Goal: Task Accomplishment & Management: Use online tool/utility

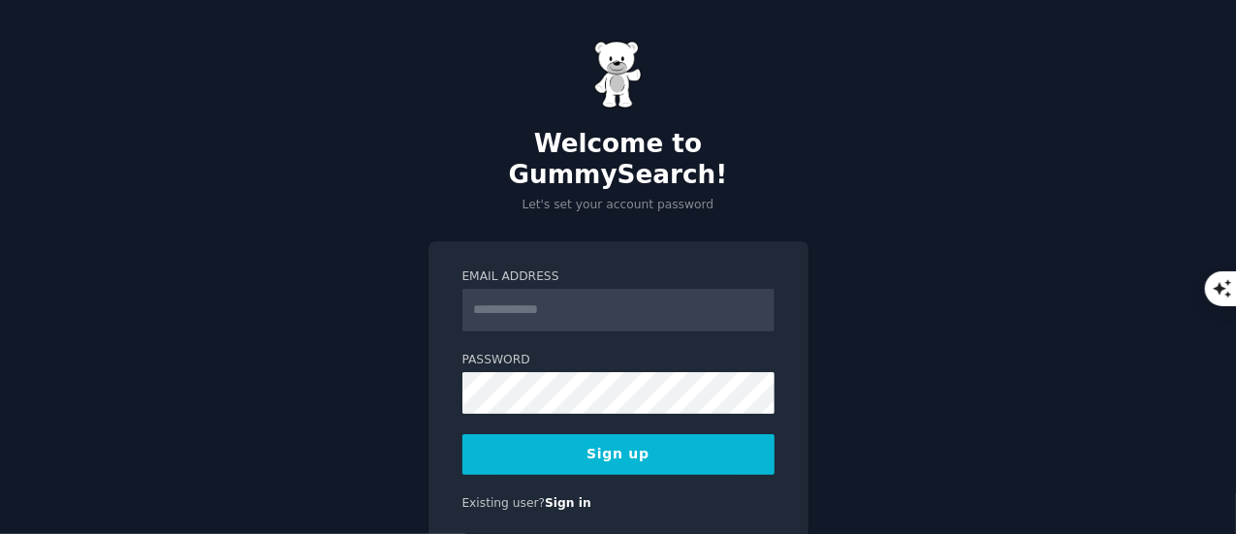
click at [508, 289] on input "Email Address" at bounding box center [619, 310] width 312 height 43
type input "**********"
click at [641, 434] on button "Sign up" at bounding box center [619, 454] width 312 height 41
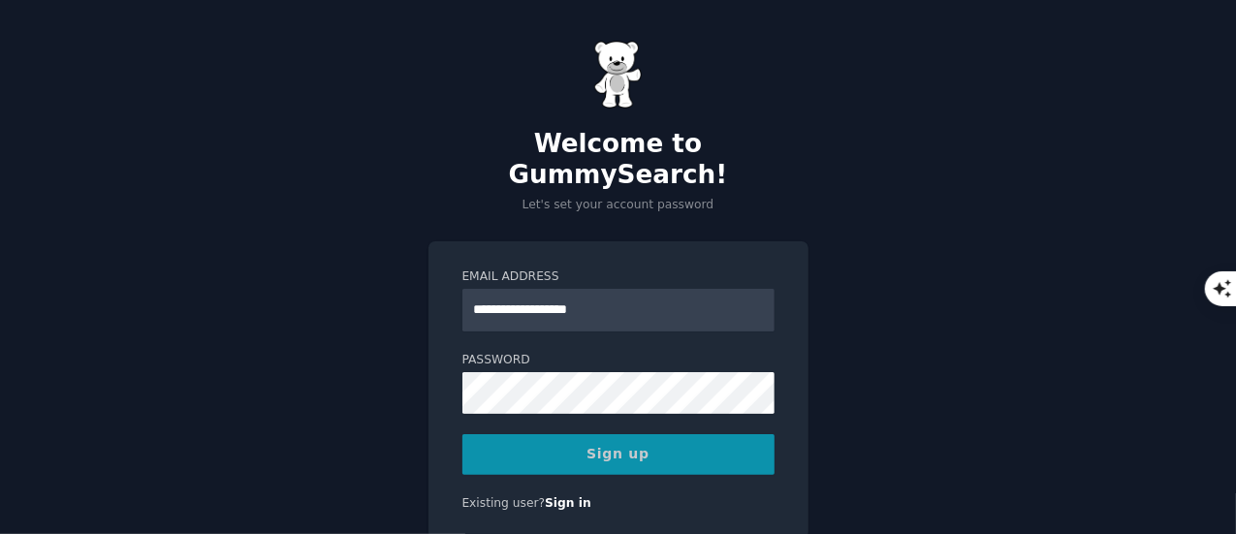
scroll to position [31, 0]
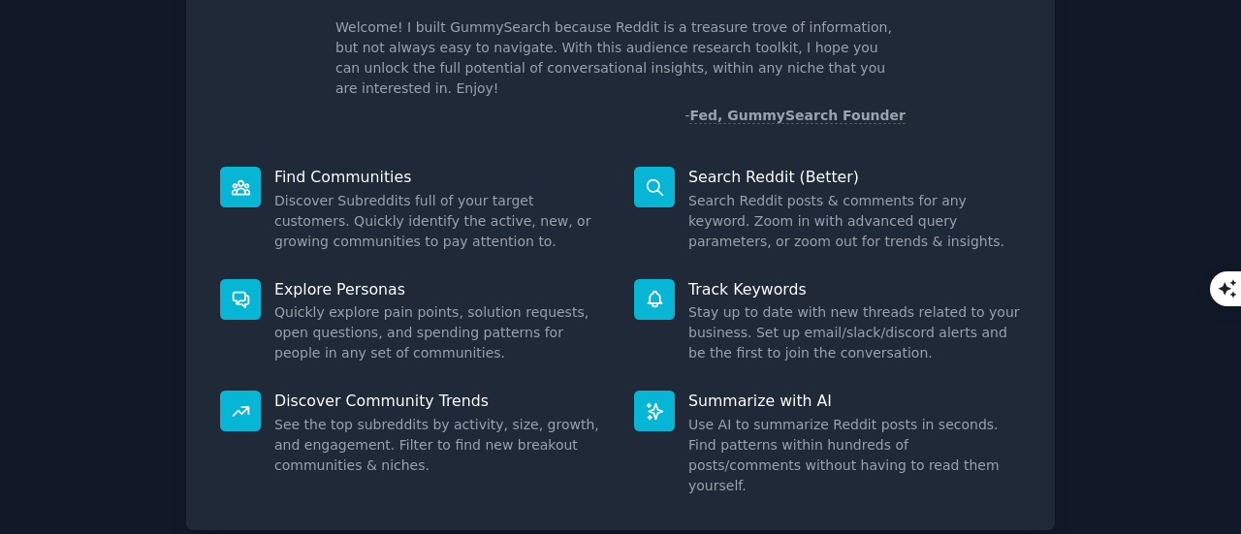
scroll to position [29, 0]
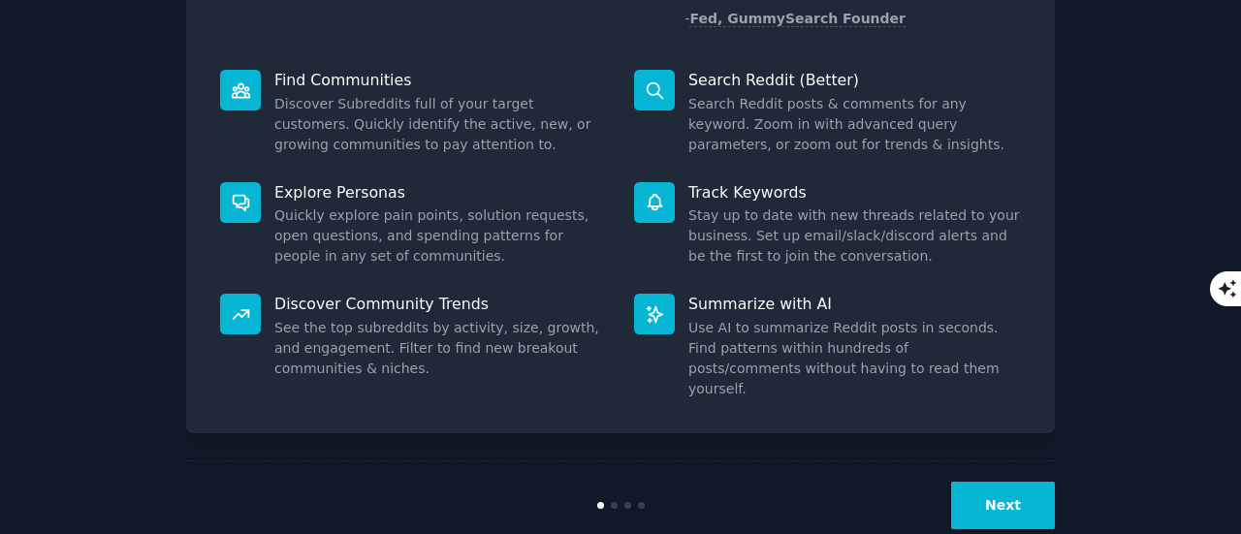
click at [1011, 482] on button "Next" at bounding box center [1003, 506] width 104 height 48
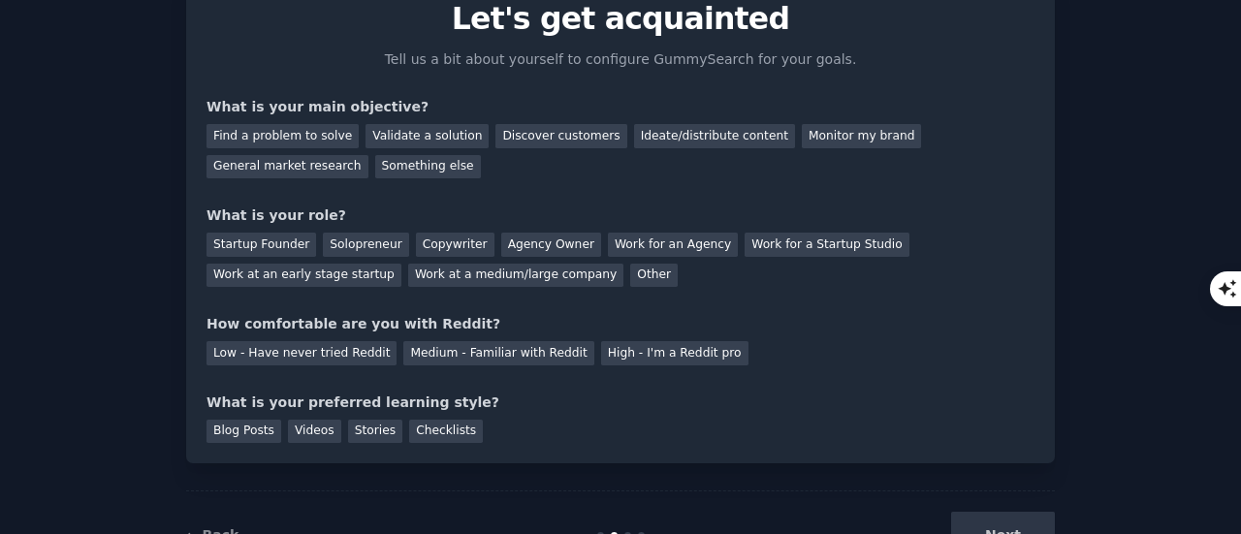
scroll to position [62, 0]
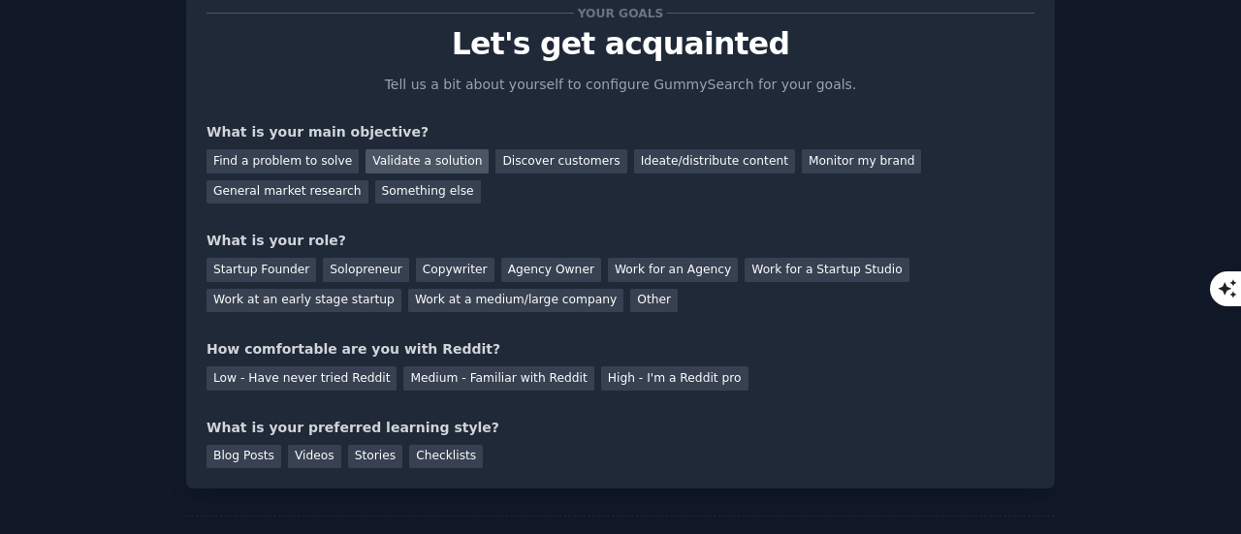
click at [431, 154] on div "Validate a solution" at bounding box center [427, 161] width 123 height 24
click at [289, 156] on div "Find a problem to solve" at bounding box center [283, 161] width 152 height 24
click at [403, 160] on div "Validate a solution" at bounding box center [427, 161] width 123 height 24
click at [303, 162] on div "Find a problem to solve" at bounding box center [283, 161] width 152 height 24
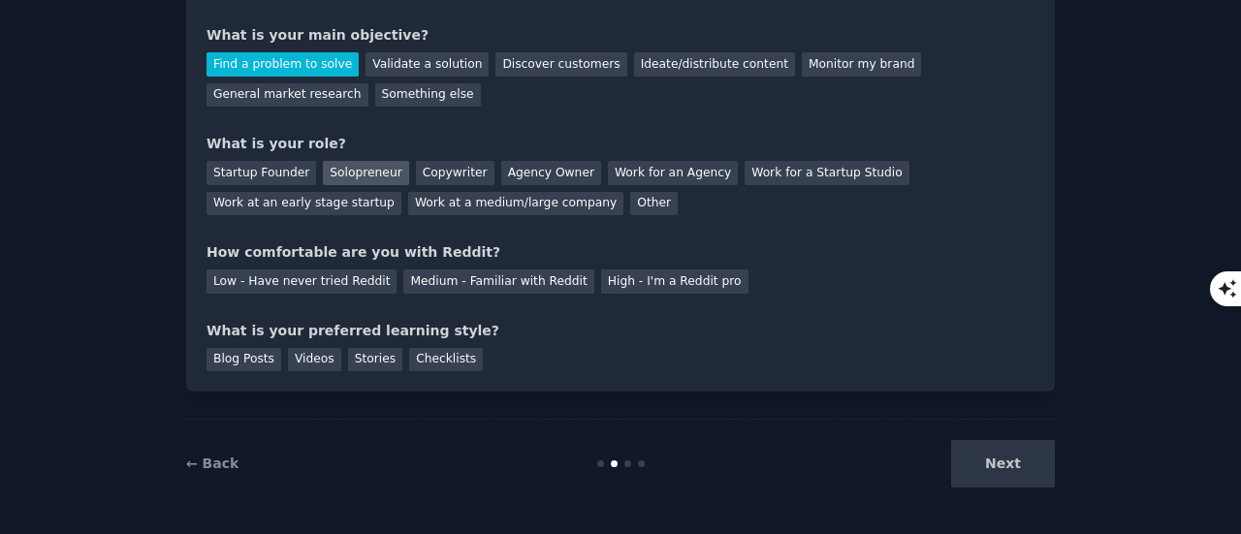
click at [351, 167] on div "Solopreneur" at bounding box center [365, 173] width 85 height 24
click at [295, 273] on div "Low - Have never tried Reddit" at bounding box center [302, 282] width 190 height 24
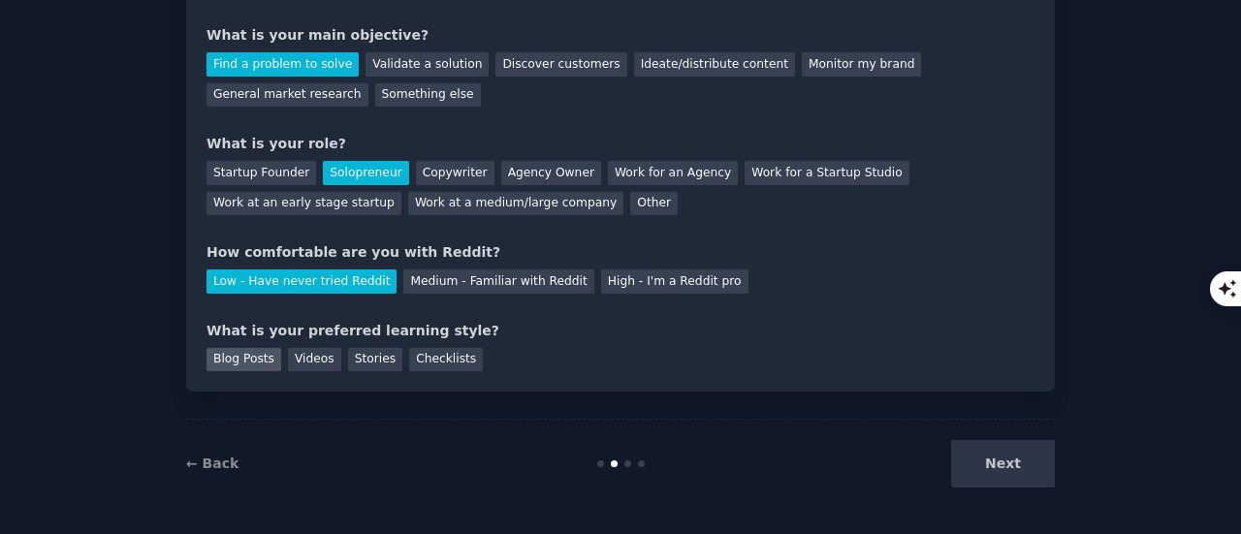
drag, startPoint x: 225, startPoint y: 357, endPoint x: 238, endPoint y: 354, distance: 12.9
click at [226, 357] on div "Blog Posts" at bounding box center [244, 360] width 75 height 24
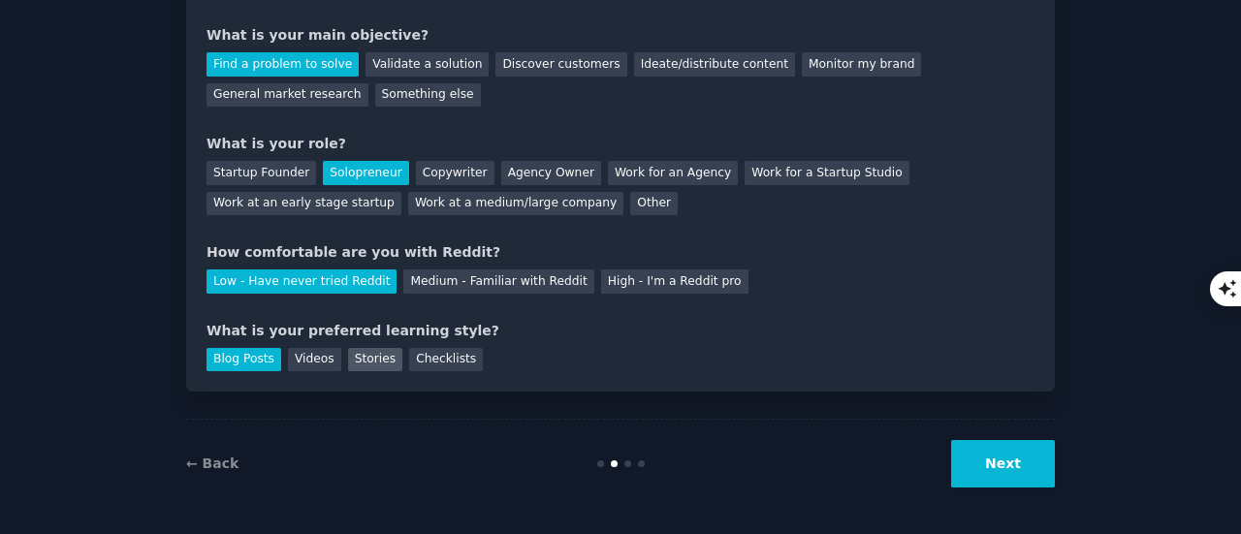
click at [357, 355] on div "Stories" at bounding box center [375, 360] width 54 height 24
click at [997, 457] on button "Next" at bounding box center [1003, 464] width 104 height 48
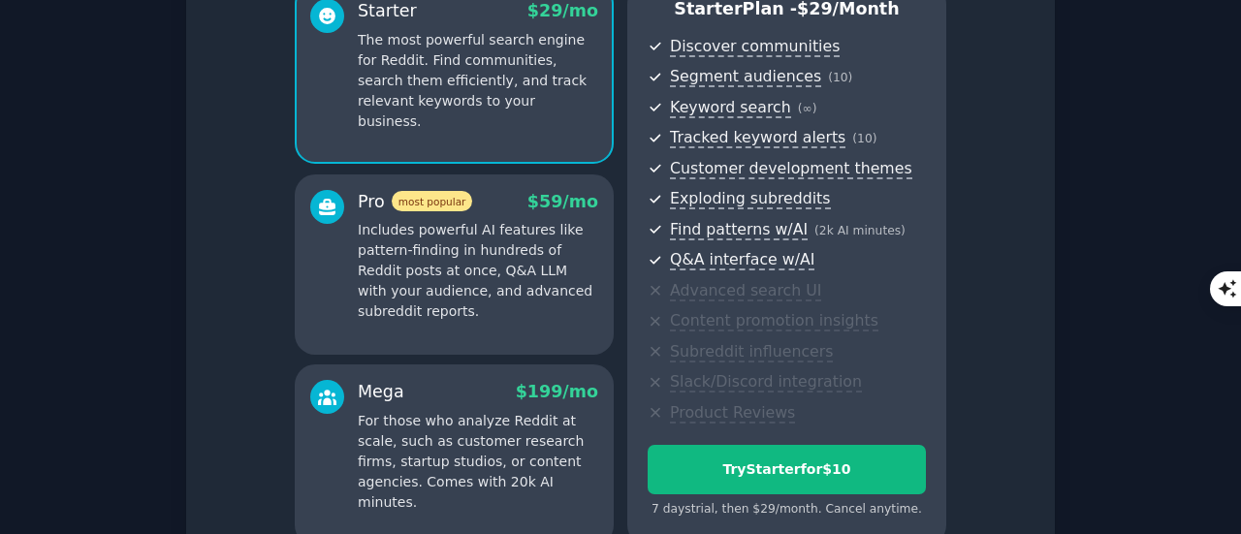
scroll to position [384, 0]
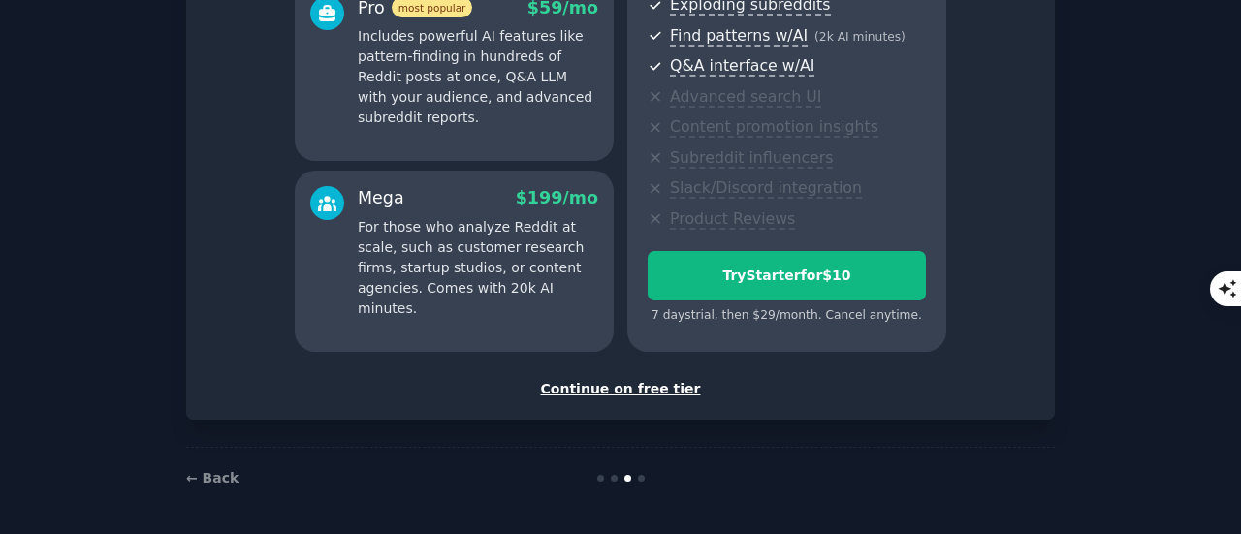
click at [622, 394] on div "Continue on free tier" at bounding box center [621, 389] width 828 height 20
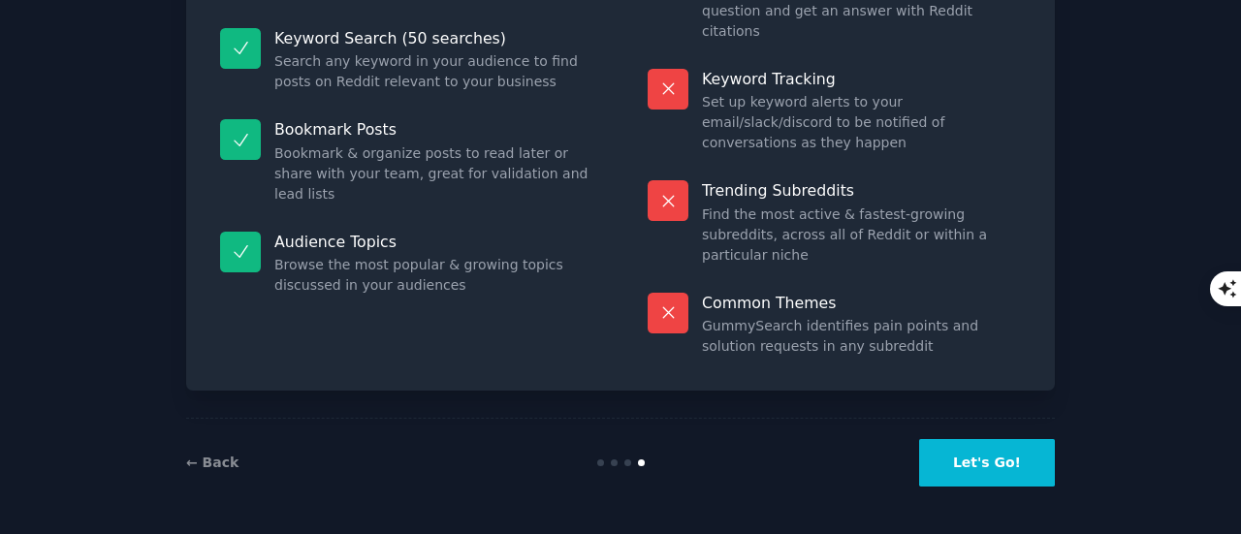
scroll to position [220, 0]
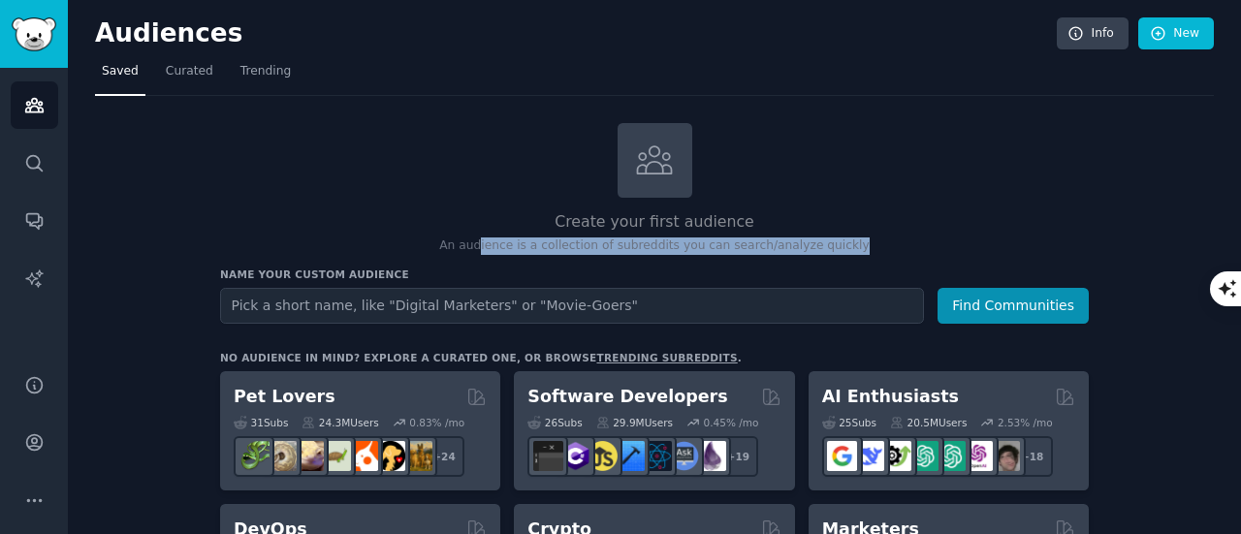
drag, startPoint x: 498, startPoint y: 243, endPoint x: 862, endPoint y: 238, distance: 363.7
click at [862, 238] on p "An audience is a collection of subreddits you can search/analyze quickly" at bounding box center [654, 246] width 869 height 17
click at [879, 238] on p "An audience is a collection of subreddits you can search/analyze quickly" at bounding box center [654, 246] width 869 height 17
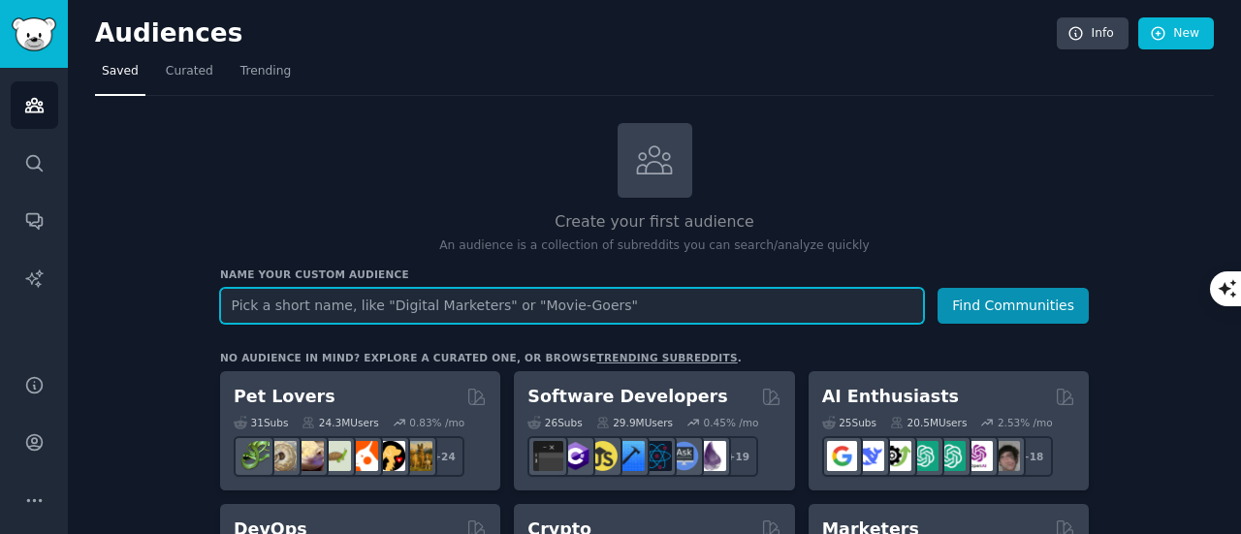
drag, startPoint x: 253, startPoint y: 300, endPoint x: 304, endPoint y: 294, distance: 50.8
click at [253, 300] on input "text" at bounding box center [572, 306] width 704 height 36
drag, startPoint x: 301, startPoint y: 303, endPoint x: 217, endPoint y: 304, distance: 83.4
type input "q"
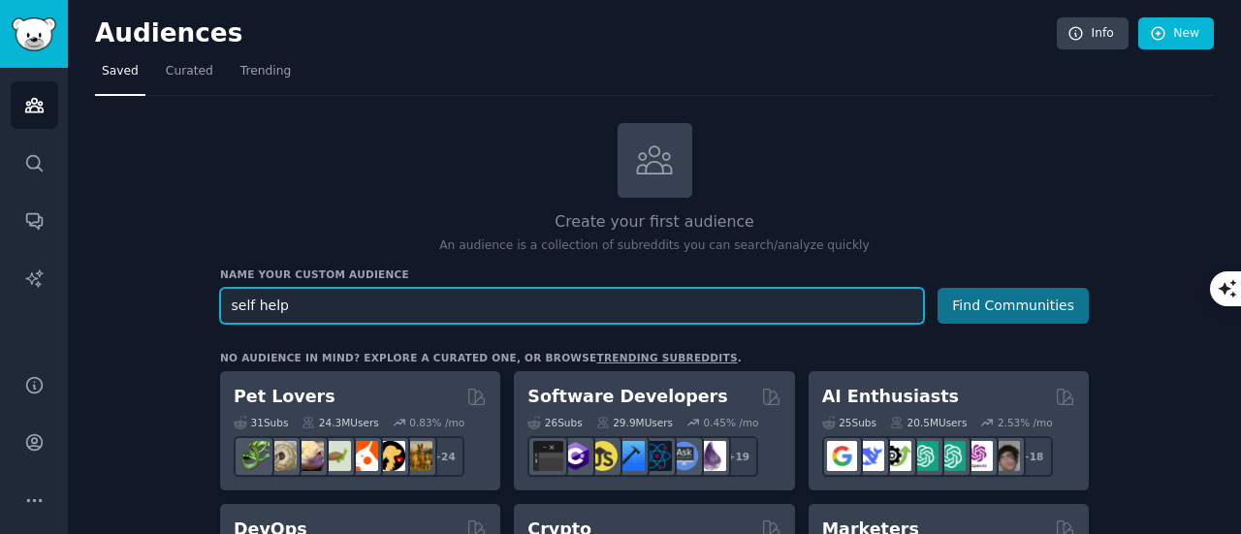
type input "self help"
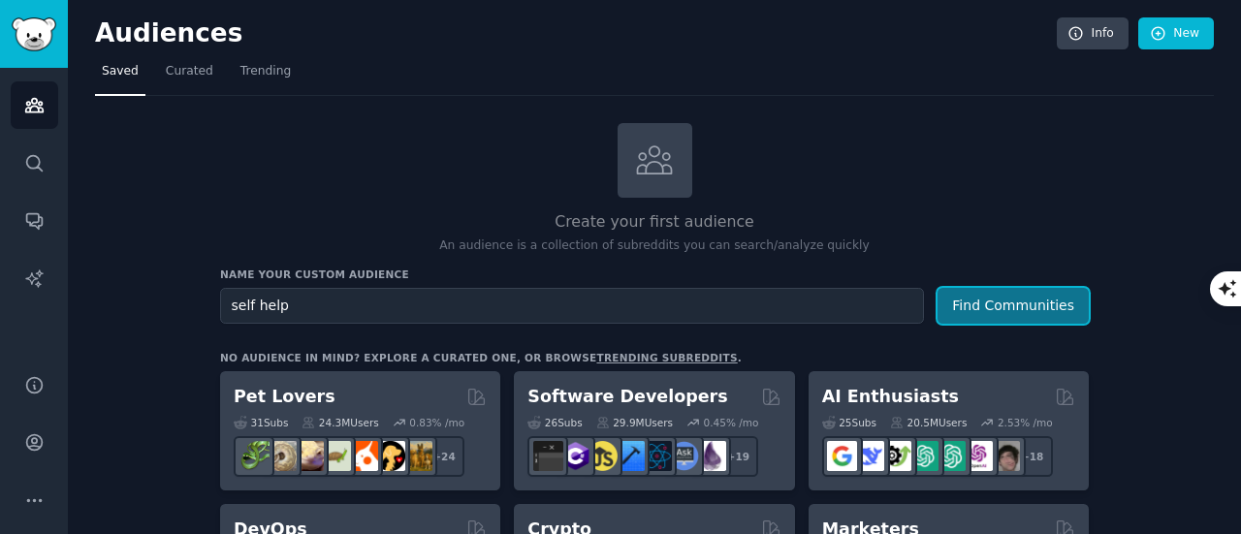
click at [1003, 308] on button "Find Communities" at bounding box center [1013, 306] width 151 height 36
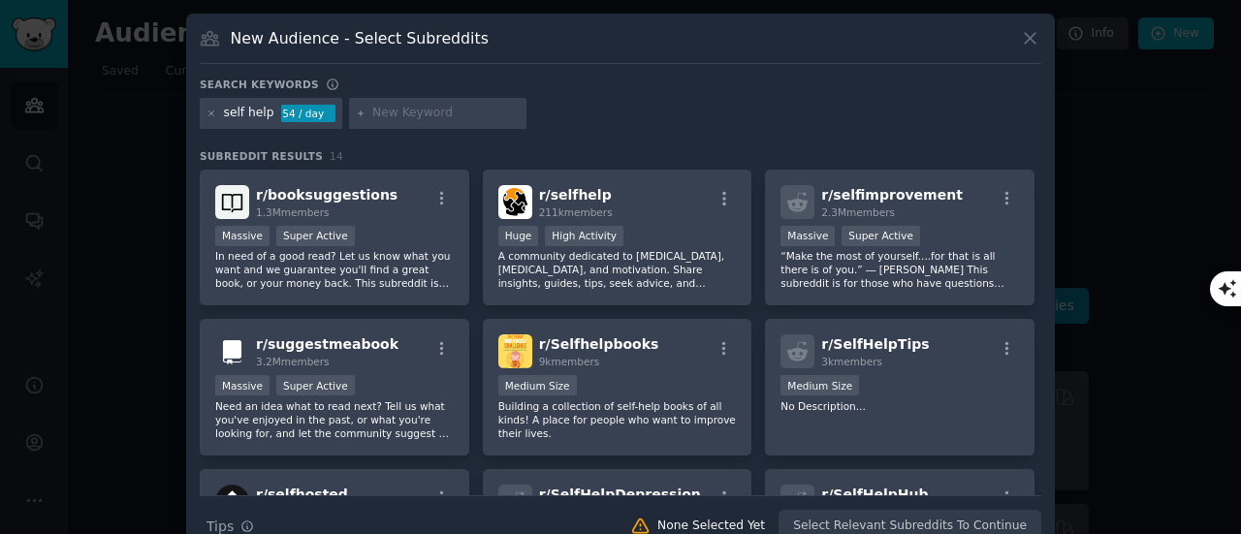
click at [384, 108] on input "text" at bounding box center [445, 113] width 147 height 17
type input "stress"
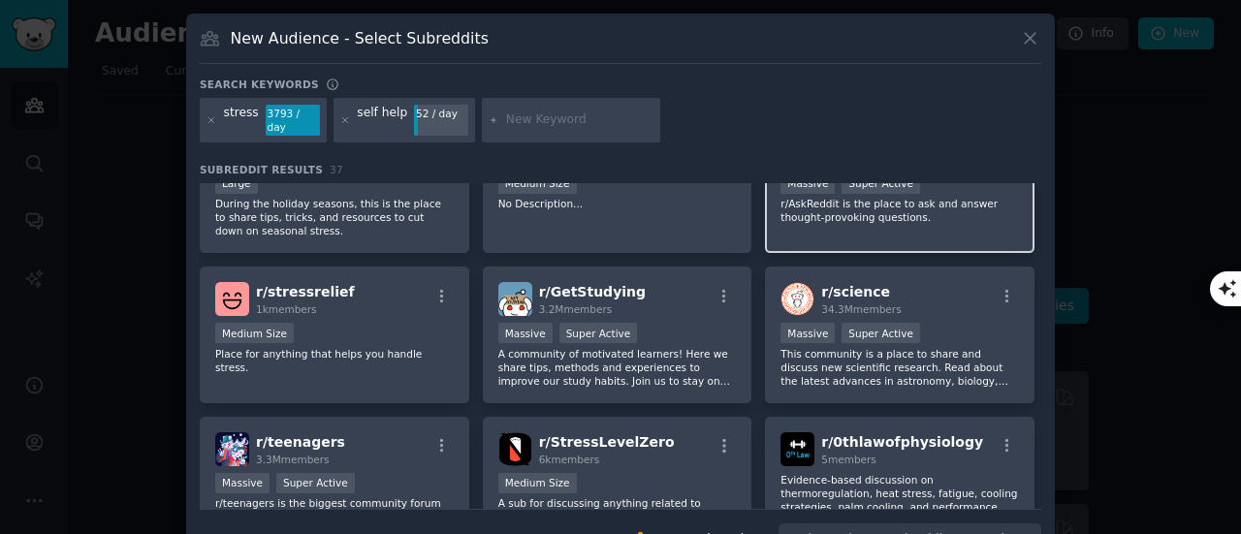
scroll to position [679, 0]
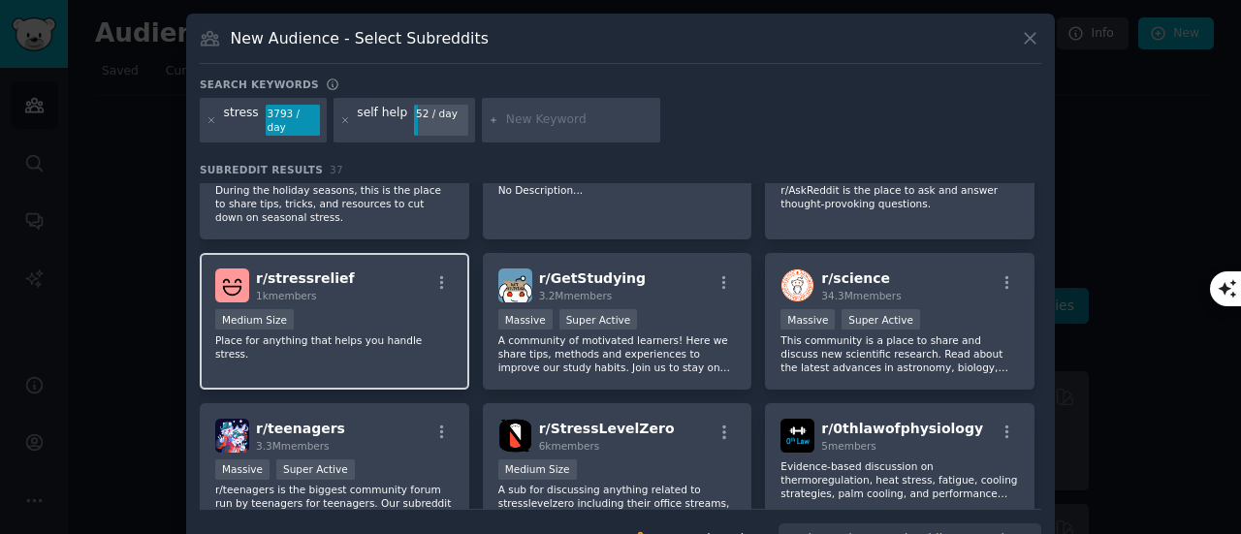
click at [355, 334] on p "Place for anything that helps you handle stress." at bounding box center [334, 347] width 239 height 27
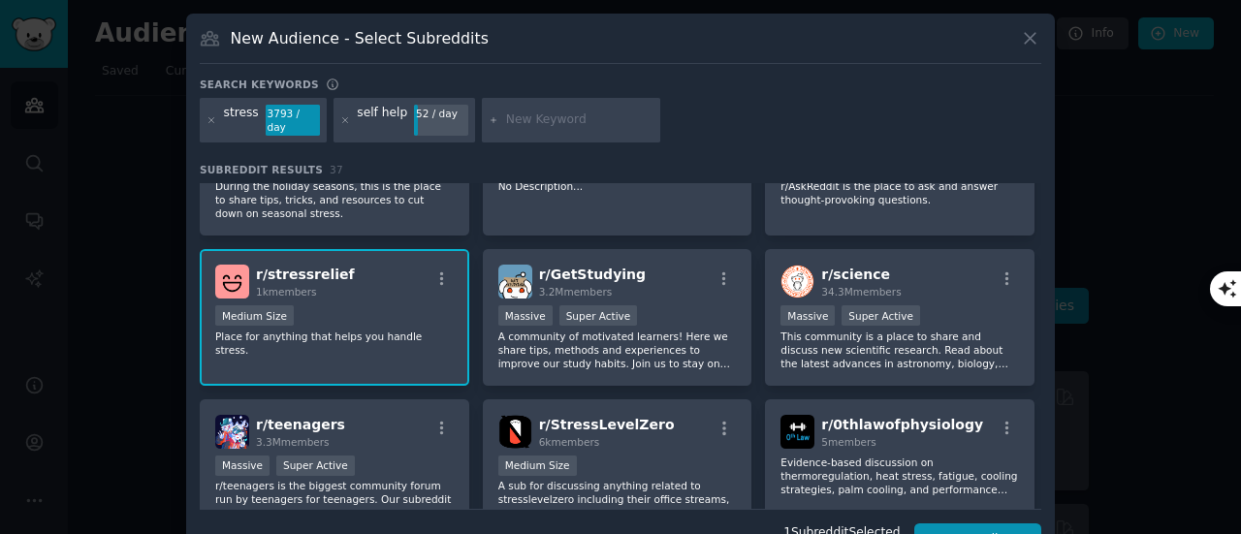
scroll to position [582, 0]
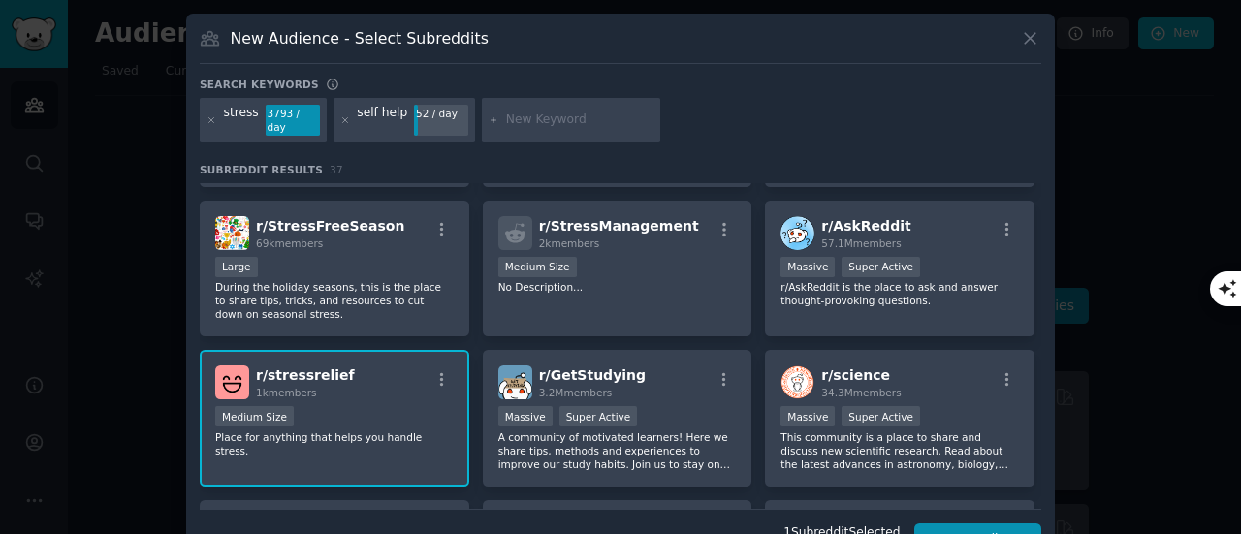
click at [324, 411] on div "1000 - 10,000 members Medium Size" at bounding box center [334, 418] width 239 height 24
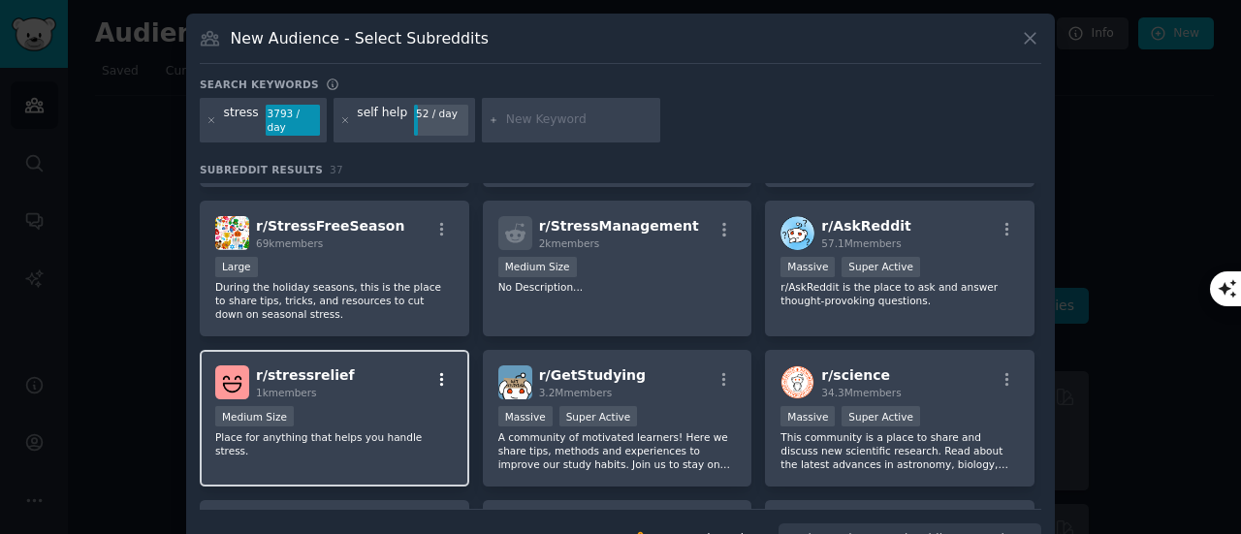
click at [441, 371] on icon "button" at bounding box center [441, 379] width 17 height 17
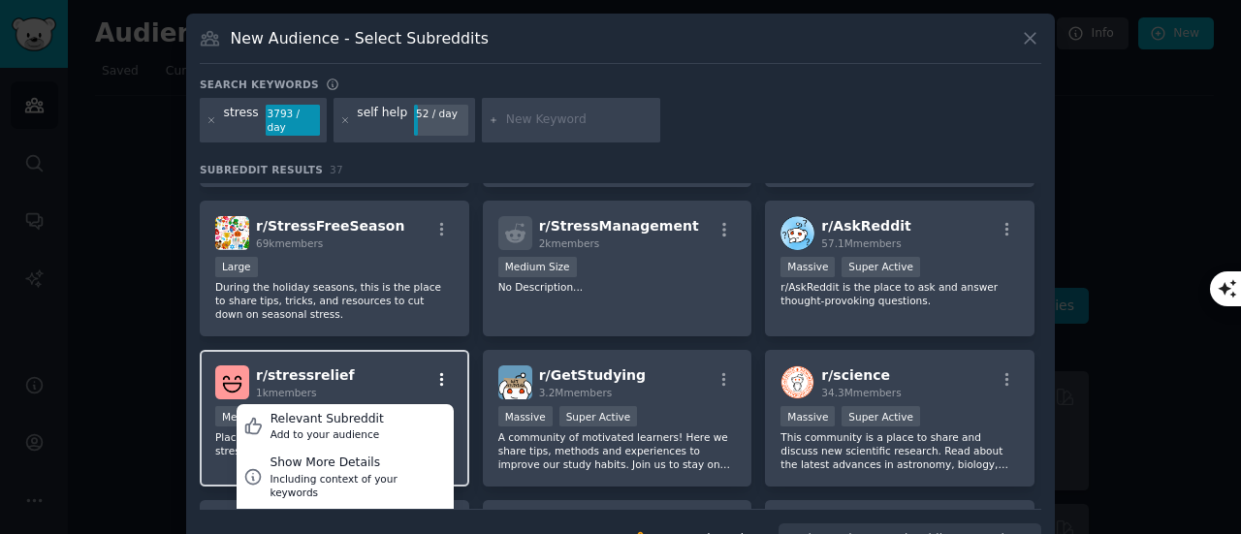
scroll to position [679, 0]
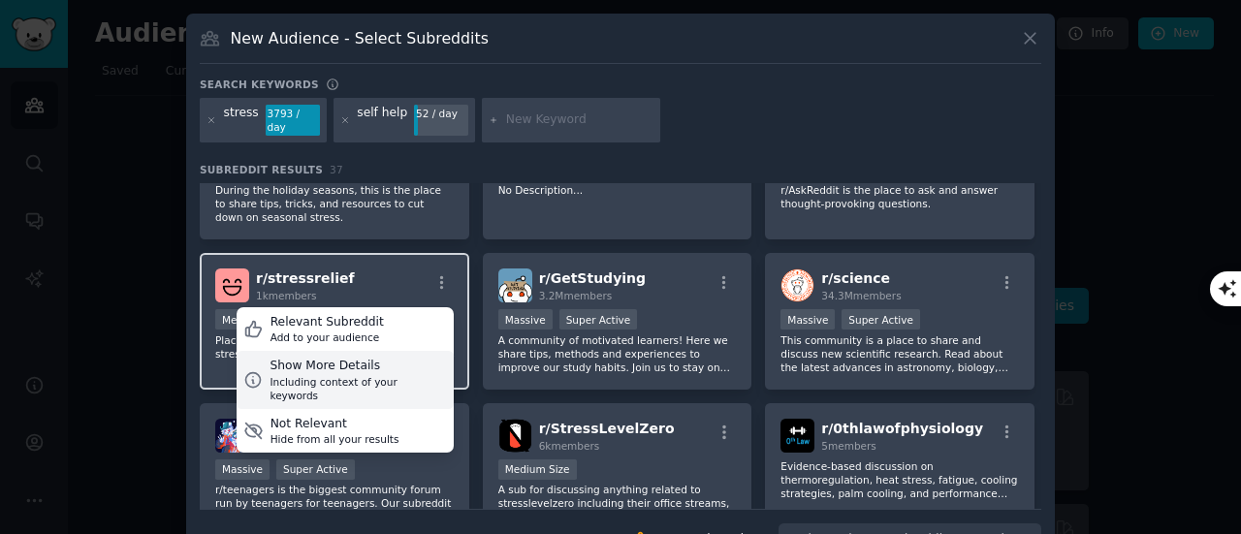
click at [333, 375] on div "Including context of your keywords" at bounding box center [358, 388] width 177 height 27
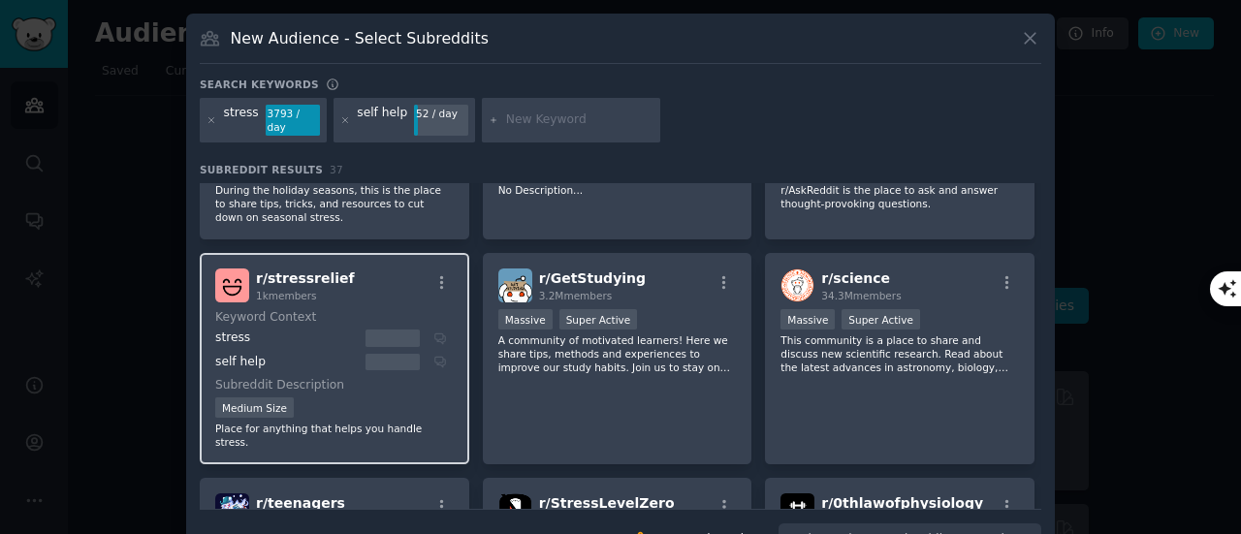
click at [301, 354] on div "self help" at bounding box center [287, 362] width 144 height 17
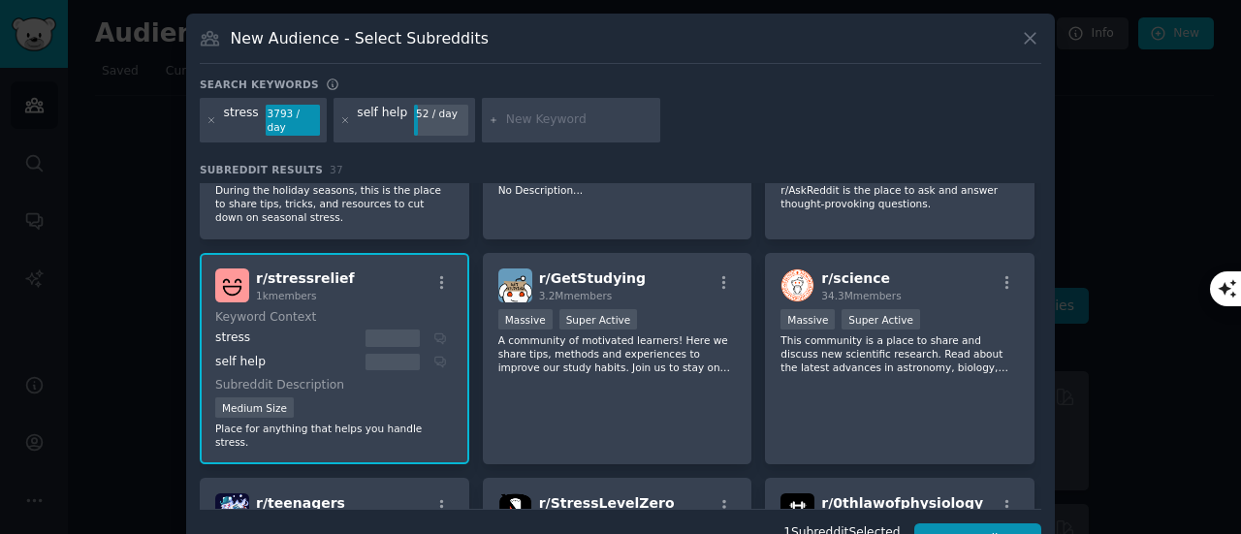
click at [273, 271] on span "r/ stressrelief" at bounding box center [305, 279] width 99 height 16
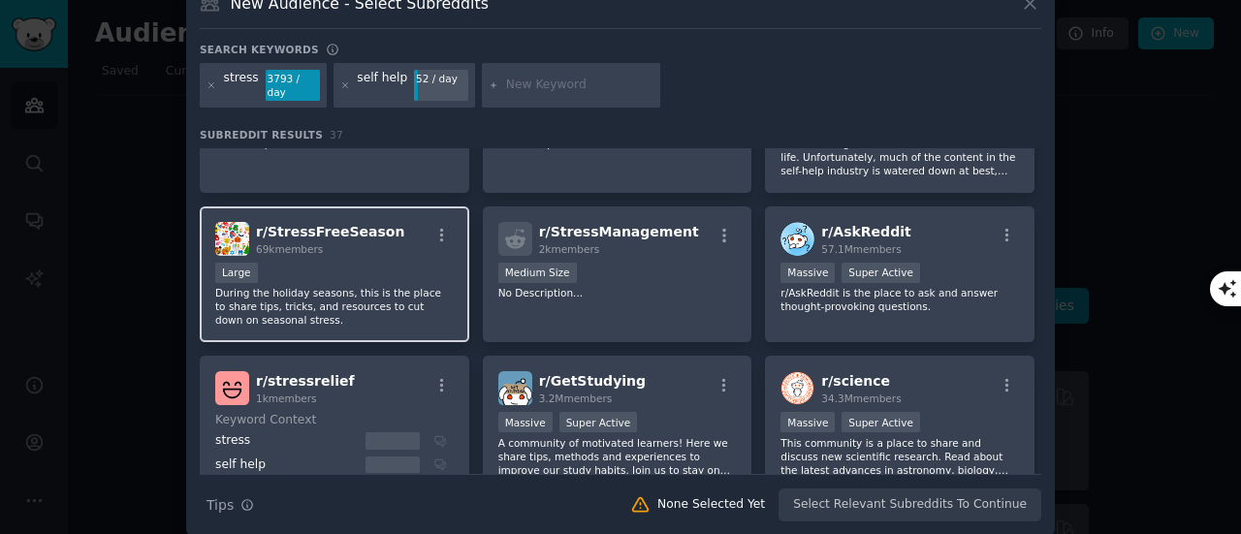
scroll to position [536, 0]
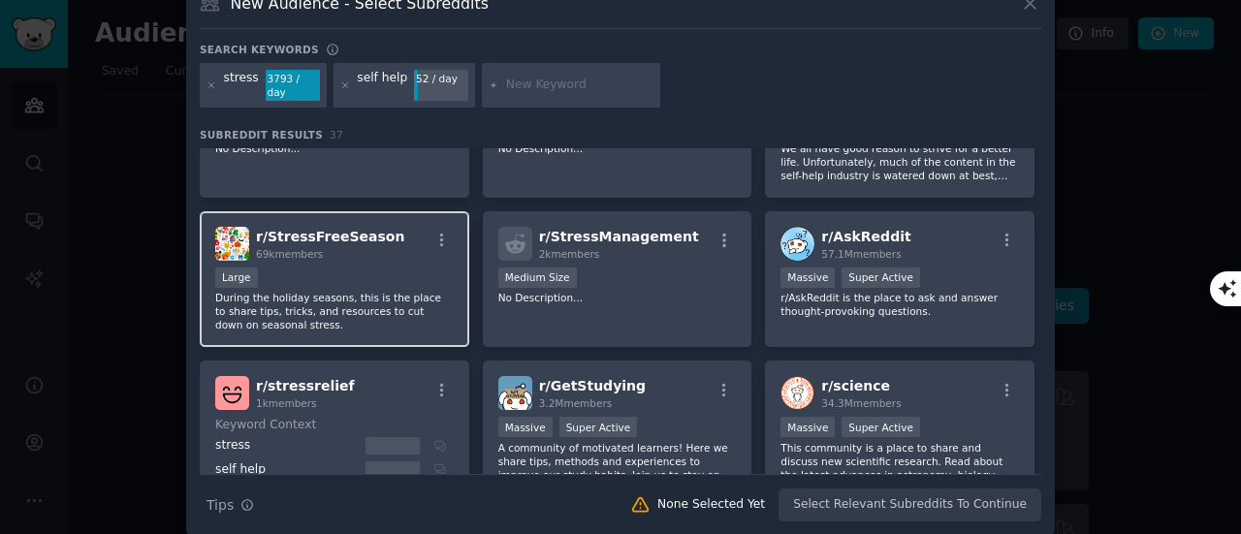
click at [394, 296] on p "During the holiday seasons, this is the place to share tips, tricks, and resour…" at bounding box center [334, 311] width 239 height 41
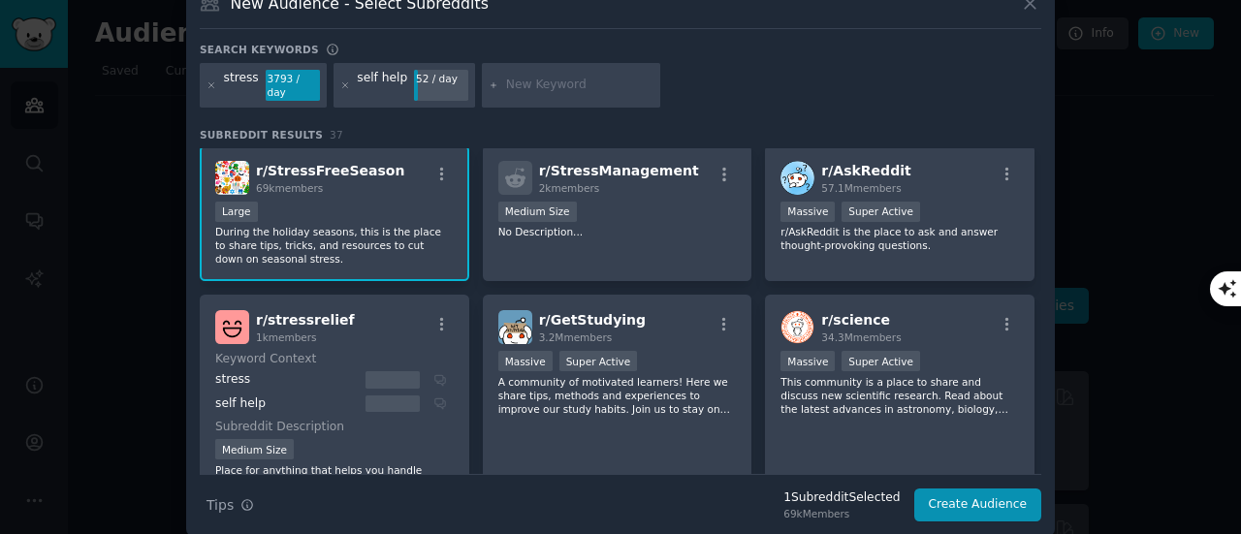
scroll to position [633, 0]
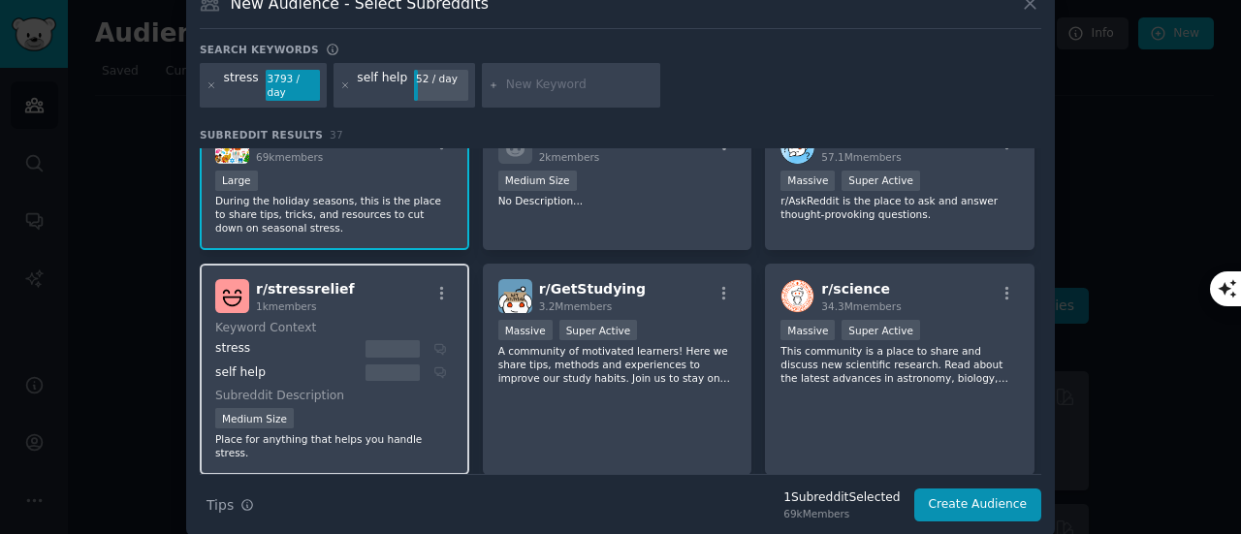
click at [351, 286] on div "r/ stressrelief 1k members" at bounding box center [334, 296] width 239 height 34
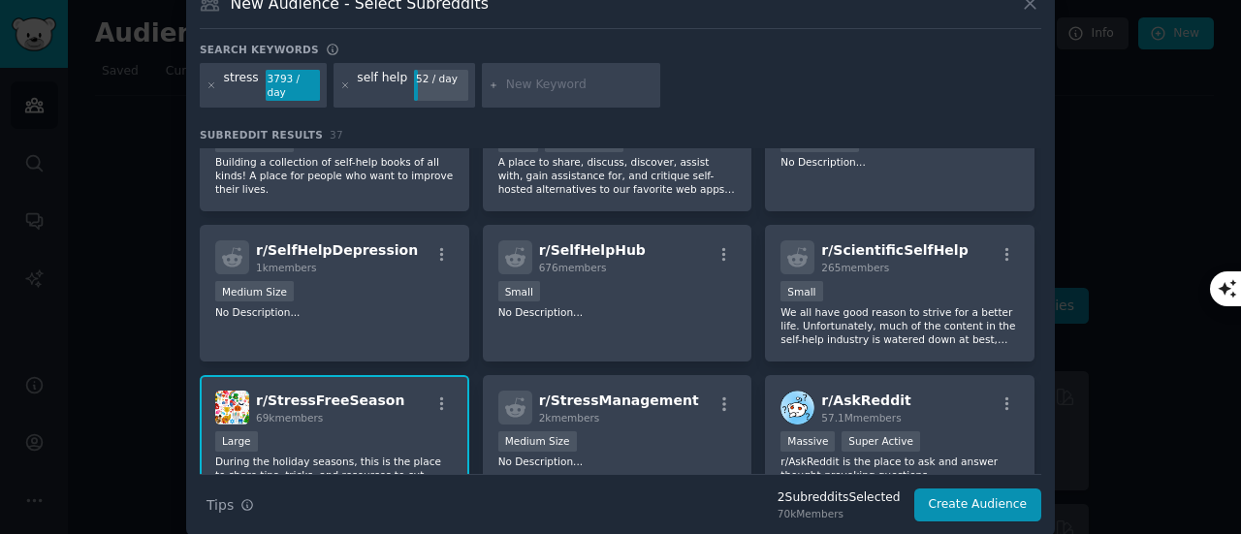
scroll to position [342, 0]
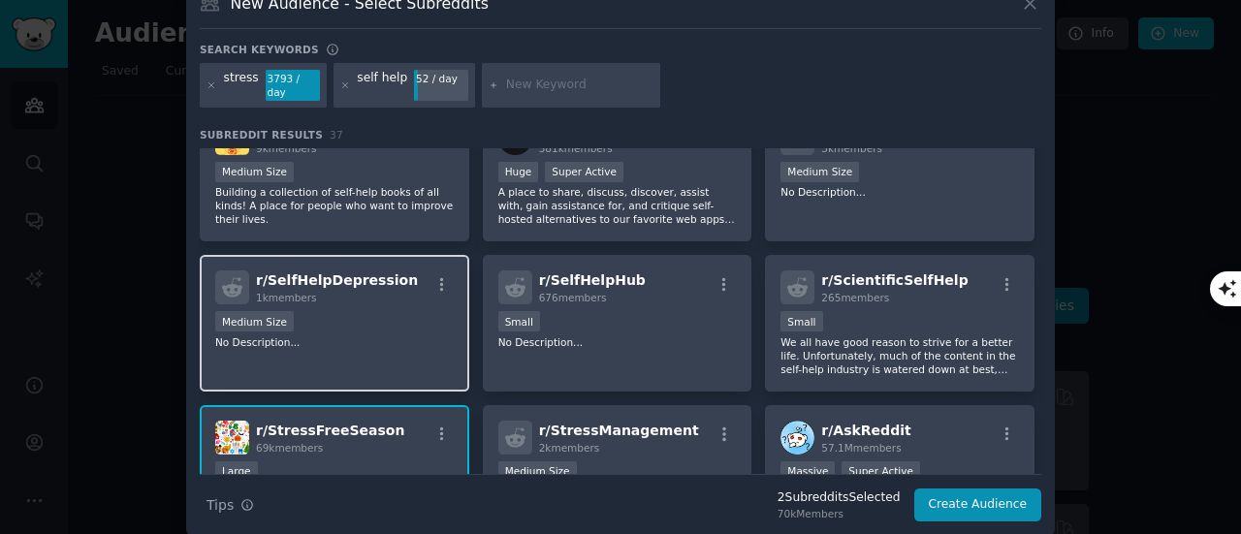
click at [415, 311] on div "1000 - 10,000 members Medium Size" at bounding box center [334, 323] width 239 height 24
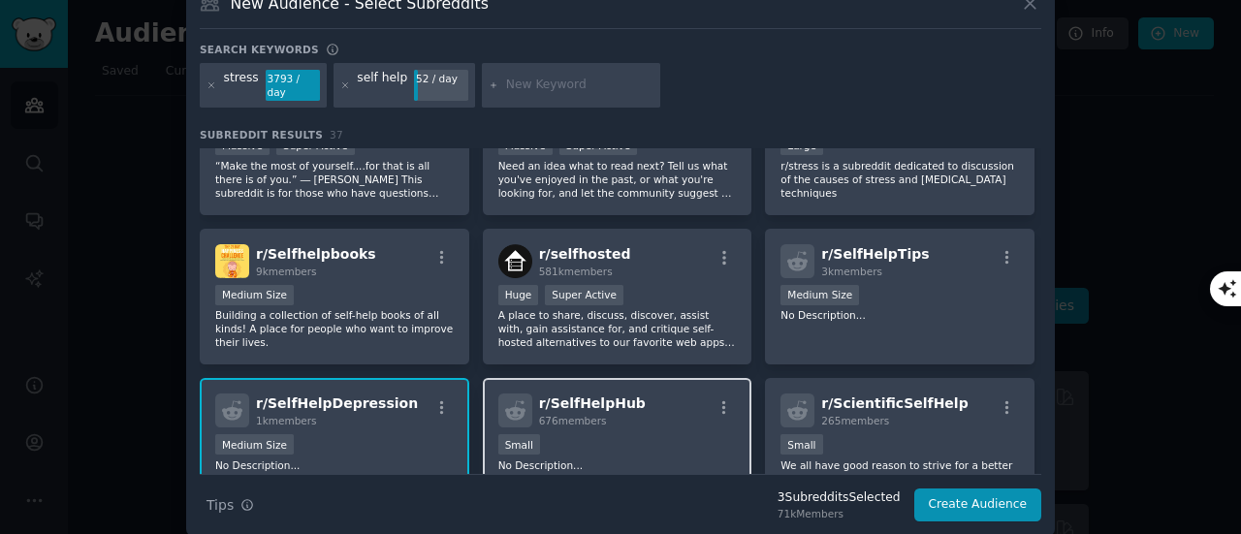
scroll to position [245, 0]
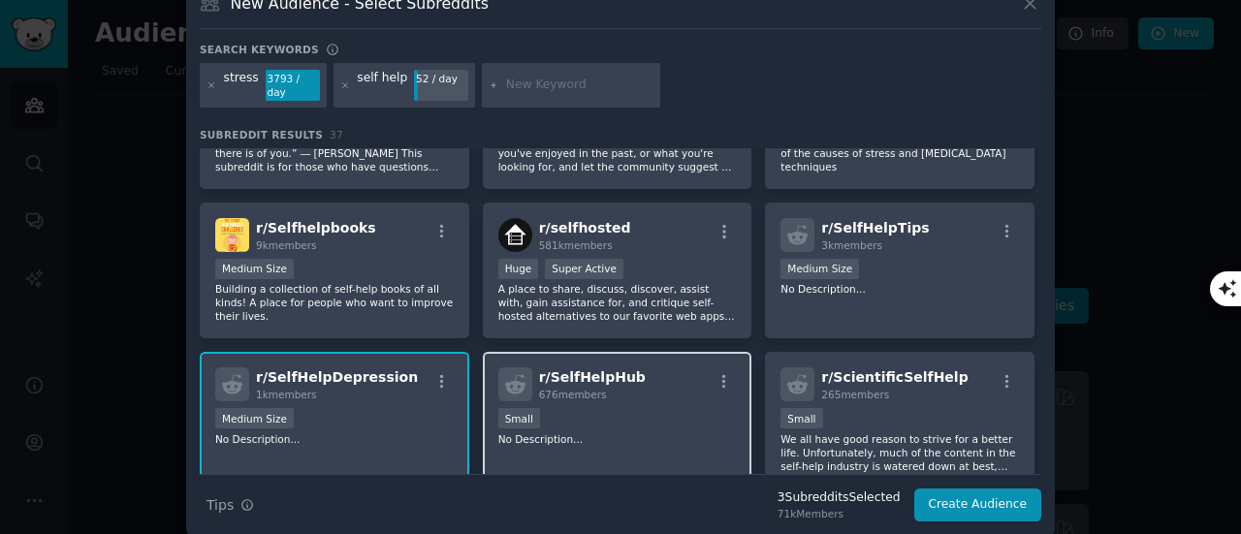
click at [681, 368] on div "r/ SelfHelpHub 676 members" at bounding box center [617, 385] width 239 height 34
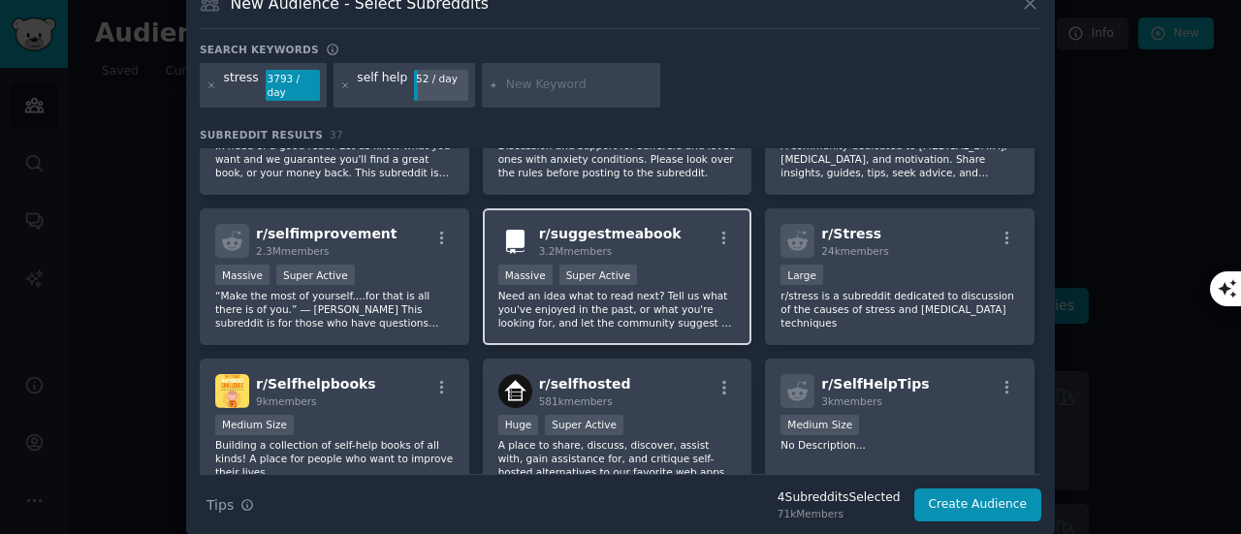
scroll to position [51, 0]
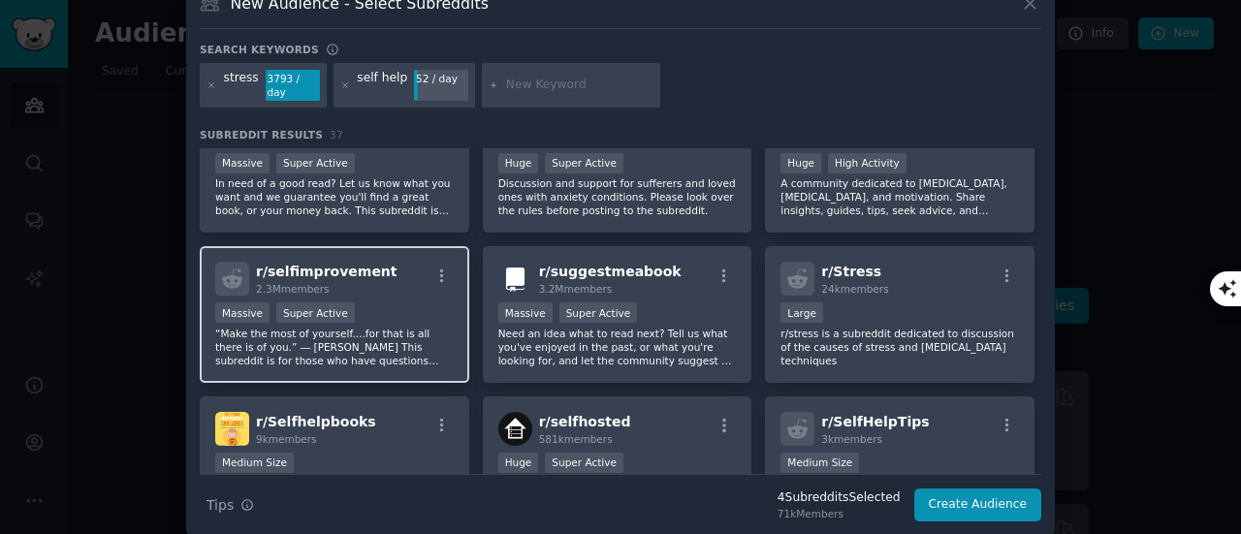
click at [401, 303] on div "Massive Super Active" at bounding box center [334, 315] width 239 height 24
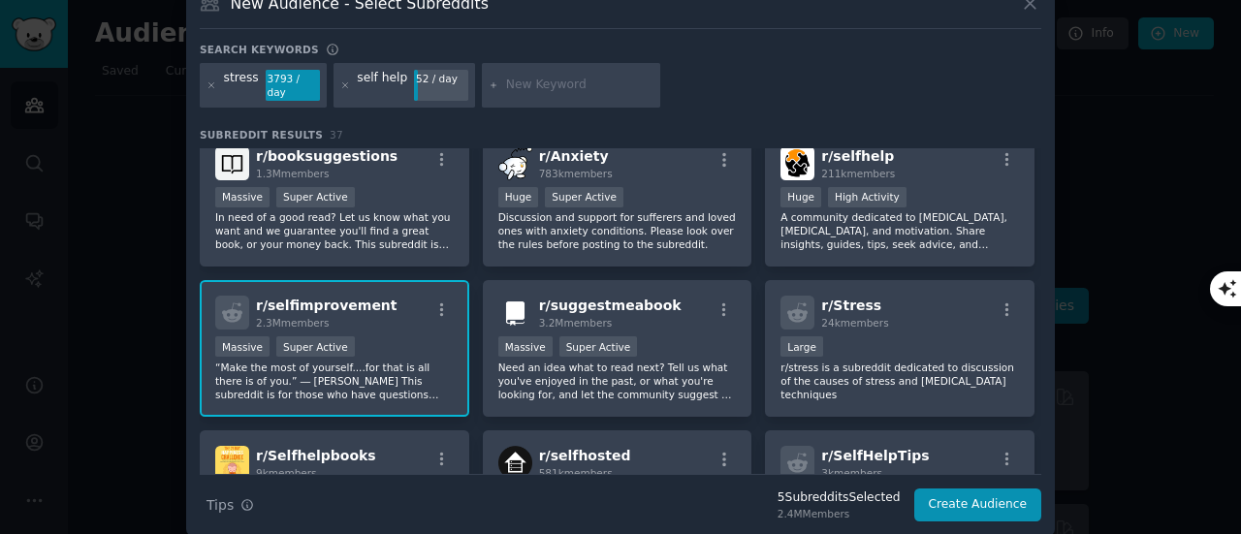
scroll to position [0, 0]
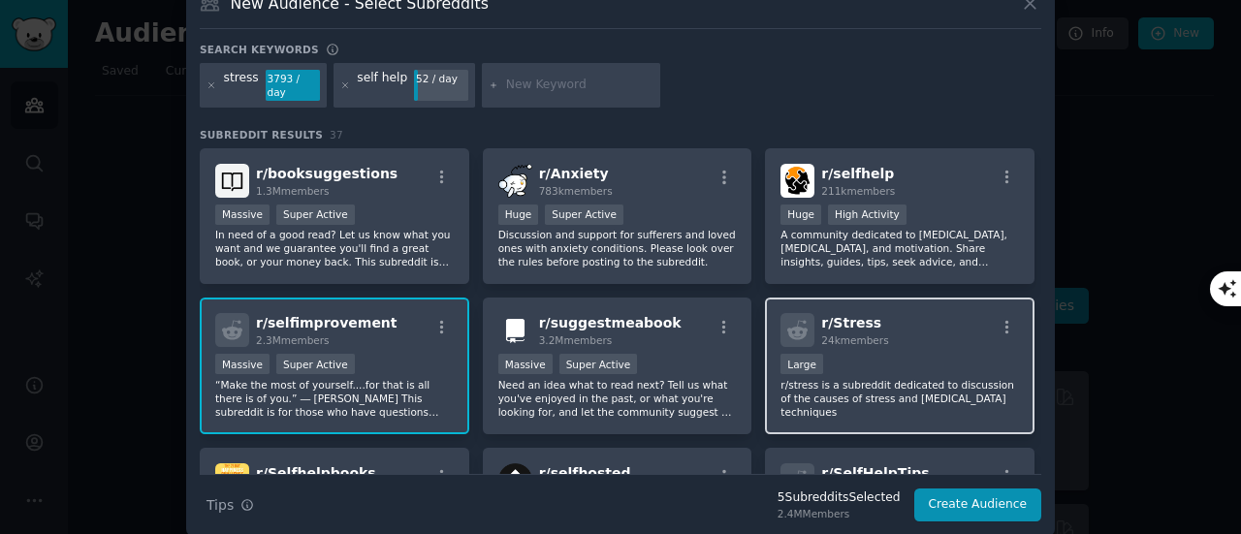
click at [937, 329] on div "r/ Stress 24k members" at bounding box center [900, 330] width 239 height 34
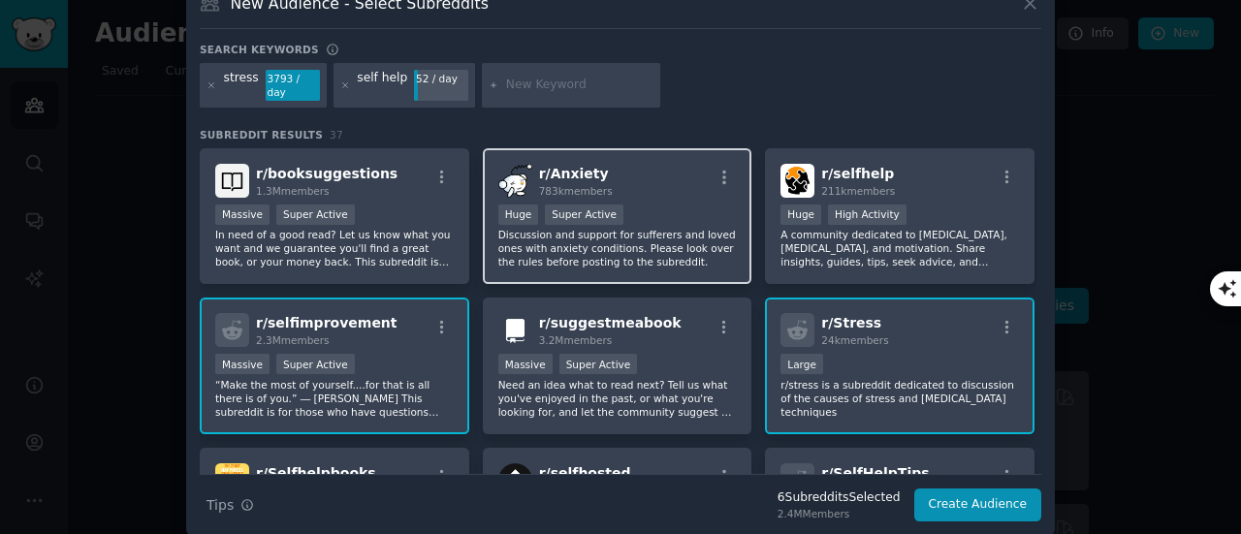
click at [674, 184] on div "r/ Anxiety 783k members Huge Super Active Discussion and support for sufferers …" at bounding box center [618, 216] width 270 height 137
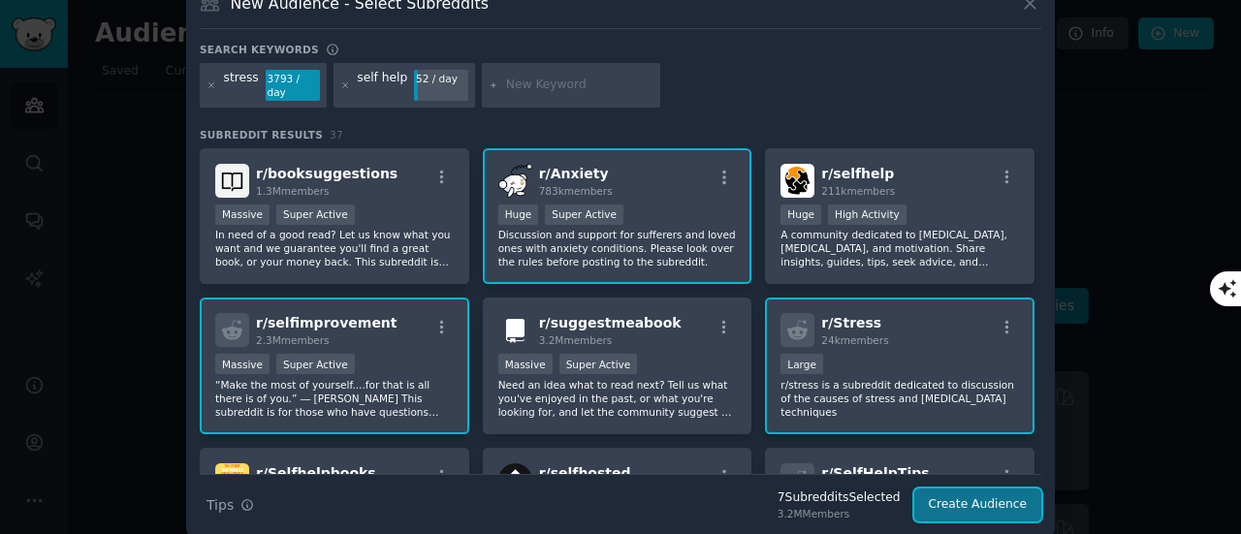
click at [995, 489] on button "Create Audience" at bounding box center [979, 505] width 128 height 33
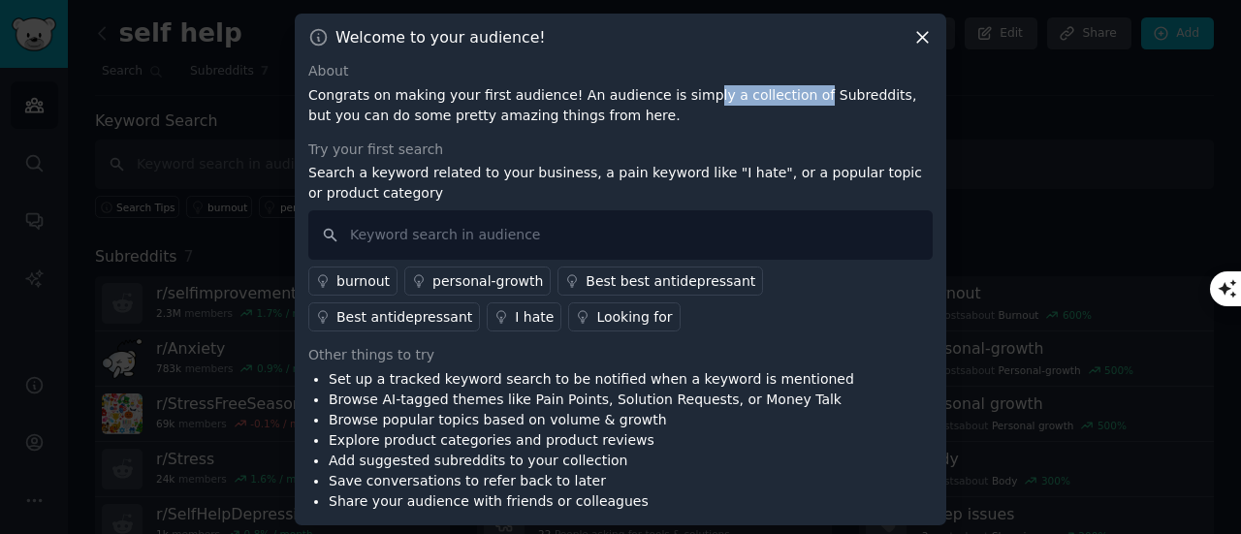
drag, startPoint x: 667, startPoint y: 98, endPoint x: 768, endPoint y: 104, distance: 101.0
click at [768, 104] on p "Congrats on making your first audience! An audience is simply a collection of S…" at bounding box center [620, 105] width 625 height 41
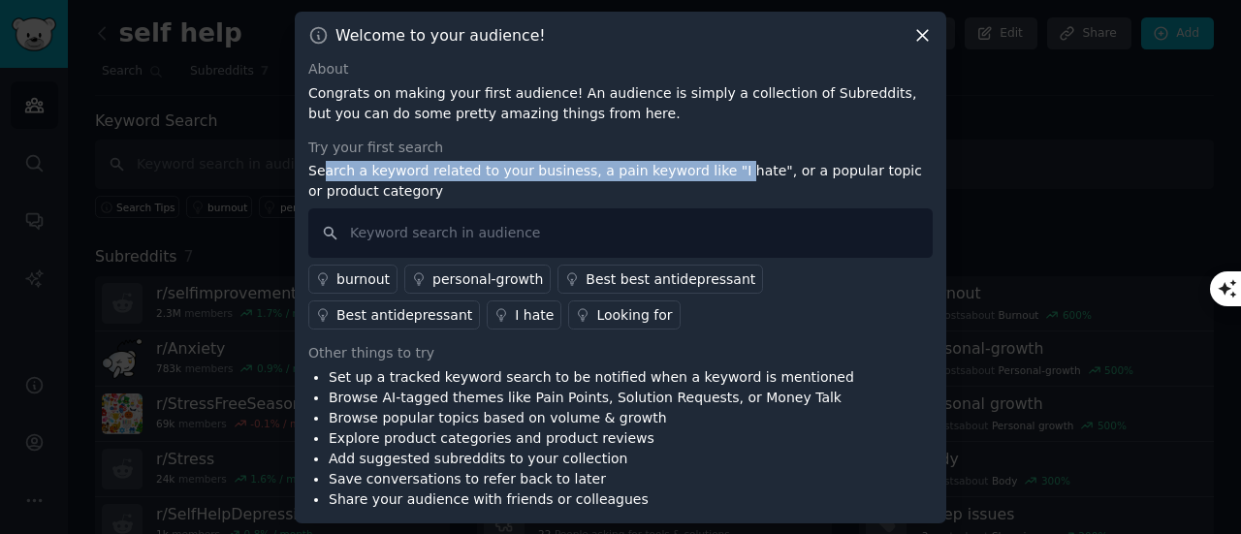
drag, startPoint x: 318, startPoint y: 169, endPoint x: 699, endPoint y: 168, distance: 381.1
click at [699, 168] on p "Search a keyword related to your business, a pain keyword like "I hate", or a p…" at bounding box center [620, 181] width 625 height 41
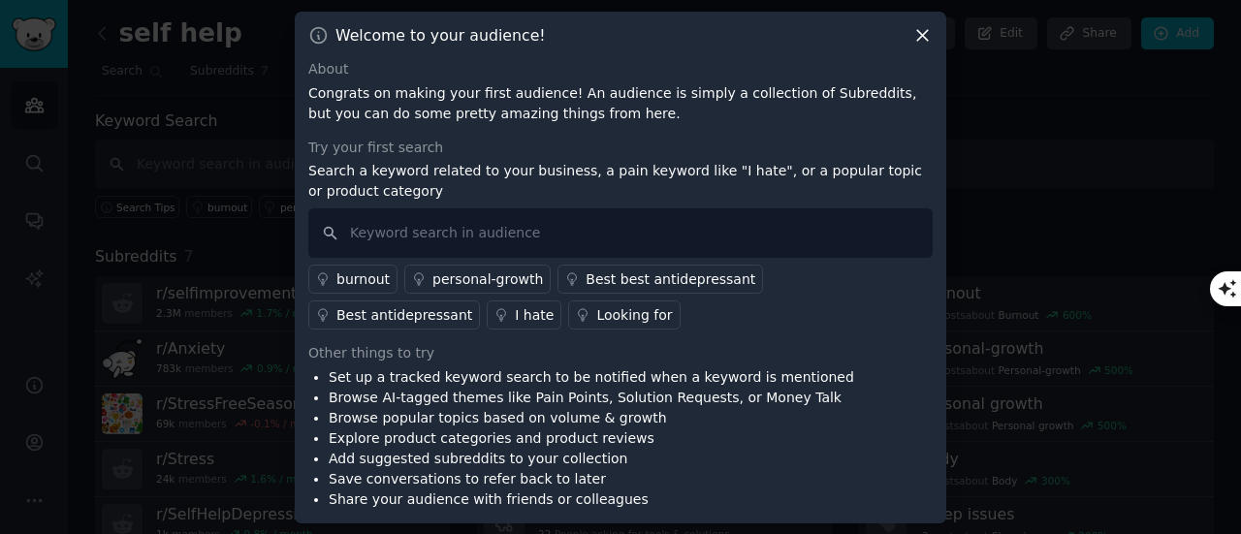
click at [703, 176] on p "Search a keyword related to your business, a pain keyword like "I hate", or a p…" at bounding box center [620, 181] width 625 height 41
drag, startPoint x: 361, startPoint y: 238, endPoint x: 386, endPoint y: 247, distance: 27.0
click at [361, 238] on input "text" at bounding box center [620, 233] width 625 height 49
type input "auto sabotage"
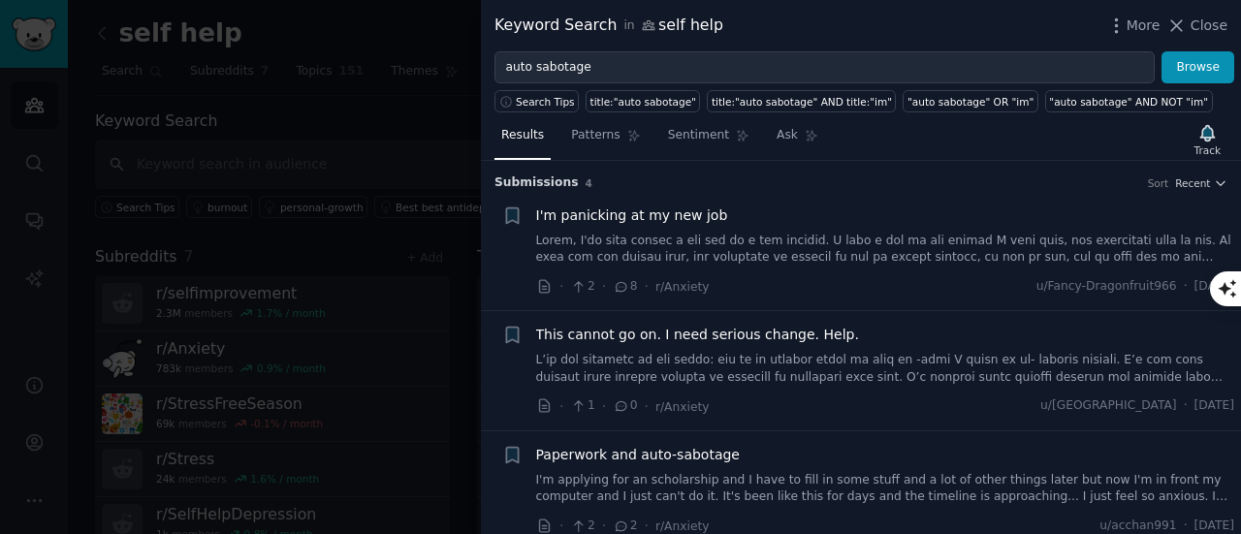
click at [386, 108] on div at bounding box center [620, 267] width 1241 height 534
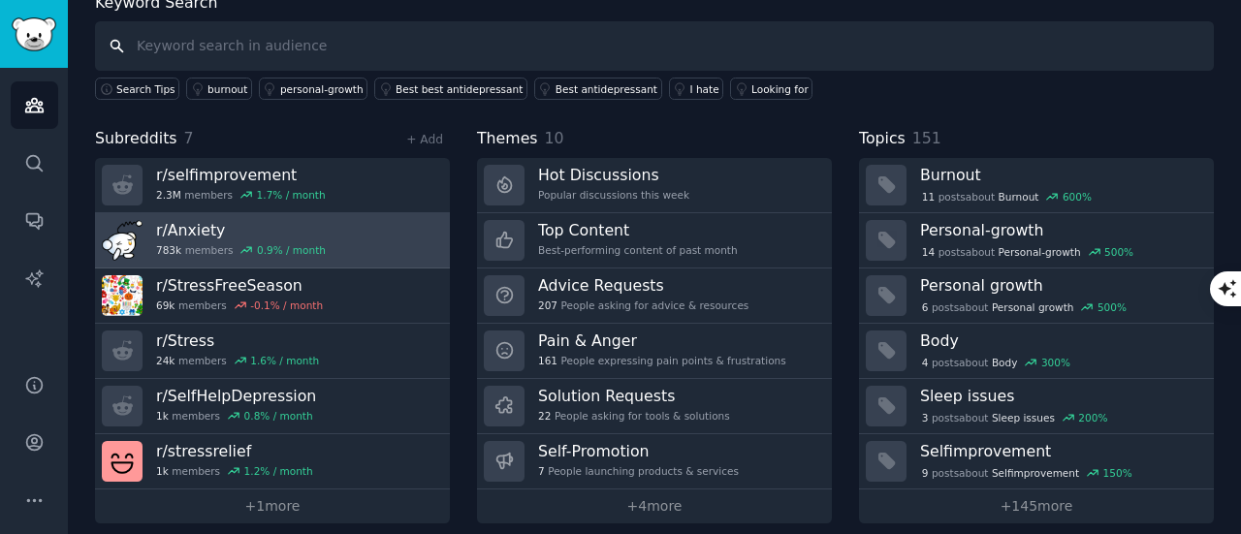
scroll to position [130, 0]
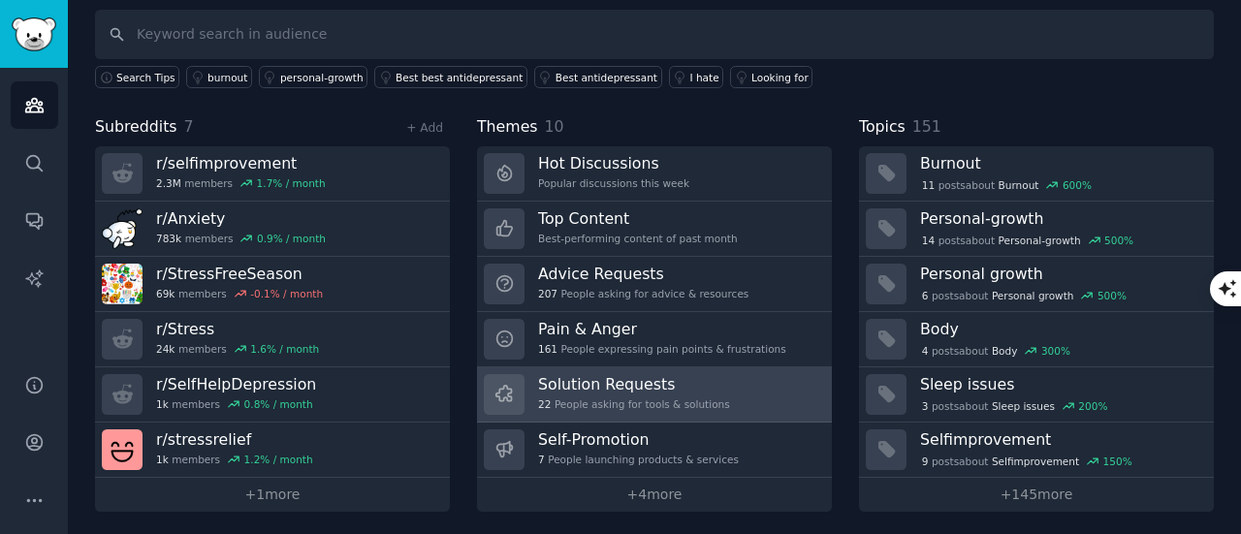
click at [618, 379] on h3 "Solution Requests" at bounding box center [634, 384] width 192 height 20
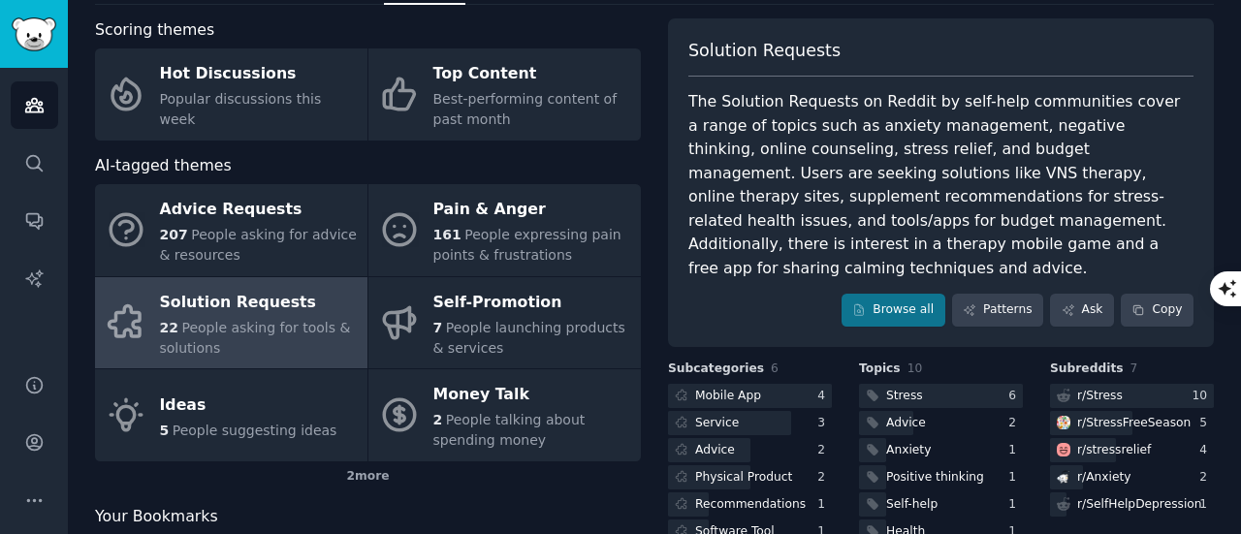
scroll to position [213, 0]
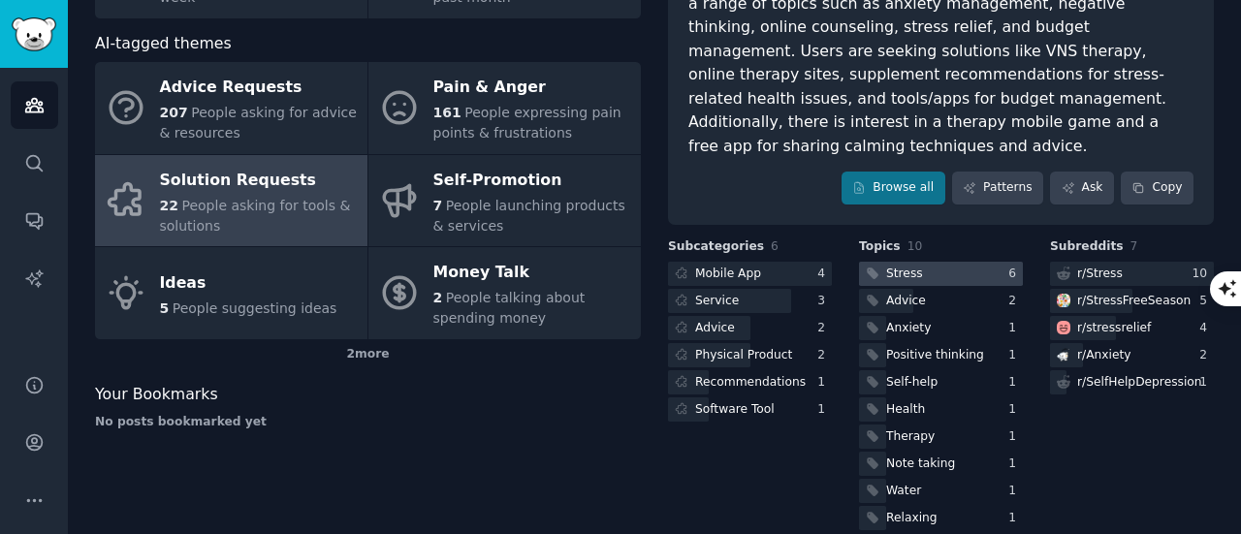
click at [902, 266] on div "Stress" at bounding box center [904, 274] width 37 height 17
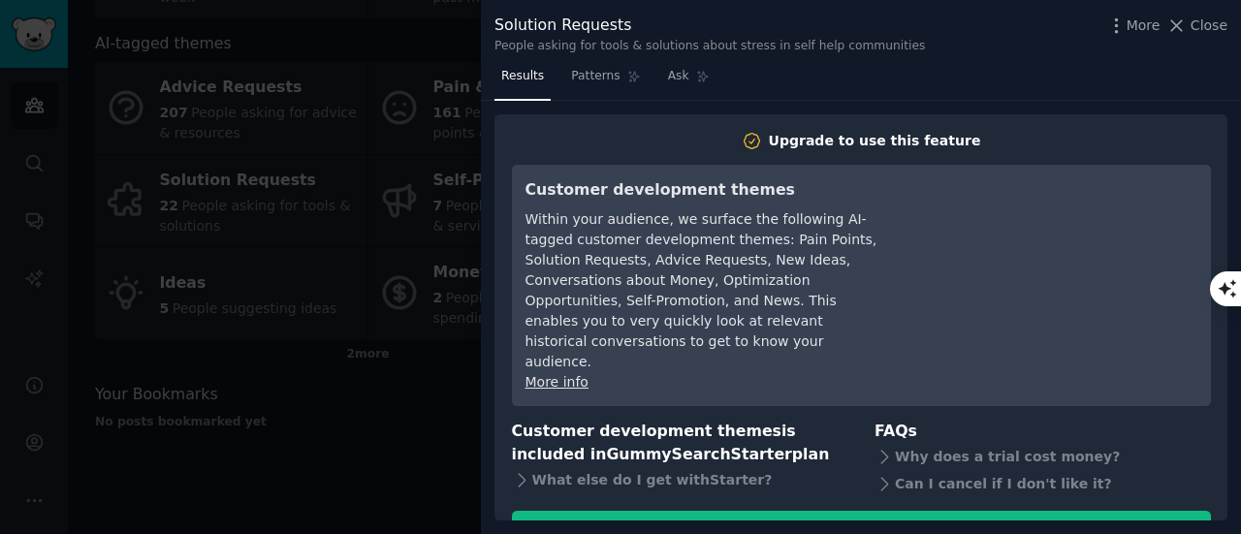
scroll to position [66, 0]
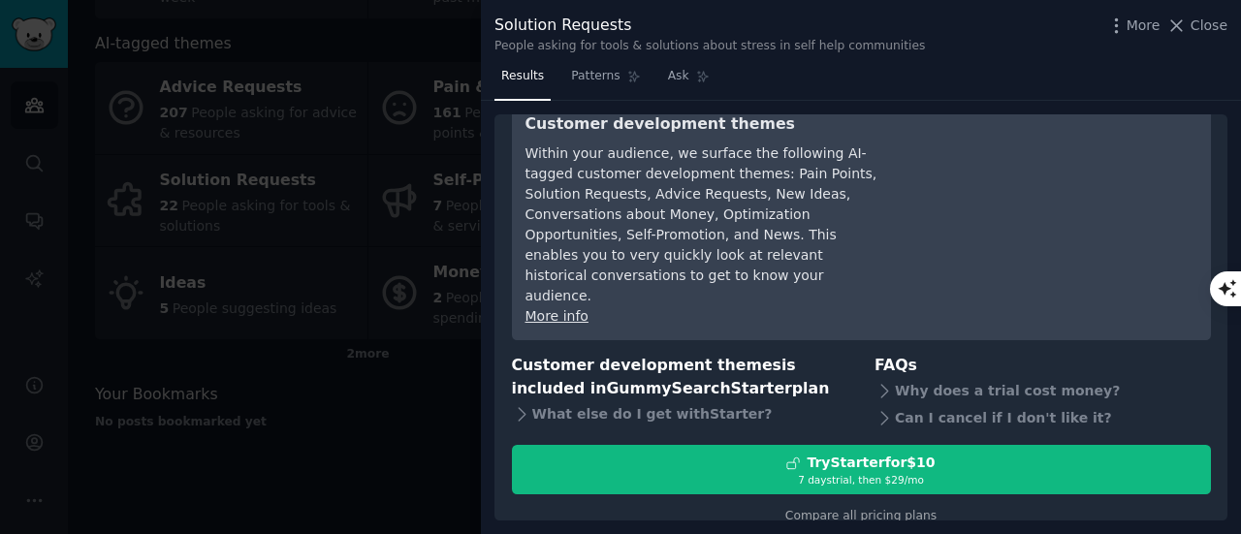
click at [747, 508] on div "Upgrade to use this feature Customer development themes Within your audience, w…" at bounding box center [861, 317] width 733 height 407
click at [433, 416] on div at bounding box center [620, 267] width 1241 height 534
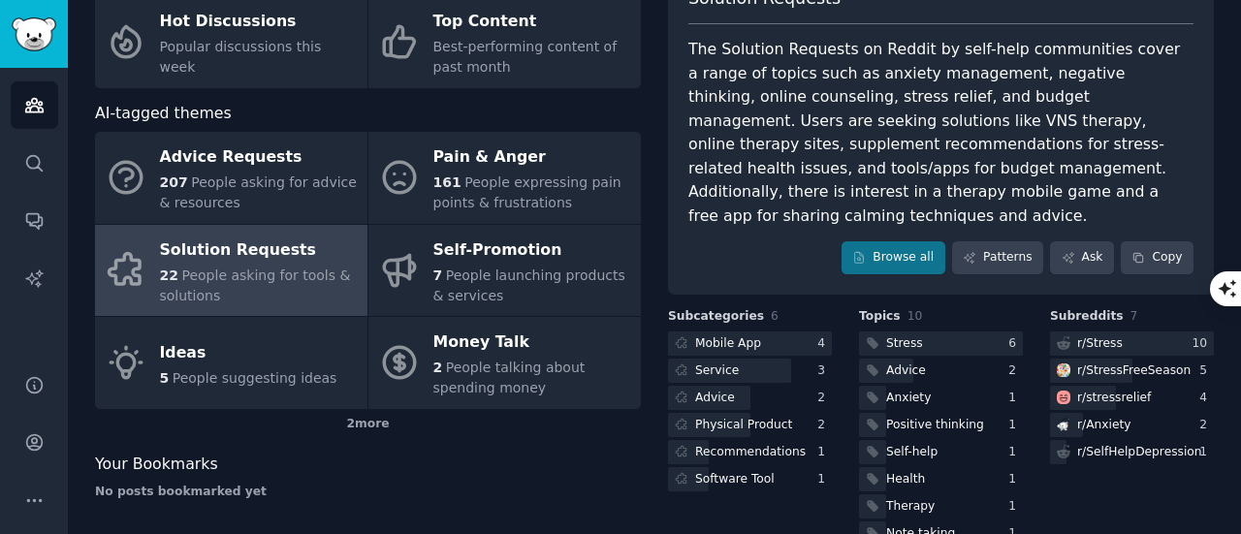
scroll to position [116, 0]
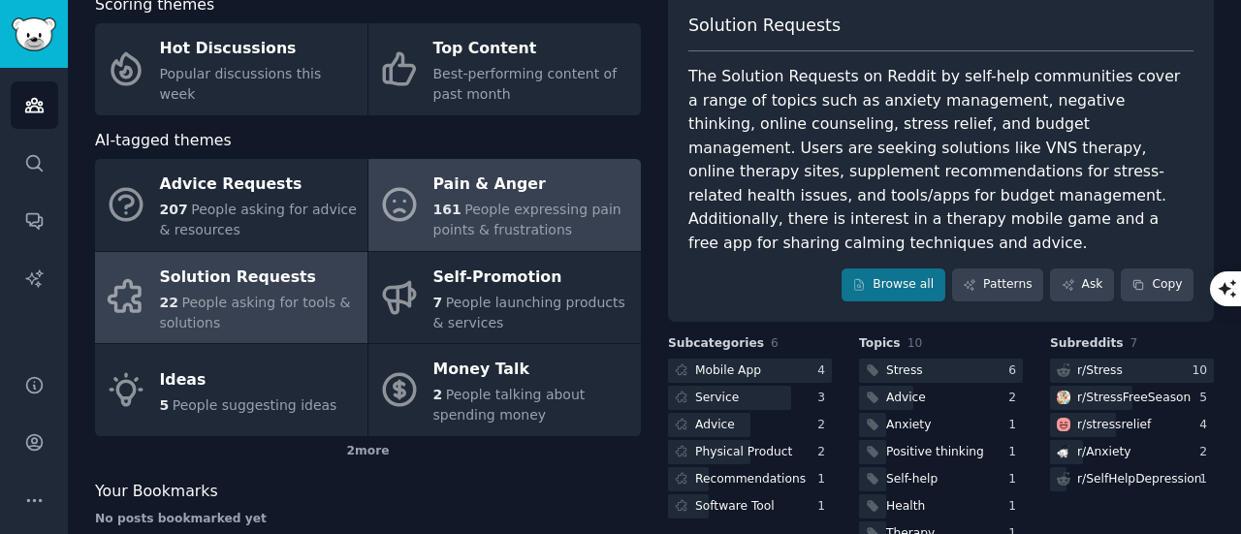
click at [508, 209] on span "People expressing pain points & frustrations" at bounding box center [527, 220] width 188 height 36
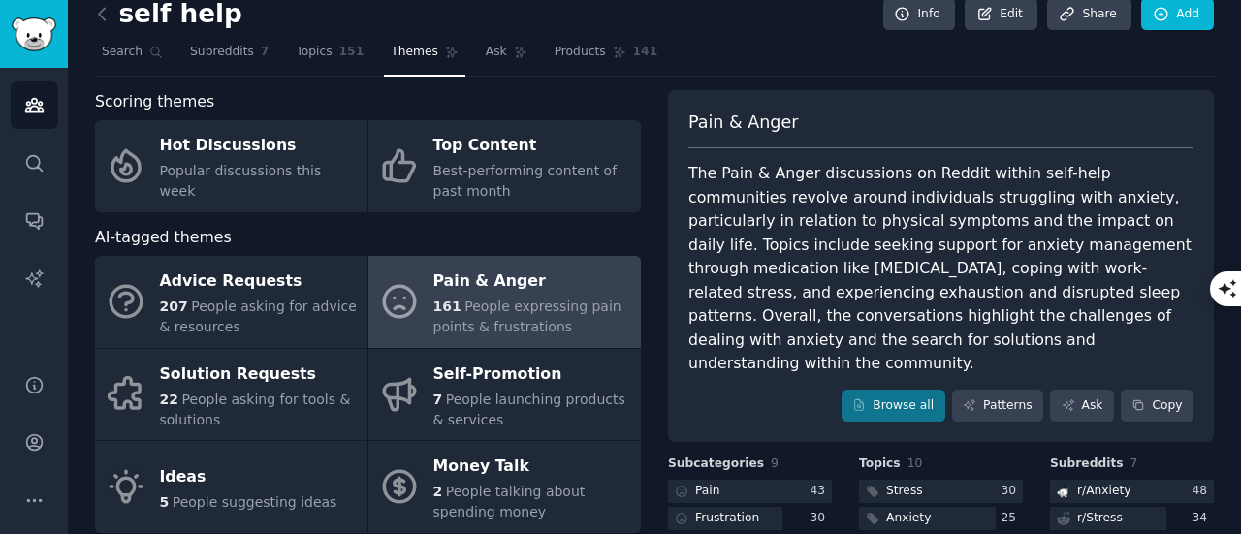
scroll to position [116, 0]
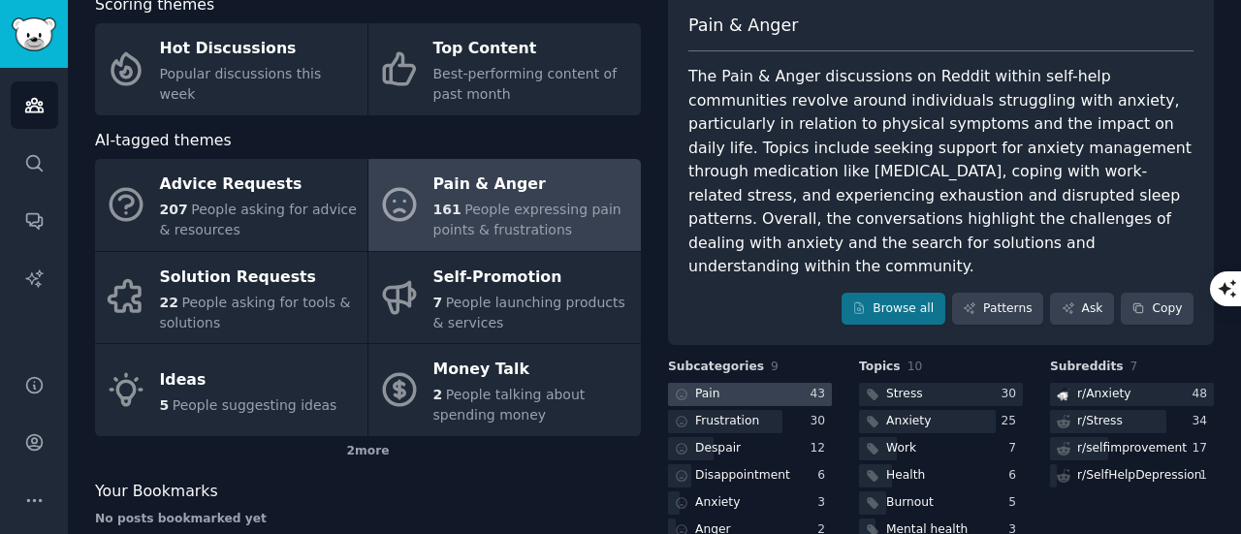
click at [712, 386] on div "Pain" at bounding box center [707, 394] width 25 height 17
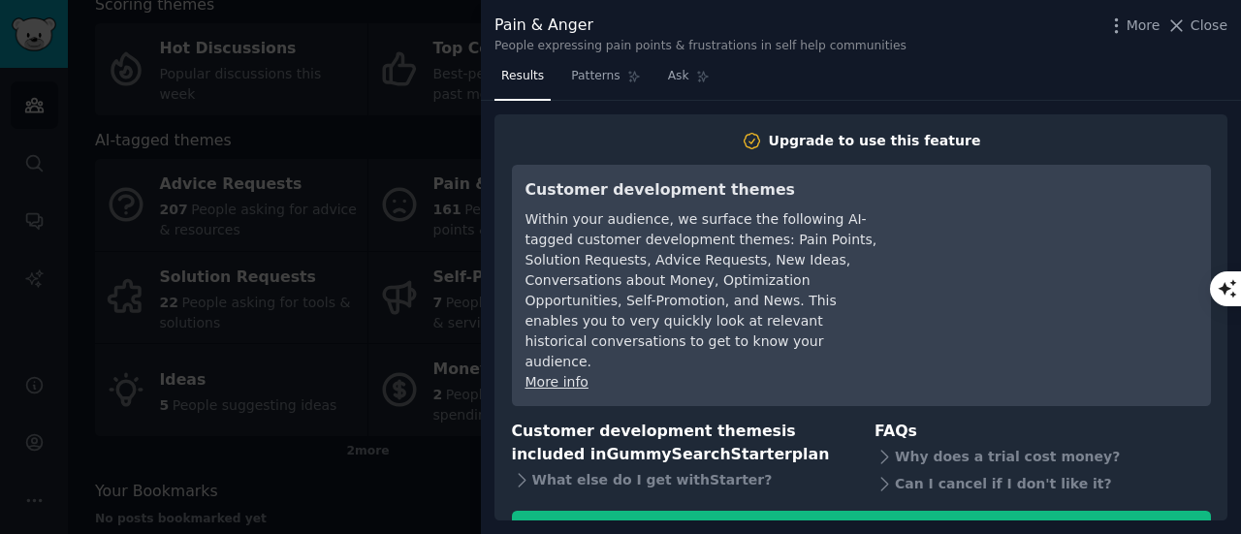
scroll to position [66, 0]
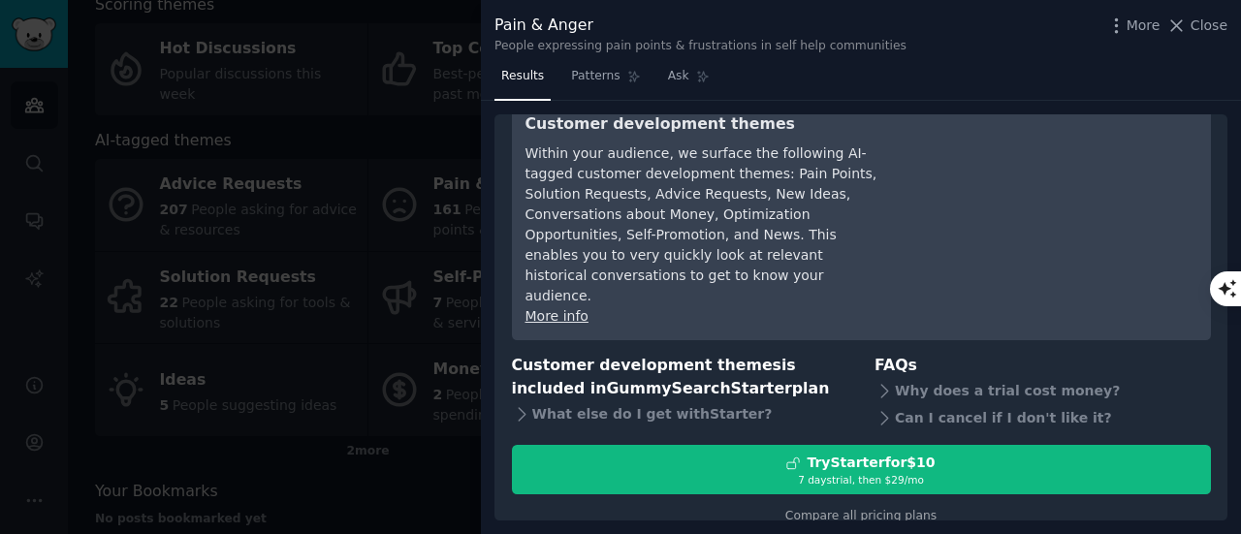
click at [561, 308] on link "More info" at bounding box center [557, 316] width 63 height 16
click at [591, 82] on span "Patterns" at bounding box center [595, 76] width 48 height 17
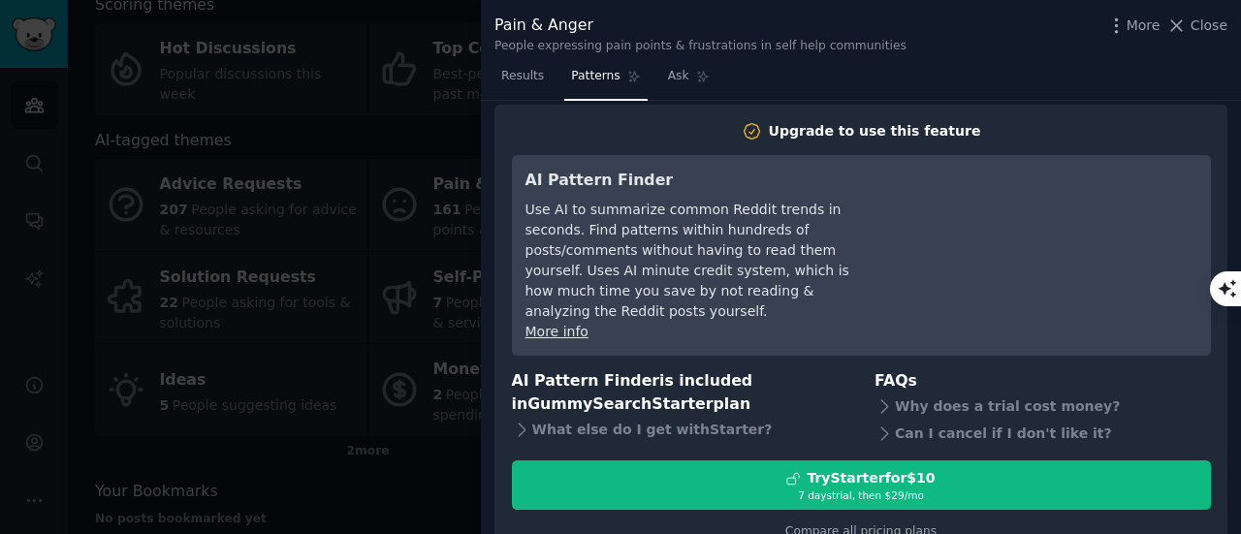
scroll to position [25, 0]
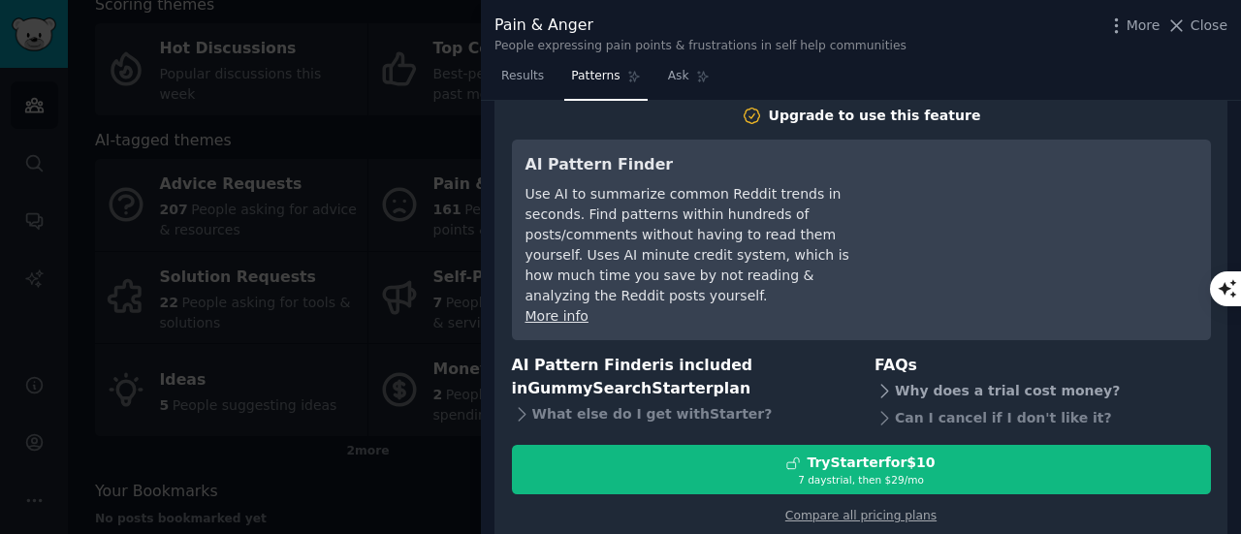
click at [949, 377] on div "Why does a trial cost money?" at bounding box center [1043, 390] width 337 height 27
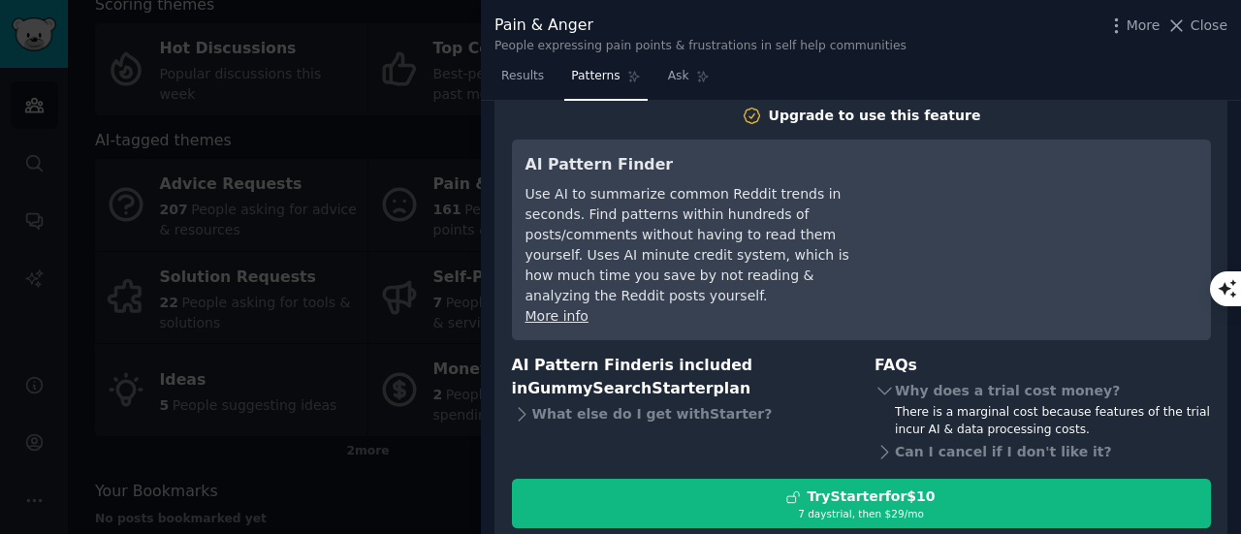
click at [984, 62] on div "Results Patterns Ask" at bounding box center [861, 81] width 760 height 40
click at [669, 67] on link "Ask" at bounding box center [688, 81] width 55 height 40
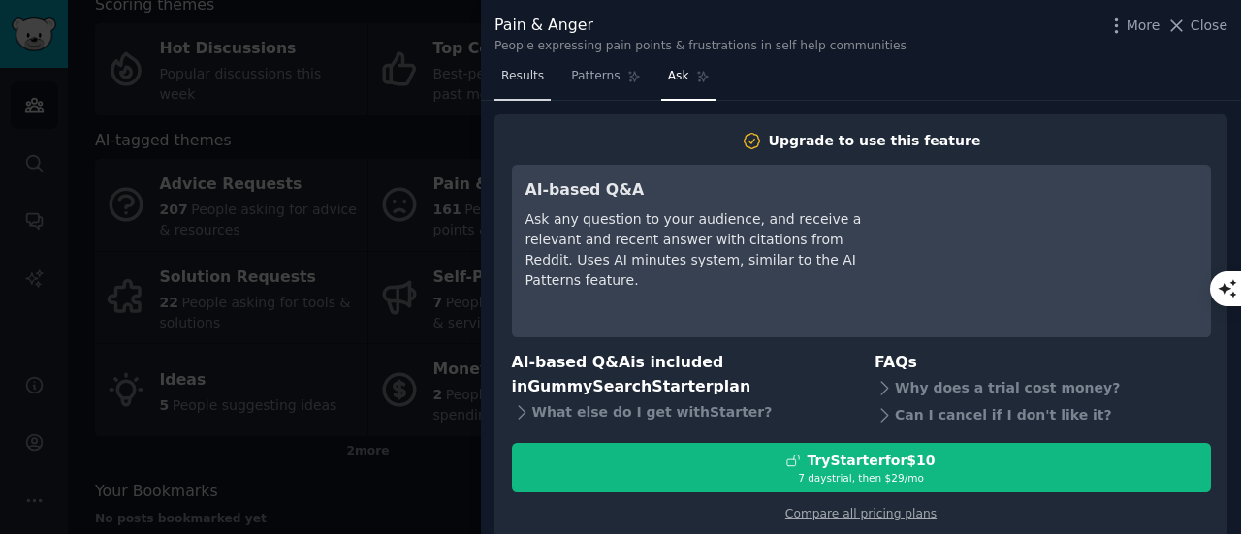
click at [520, 82] on span "Results" at bounding box center [522, 76] width 43 height 17
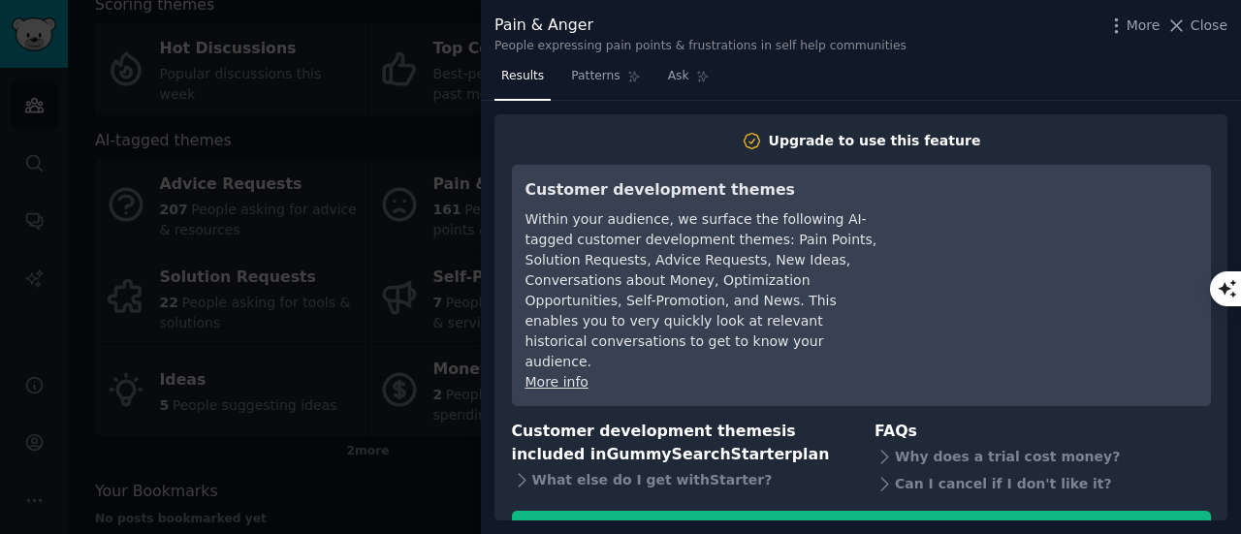
click at [328, 40] on div at bounding box center [620, 267] width 1241 height 534
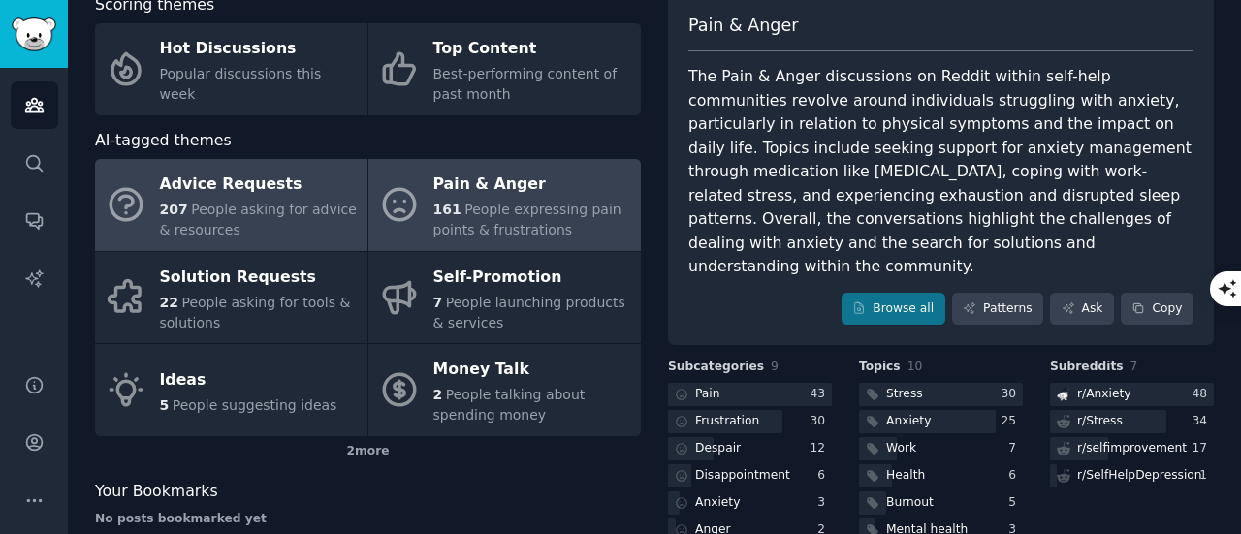
scroll to position [19, 0]
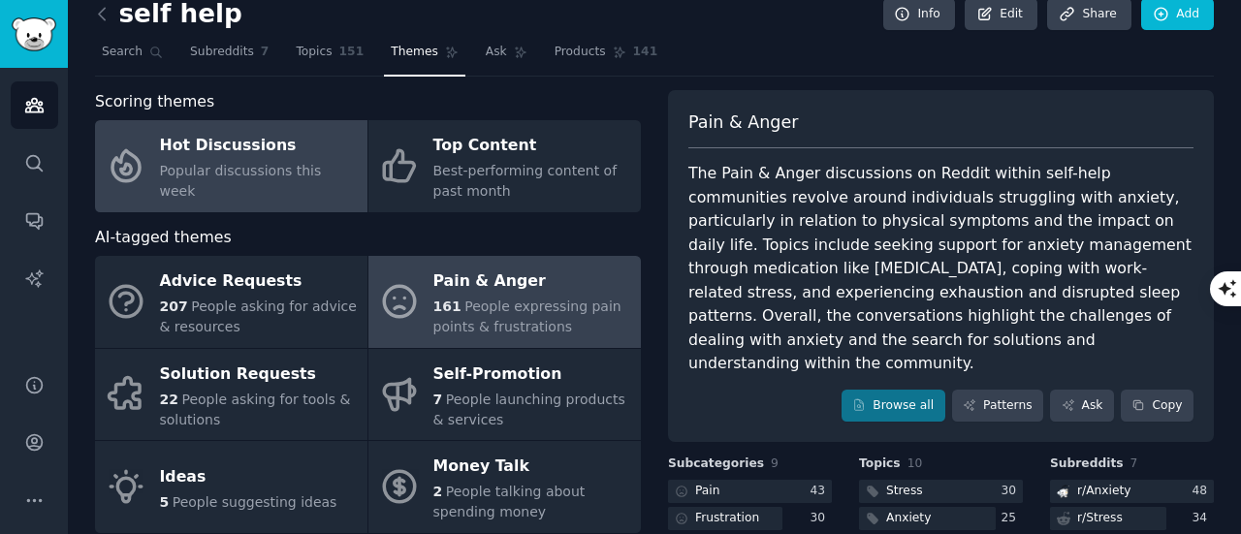
click at [239, 156] on div "Hot Discussions" at bounding box center [259, 146] width 198 height 31
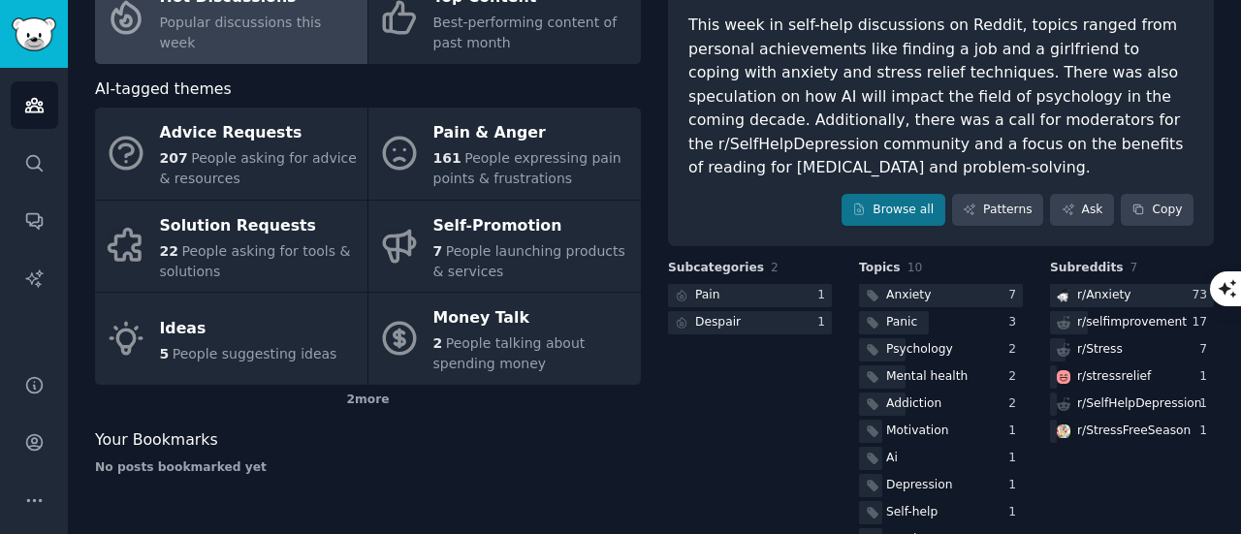
scroll to position [190, 0]
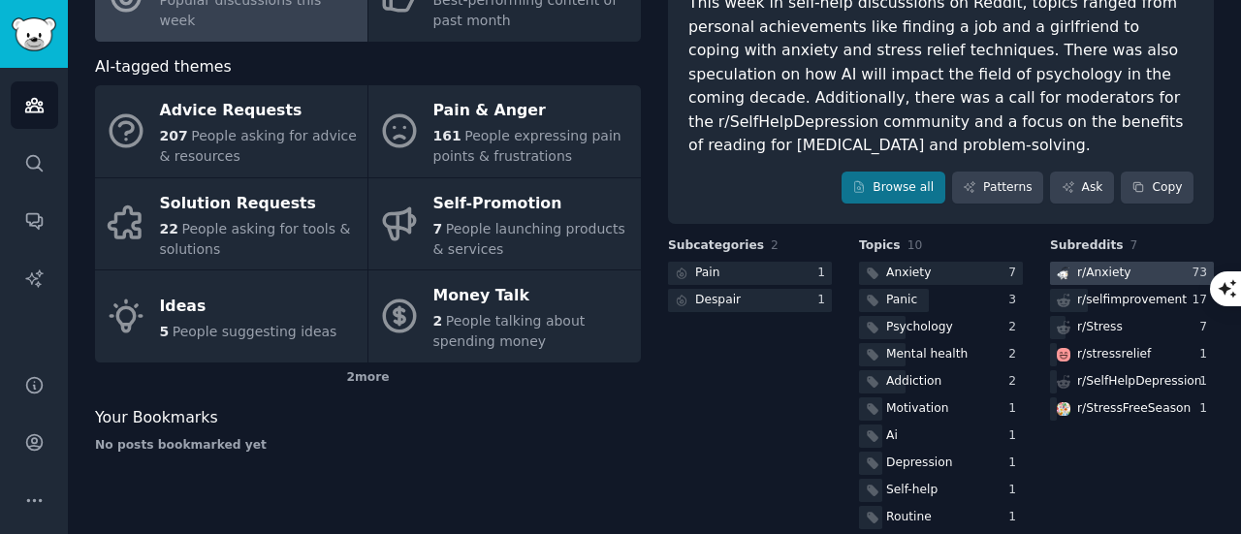
click at [1102, 265] on div "r/ Anxiety" at bounding box center [1104, 273] width 54 height 17
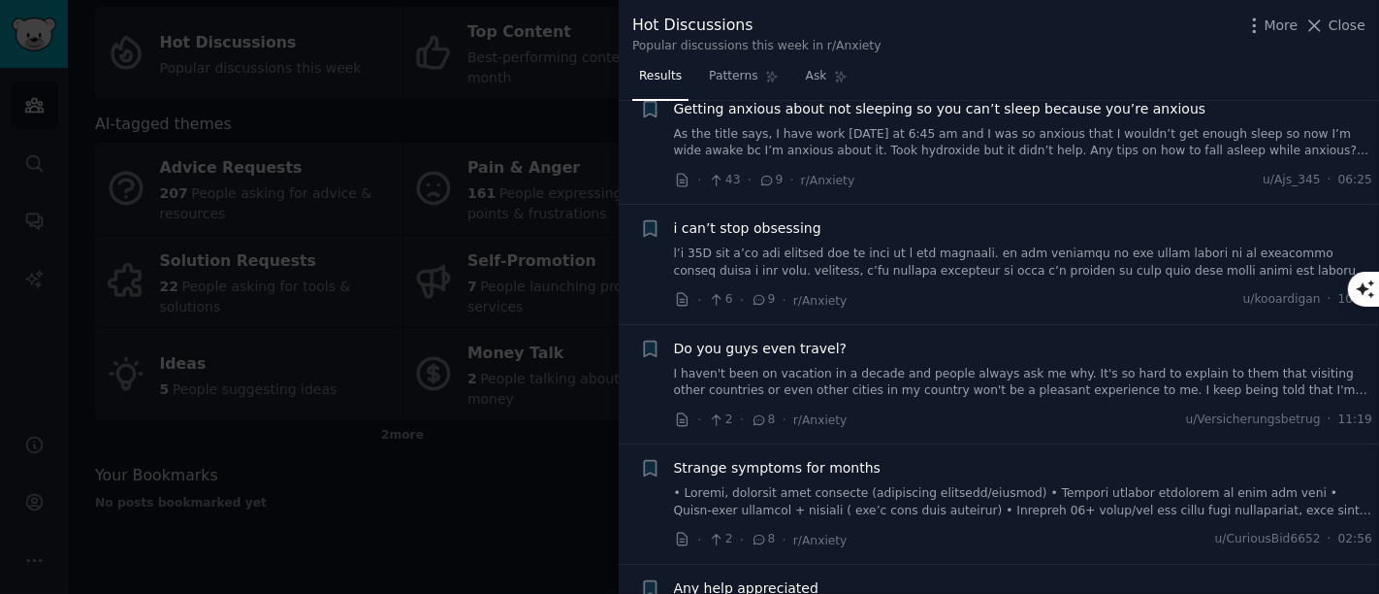
scroll to position [1843, 0]
drag, startPoint x: 1033, startPoint y: 34, endPoint x: 923, endPoint y: 44, distance: 110.0
click at [923, 44] on div "Hot Discussions Popular discussions this week in r/Anxiety More Close" at bounding box center [998, 34] width 733 height 41
click at [768, 231] on span "i can’t stop obsessing" at bounding box center [747, 228] width 147 height 20
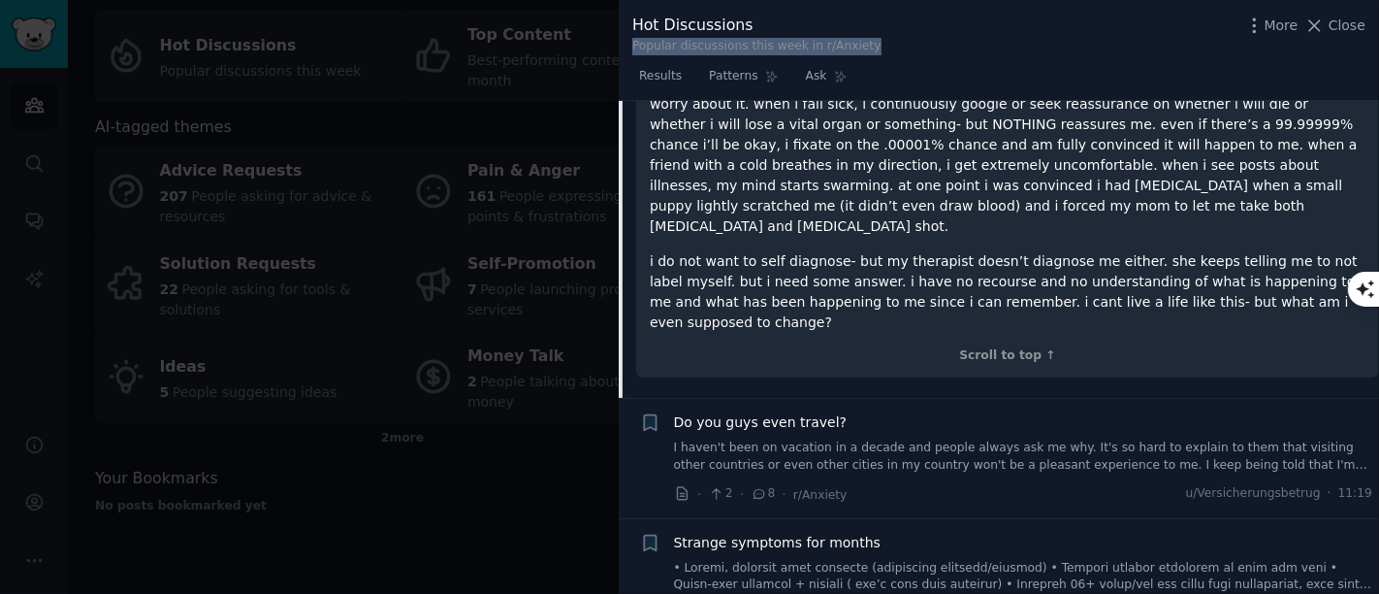
scroll to position [2373, 0]
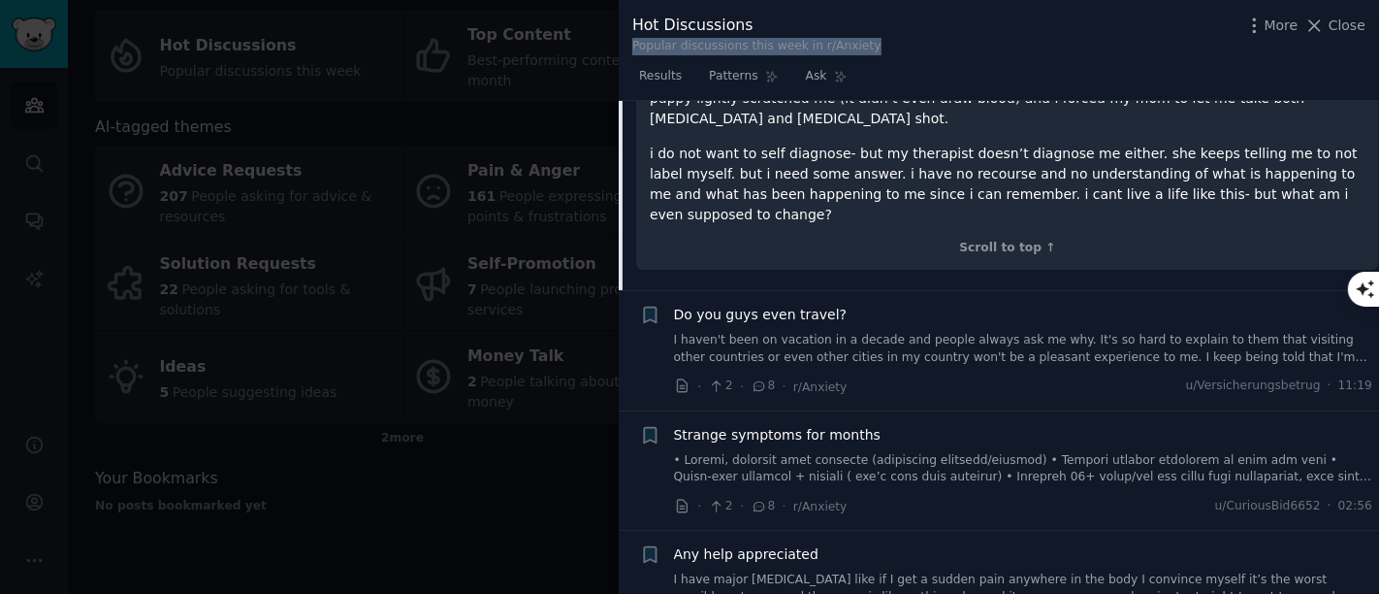
click at [757, 305] on span "Do you guys even travel?" at bounding box center [761, 315] width 174 height 20
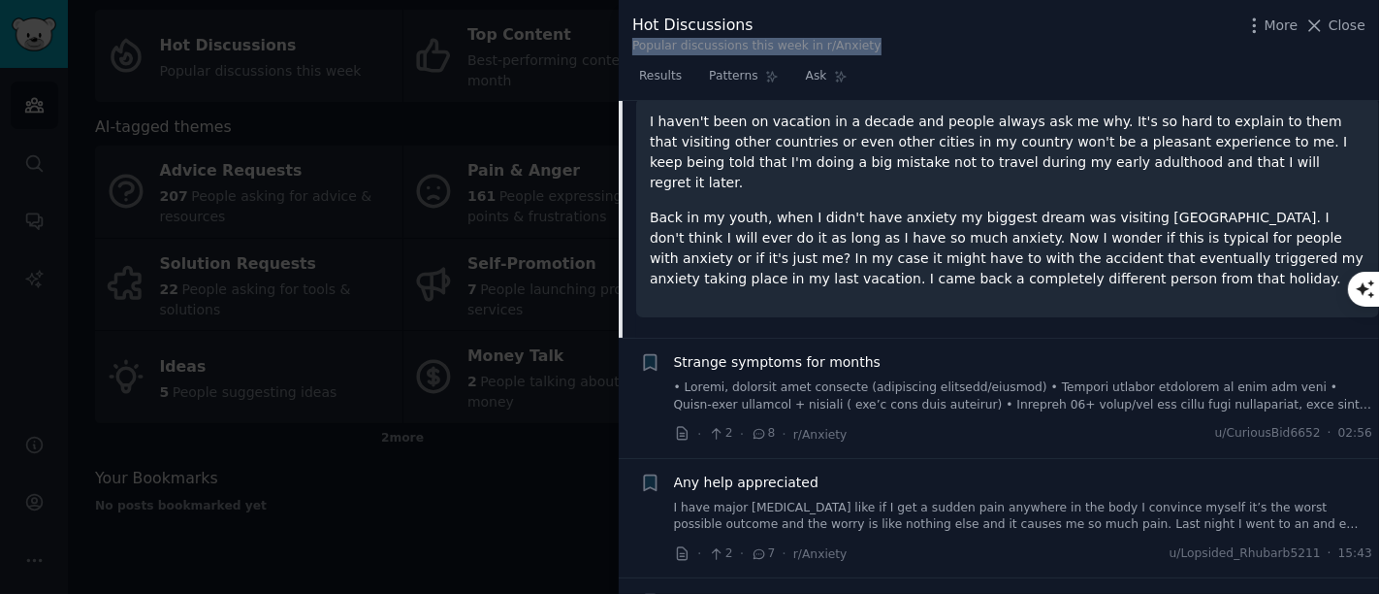
scroll to position [2277, 0]
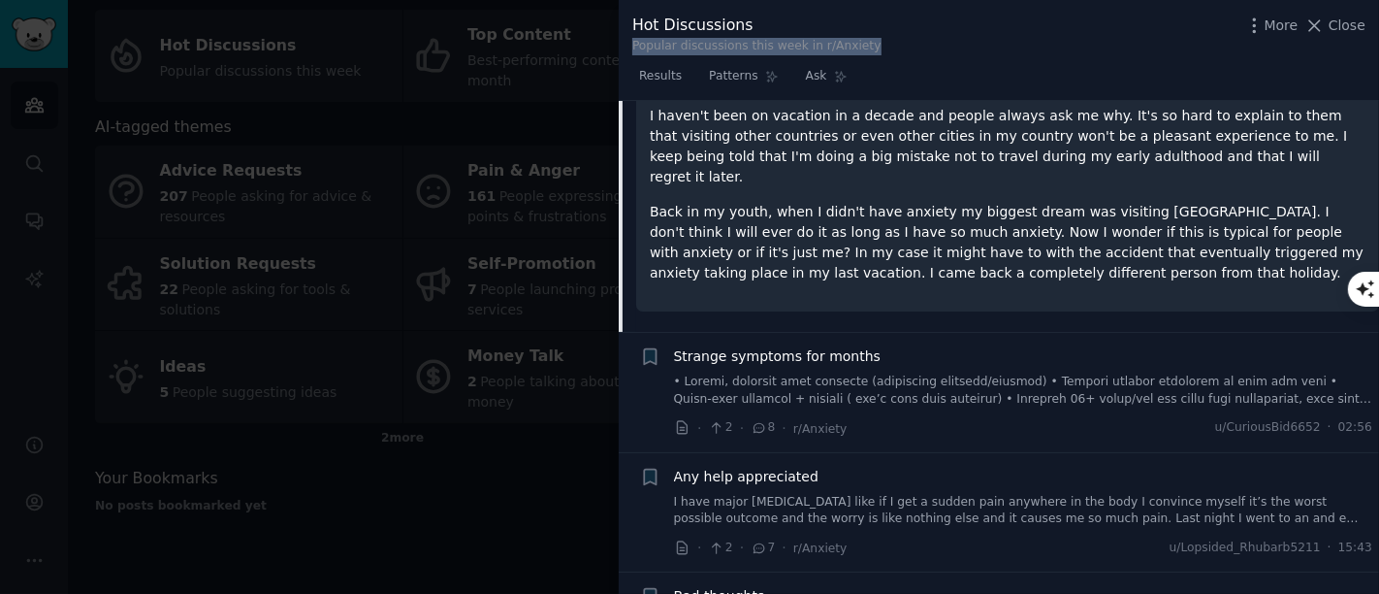
click at [763, 346] on span "Strange symptoms for months" at bounding box center [778, 356] width 208 height 20
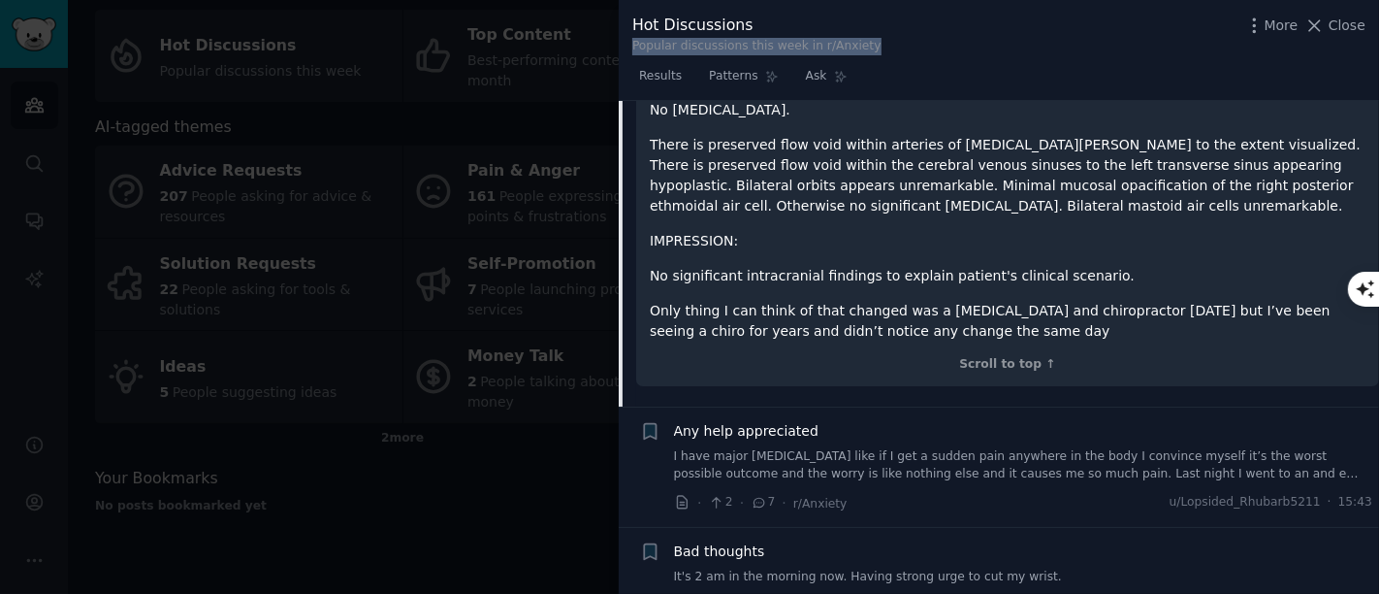
scroll to position [3258, 0]
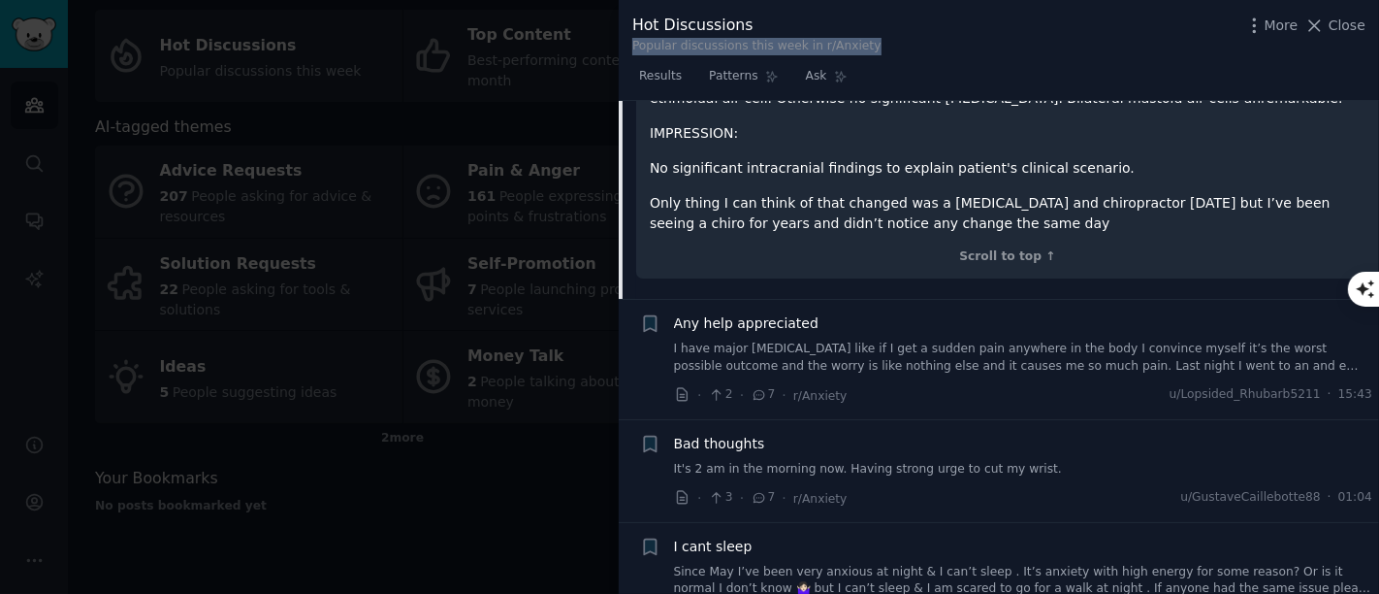
click at [726, 313] on span "Any help appreciated" at bounding box center [746, 323] width 144 height 20
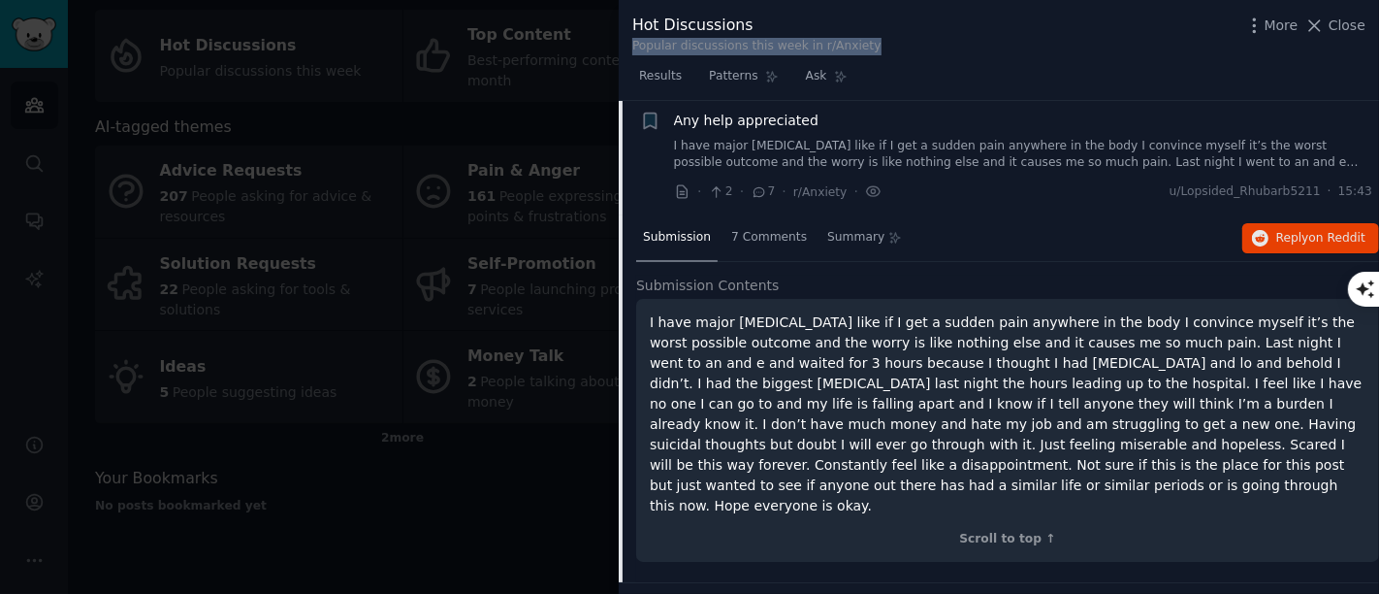
scroll to position [2300, 0]
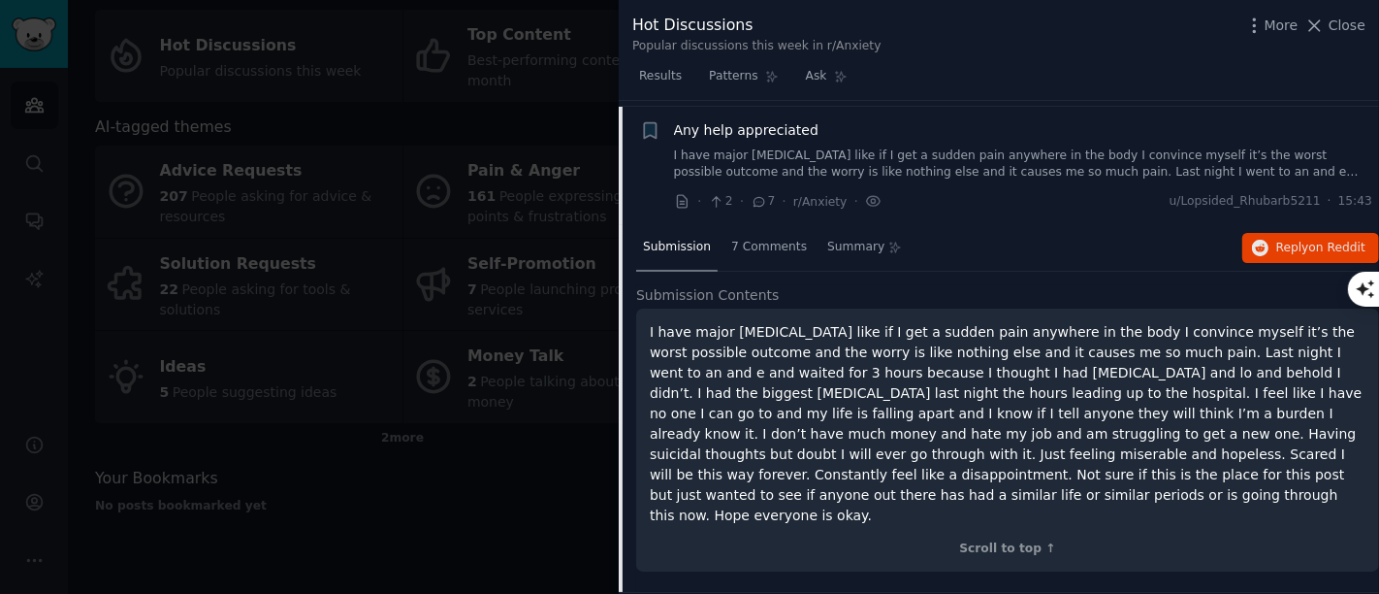
click at [579, 469] on div at bounding box center [689, 297] width 1379 height 594
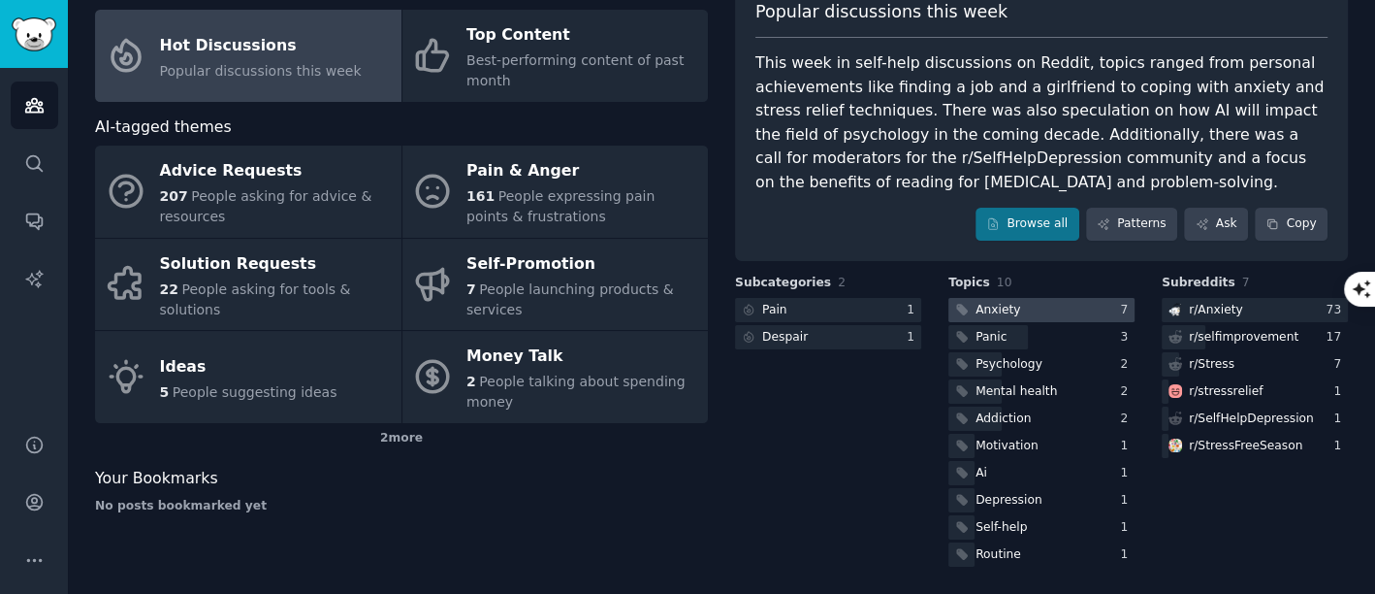
click at [1003, 306] on div "Anxiety" at bounding box center [998, 310] width 45 height 17
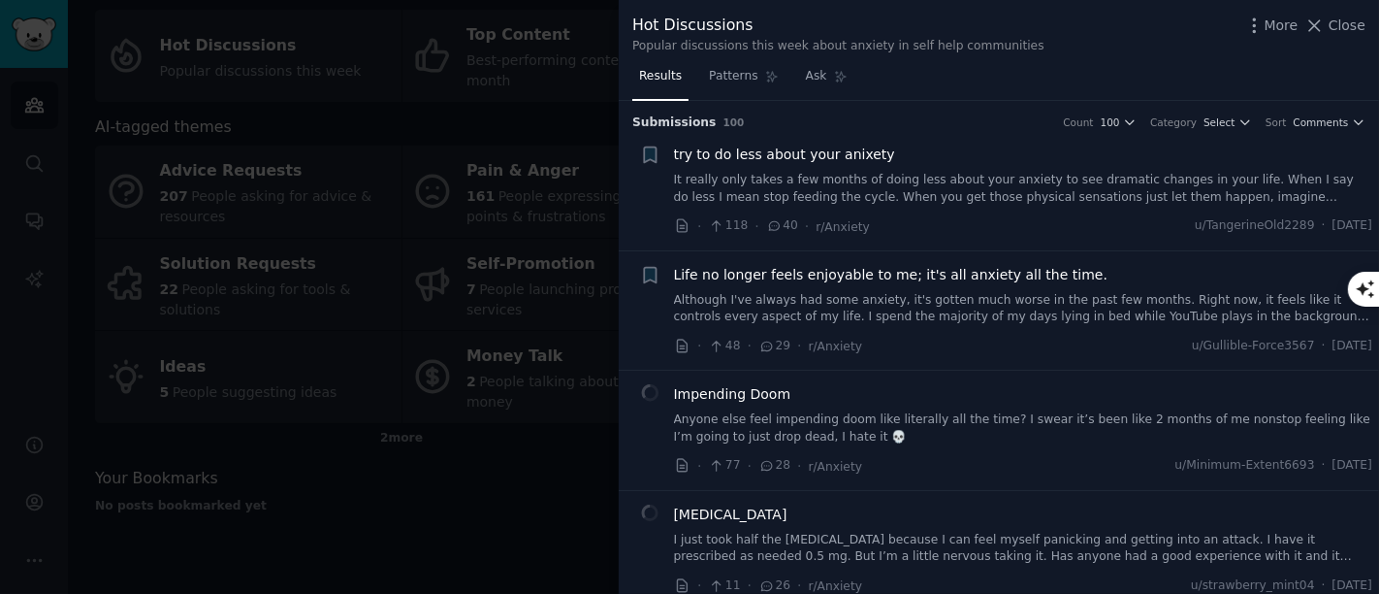
click at [822, 157] on span "try to do less about your anixety" at bounding box center [784, 154] width 221 height 20
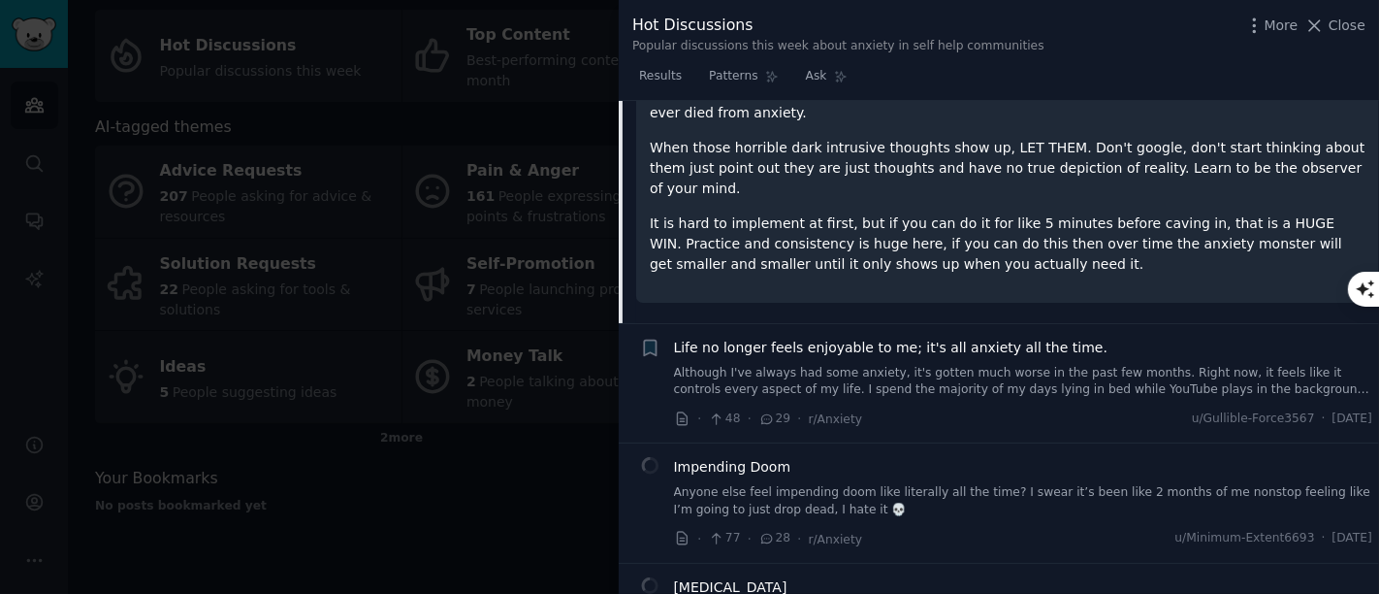
scroll to position [354, 0]
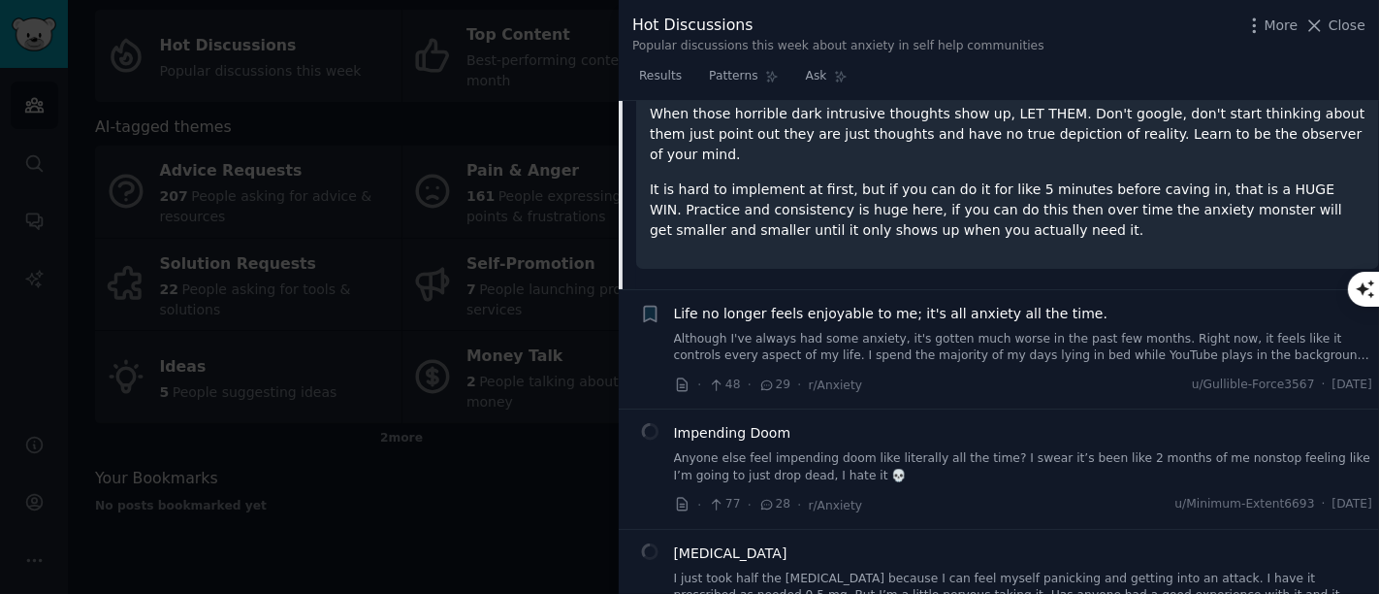
click at [867, 304] on span "Life no longer feels enjoyable to me; it's all anxiety all the time." at bounding box center [891, 314] width 434 height 20
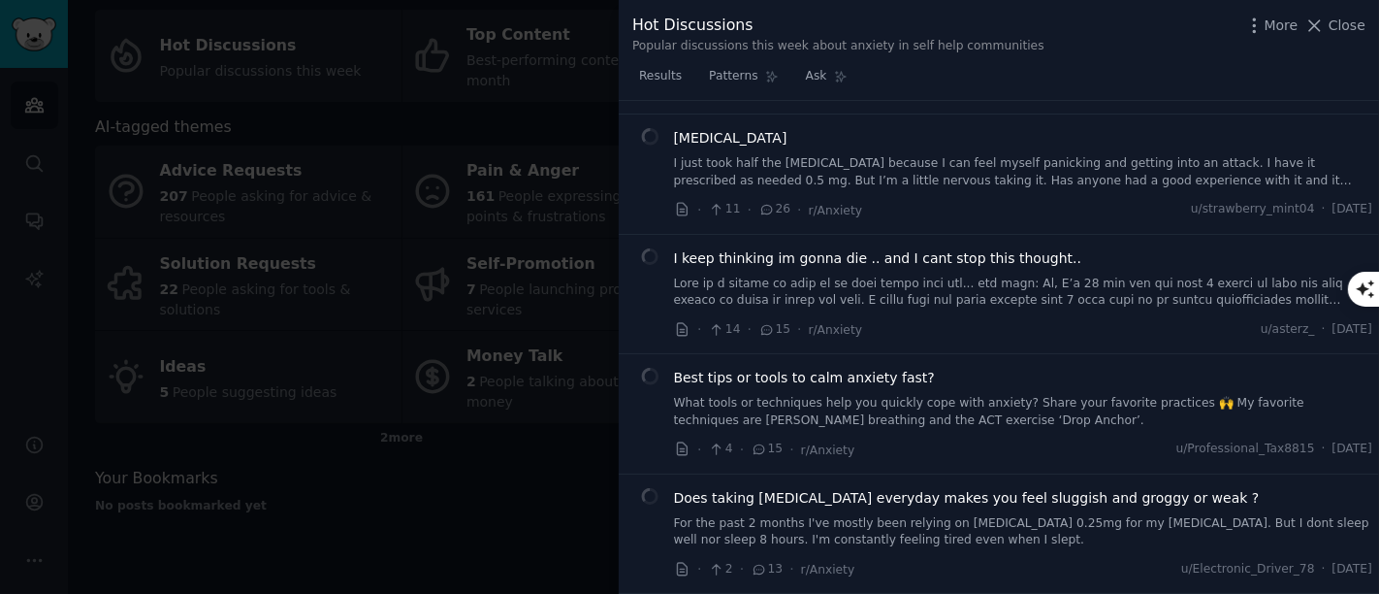
scroll to position [796, 0]
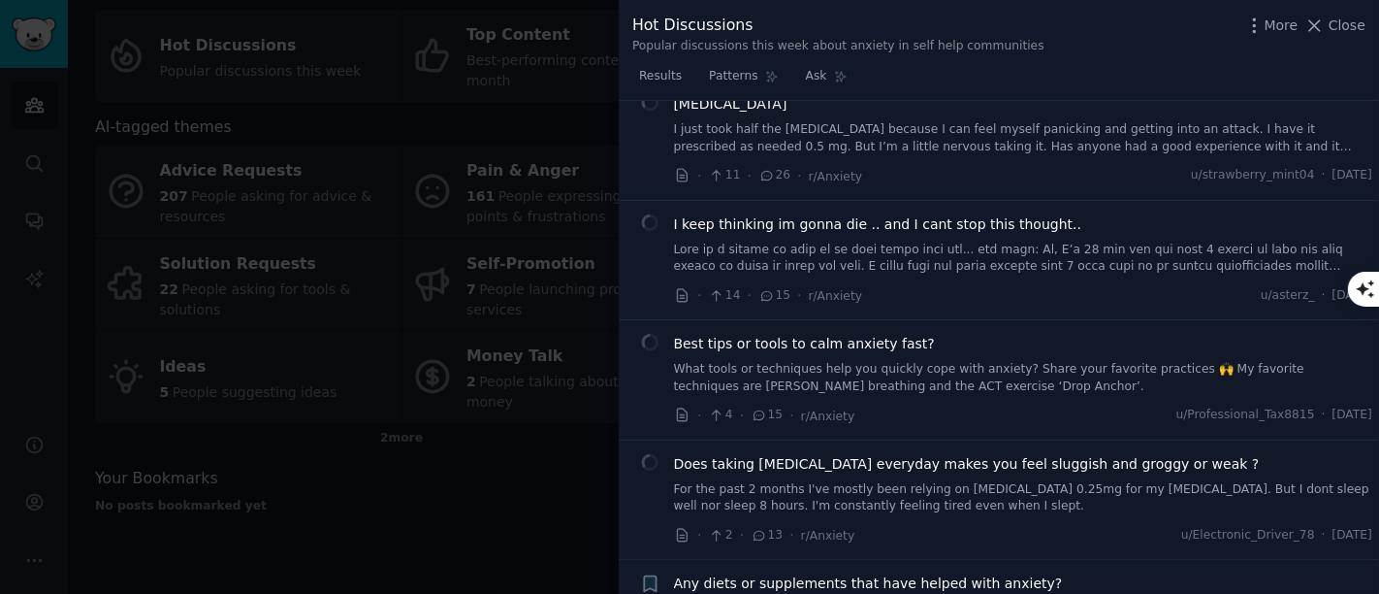
click at [753, 334] on span "Best tips or tools to calm anxiety fast?" at bounding box center [804, 344] width 261 height 20
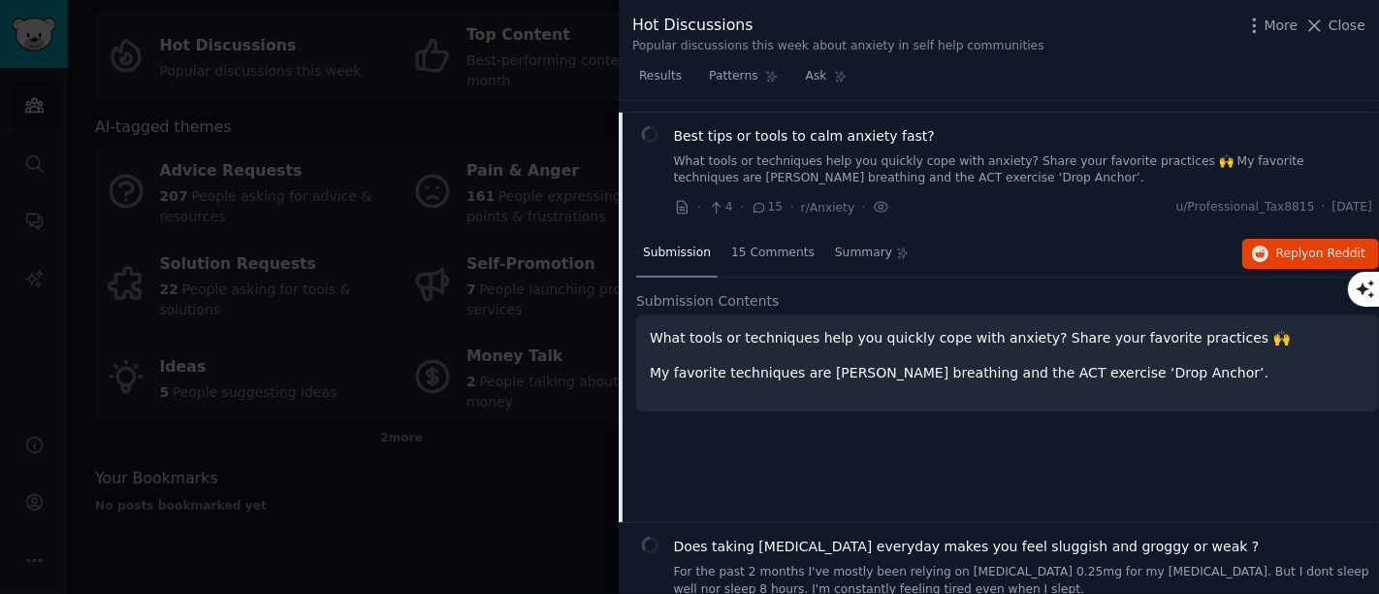
scroll to position [627, 0]
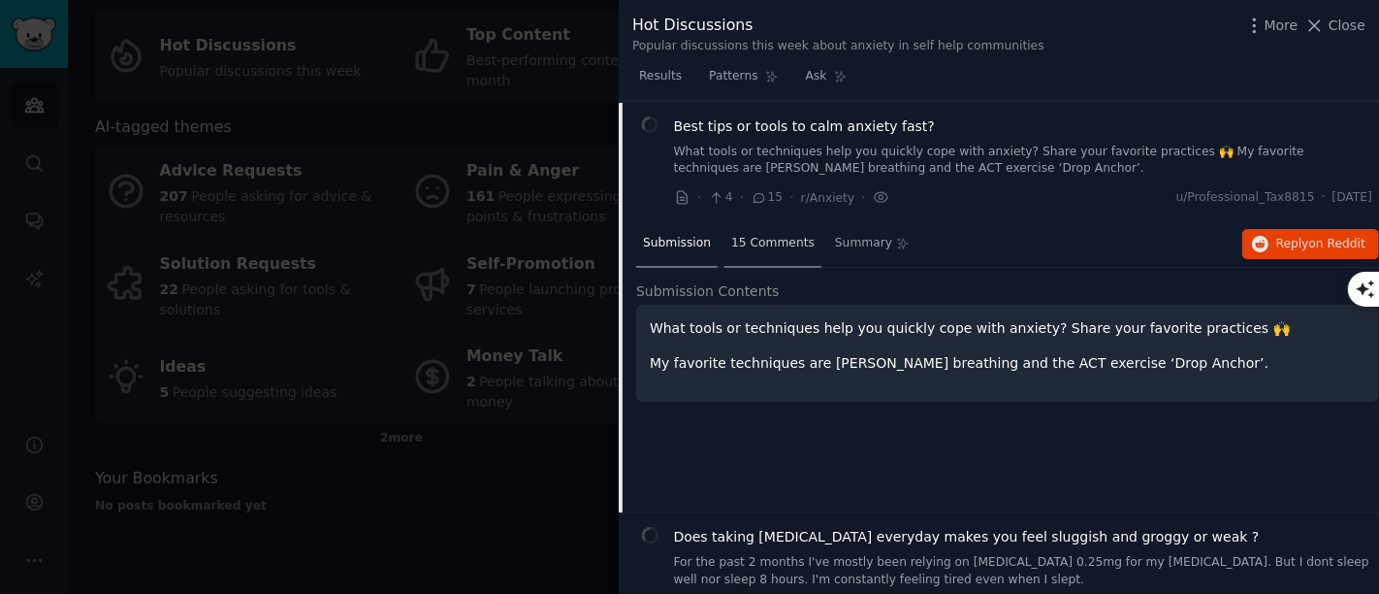
click at [754, 241] on span "15 Comments" at bounding box center [772, 243] width 83 height 17
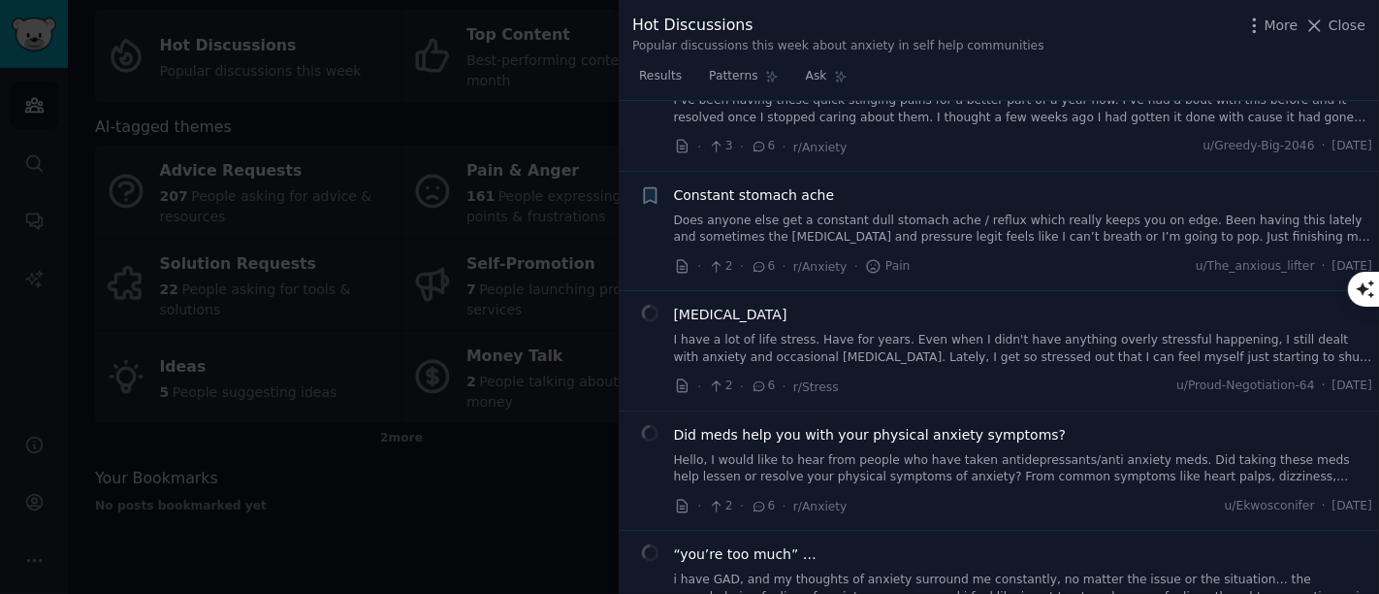
scroll to position [3322, 0]
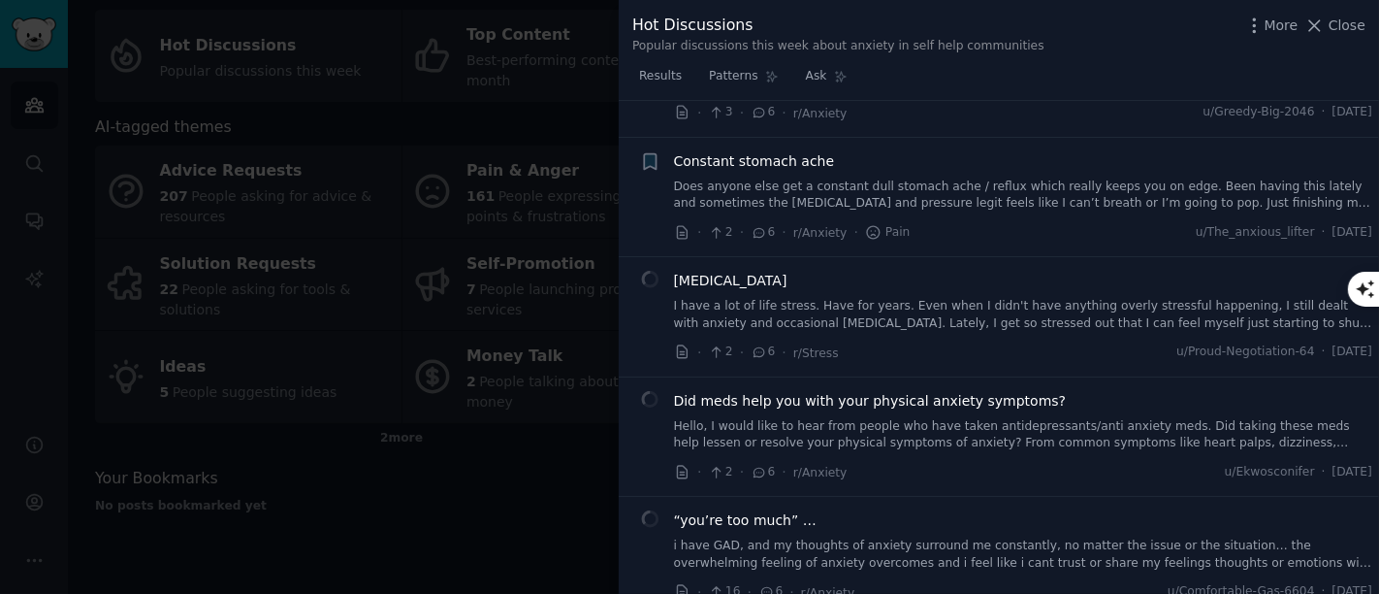
click at [752, 271] on span "Stress and anxiety" at bounding box center [730, 281] width 113 height 20
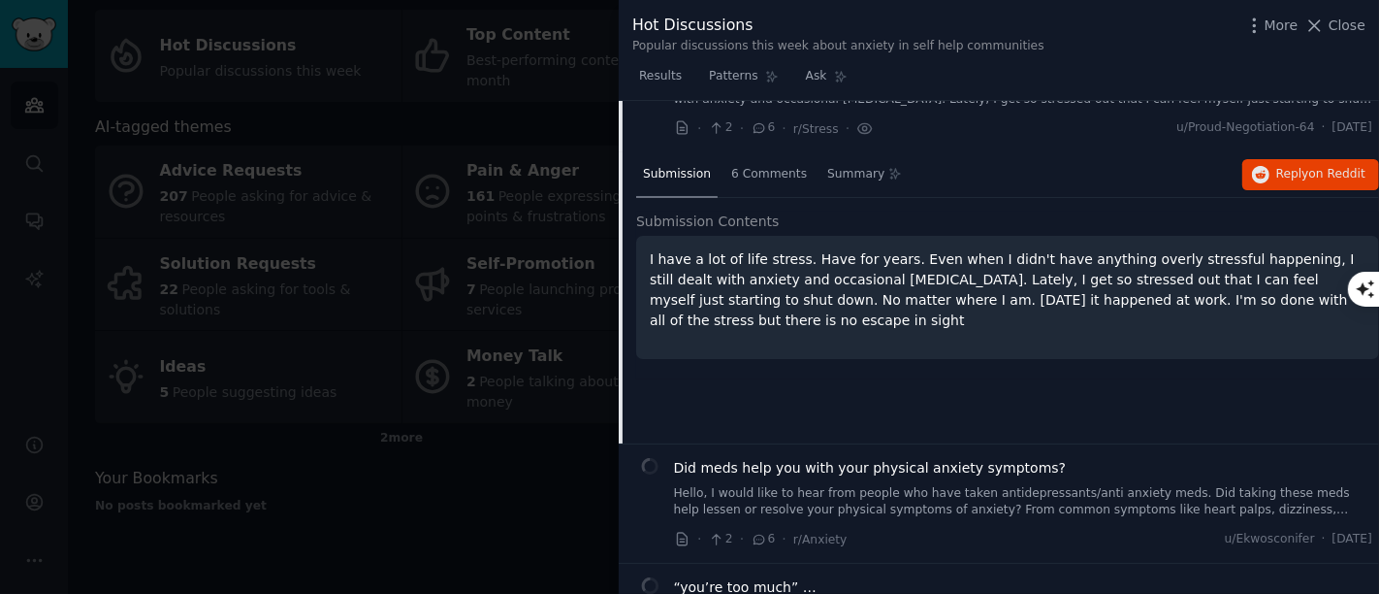
scroll to position [2726, 0]
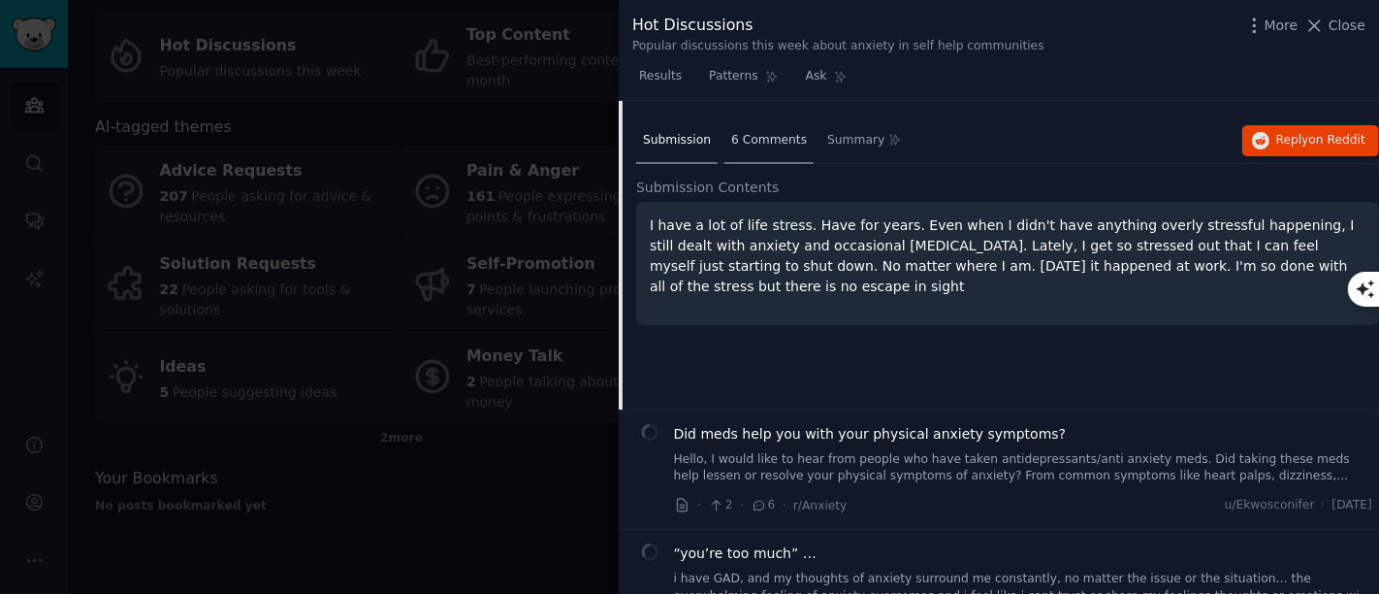
click at [767, 136] on span "6 Comments" at bounding box center [769, 140] width 76 height 17
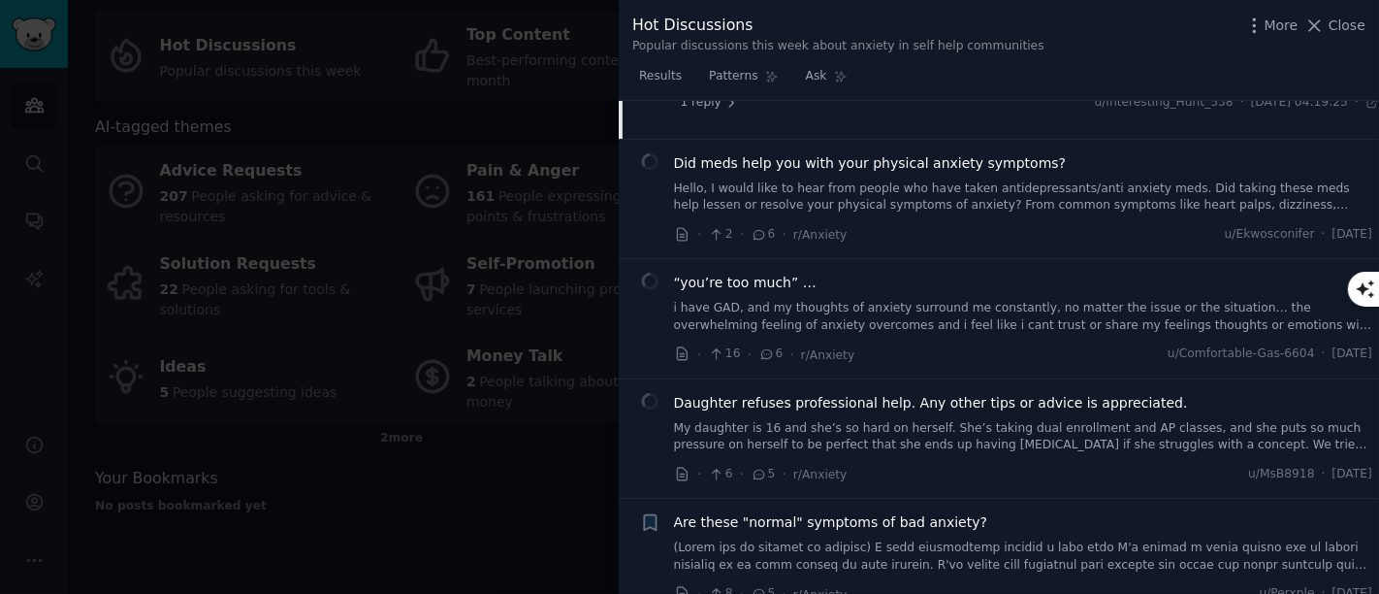
scroll to position [3049, 0]
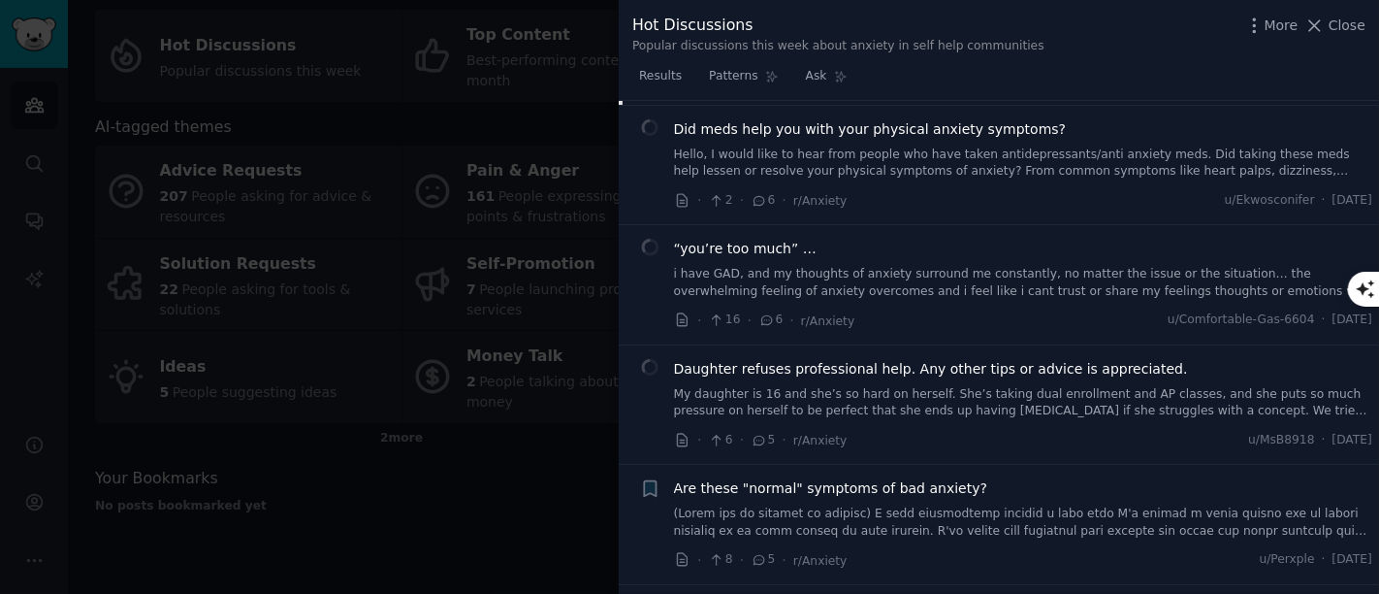
click at [745, 239] on span "“you’re too much” …" at bounding box center [745, 249] width 143 height 20
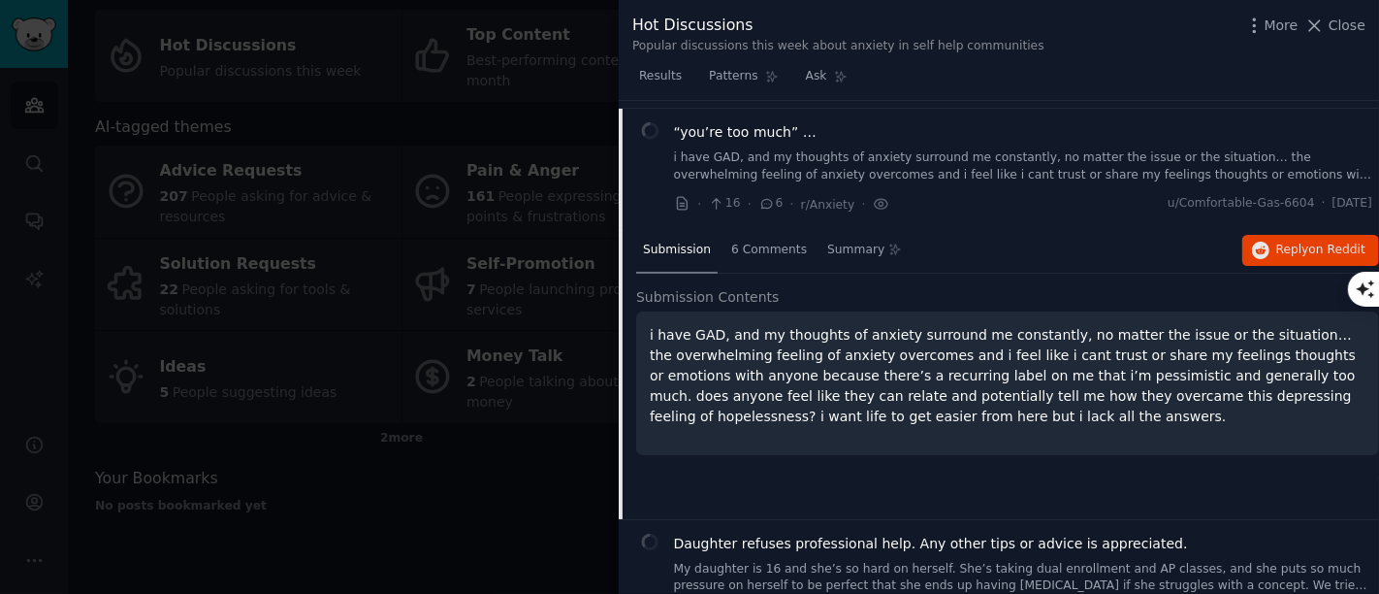
scroll to position [2857, 0]
click at [761, 241] on span "6 Comments" at bounding box center [769, 249] width 76 height 17
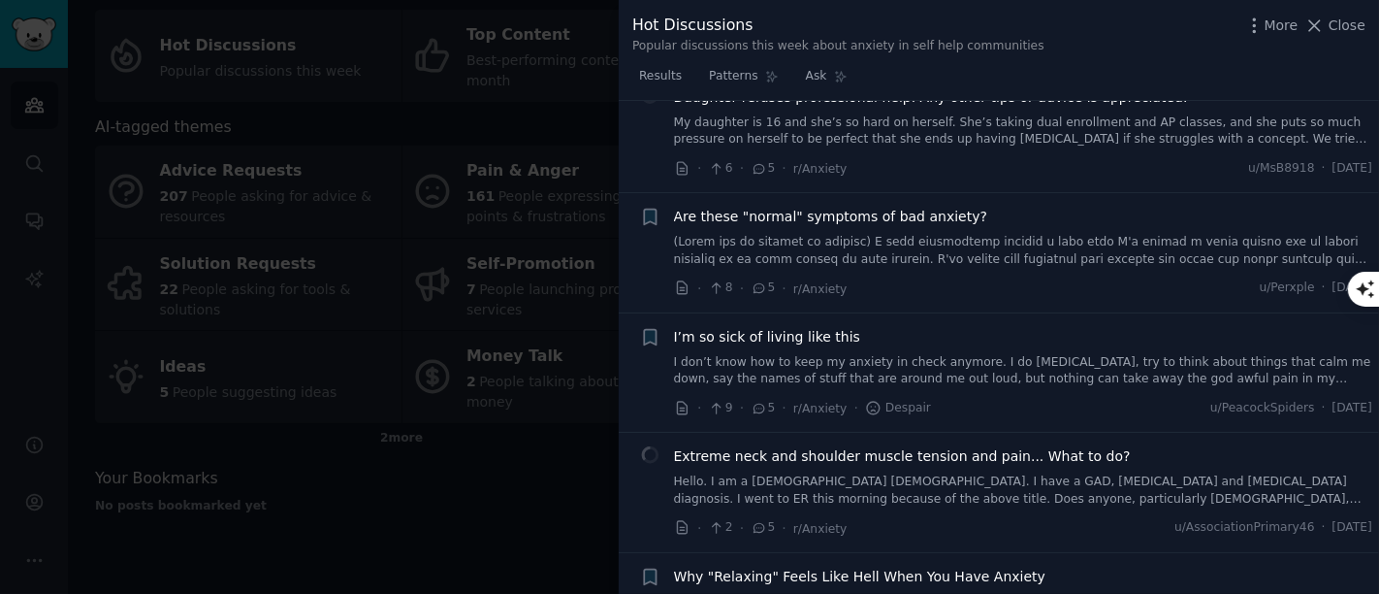
scroll to position [3504, 0]
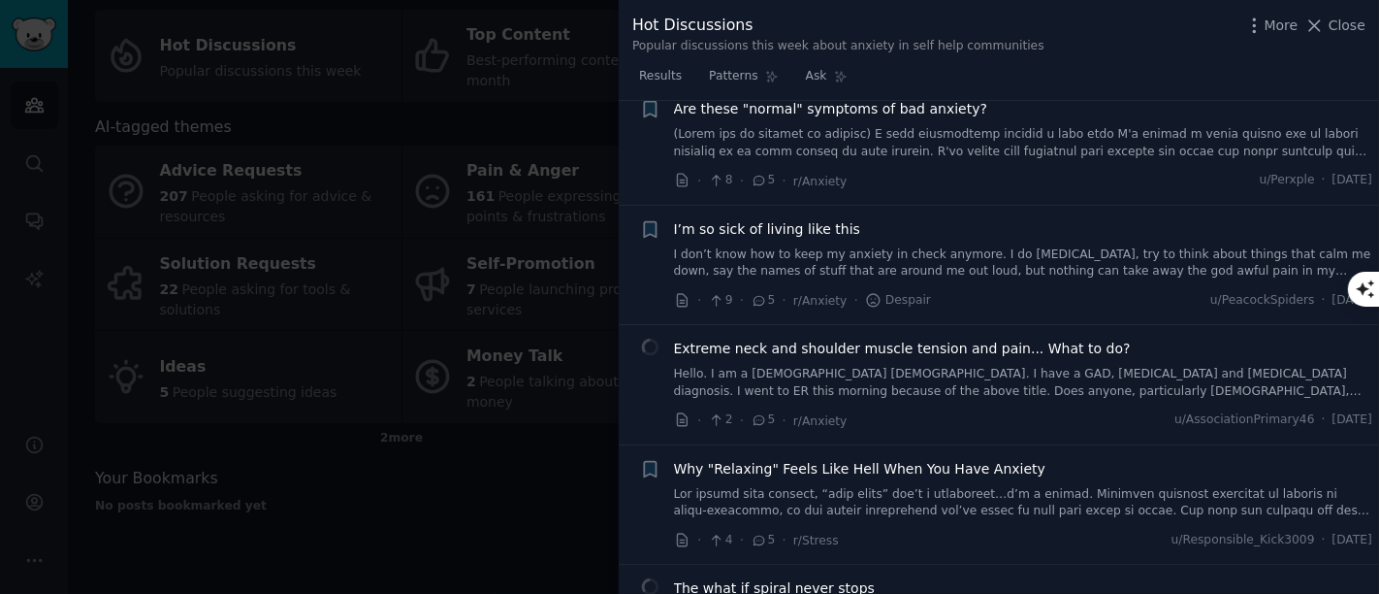
click at [729, 219] on span "I’m so sick of living like this" at bounding box center [767, 229] width 187 height 20
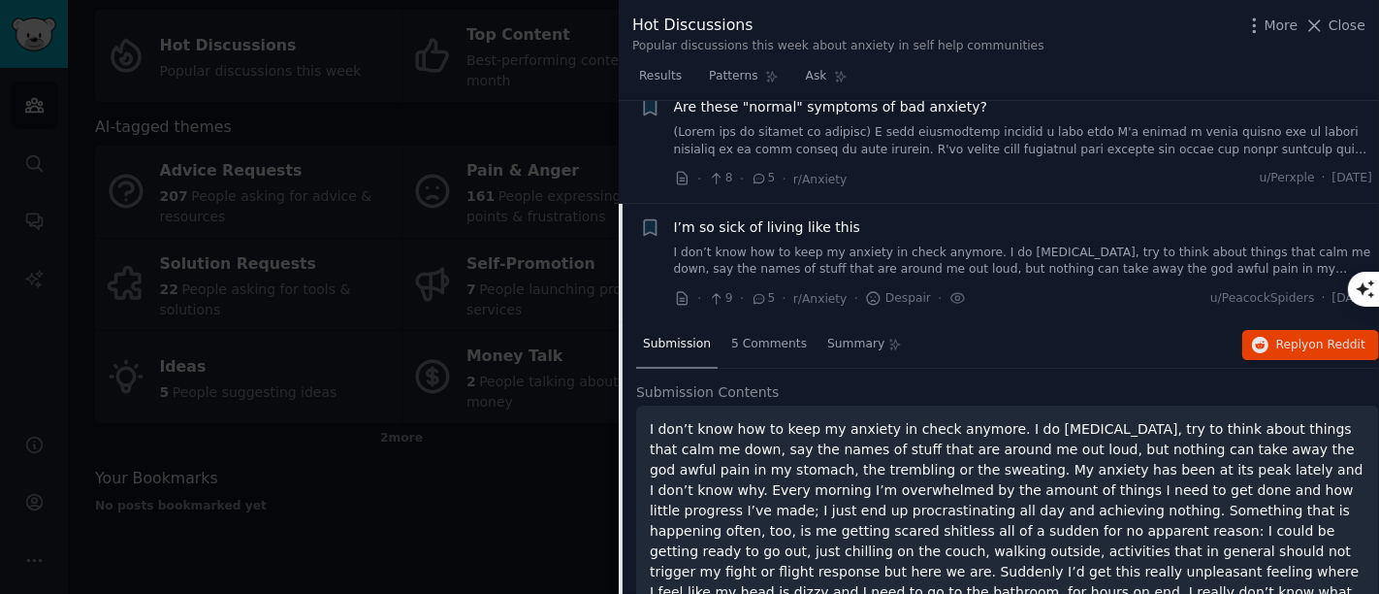
scroll to position [3216, 0]
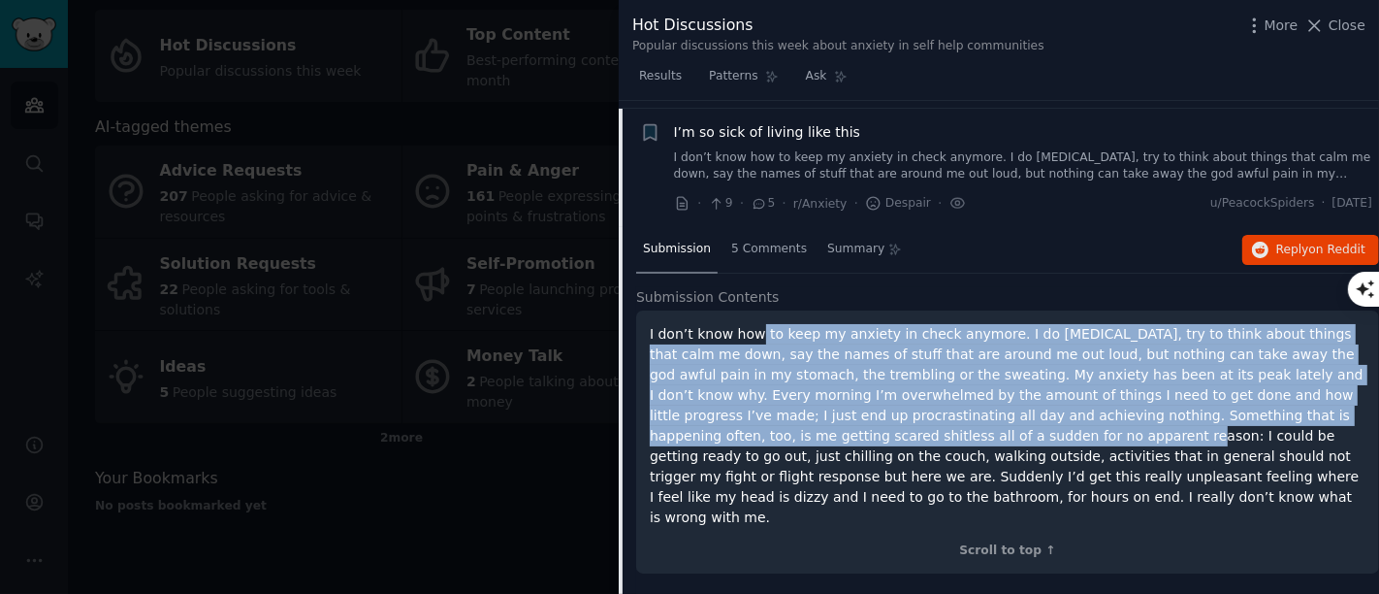
drag, startPoint x: 754, startPoint y: 327, endPoint x: 809, endPoint y: 420, distance: 108.3
click at [809, 420] on p "I don’t know how to keep my anxiety in check anymore. I do breathing exercises,…" at bounding box center [1008, 426] width 716 height 204
click at [786, 347] on p "I don’t know how to keep my anxiety in check anymore. I do breathing exercises,…" at bounding box center [1008, 426] width 716 height 204
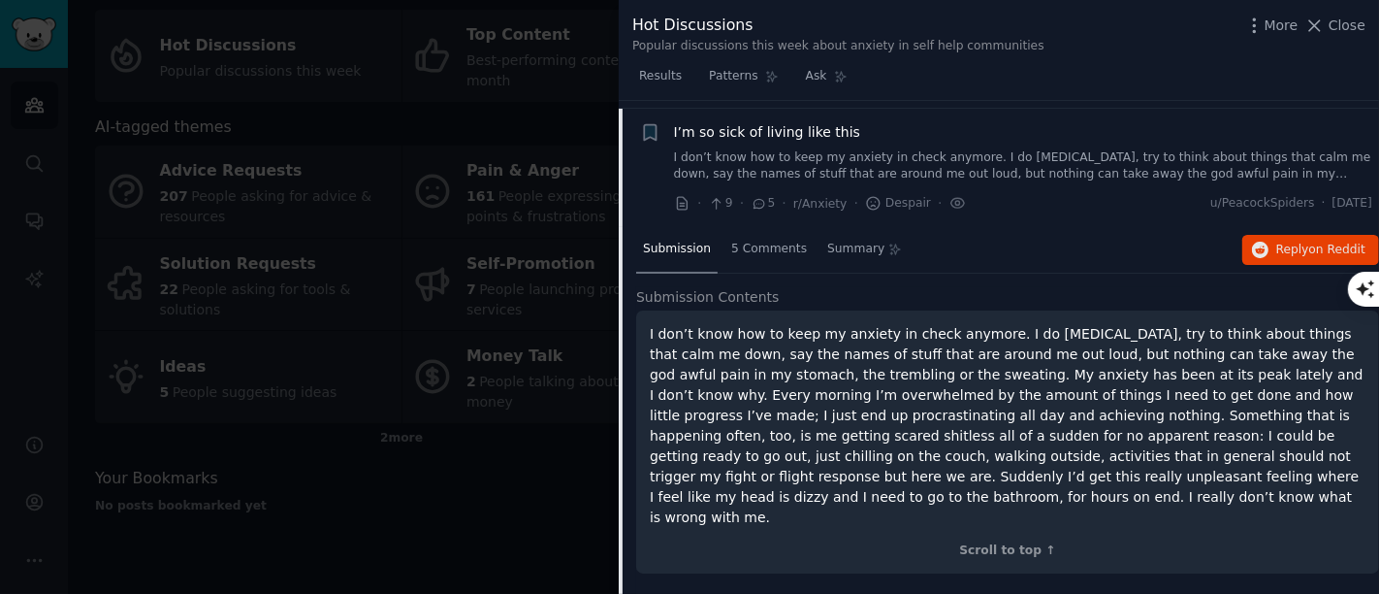
drag, startPoint x: 825, startPoint y: 489, endPoint x: 646, endPoint y: 329, distance: 240.4
click at [646, 329] on div "I don’t know how to keep my anxiety in check anymore. I do breathing exercises,…" at bounding box center [1007, 441] width 743 height 263
copy p "I don’t know how to keep my anxiety in check anymore. I do breathing exercises,…"
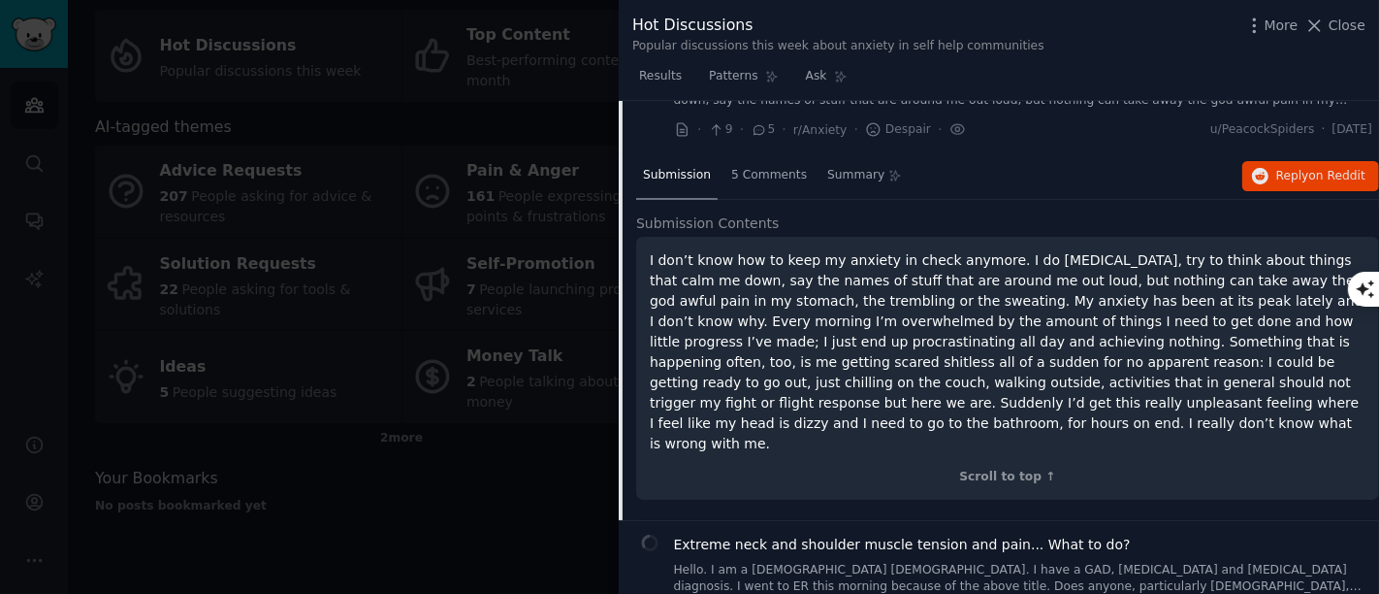
scroll to position [3323, 0]
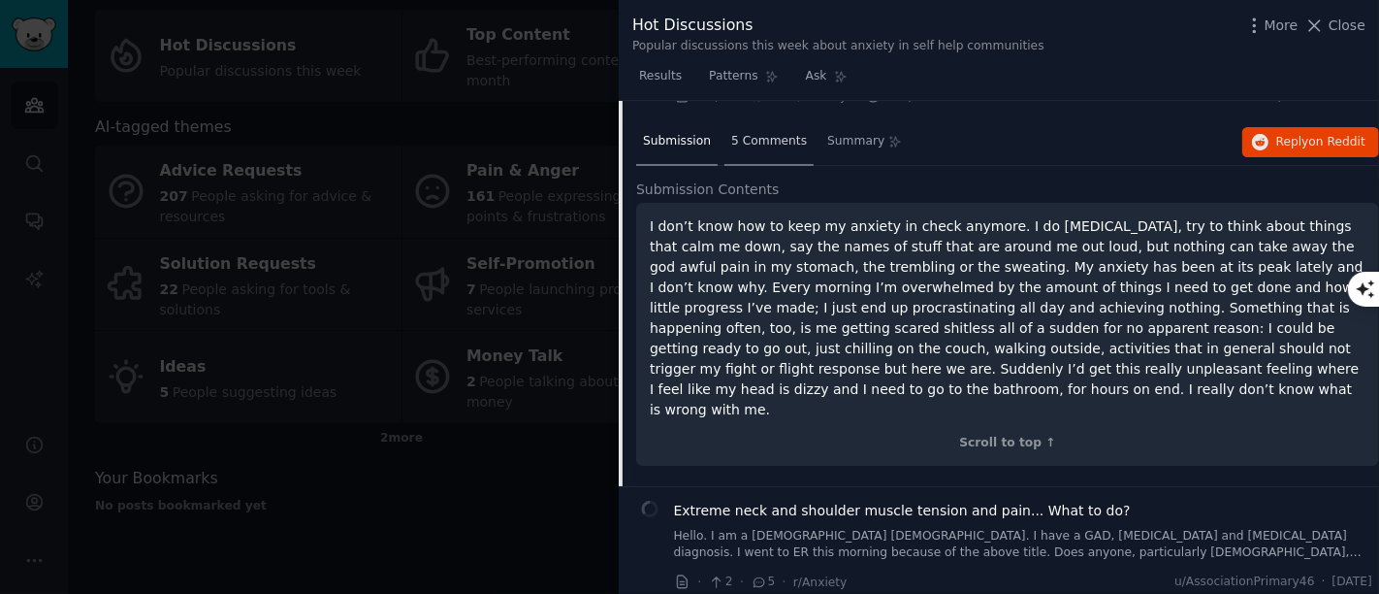
click at [767, 134] on span "5 Comments" at bounding box center [769, 141] width 76 height 17
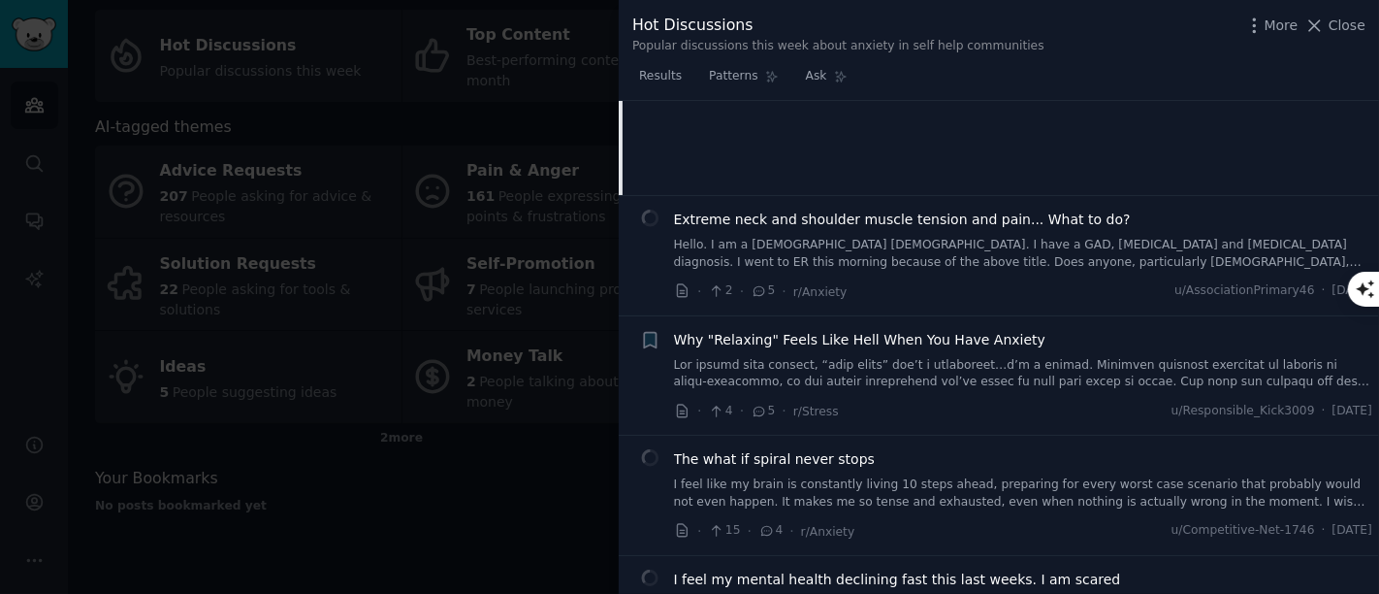
scroll to position [3646, 0]
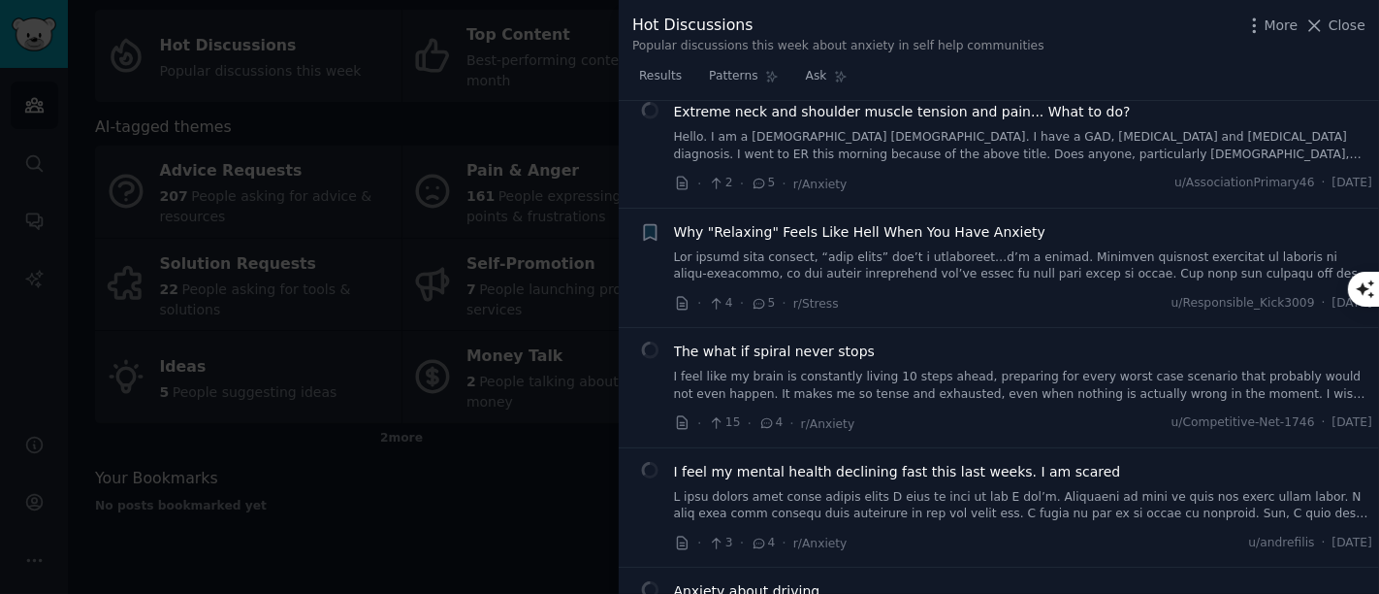
click at [818, 223] on span "Why "Relaxing" Feels Like Hell When You Have Anxiety" at bounding box center [859, 232] width 371 height 20
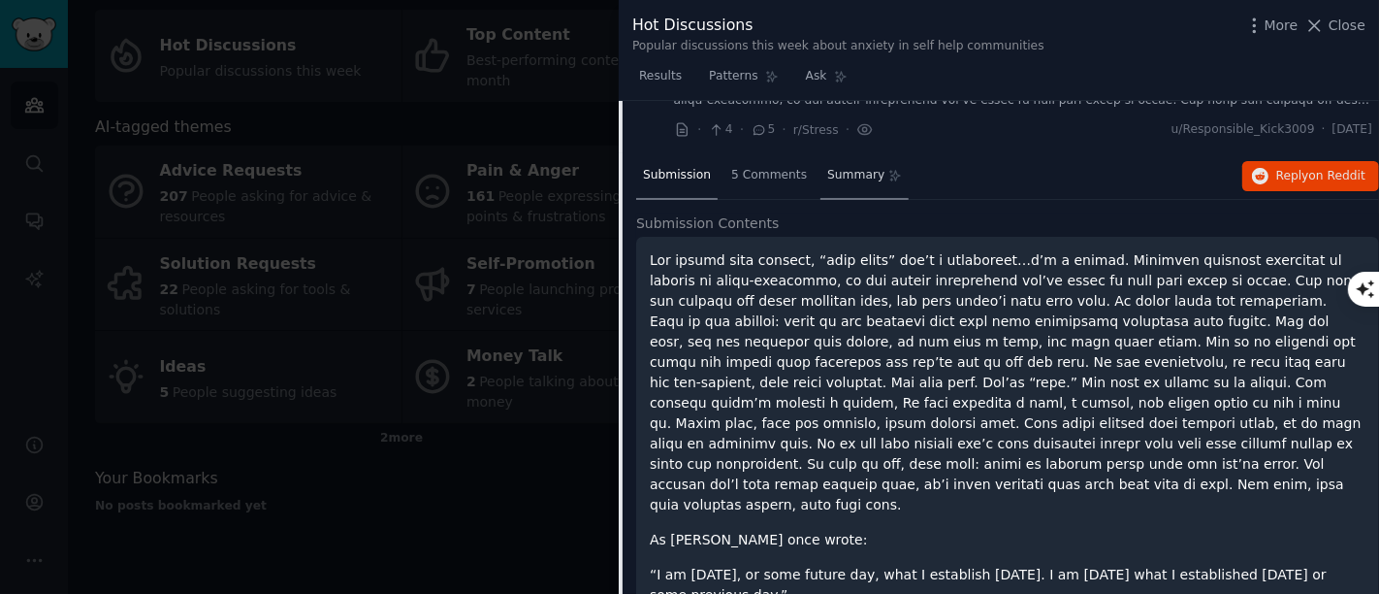
scroll to position [3563, 0]
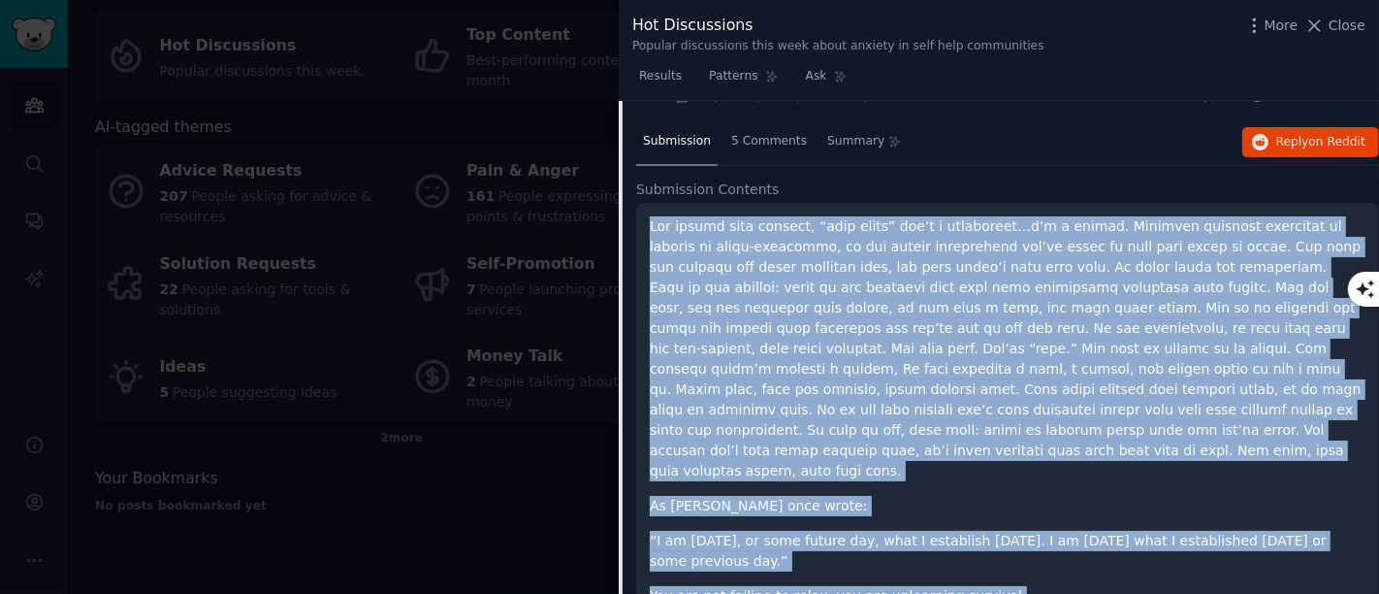
drag, startPoint x: 652, startPoint y: 217, endPoint x: 877, endPoint y: 372, distance: 273.3
click at [989, 533] on div "As James Joyce once wrote: “I am tomorrow, or some future day, what I establish…" at bounding box center [1008, 411] width 716 height 390
copy div "For people with anxiety, “just relax” isn’t a suggestion…t’s a threat. Relaxing…"
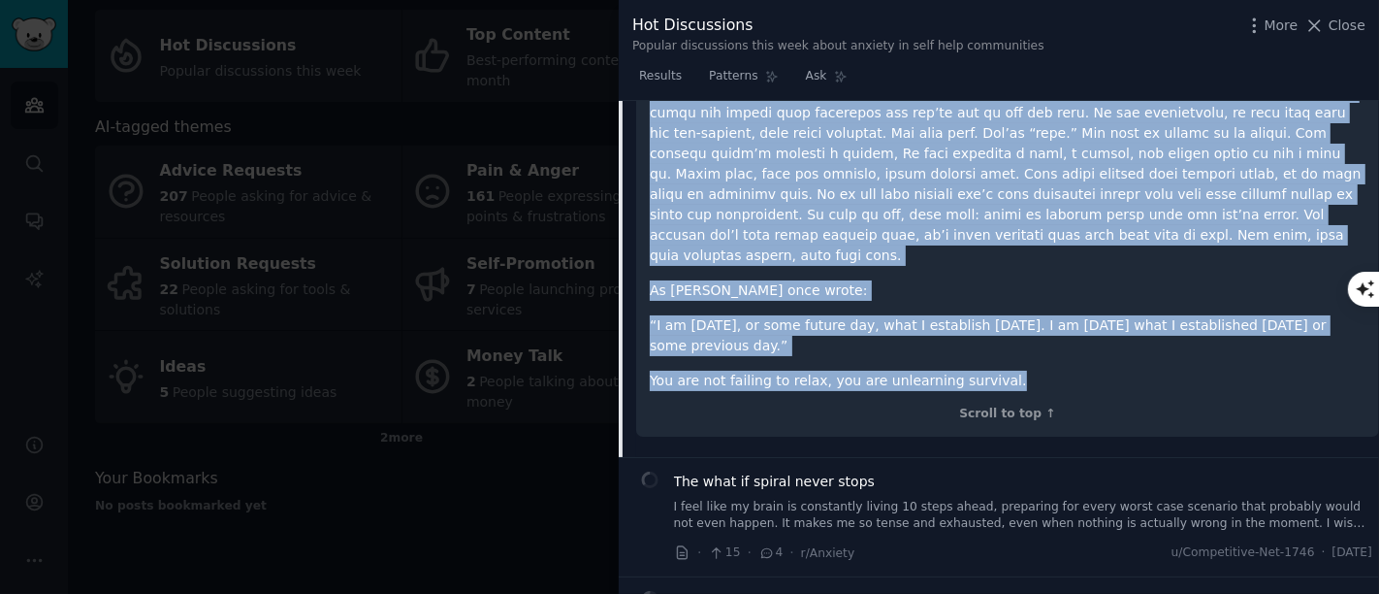
scroll to position [3886, 0]
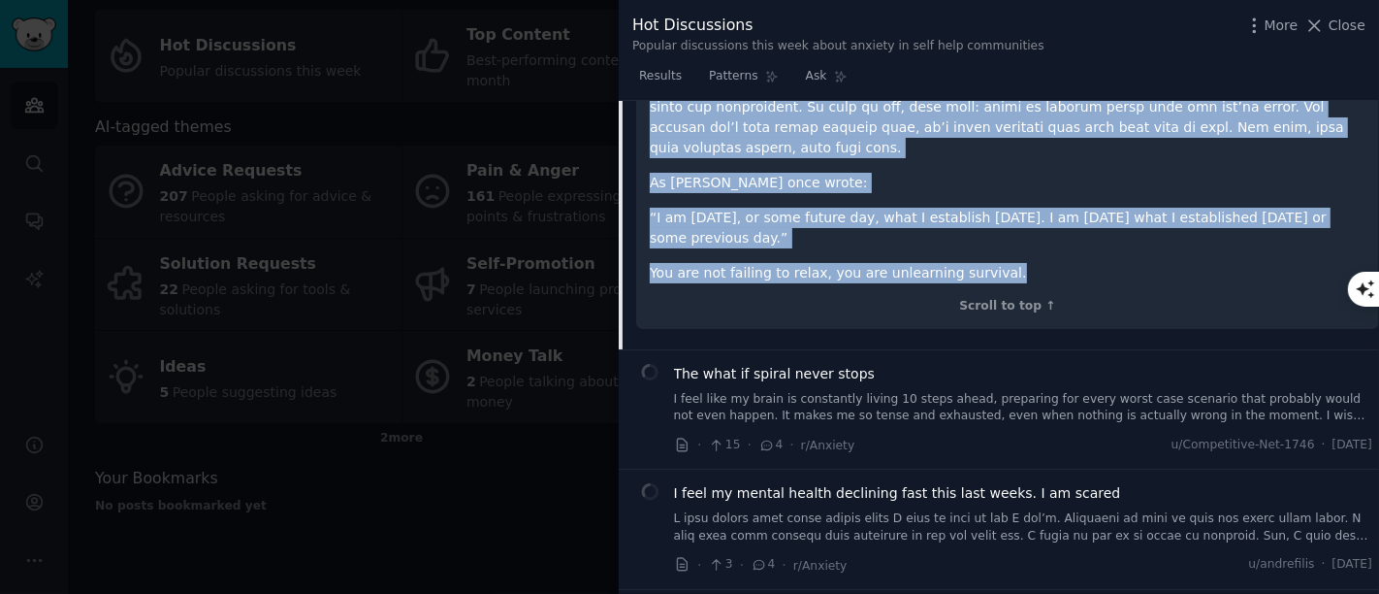
click at [806, 364] on span "The what if spiral never stops" at bounding box center [774, 374] width 201 height 20
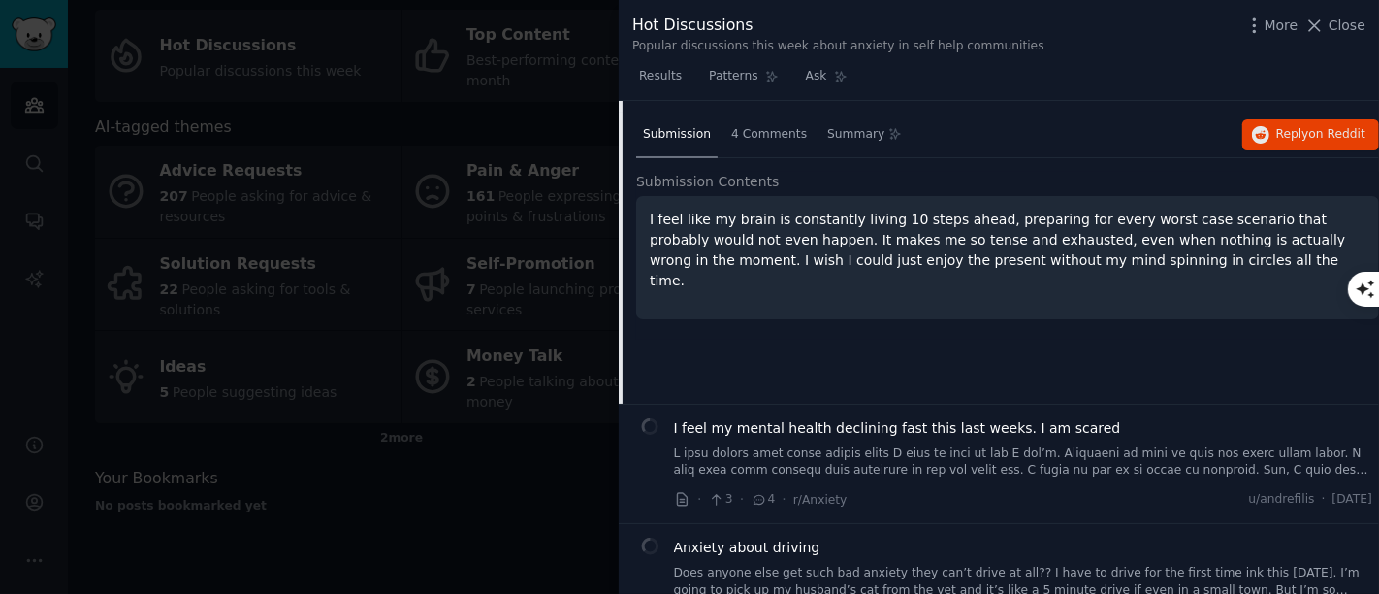
scroll to position [3574, 0]
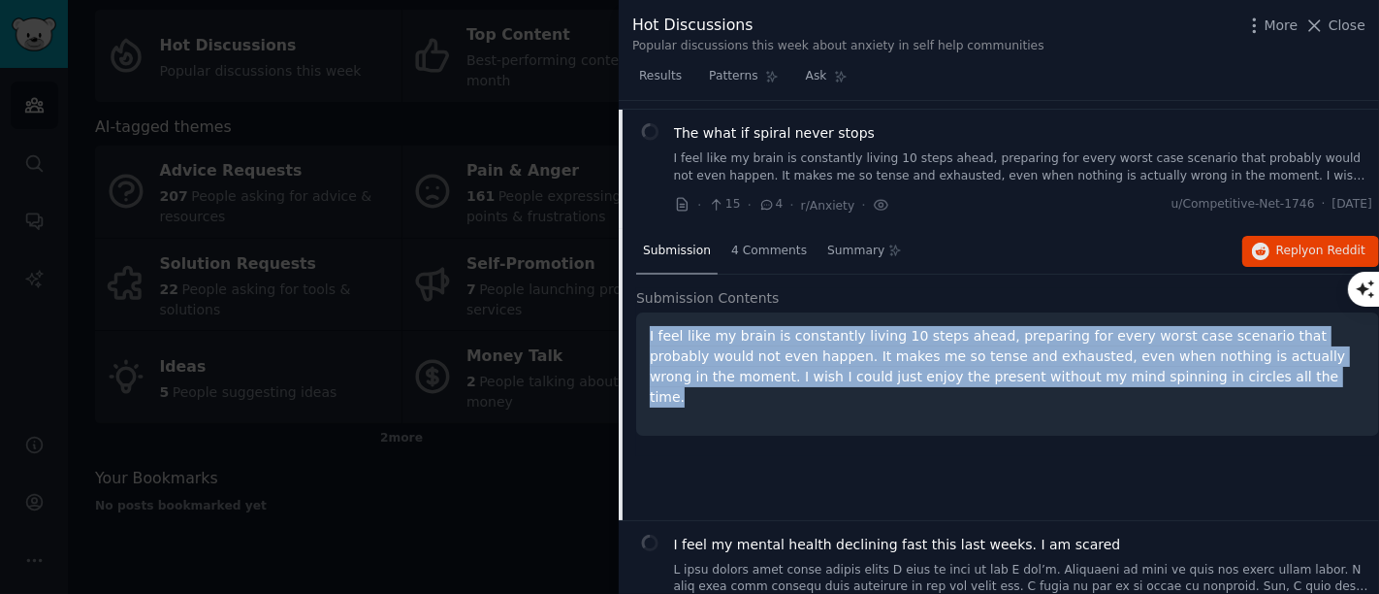
drag, startPoint x: 642, startPoint y: 322, endPoint x: 1067, endPoint y: 366, distance: 427.0
click at [1067, 366] on div "I feel like my brain is constantly living 10 steps ahead, preparing for every w…" at bounding box center [1007, 373] width 743 height 123
copy p "I feel like my brain is constantly living 10 steps ahead, preparing for every w…"
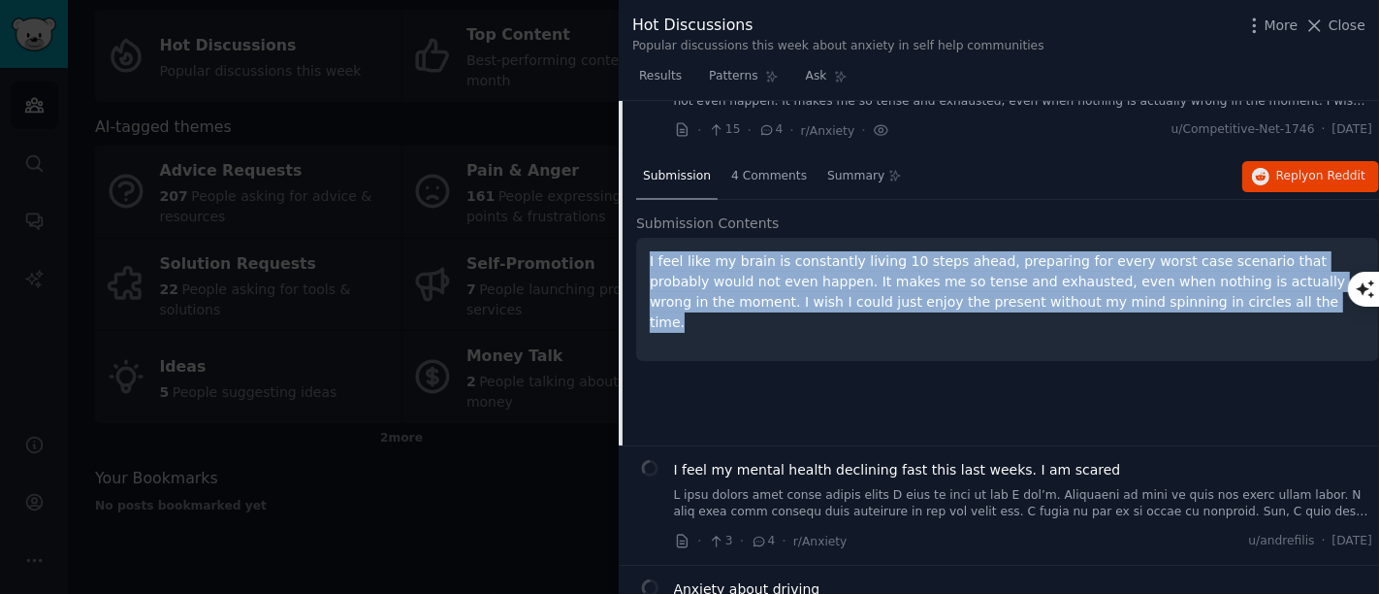
scroll to position [3682, 0]
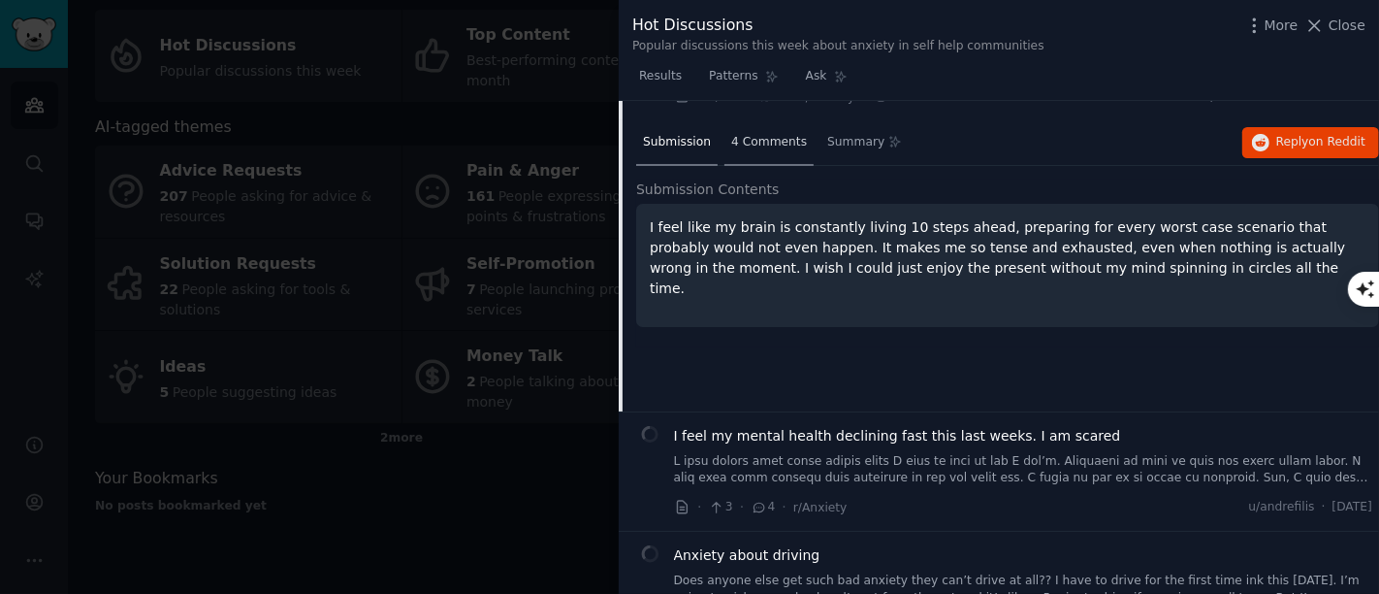
click at [748, 134] on span "4 Comments" at bounding box center [769, 142] width 76 height 17
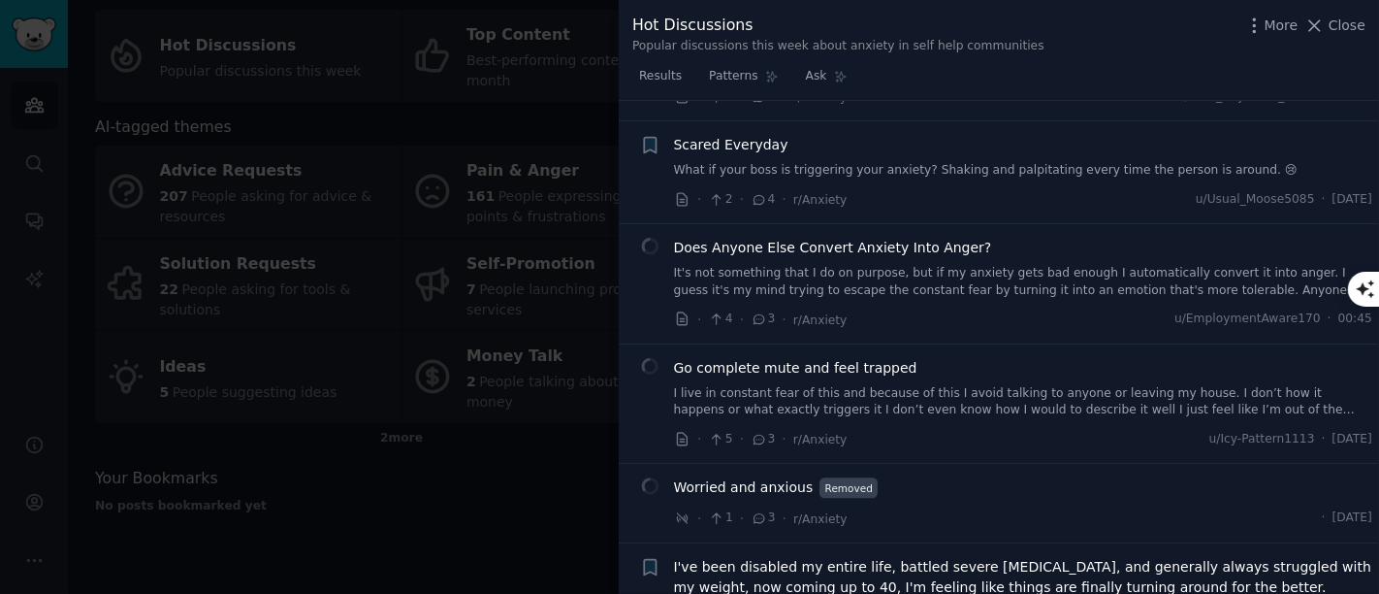
scroll to position [4760, 0]
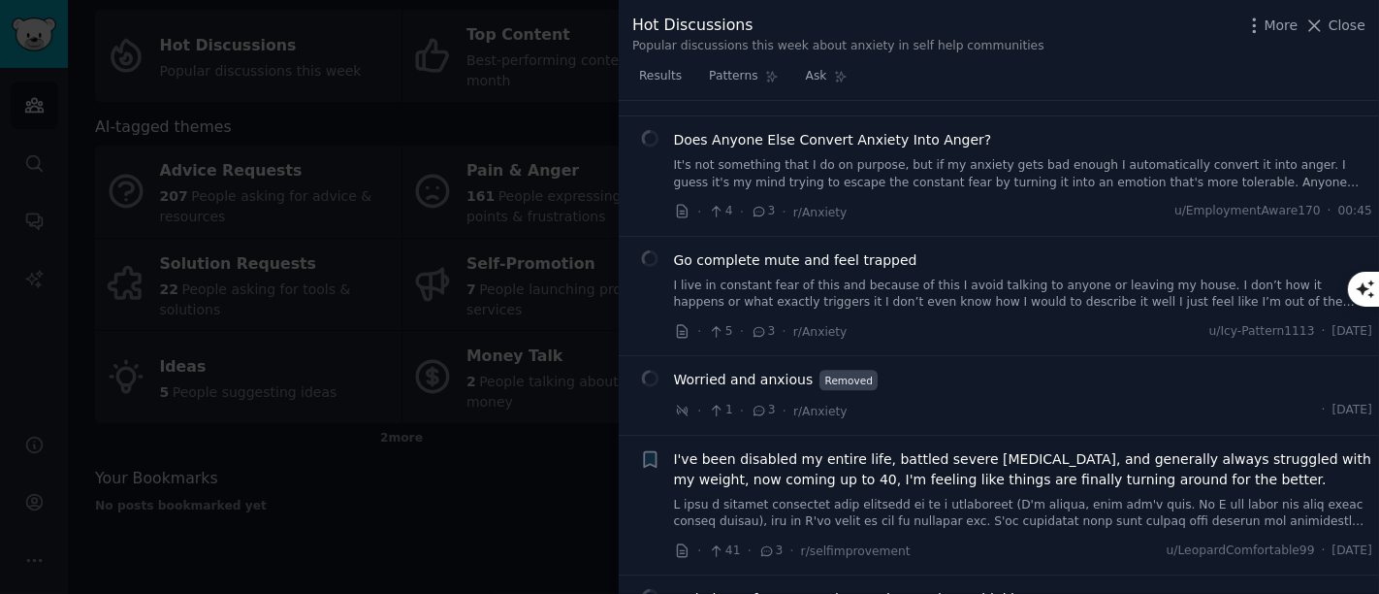
click at [809, 250] on span "Go complete mute and feel trapped" at bounding box center [795, 260] width 243 height 20
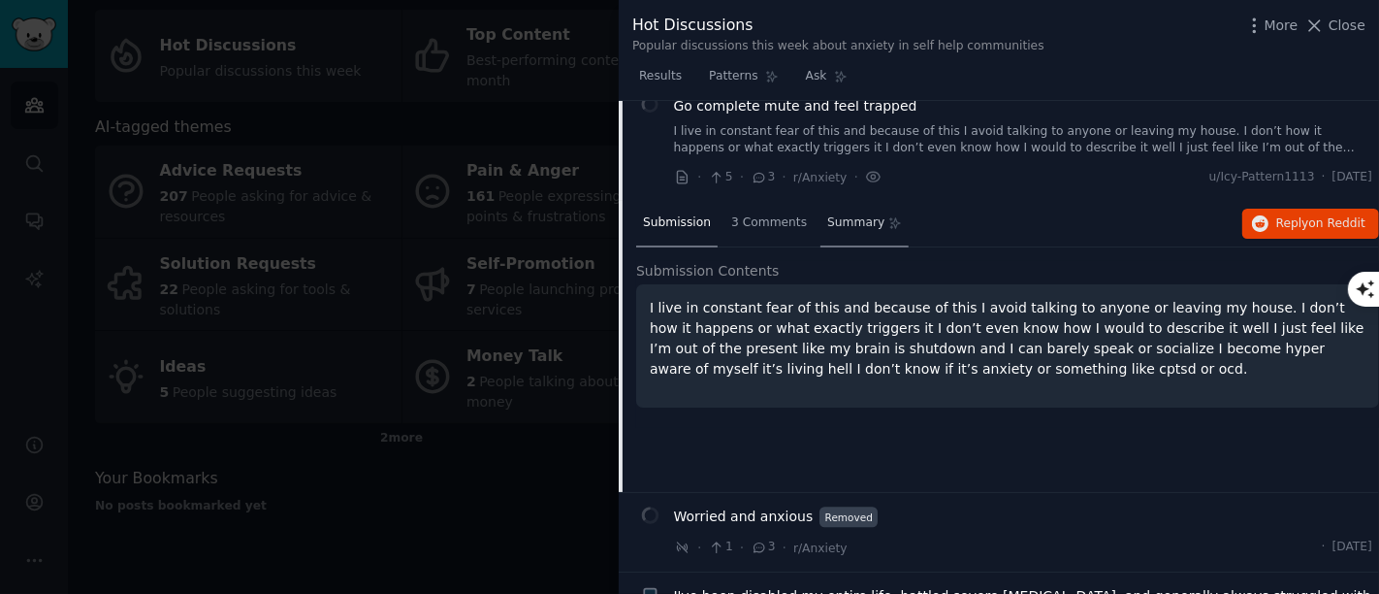
scroll to position [4479, 0]
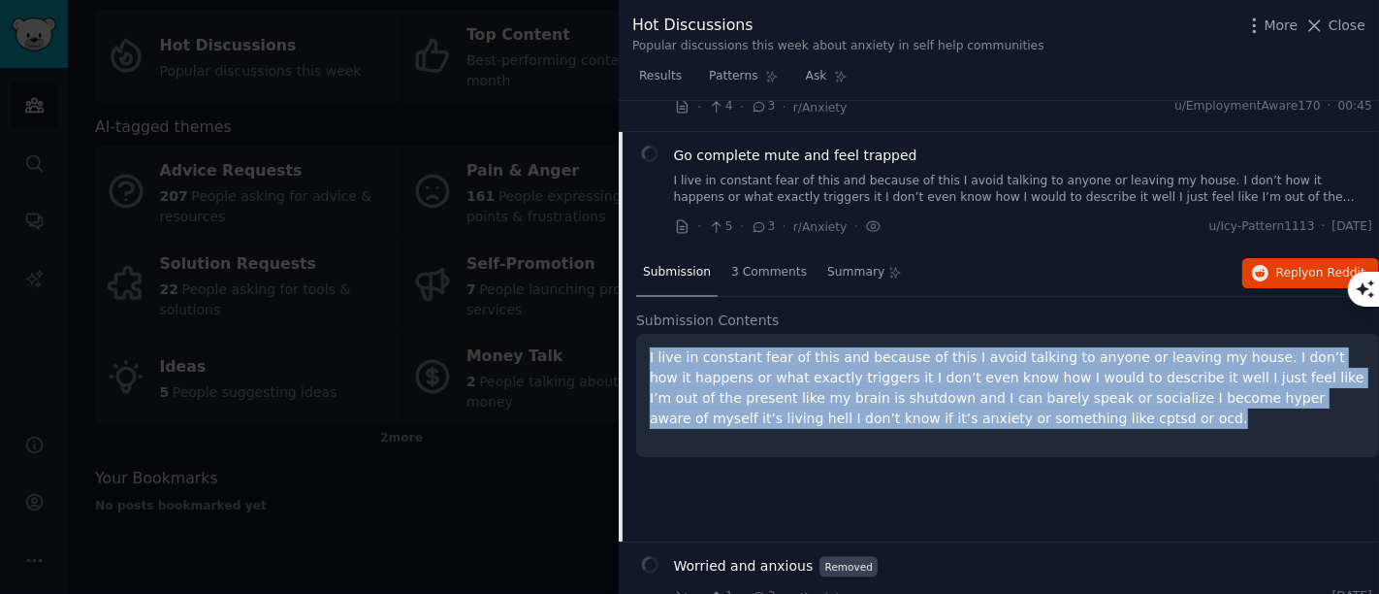
drag, startPoint x: 903, startPoint y: 389, endPoint x: 633, endPoint y: 323, distance: 277.5
click at [633, 323] on div "Submission 3 Comments Summary Reply on Reddit Submission Contents I live in con…" at bounding box center [999, 395] width 760 height 291
copy p "I live in constant fear of this and because of this I avoid talking to anyone o…"
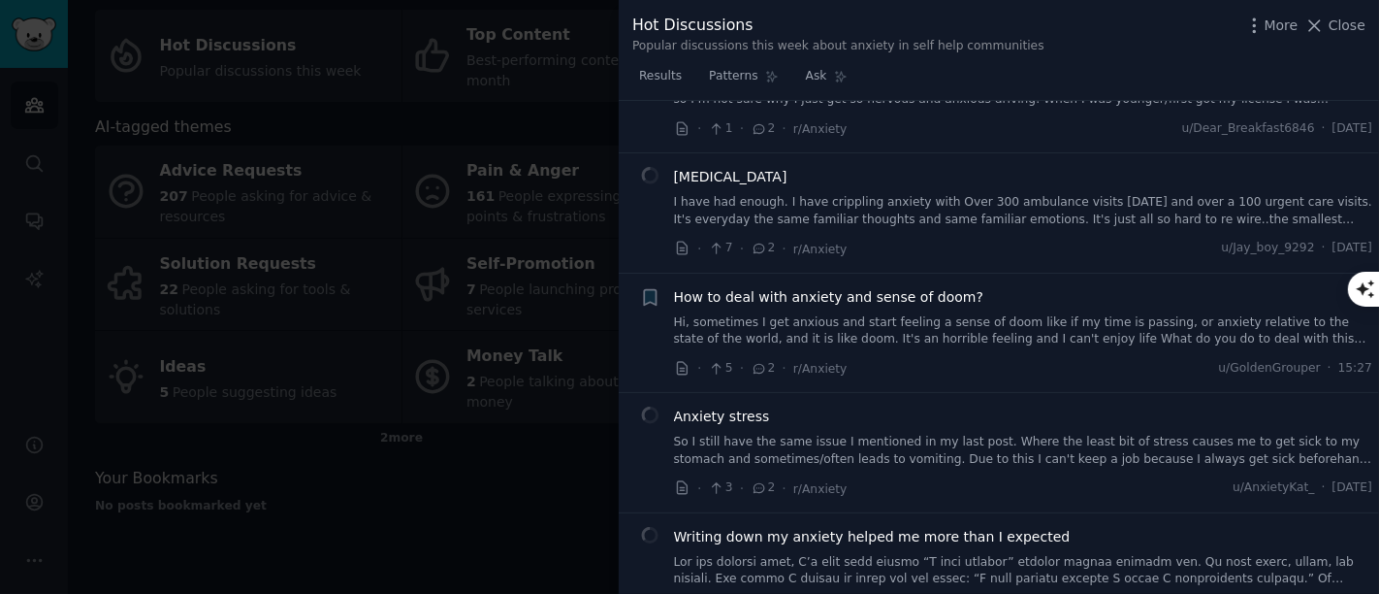
scroll to position [6311, 0]
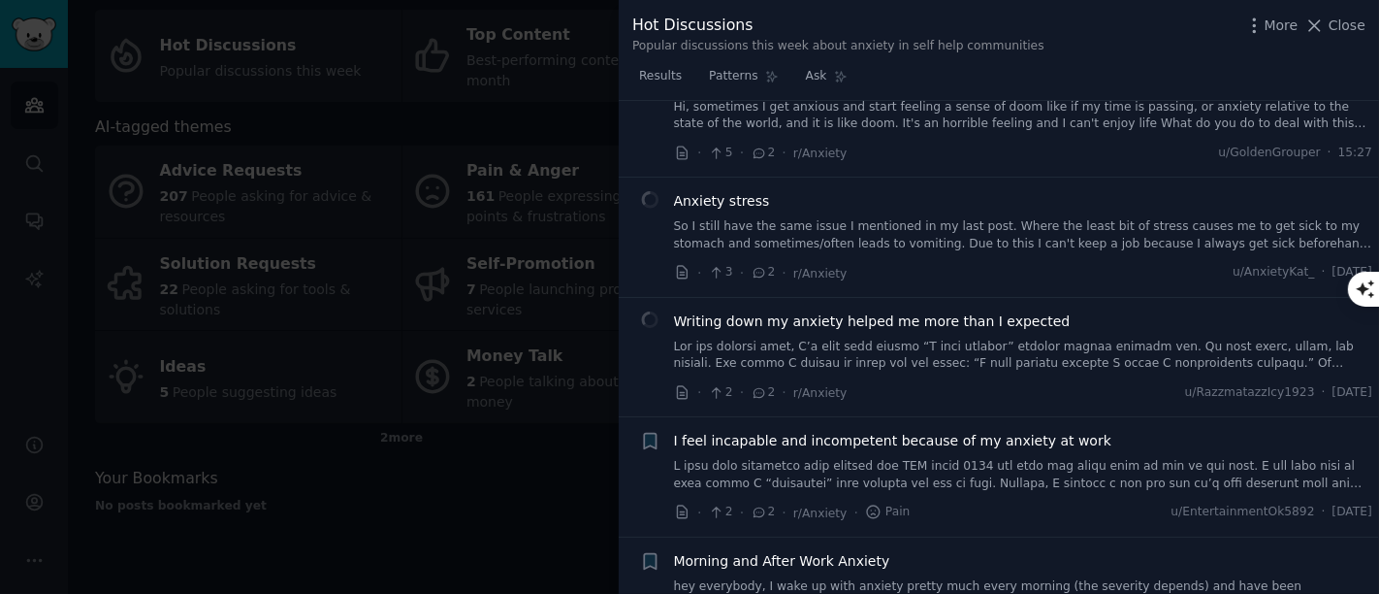
click at [767, 431] on span "I feel incapable and incompetent because of my anxiety at work" at bounding box center [892, 441] width 437 height 20
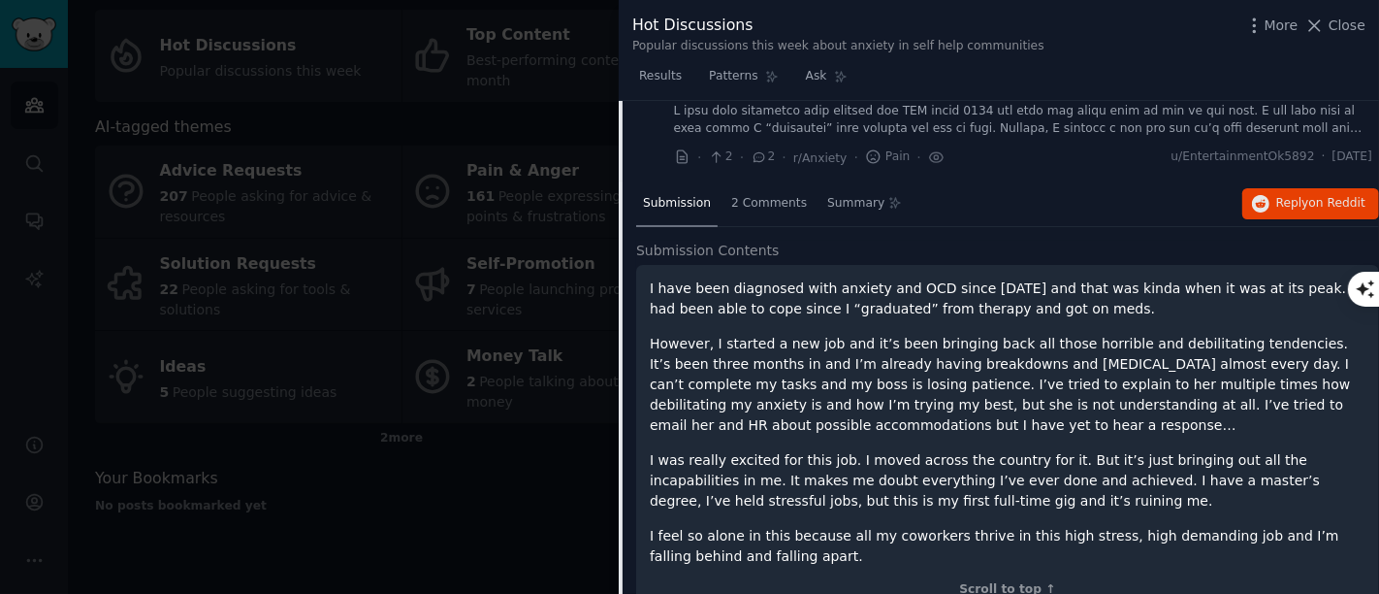
scroll to position [6517, 0]
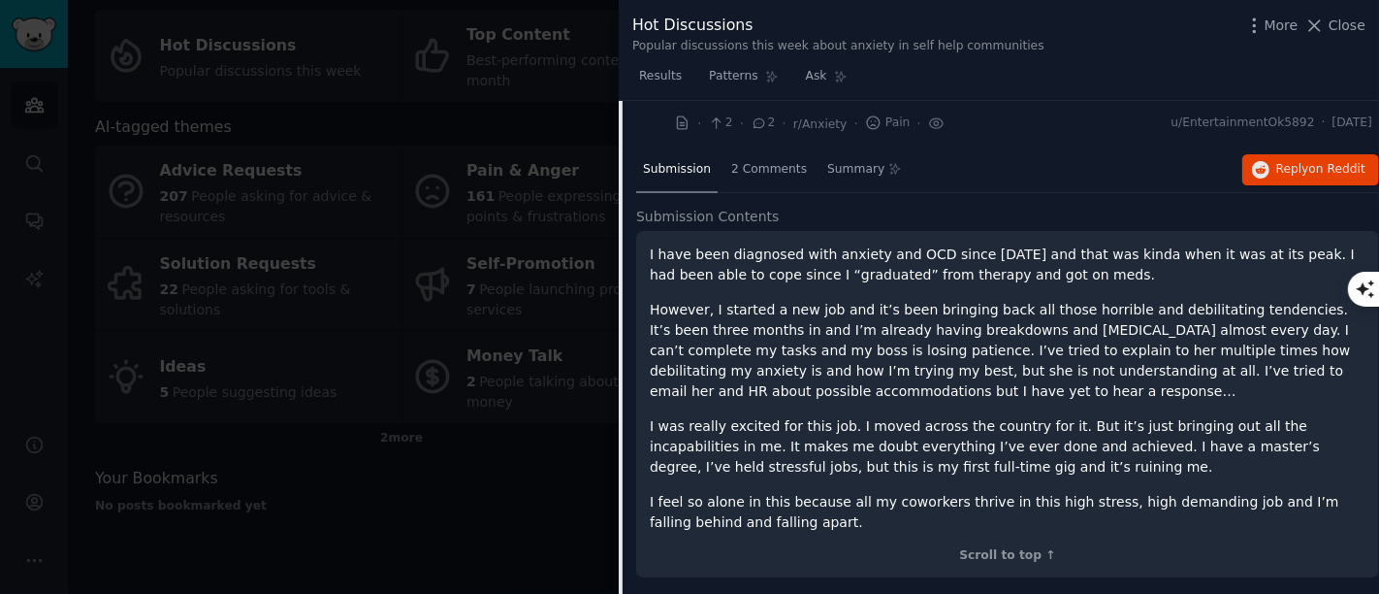
click at [493, 421] on div at bounding box center [689, 297] width 1379 height 594
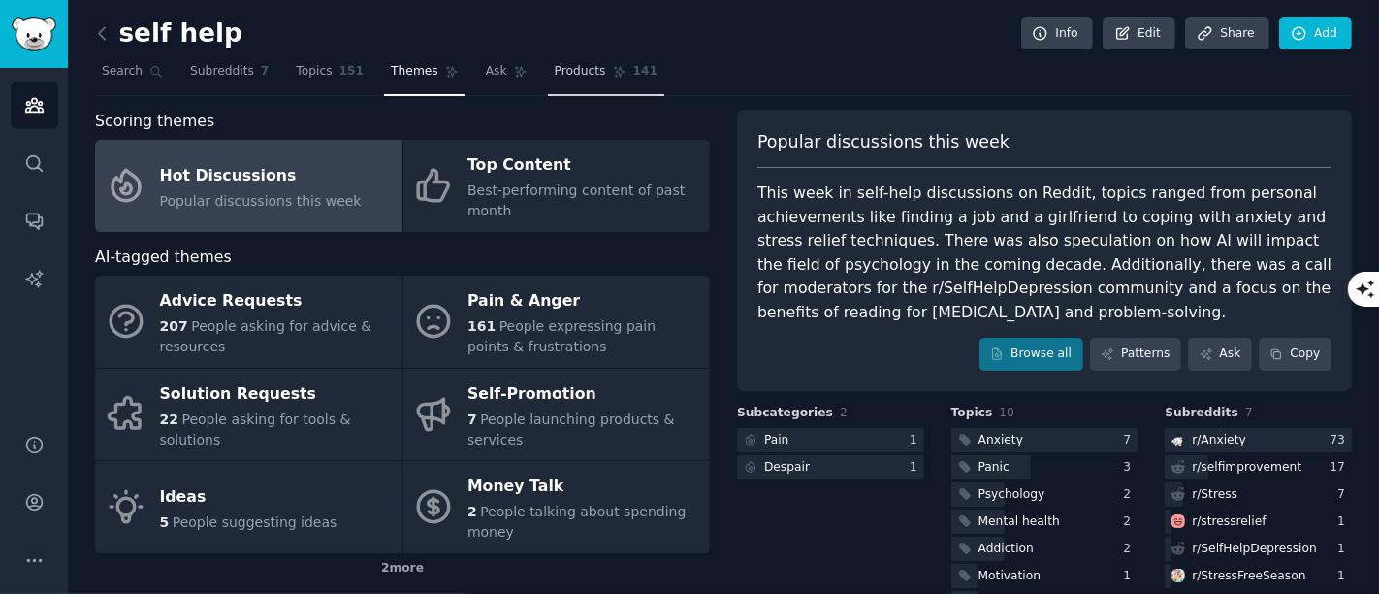
click at [557, 70] on span "Products" at bounding box center [580, 71] width 51 height 17
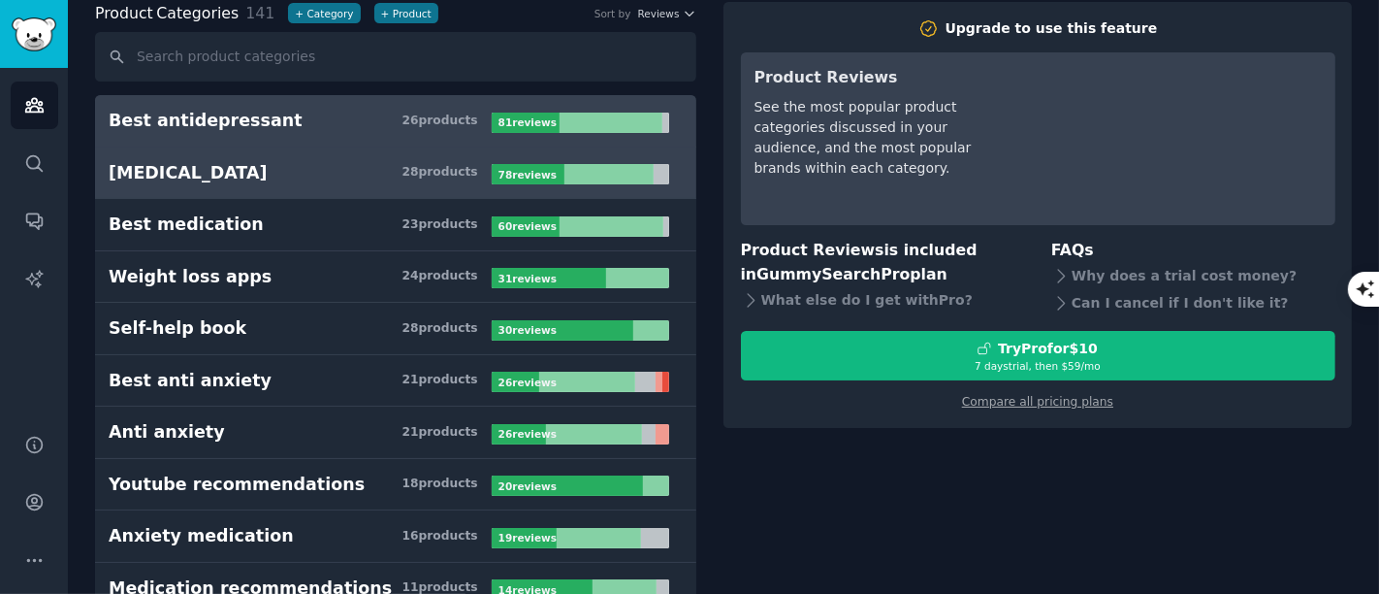
scroll to position [215, 0]
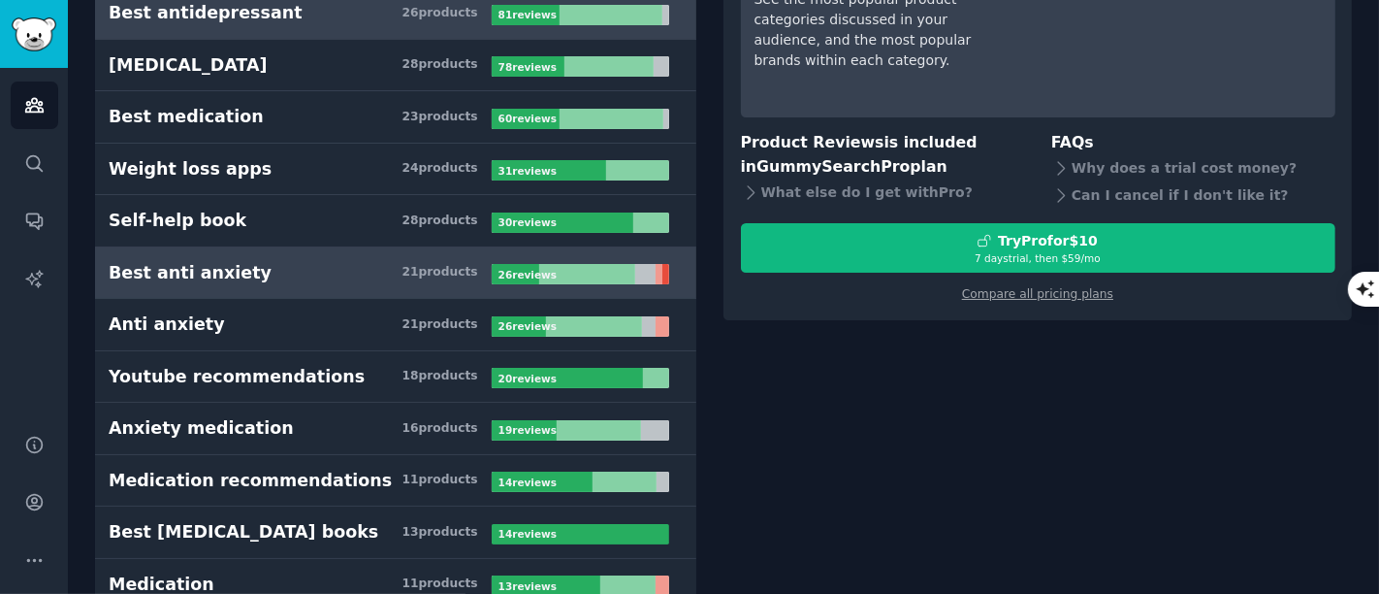
click at [207, 264] on div "Best anti anxiety" at bounding box center [190, 273] width 163 height 24
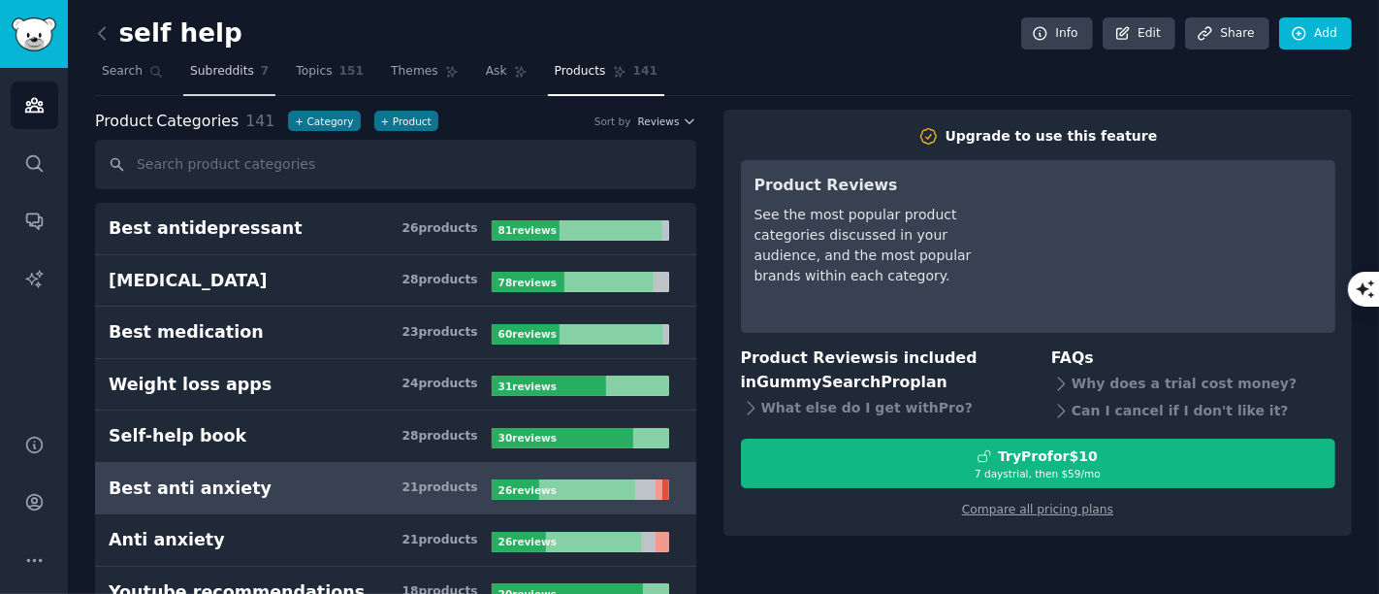
click at [224, 57] on link "Subreddits 7" at bounding box center [229, 76] width 92 height 40
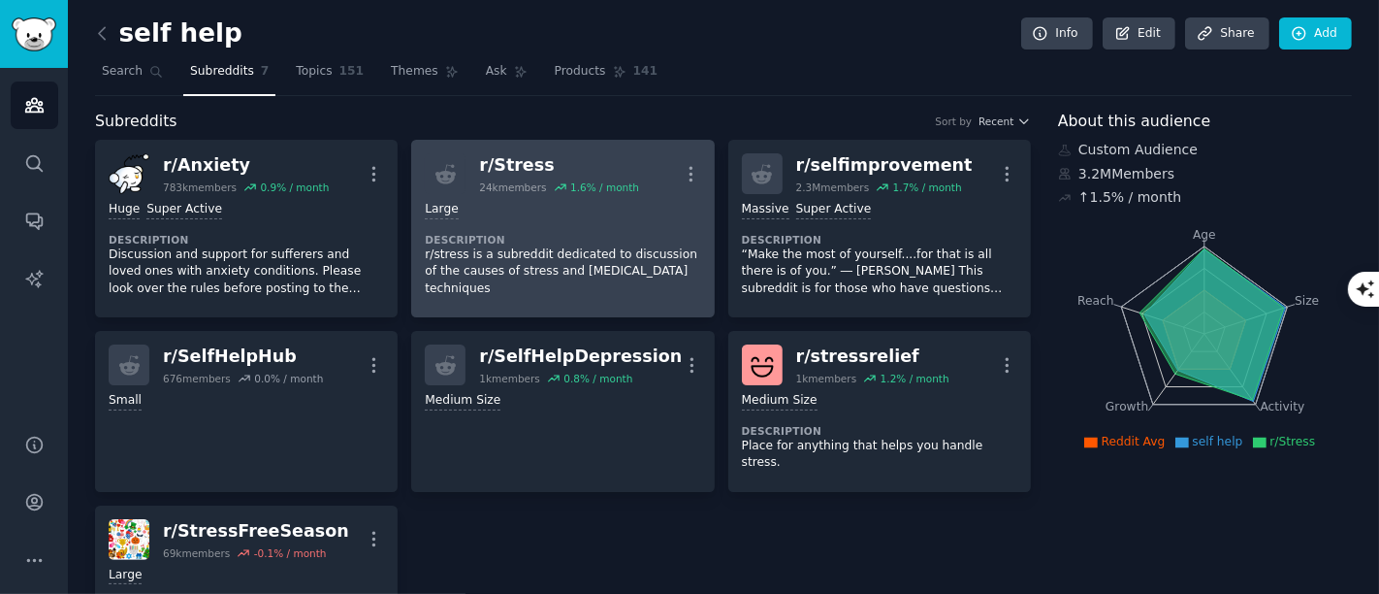
click at [604, 211] on div "Large" at bounding box center [562, 210] width 275 height 18
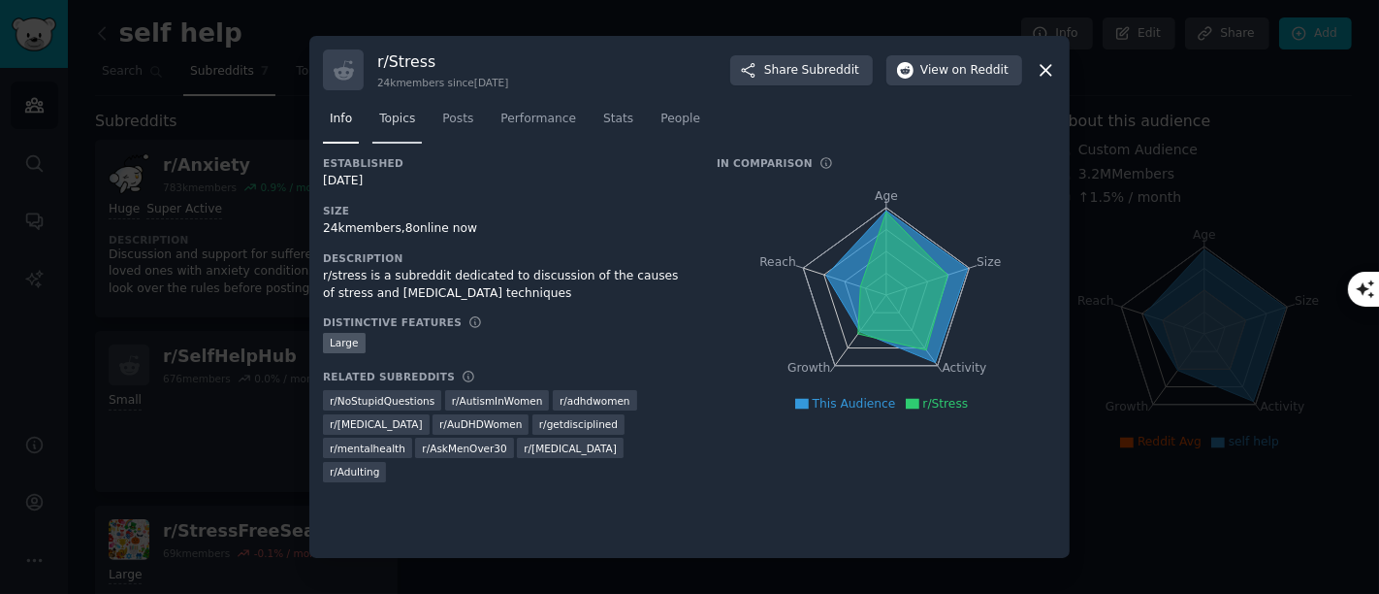
click at [390, 117] on span "Topics" at bounding box center [397, 119] width 36 height 17
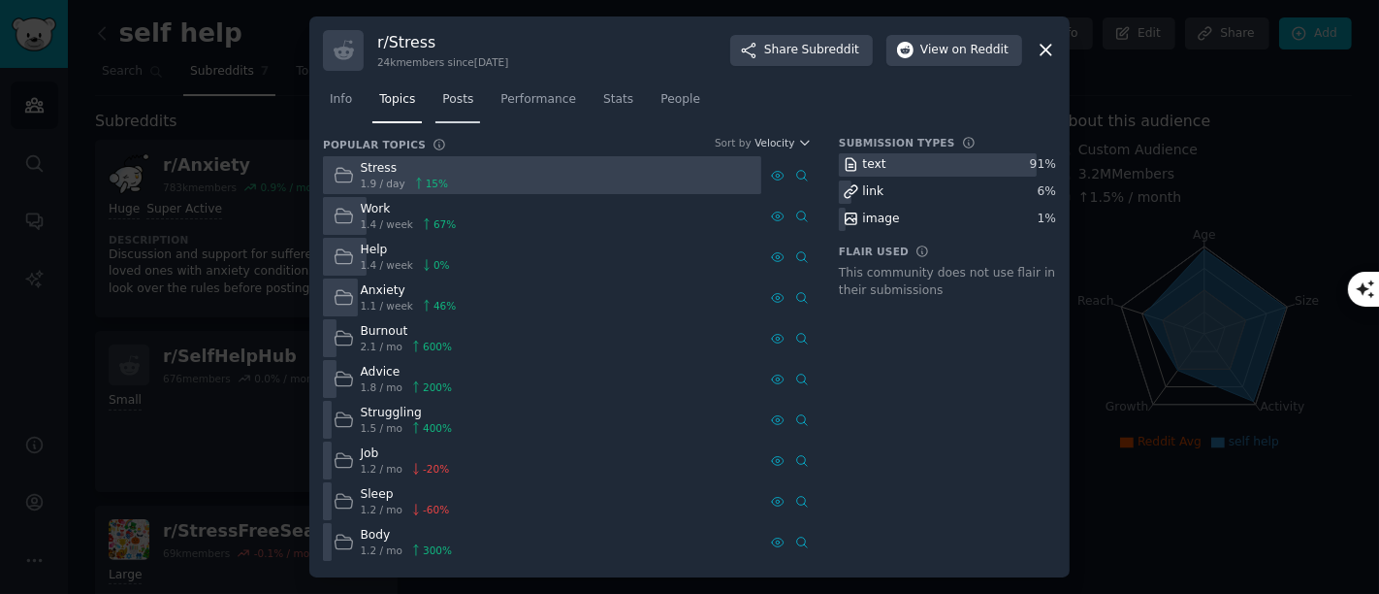
click at [458, 110] on link "Posts" at bounding box center [457, 104] width 45 height 40
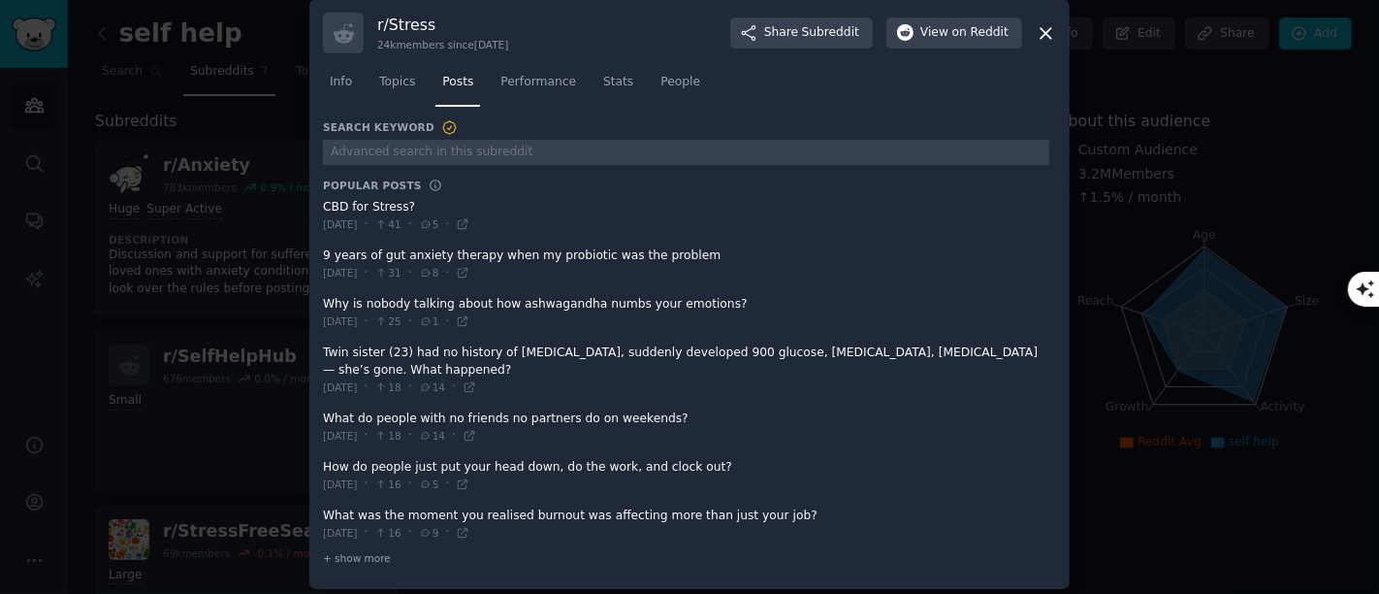
scroll to position [19, 0]
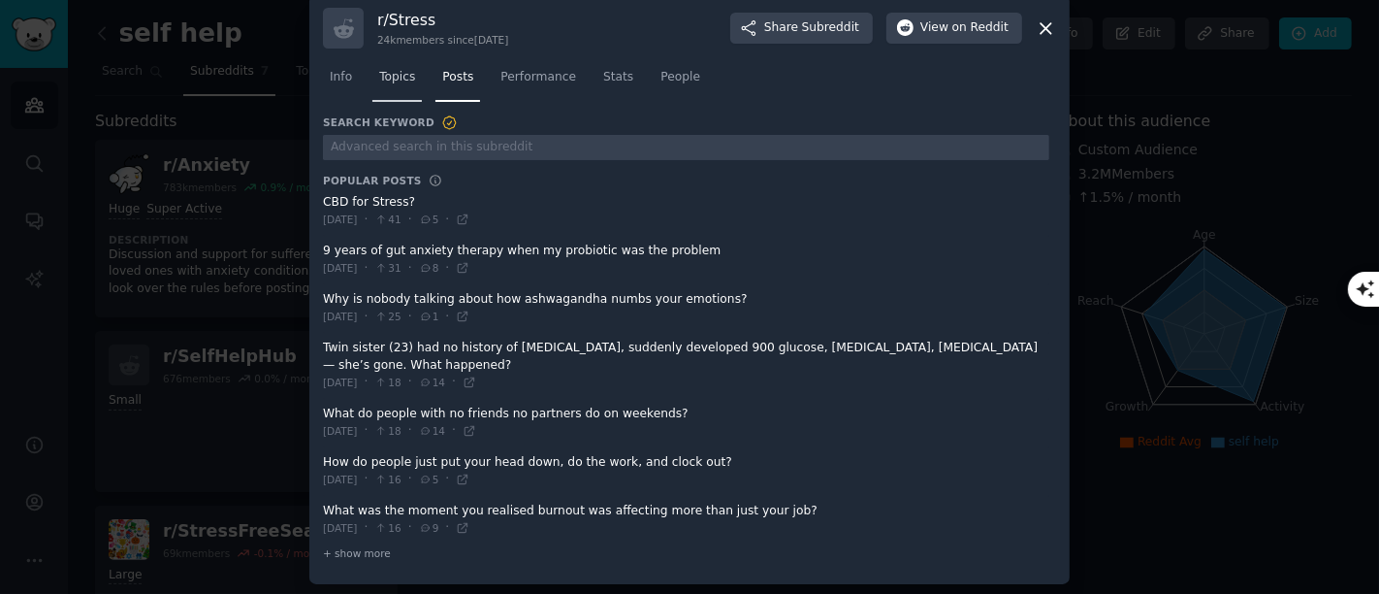
click at [388, 76] on span "Topics" at bounding box center [397, 77] width 36 height 17
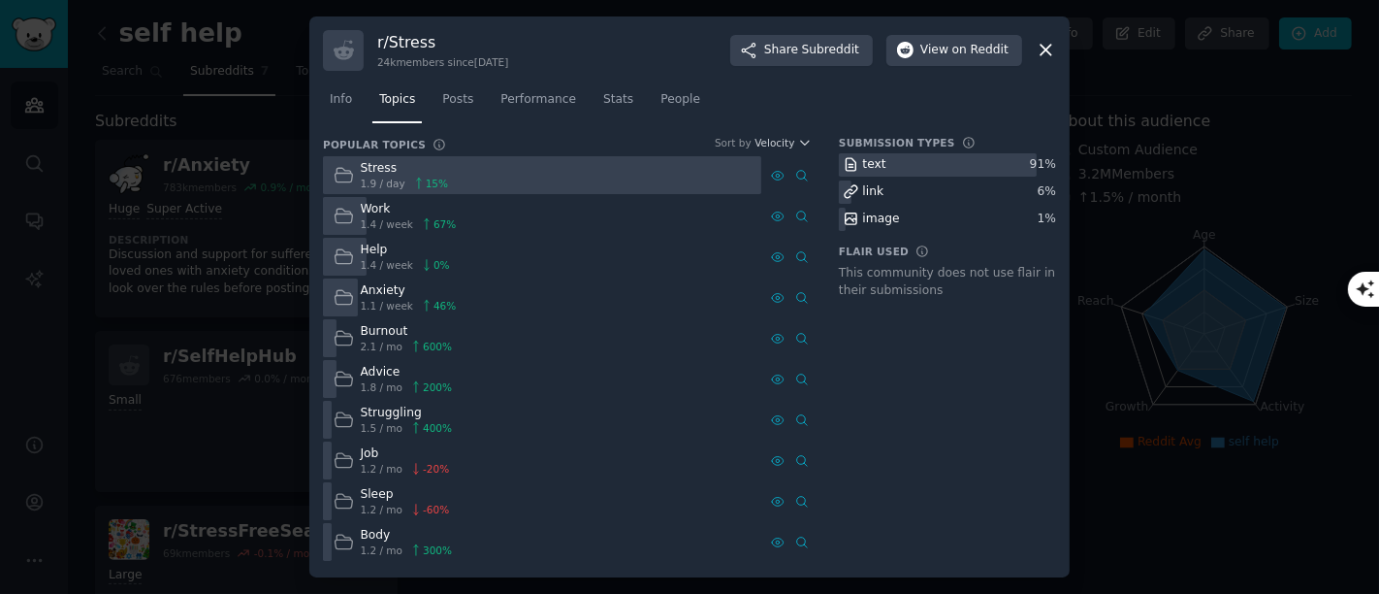
click at [370, 161] on div "Stress" at bounding box center [405, 168] width 88 height 17
click at [874, 160] on div "text" at bounding box center [874, 164] width 23 height 17
click at [349, 102] on span "Info" at bounding box center [341, 99] width 22 height 17
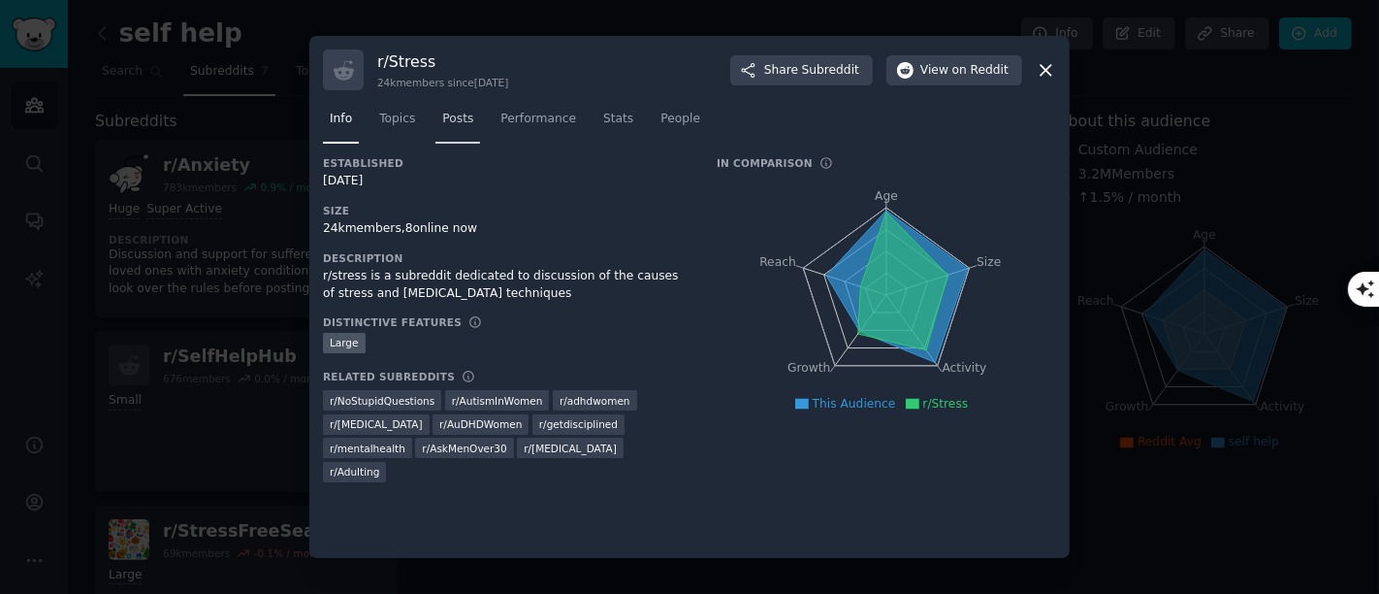
click at [455, 118] on span "Posts" at bounding box center [457, 119] width 31 height 17
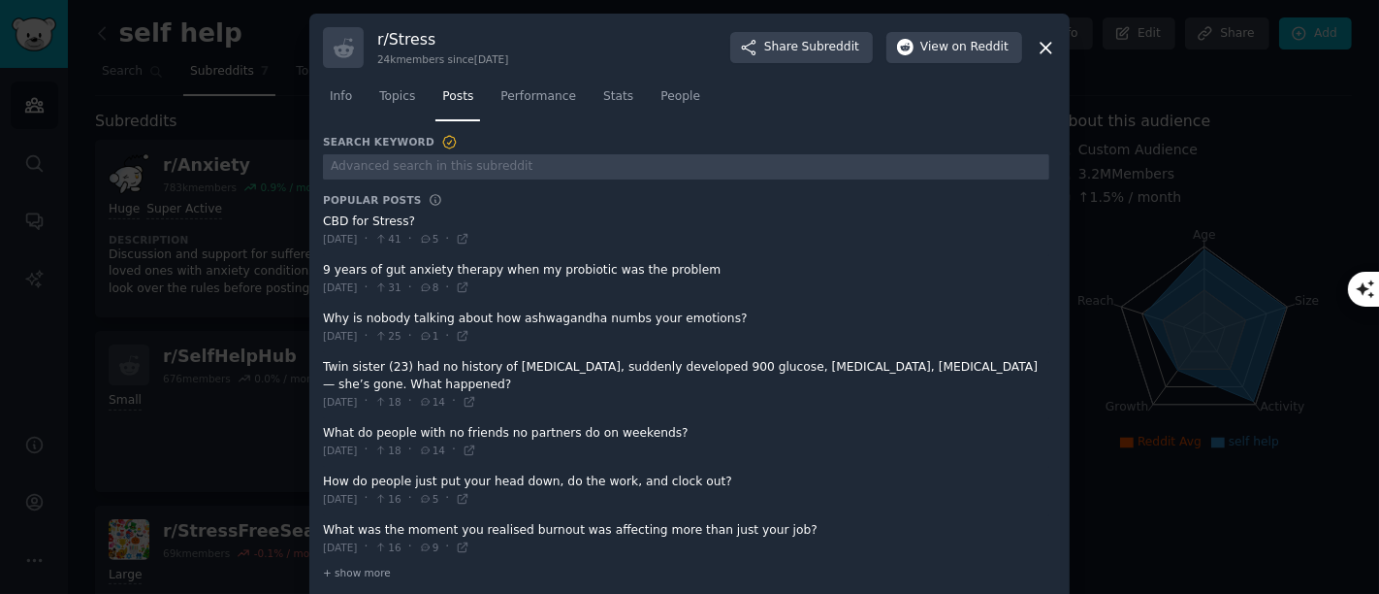
scroll to position [19, 0]
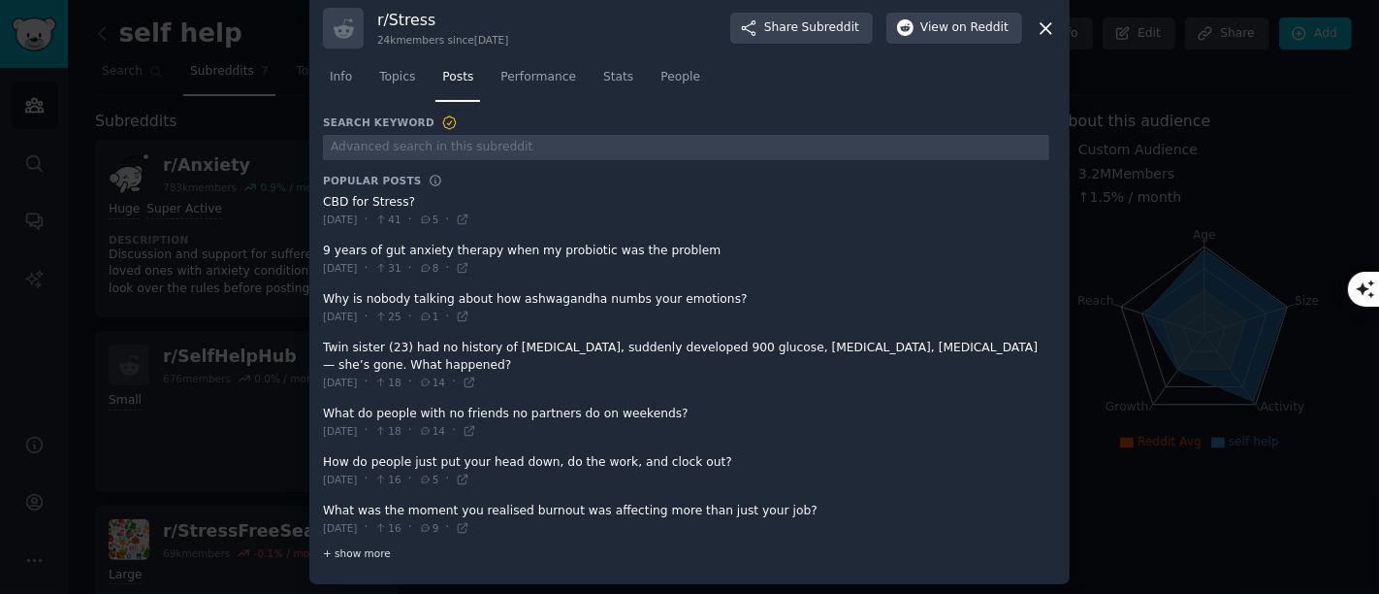
click at [373, 533] on span "+ show more" at bounding box center [357, 553] width 68 height 14
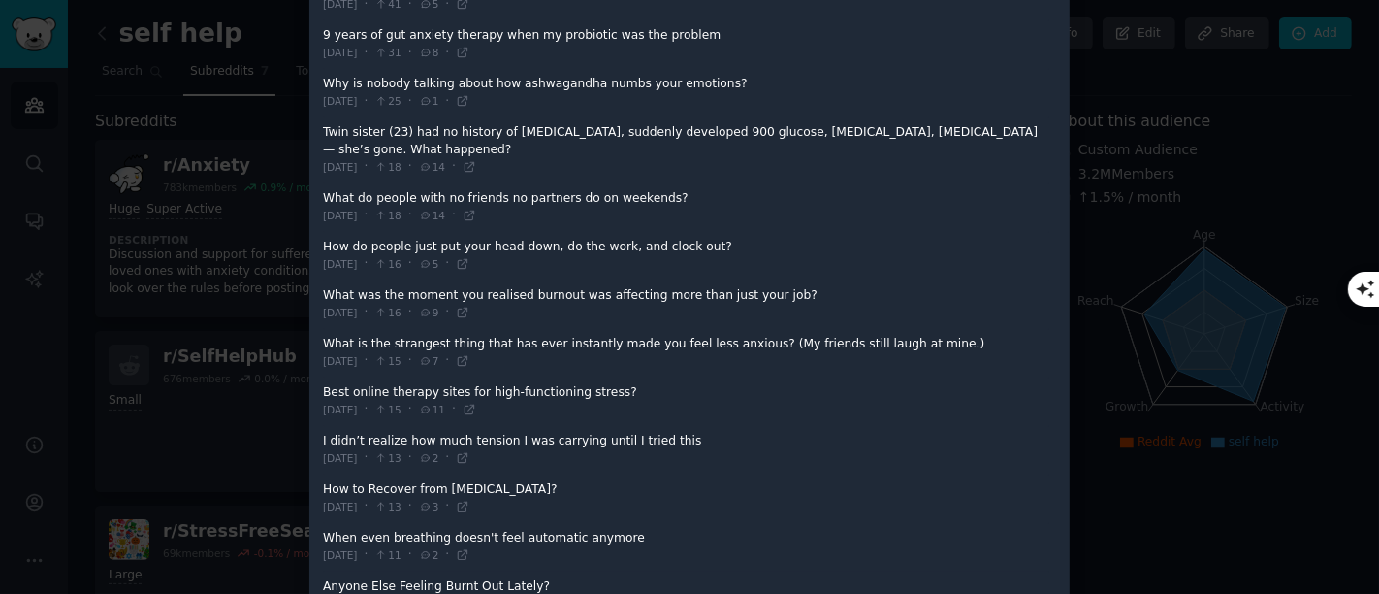
scroll to position [342, 0]
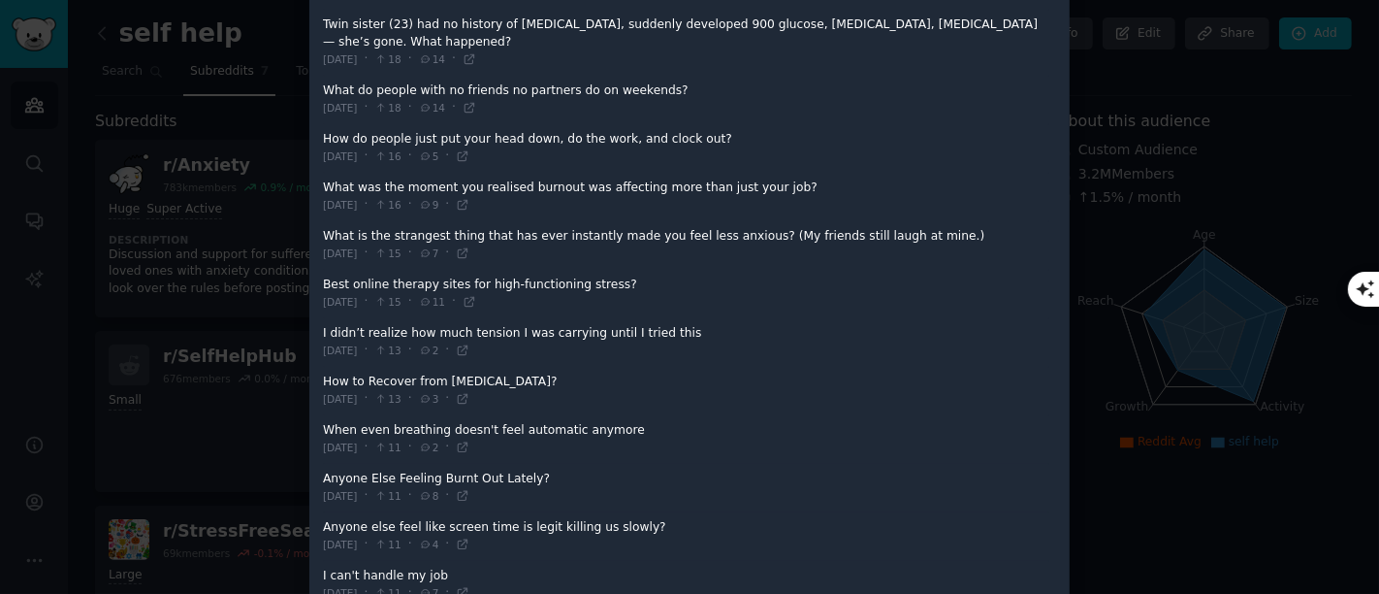
click at [439, 329] on span at bounding box center [686, 342] width 726 height 48
click at [352, 330] on span at bounding box center [686, 342] width 726 height 48
click at [337, 319] on span at bounding box center [686, 342] width 726 height 48
click at [340, 325] on span at bounding box center [686, 342] width 726 height 48
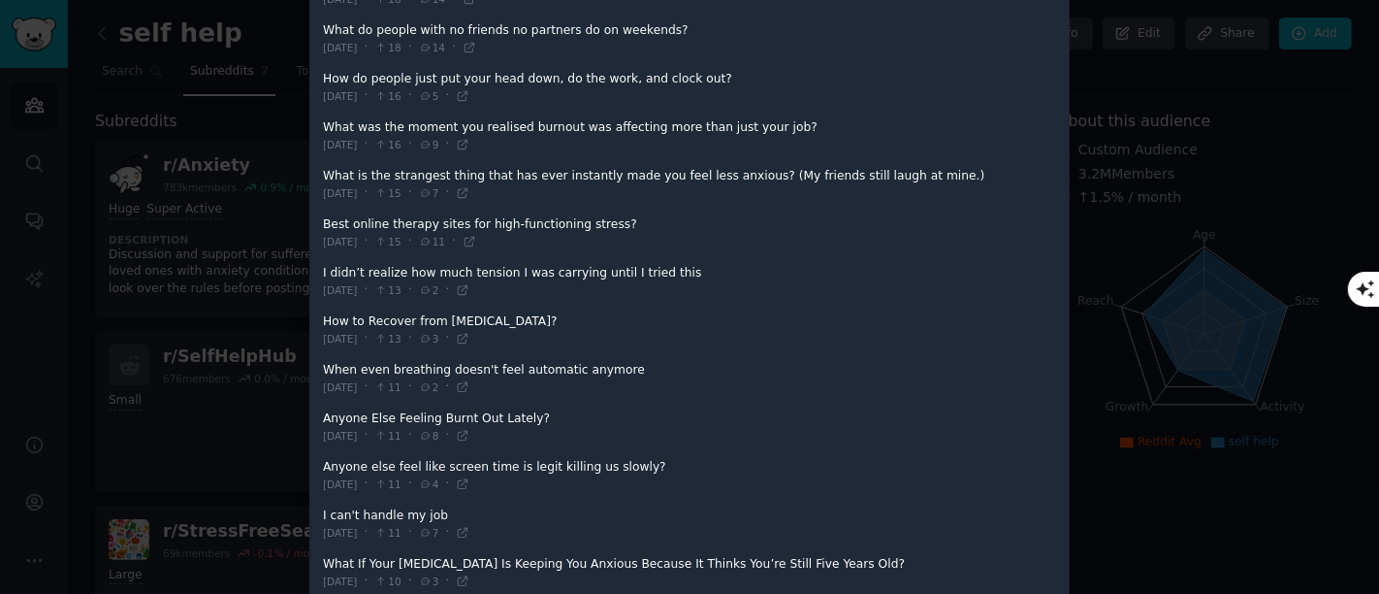
scroll to position [450, 0]
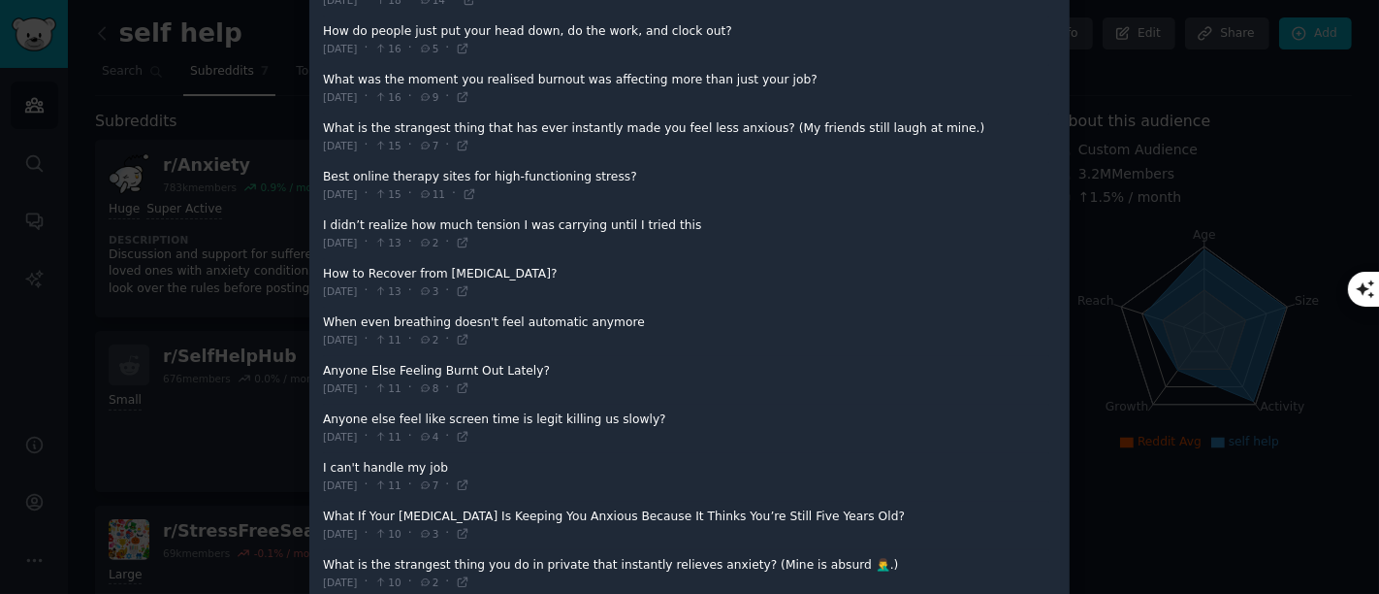
click at [385, 365] on span at bounding box center [686, 380] width 726 height 48
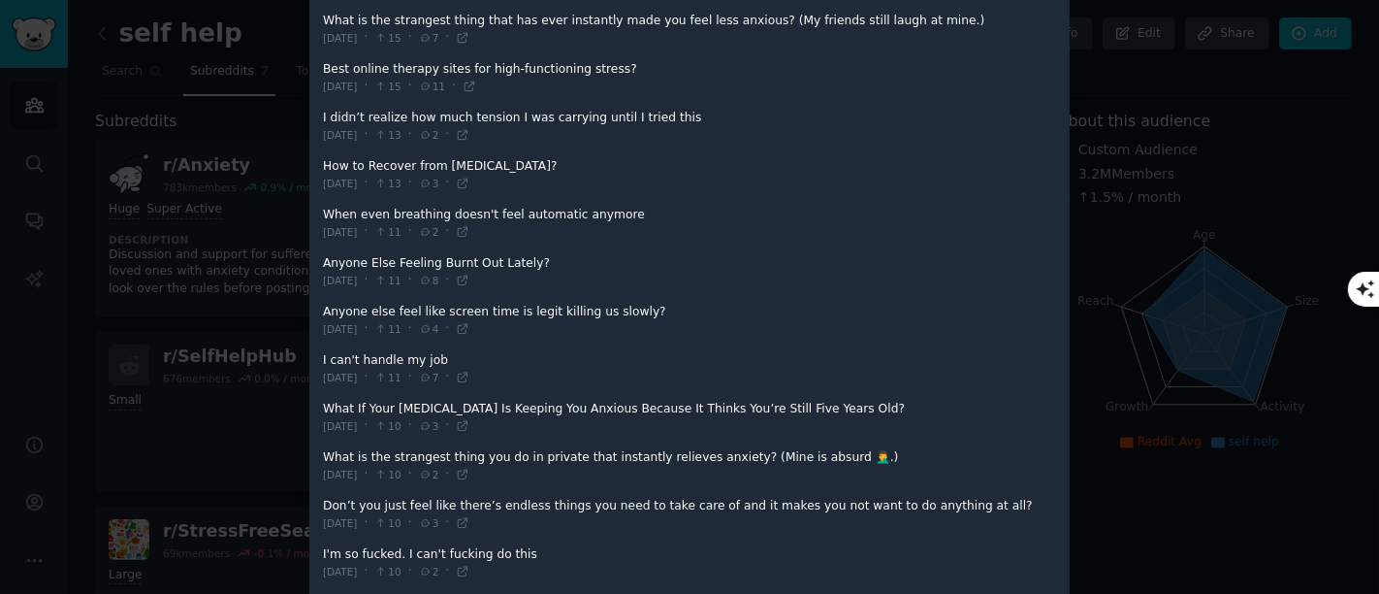
drag, startPoint x: 351, startPoint y: 398, endPoint x: 498, endPoint y: 411, distance: 148.0
click at [498, 411] on span at bounding box center [686, 418] width 726 height 48
click at [387, 395] on span at bounding box center [686, 418] width 726 height 48
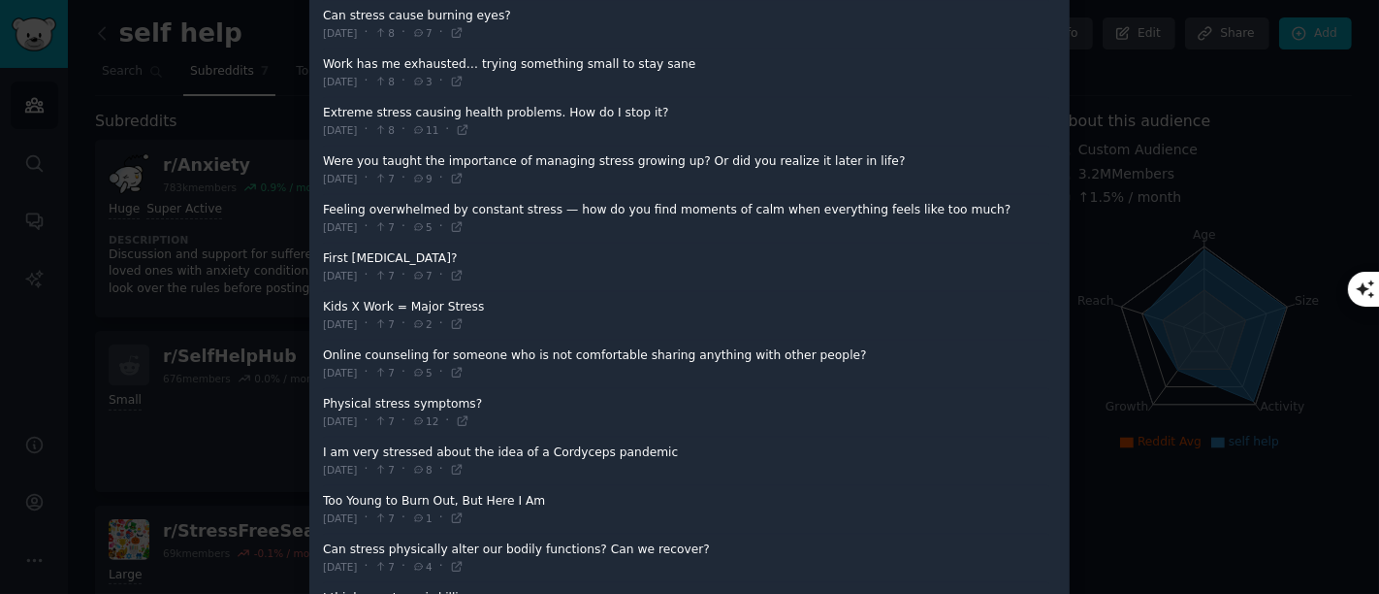
scroll to position [1420, 0]
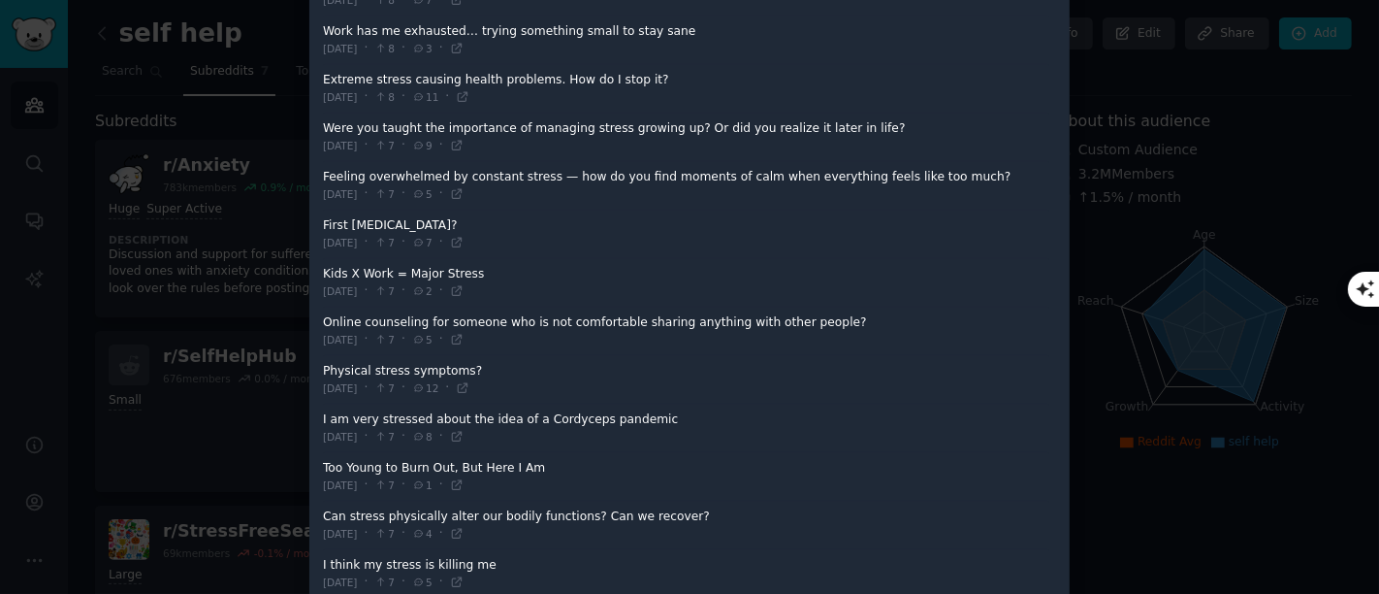
drag, startPoint x: 332, startPoint y: 256, endPoint x: 468, endPoint y: 268, distance: 137.2
click at [468, 268] on span at bounding box center [686, 283] width 726 height 48
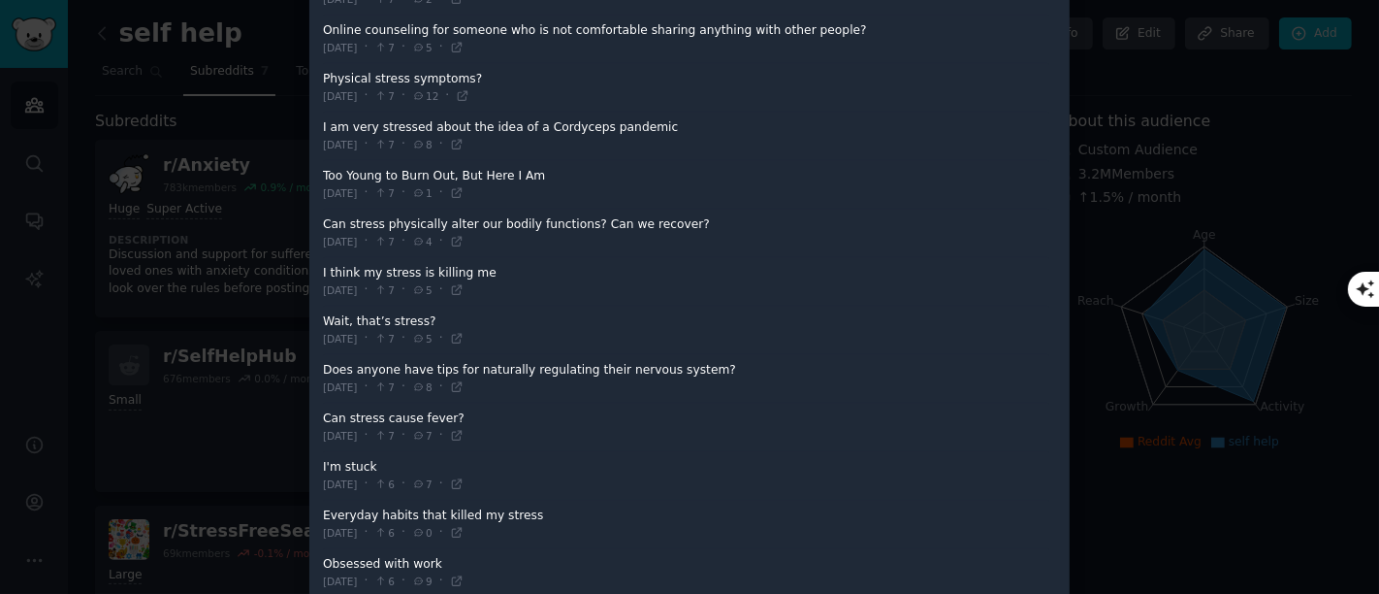
scroll to position [1743, 0]
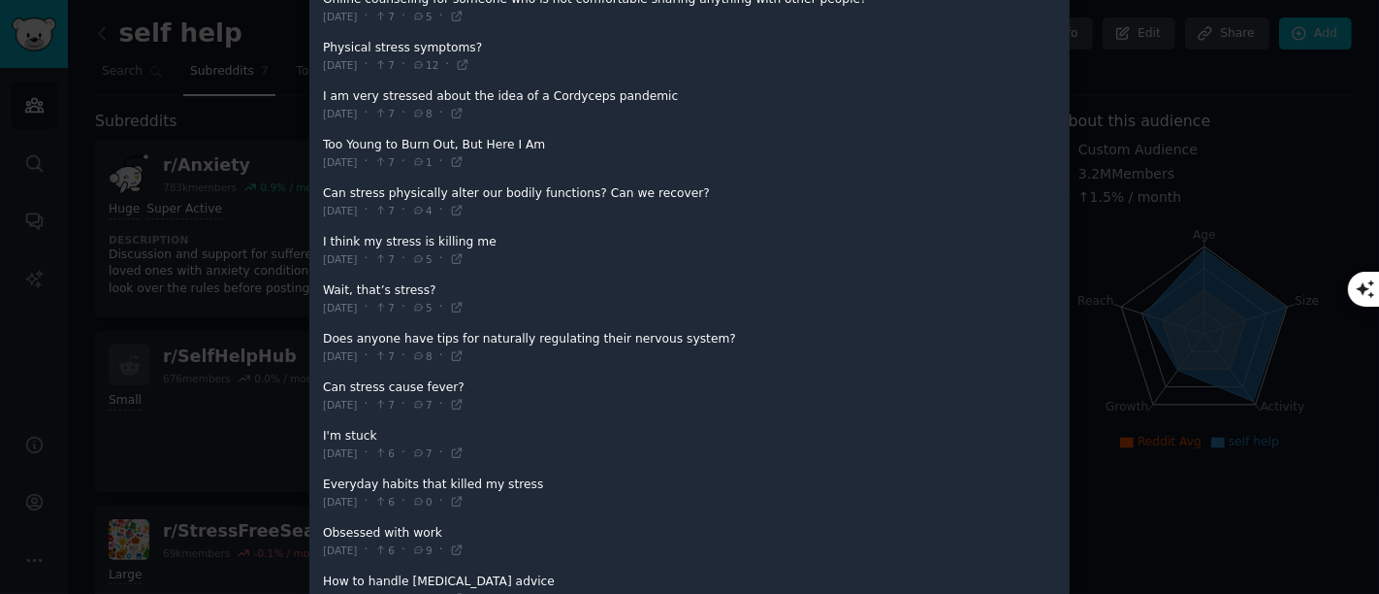
click at [351, 279] on span at bounding box center [686, 299] width 726 height 48
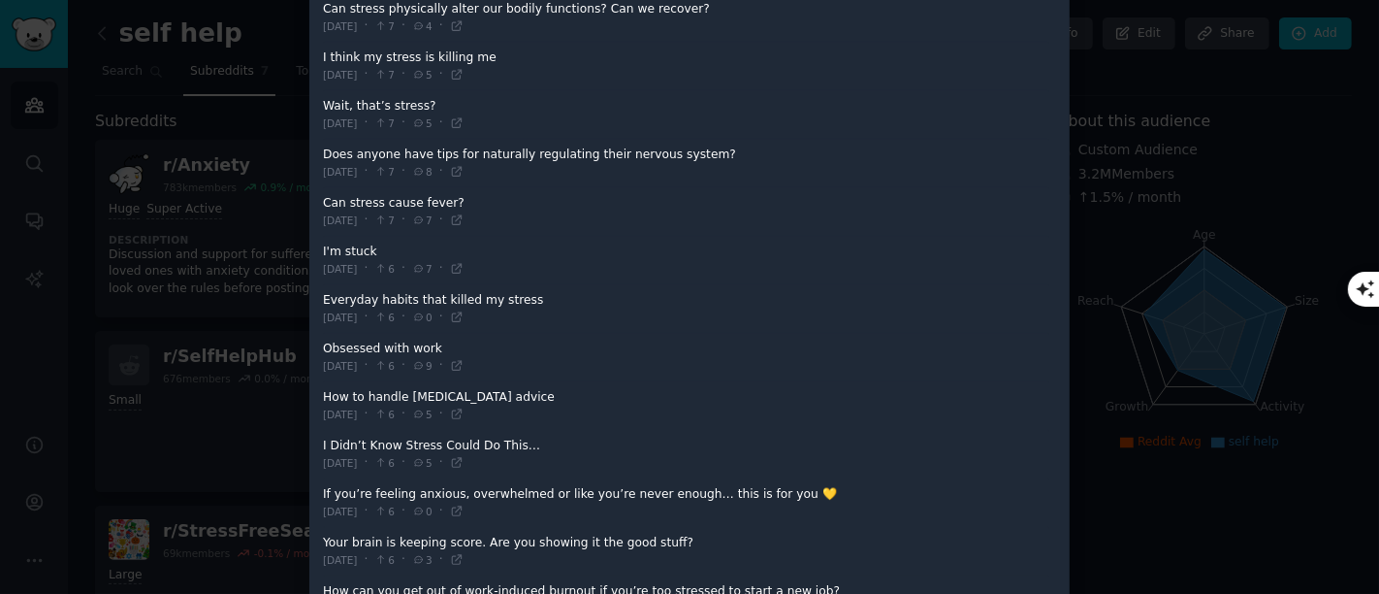
scroll to position [1850, 0]
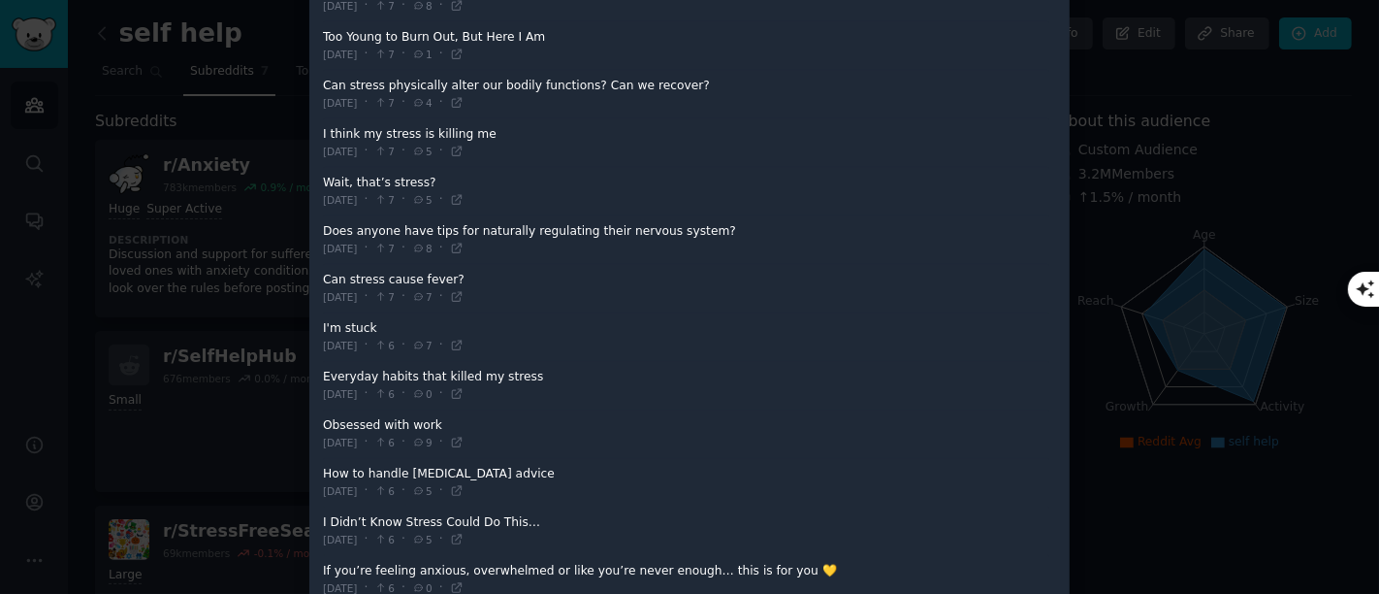
click at [1134, 252] on div at bounding box center [689, 297] width 1379 height 594
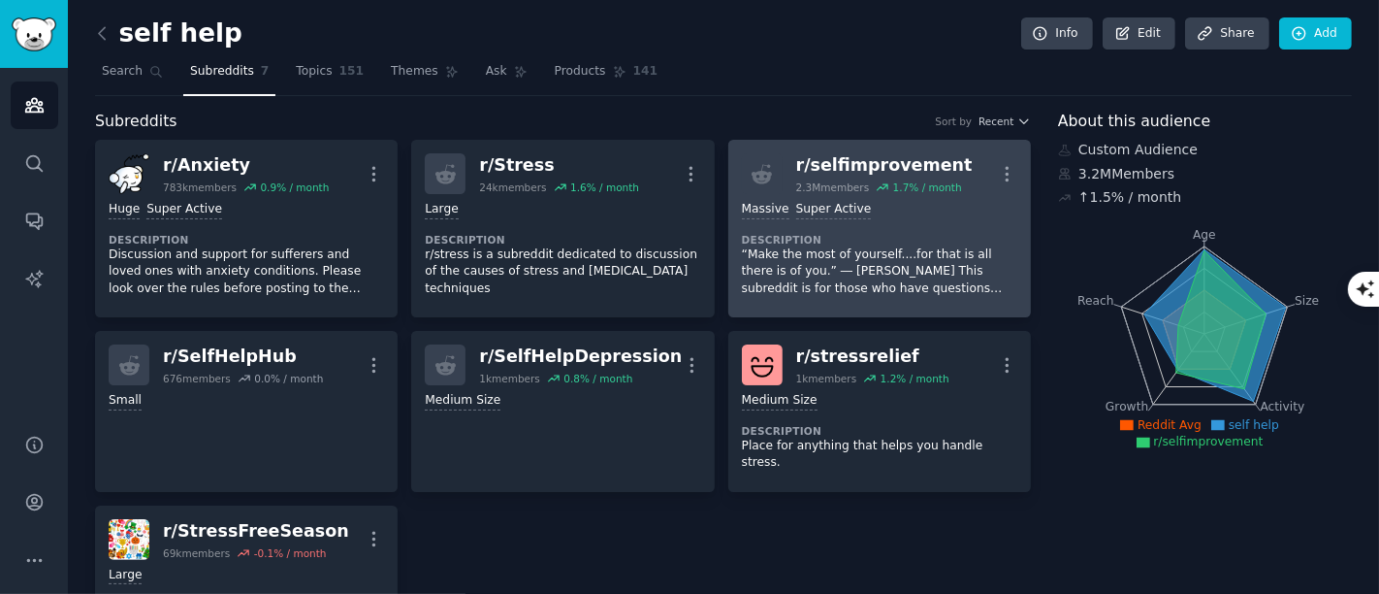
click at [806, 233] on dt "Description" at bounding box center [879, 240] width 275 height 14
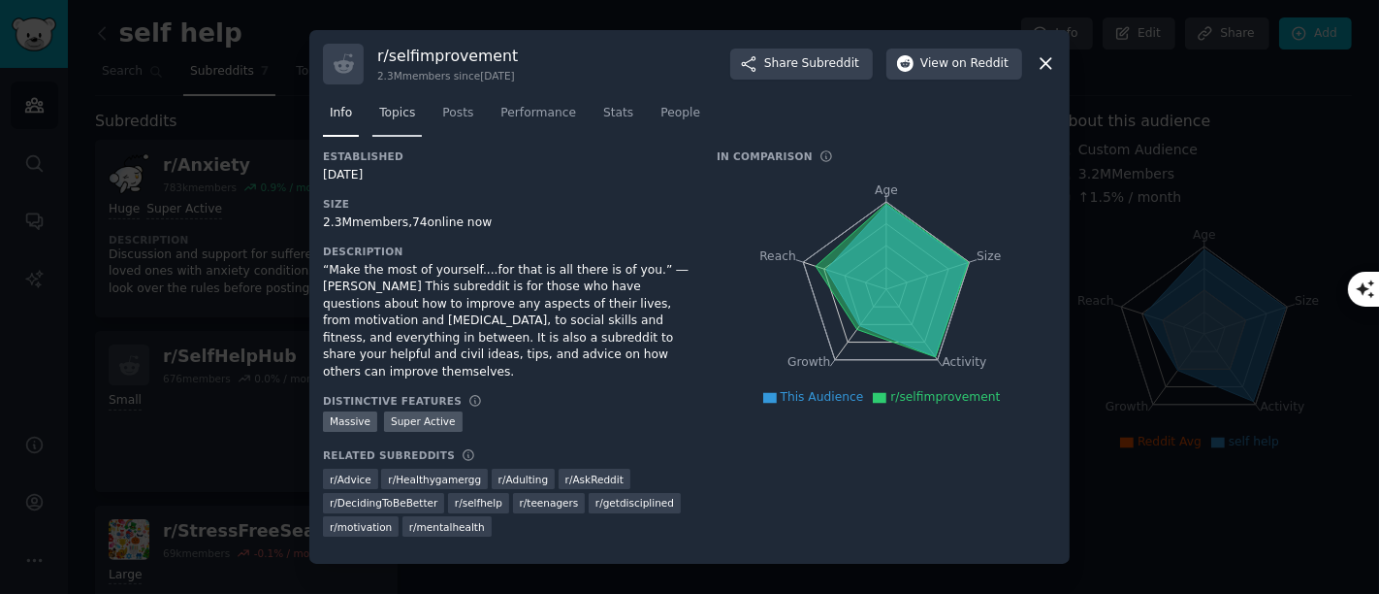
click at [409, 109] on link "Topics" at bounding box center [396, 118] width 49 height 40
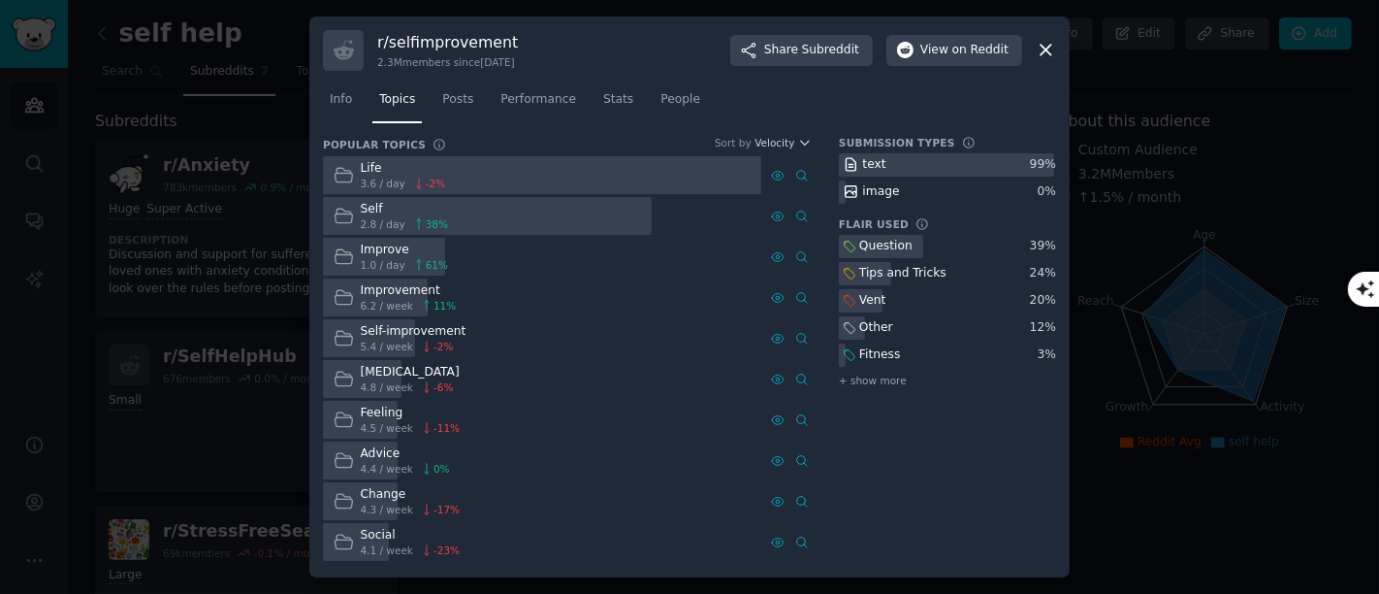
click at [450, 101] on span "Posts" at bounding box center [457, 99] width 31 height 17
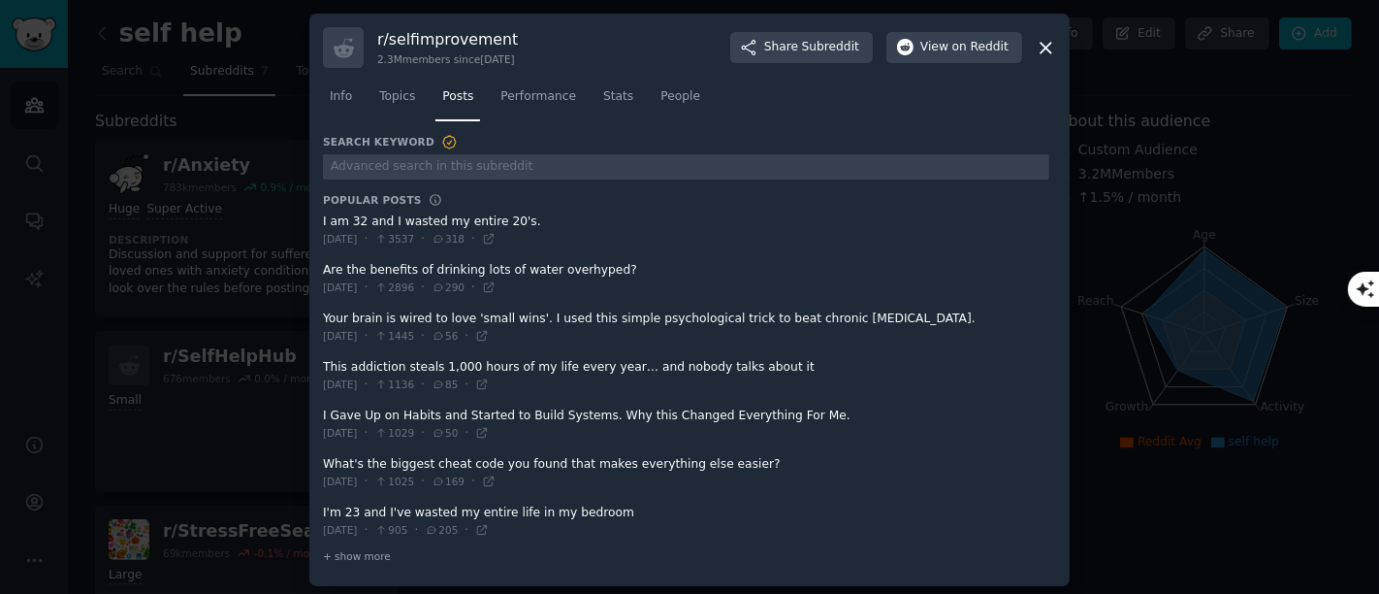
scroll to position [2, 0]
click at [358, 533] on span "+ show more" at bounding box center [357, 554] width 68 height 14
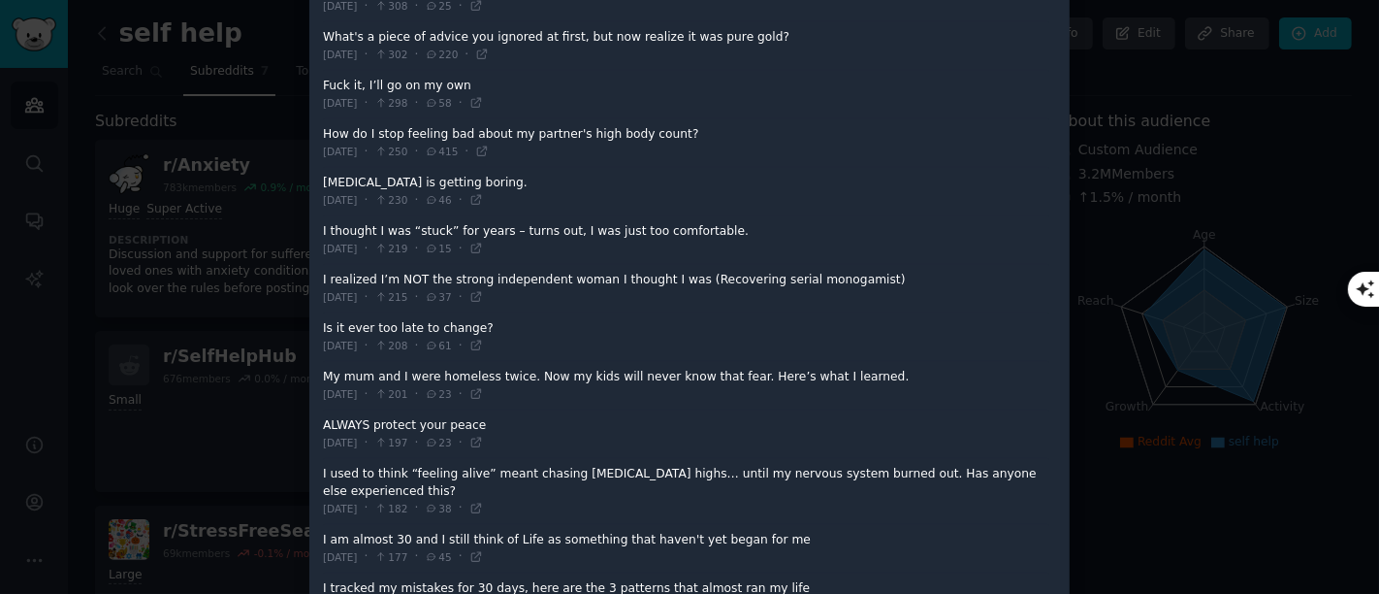
scroll to position [1402, 0]
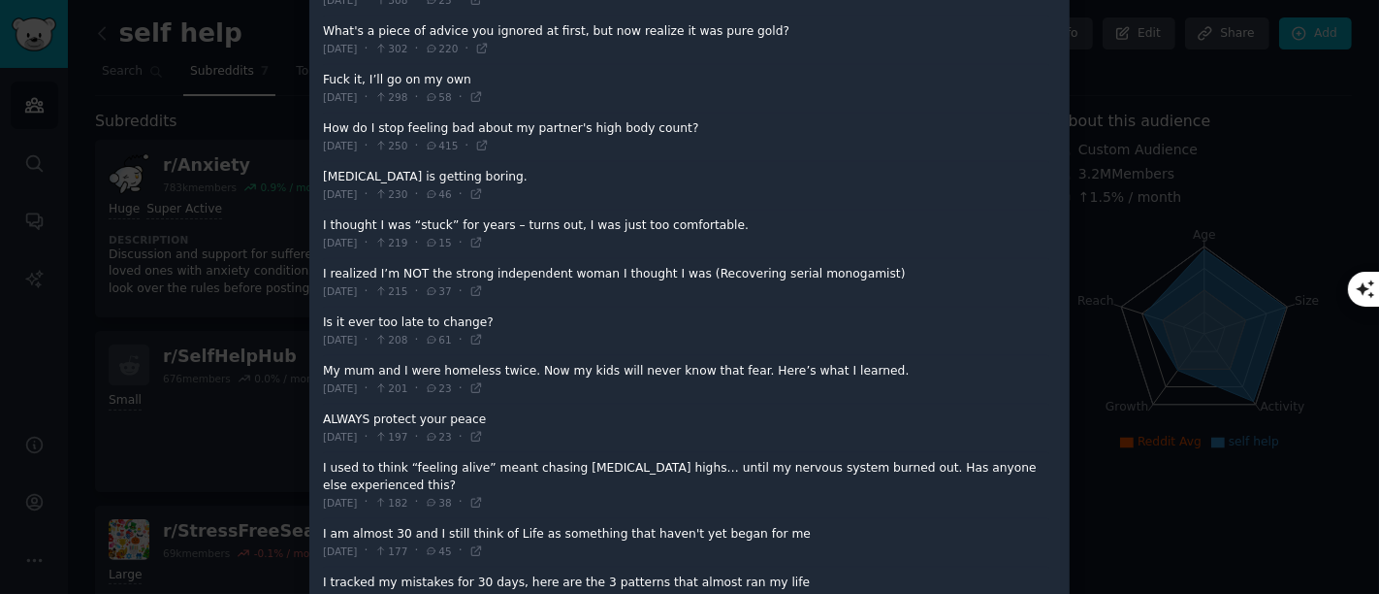
click at [1210, 285] on div at bounding box center [689, 297] width 1379 height 594
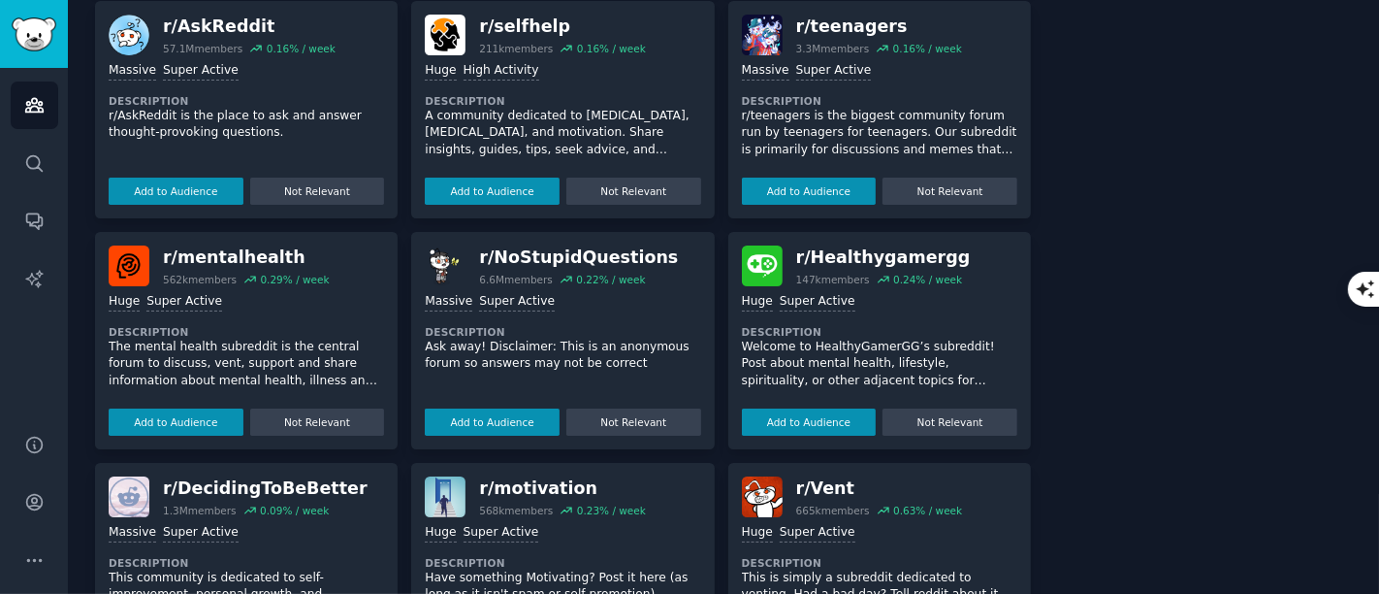
scroll to position [1063, 0]
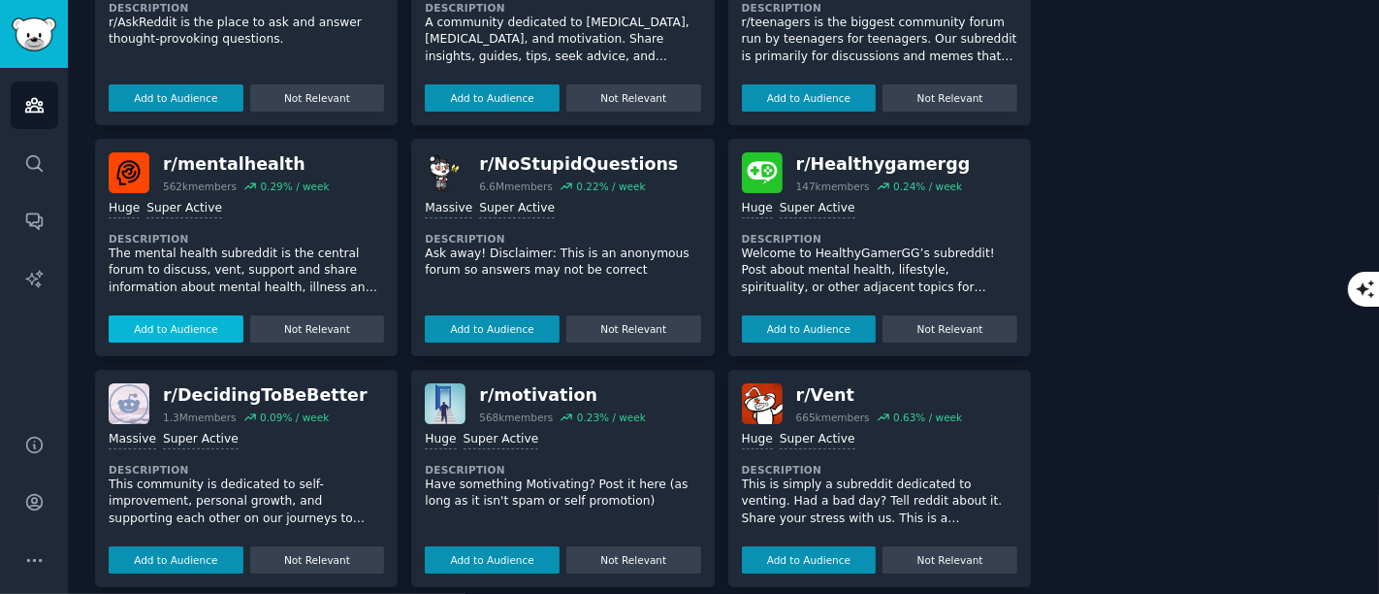
click at [166, 315] on button "Add to Audience" at bounding box center [176, 328] width 135 height 27
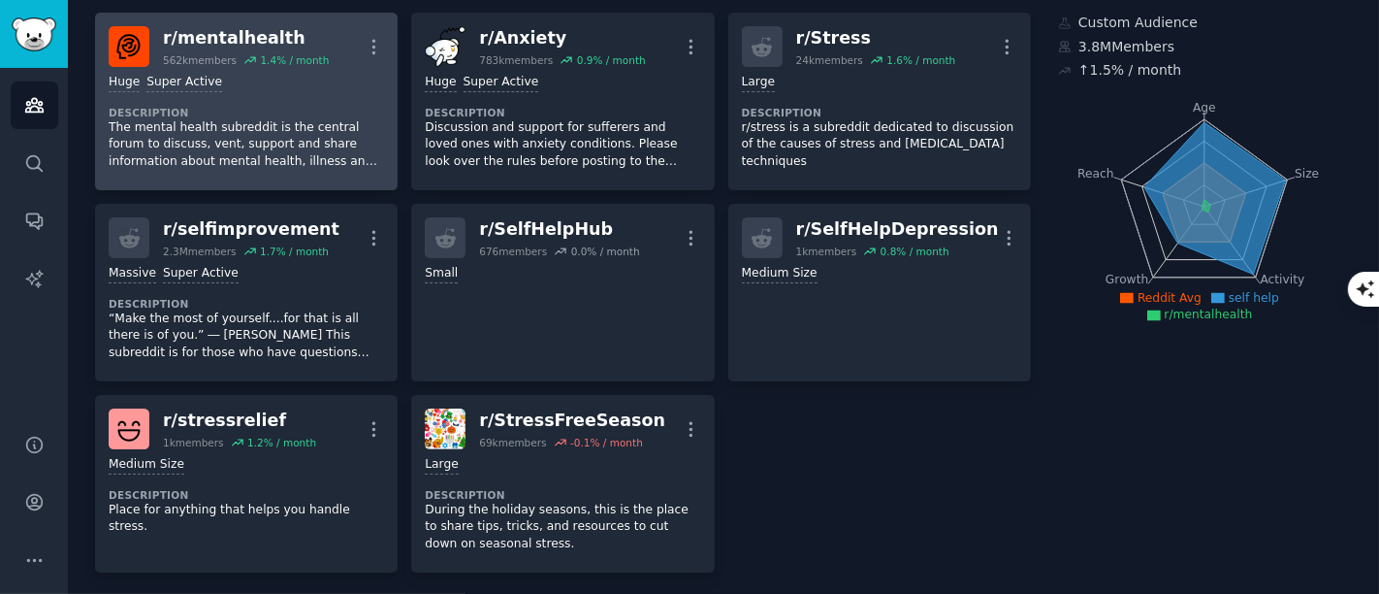
scroll to position [0, 0]
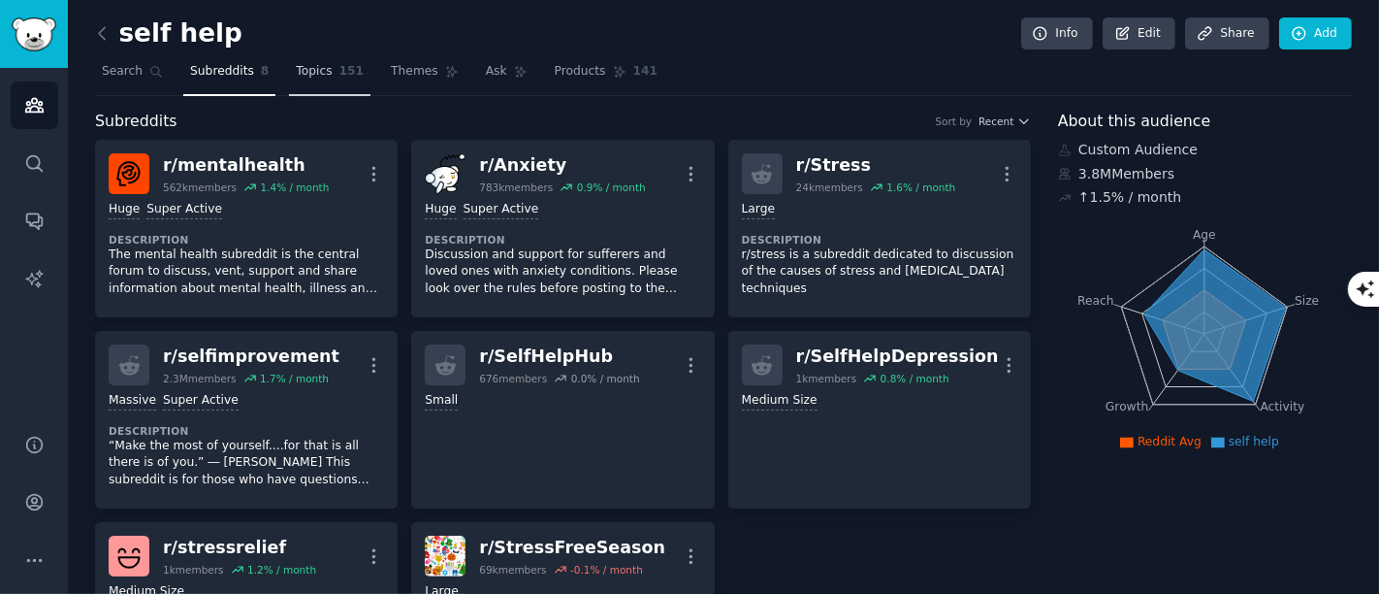
click at [319, 73] on link "Topics 151" at bounding box center [329, 76] width 81 height 40
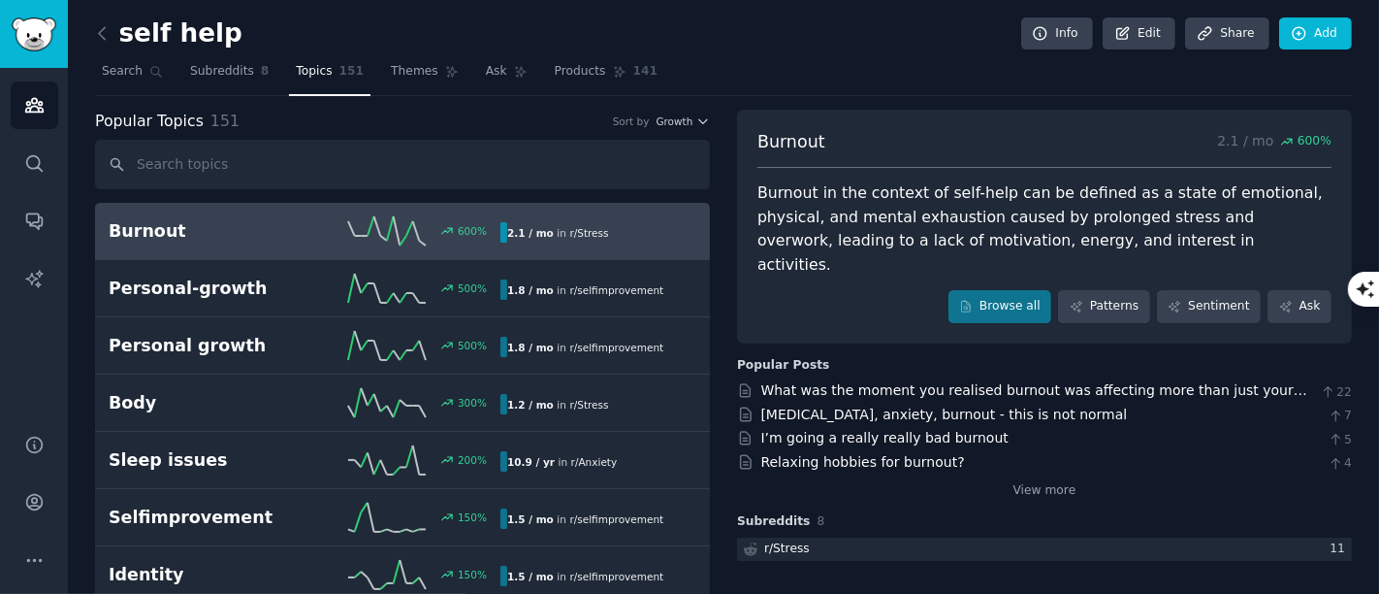
click at [155, 229] on h2 "Burnout" at bounding box center [207, 231] width 196 height 24
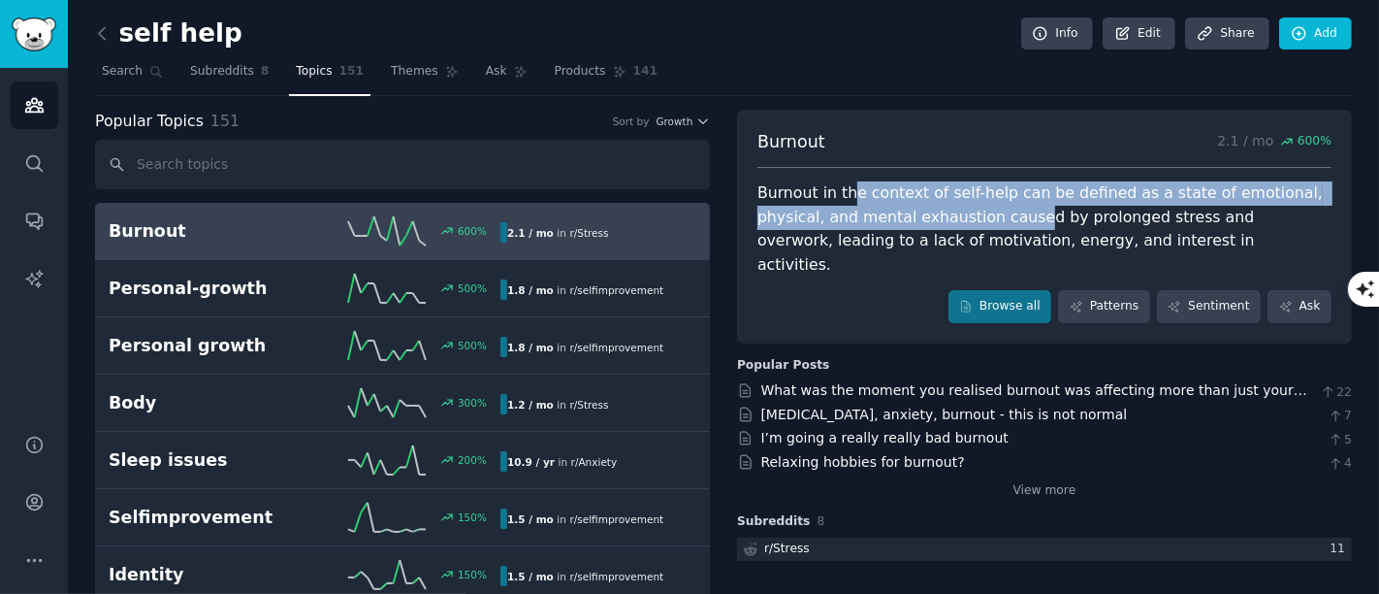
drag, startPoint x: 845, startPoint y: 192, endPoint x: 954, endPoint y: 209, distance: 110.8
click at [954, 209] on div "Burnout in the context of self-help can be defined as a state of emotional, phy…" at bounding box center [1044, 228] width 574 height 95
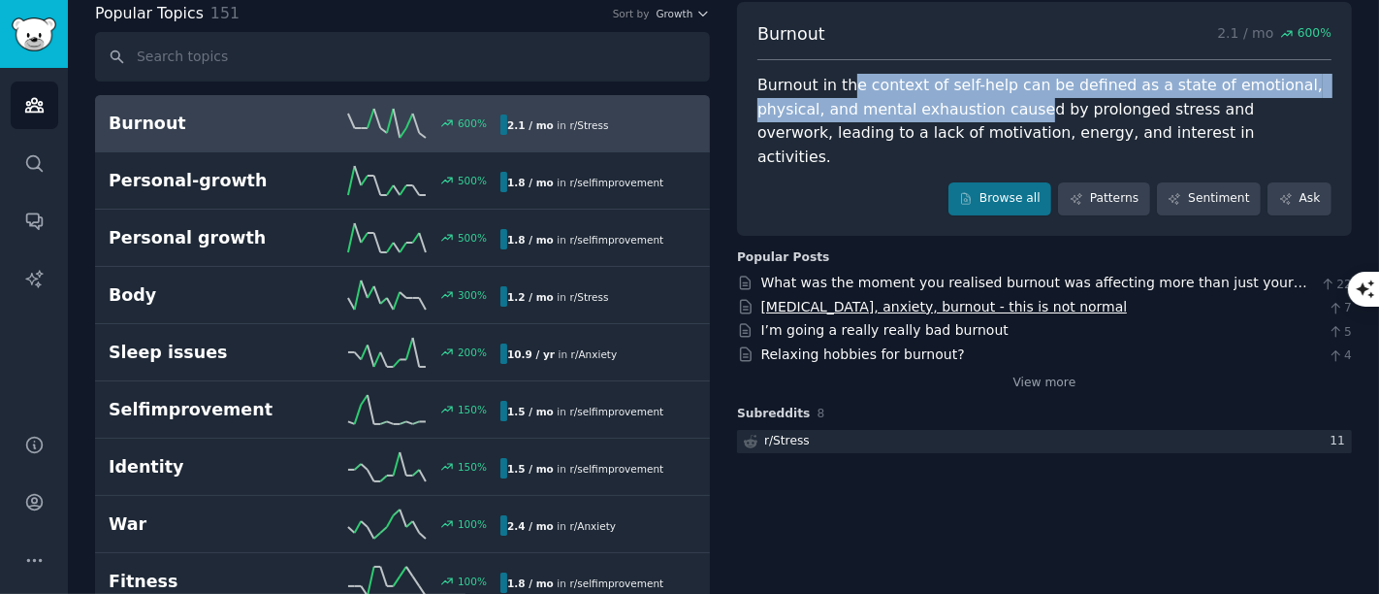
click at [867, 299] on link "Chronic stress, anxiety, burnout - this is not normal" at bounding box center [944, 307] width 367 height 16
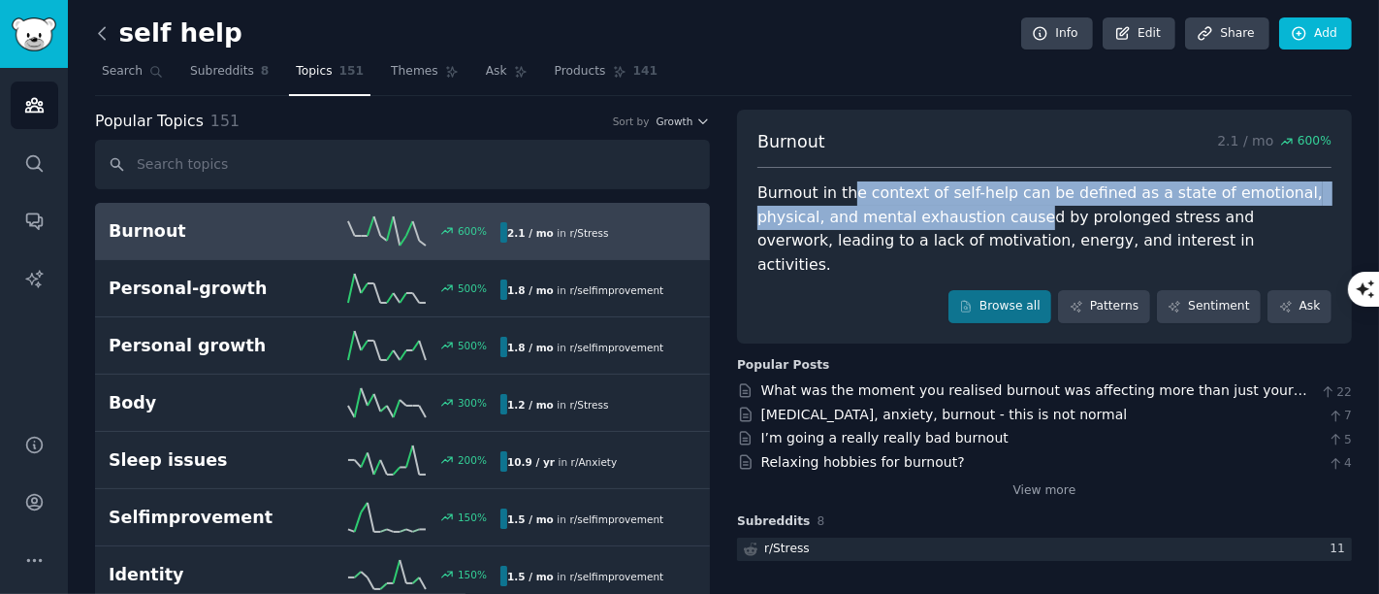
click at [99, 34] on icon at bounding box center [102, 33] width 6 height 12
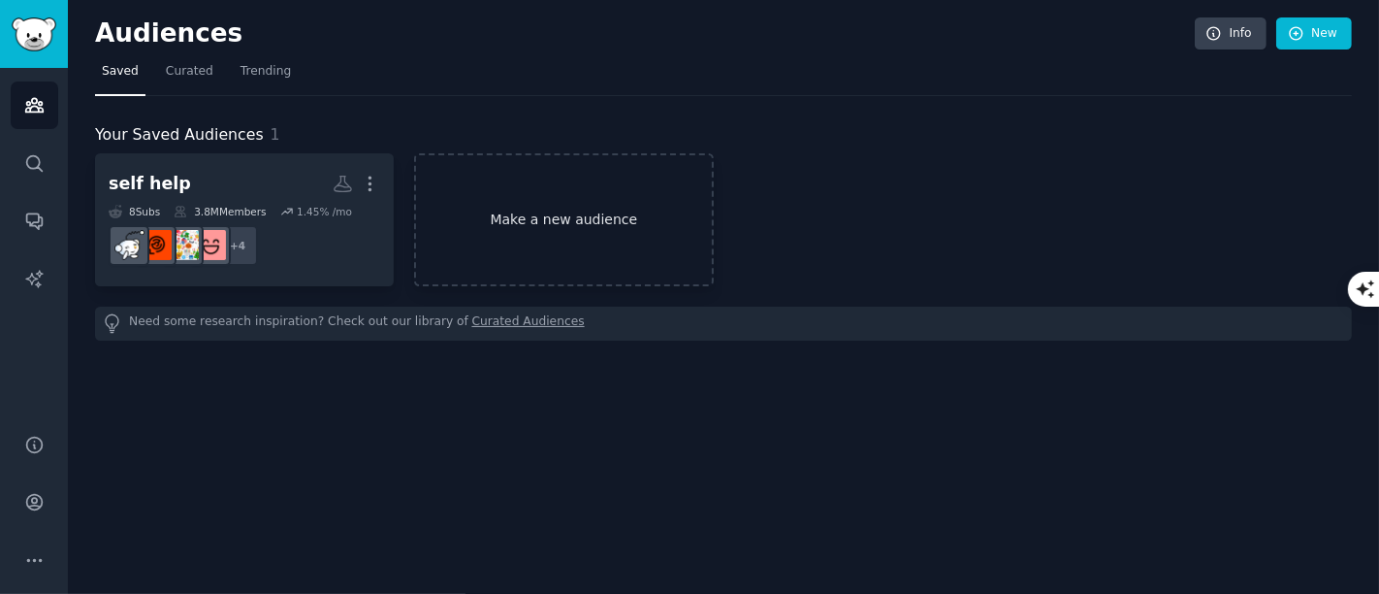
click at [562, 214] on link "Make a new audience" at bounding box center [563, 219] width 299 height 133
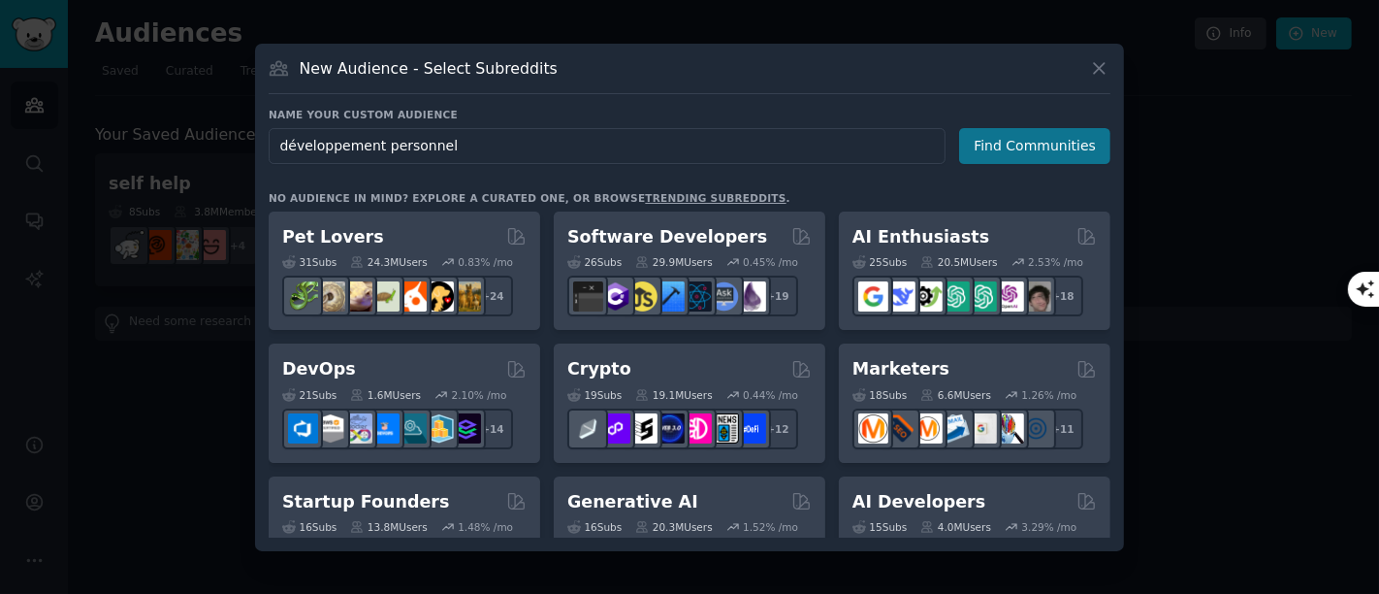
type input "développement personnel"
click at [982, 140] on button "Find Communities" at bounding box center [1034, 146] width 151 height 36
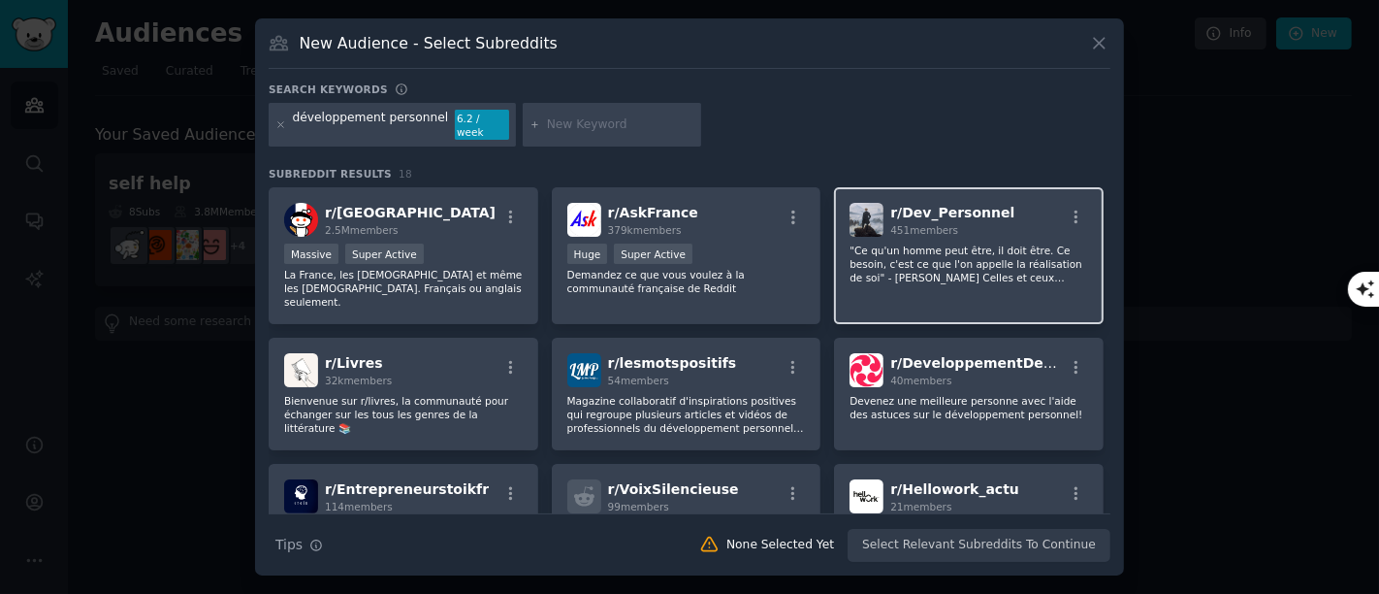
click at [1002, 219] on div "r/ Dev_Personnel 451 members" at bounding box center [969, 220] width 239 height 34
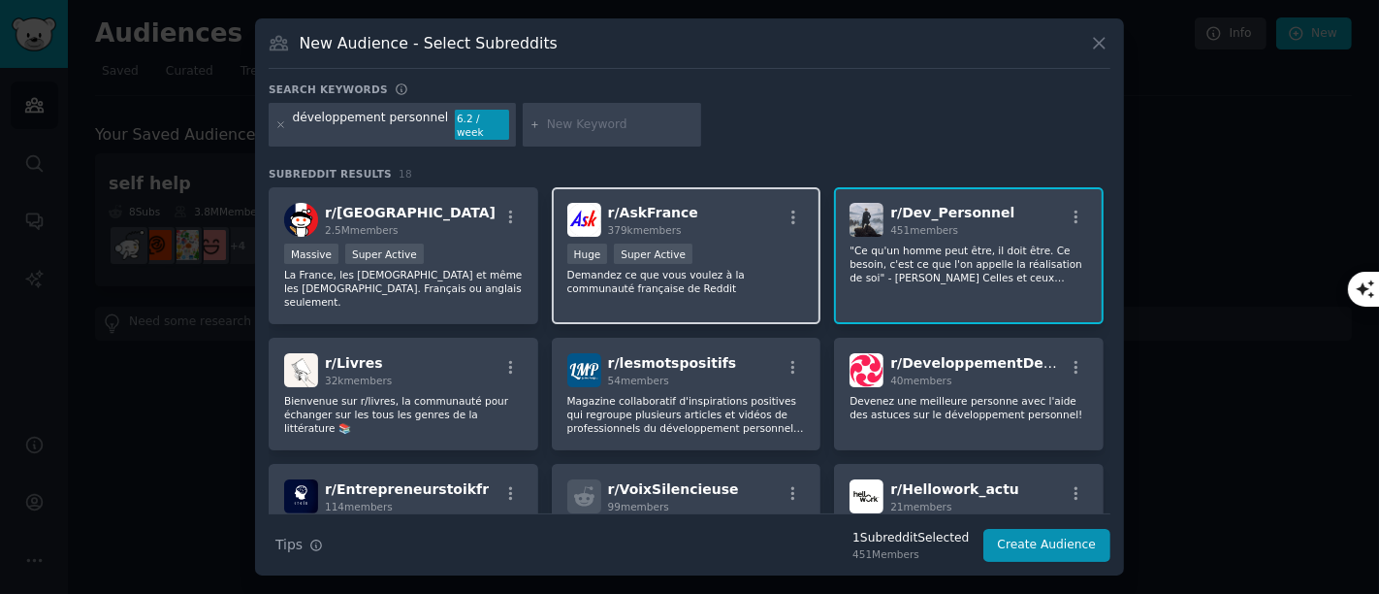
click at [742, 203] on div "r/ AskFrance 379k members" at bounding box center [686, 220] width 239 height 34
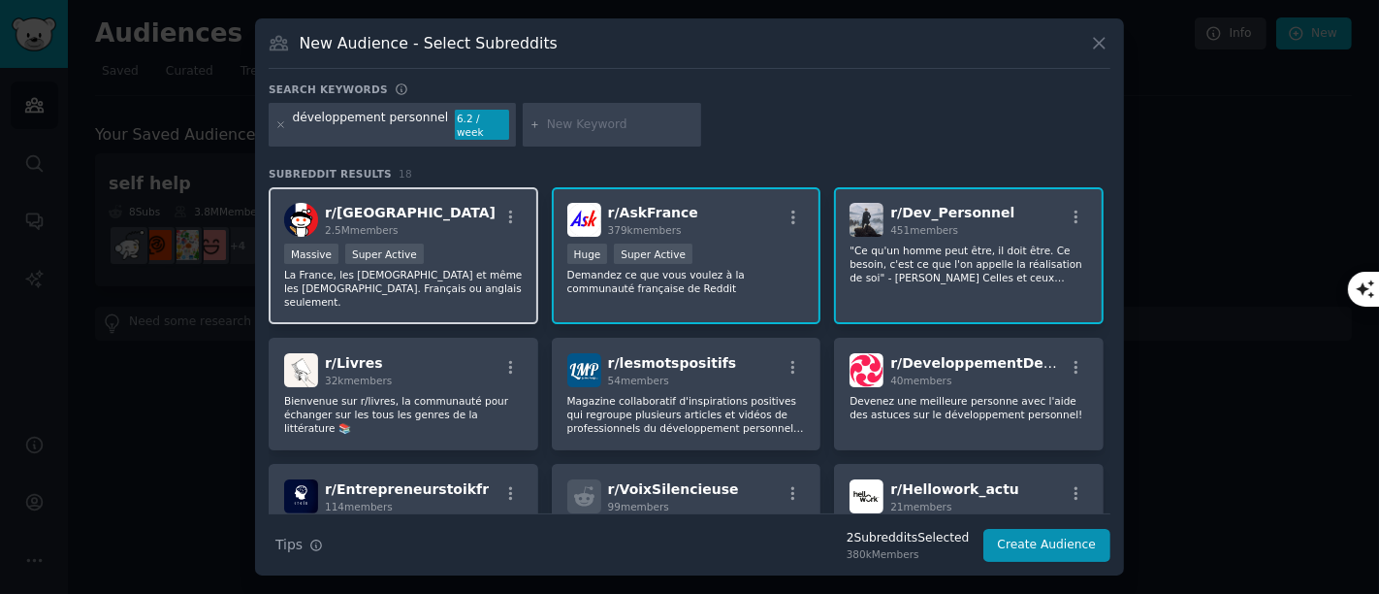
click at [469, 220] on div "r/ france 2.5M members" at bounding box center [403, 220] width 239 height 34
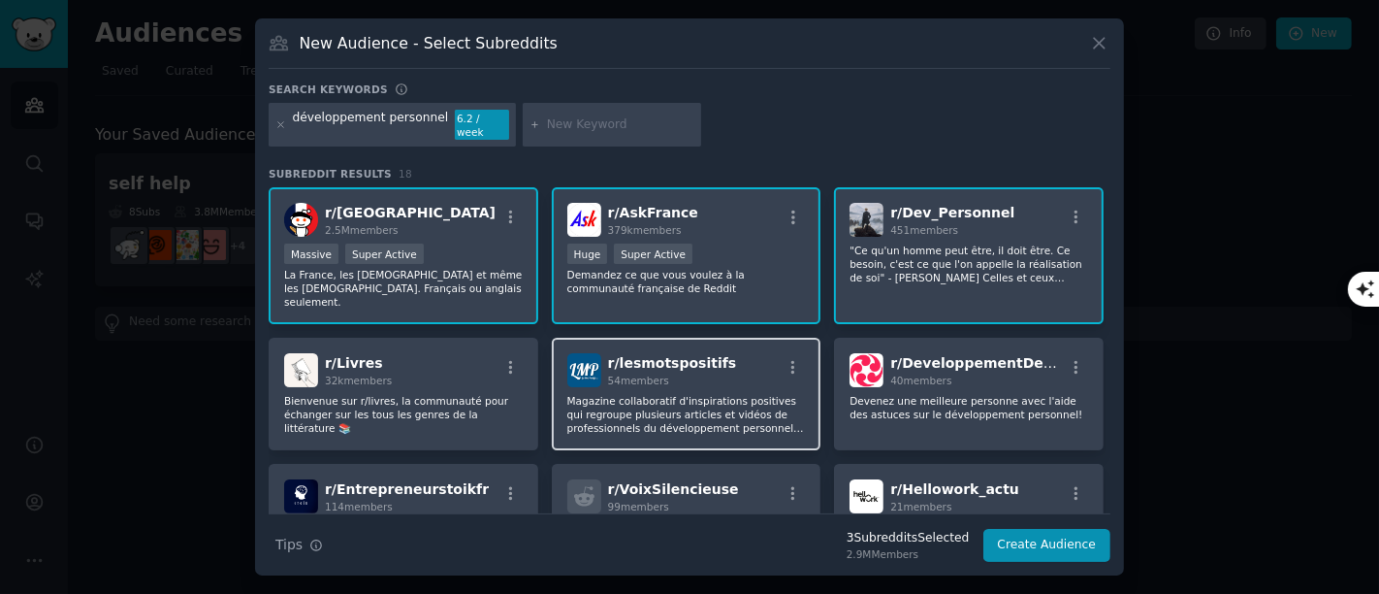
click at [721, 368] on div "r/ lesmotspositifs 54 members Magazine collaboratif d'inspirations positives qu…" at bounding box center [687, 393] width 270 height 112
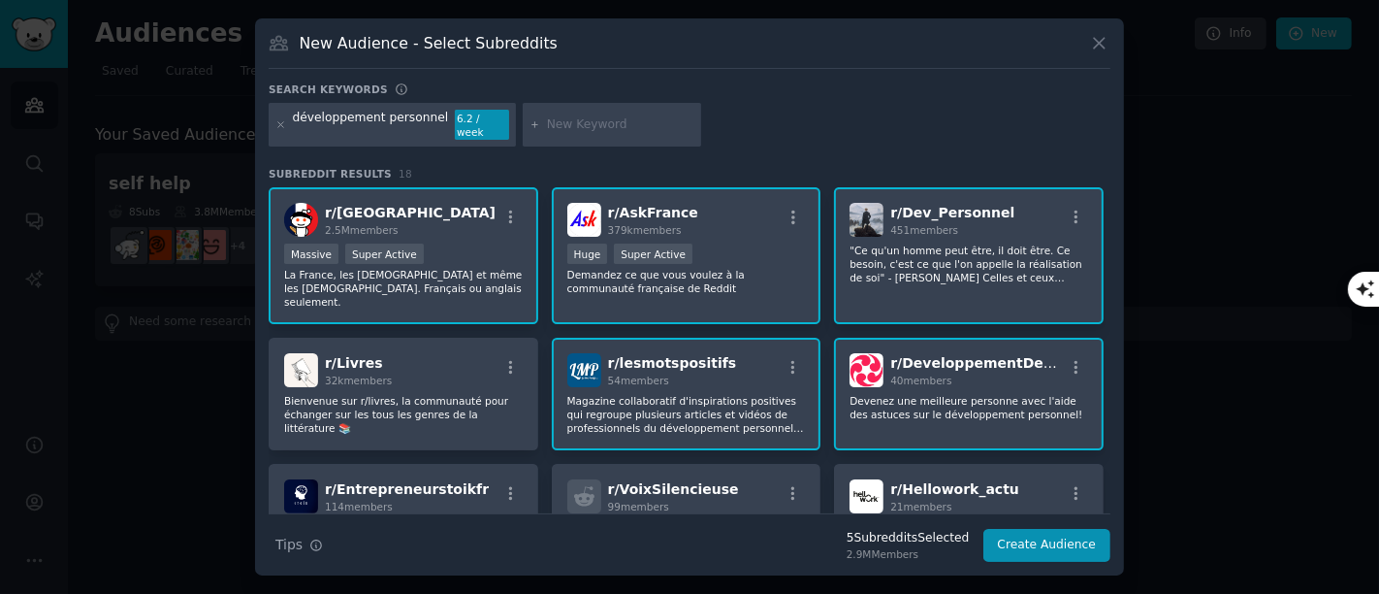
scroll to position [108, 0]
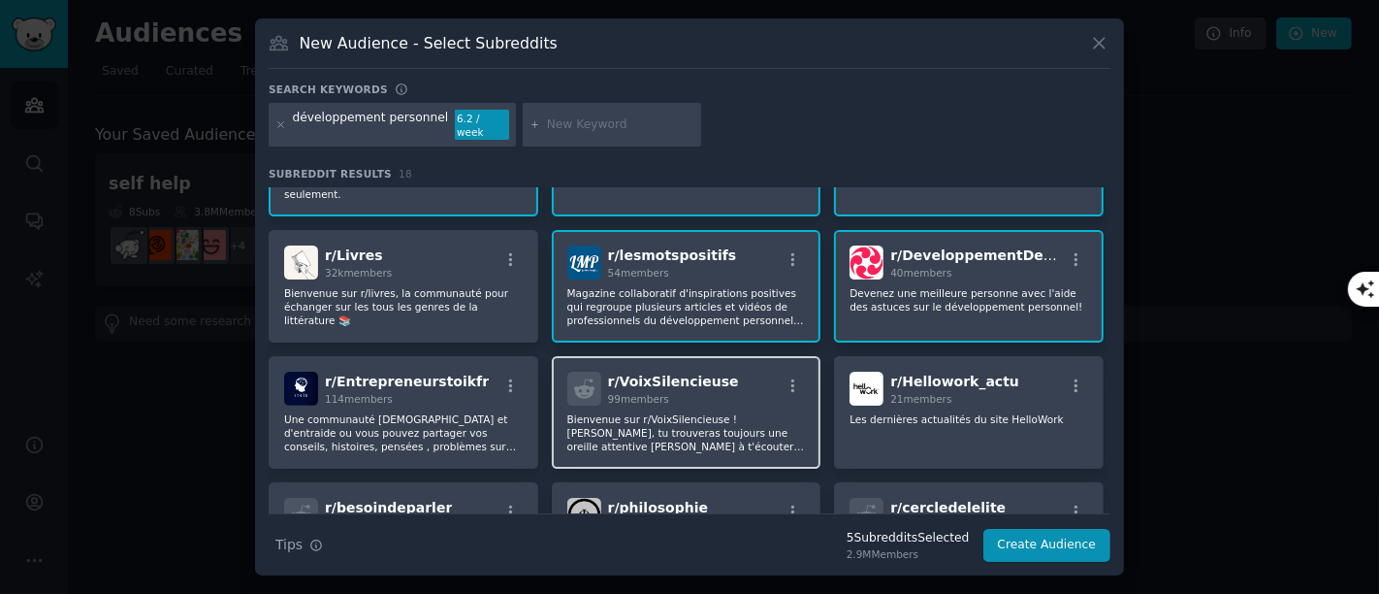
click at [523, 533] on p "Bienvenue sur r/VoixSilencieuse ! Ici, tu trouveras toujours une oreille attent…" at bounding box center [403, 582] width 239 height 41
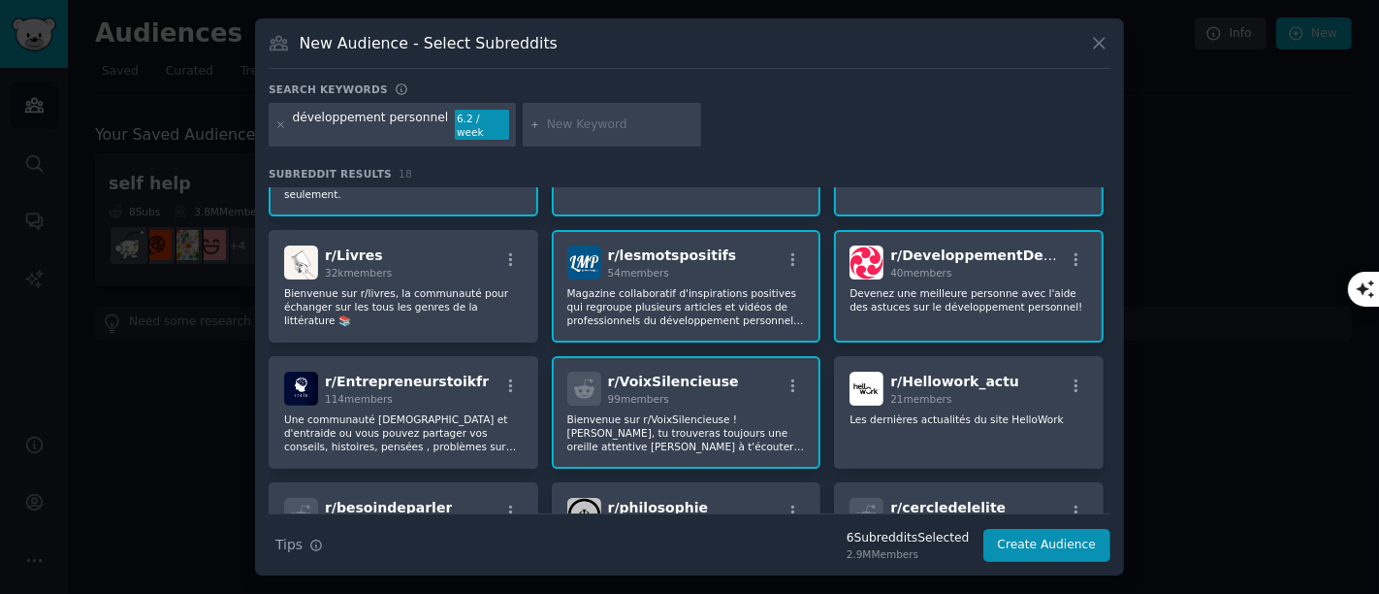
scroll to position [215, 0]
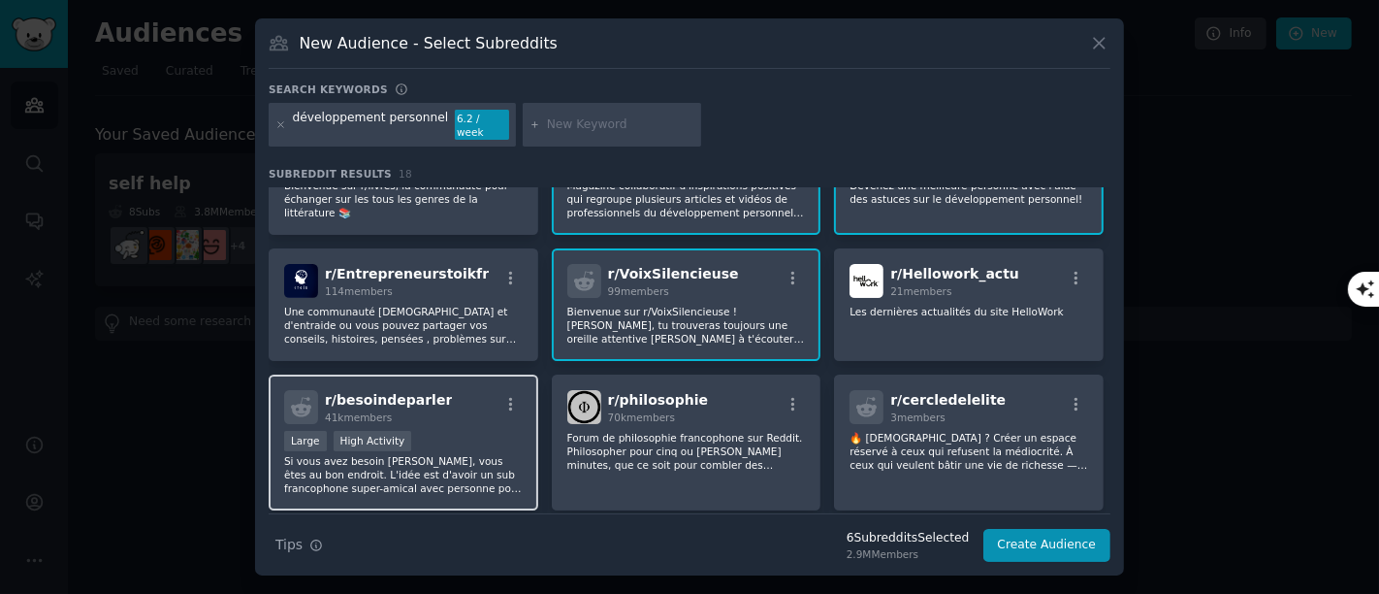
click at [476, 454] on p "Si vous avez besoin de parler, vous êtes au bon endroit. L'idée est d'avoir un …" at bounding box center [403, 474] width 239 height 41
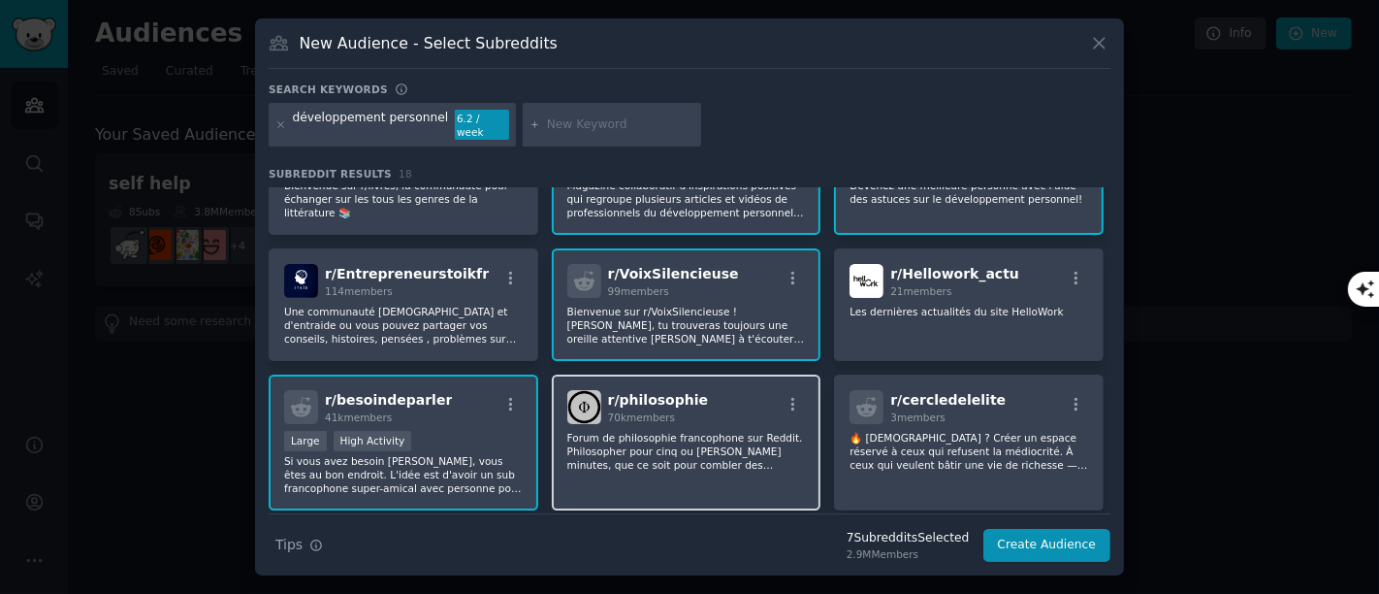
click at [642, 442] on p "Forum de philosophie francophone sur Reddit. Philosopher pour cinq ou dix minut…" at bounding box center [686, 451] width 239 height 41
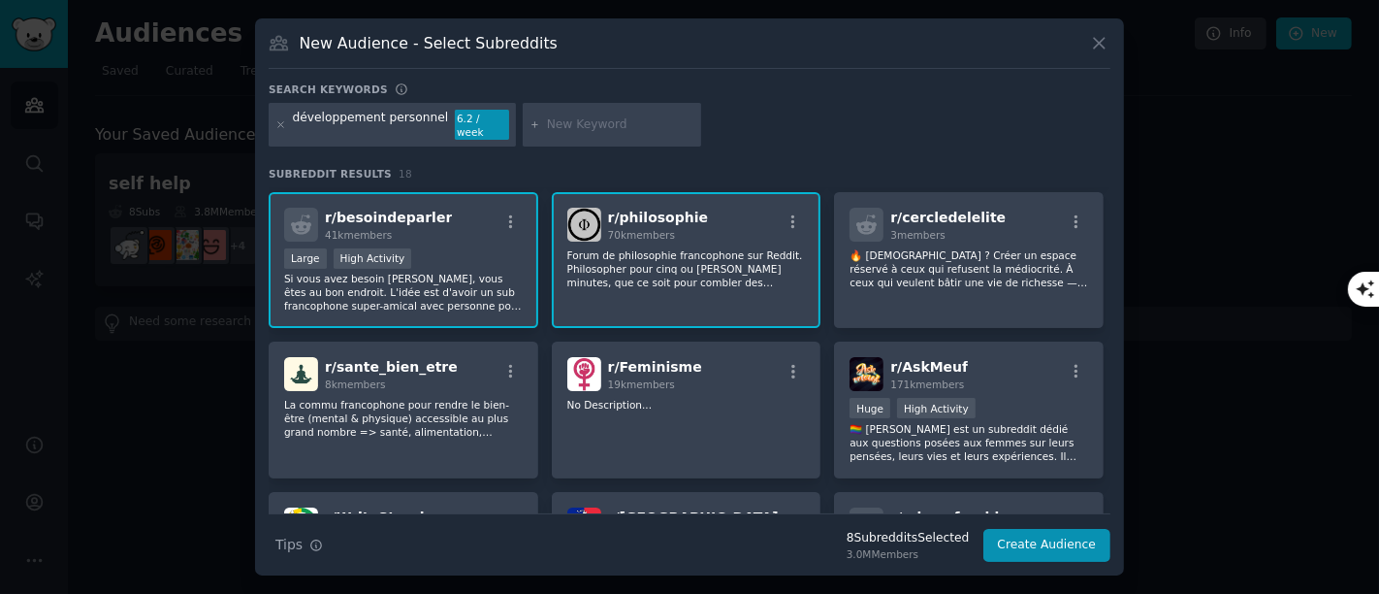
scroll to position [431, 0]
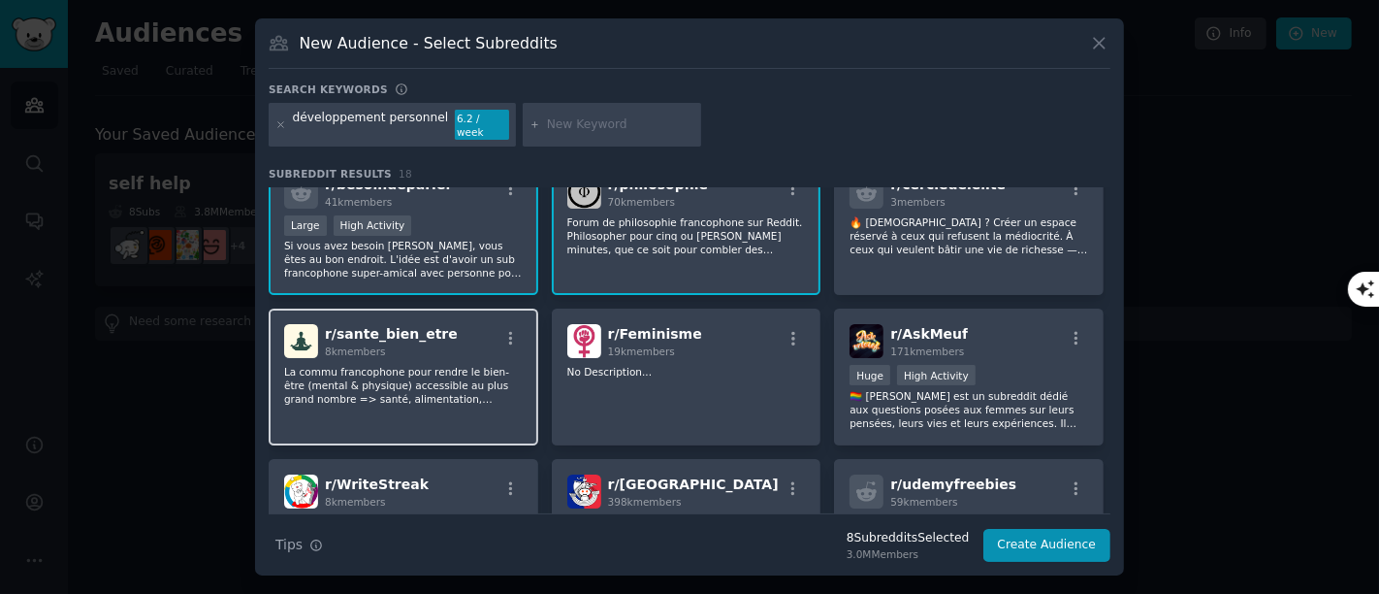
click at [427, 386] on div "r/ sante_bien_etre 8k members La commu francophone pour rendre le bien-être (me…" at bounding box center [404, 376] width 270 height 137
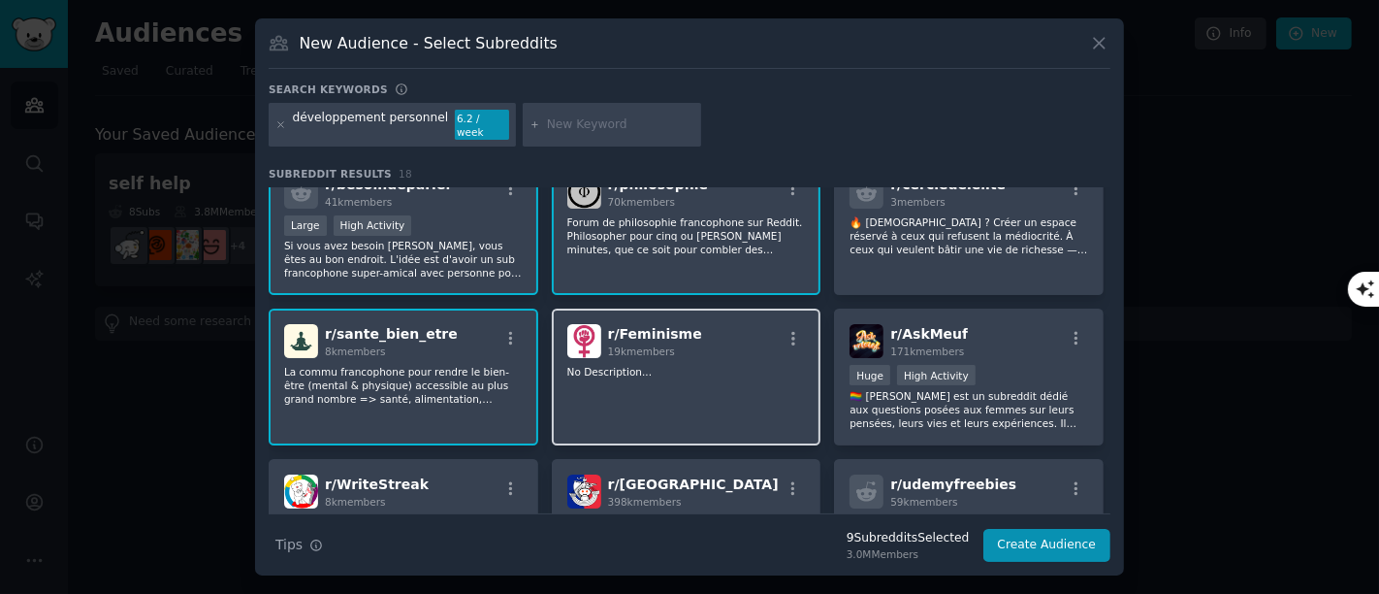
click at [631, 388] on div "r/ Feminisme 19k members No Description..." at bounding box center [687, 376] width 270 height 137
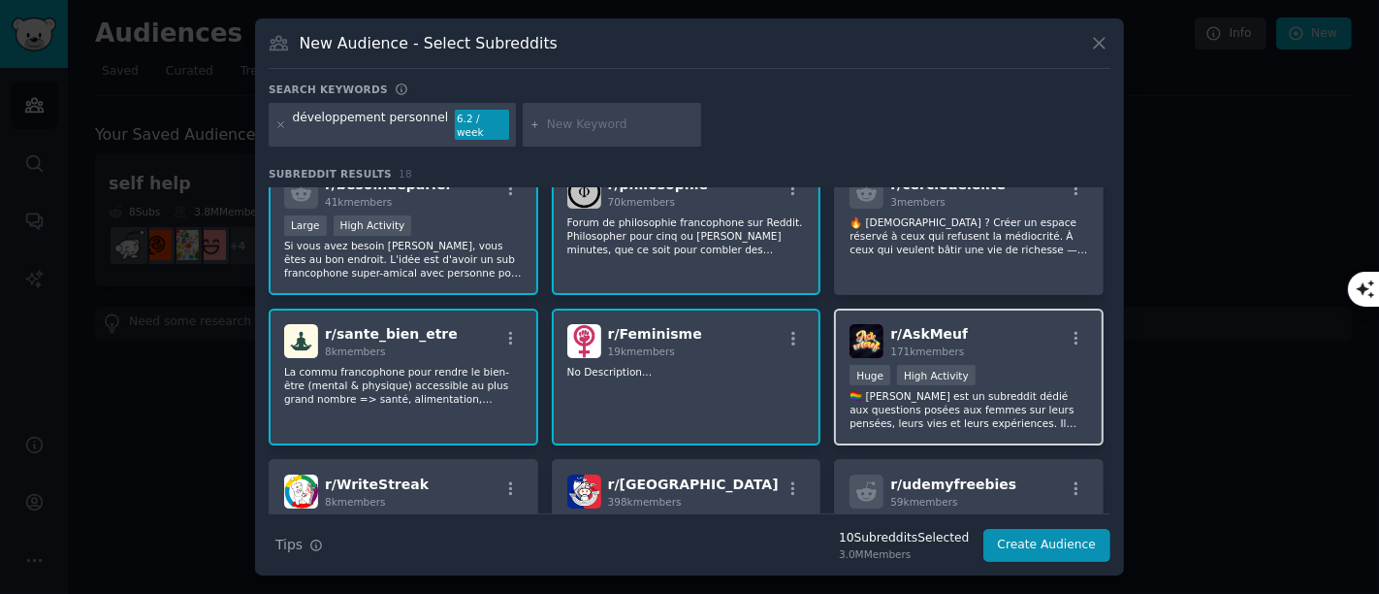
click at [1030, 389] on p "🏳️‍🌈 AskMeuf est un subreddit dédié aux questions posées aux femmes sur leurs p…" at bounding box center [969, 409] width 239 height 41
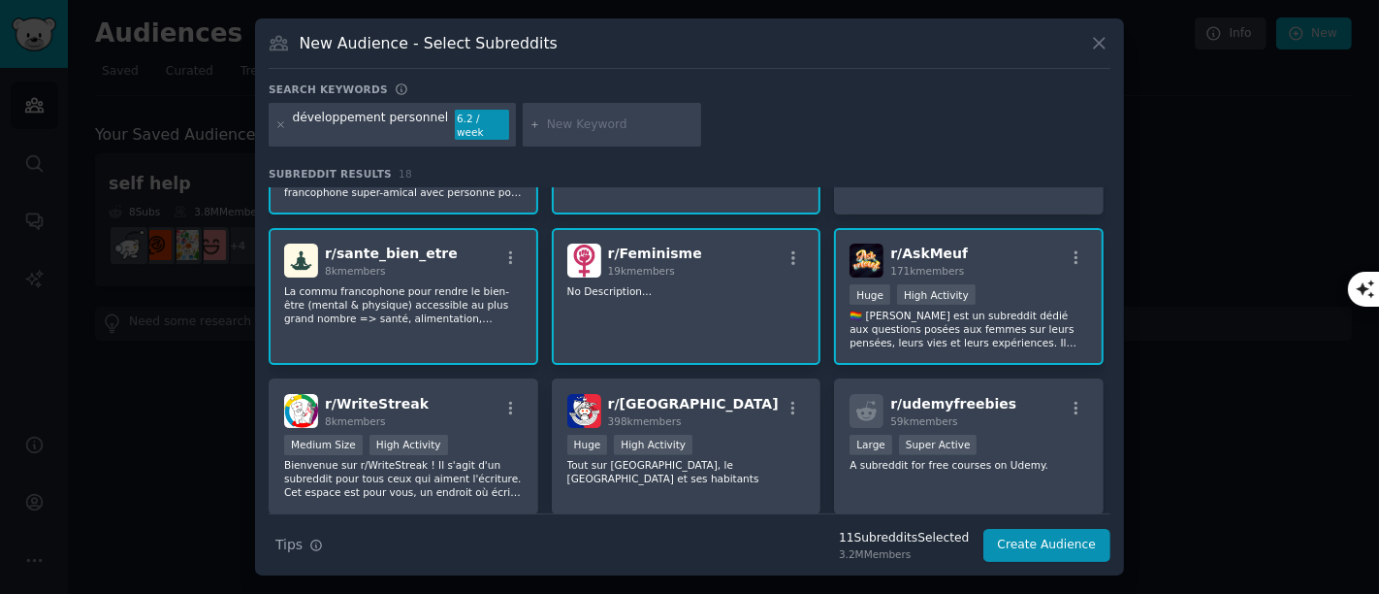
scroll to position [538, 0]
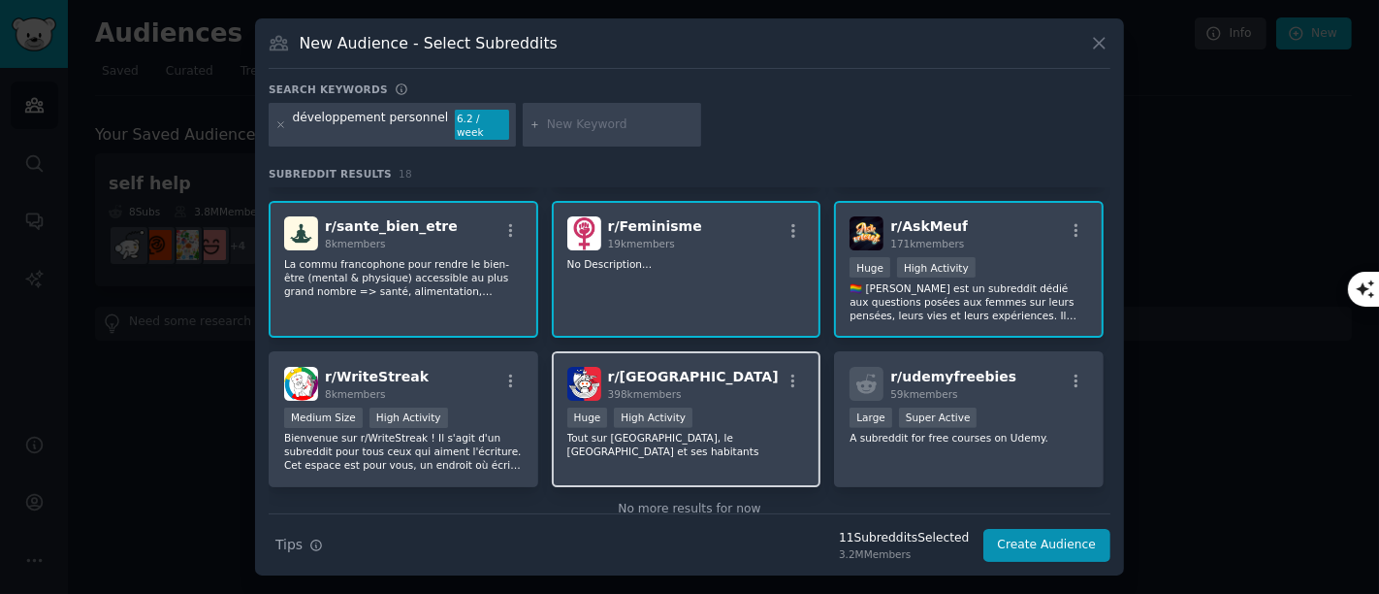
click at [743, 372] on div "r/ paris 398k members" at bounding box center [686, 384] width 239 height 34
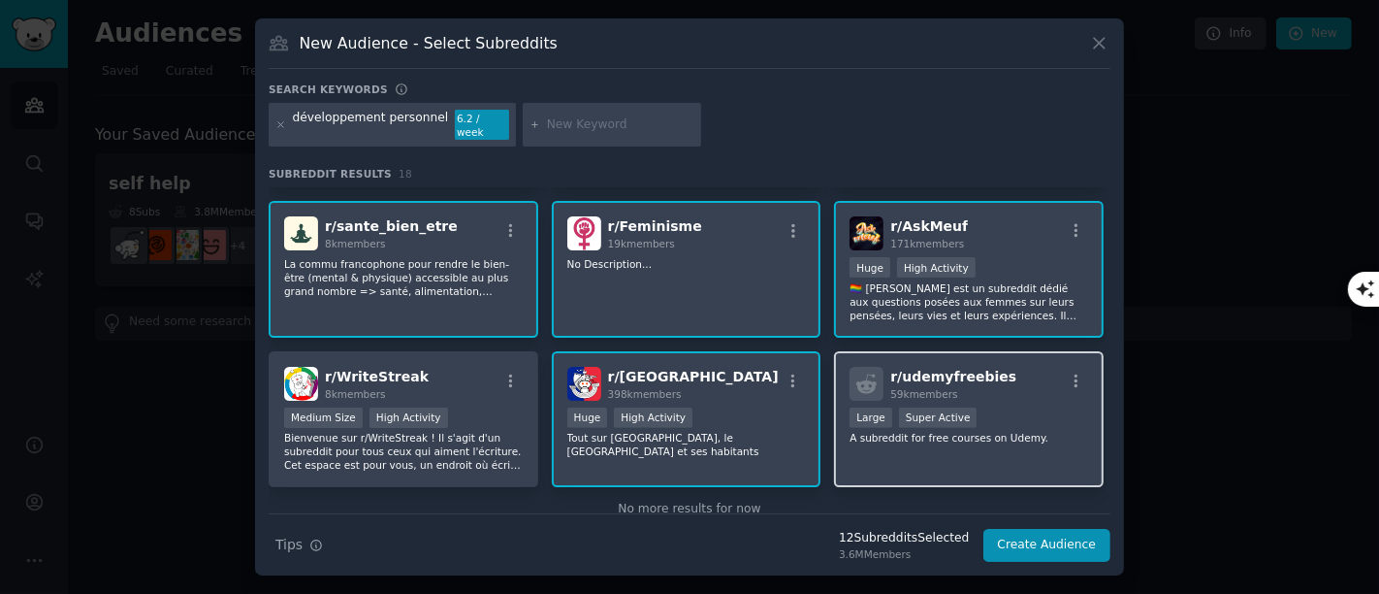
scroll to position [560, 0]
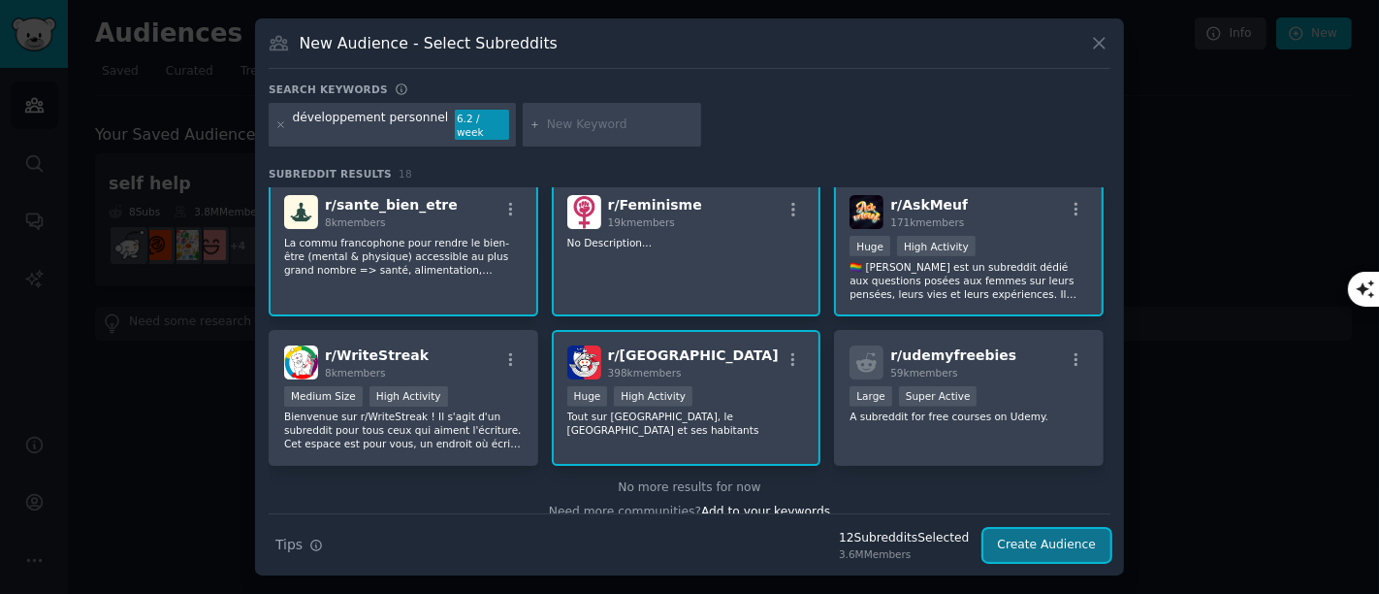
click at [1036, 533] on button "Create Audience" at bounding box center [1047, 545] width 128 height 33
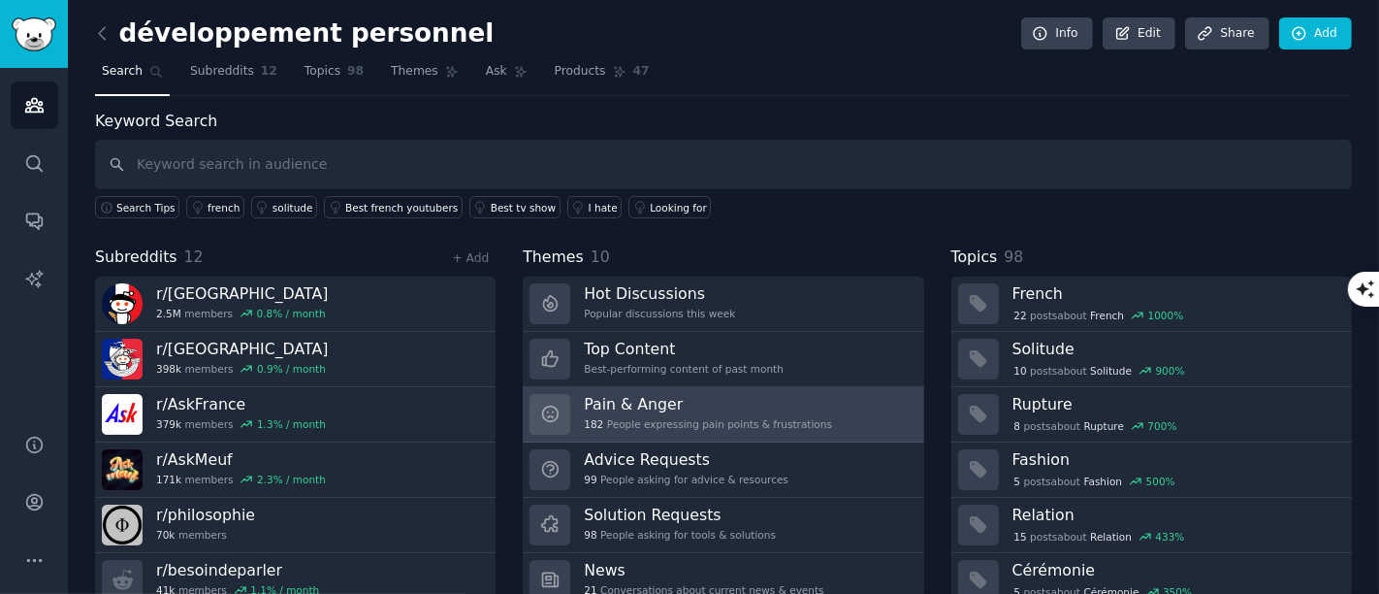
click at [664, 404] on h3 "Pain & Anger" at bounding box center [708, 404] width 248 height 20
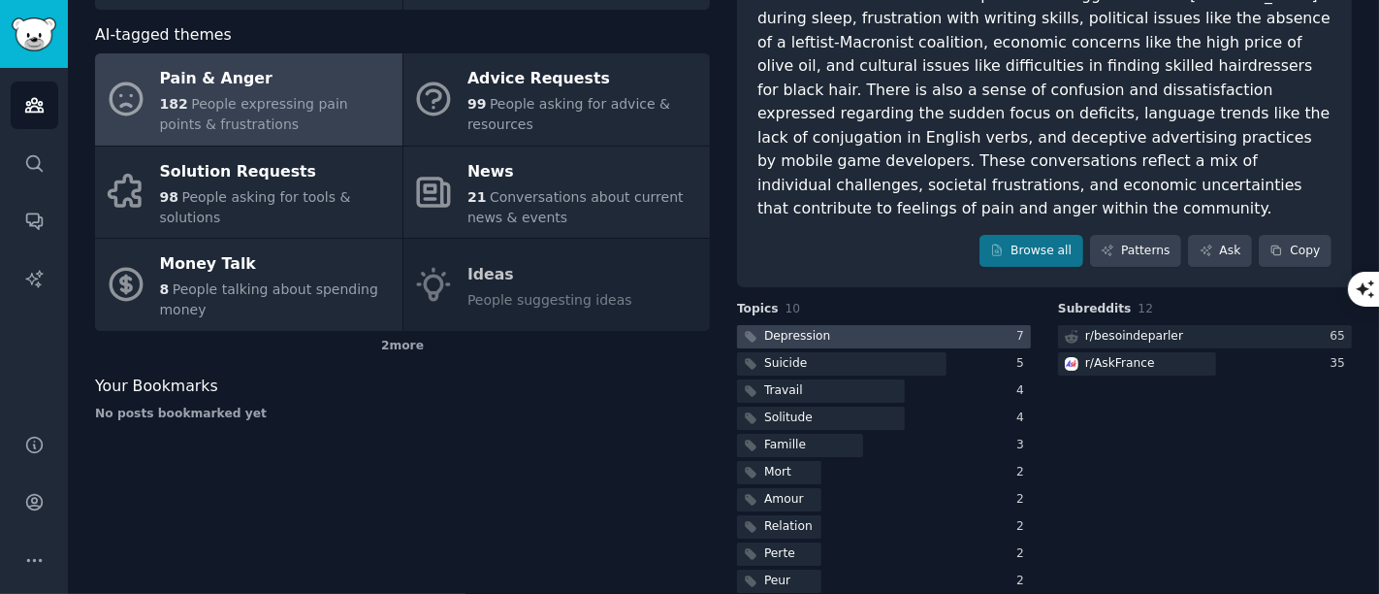
scroll to position [224, 0]
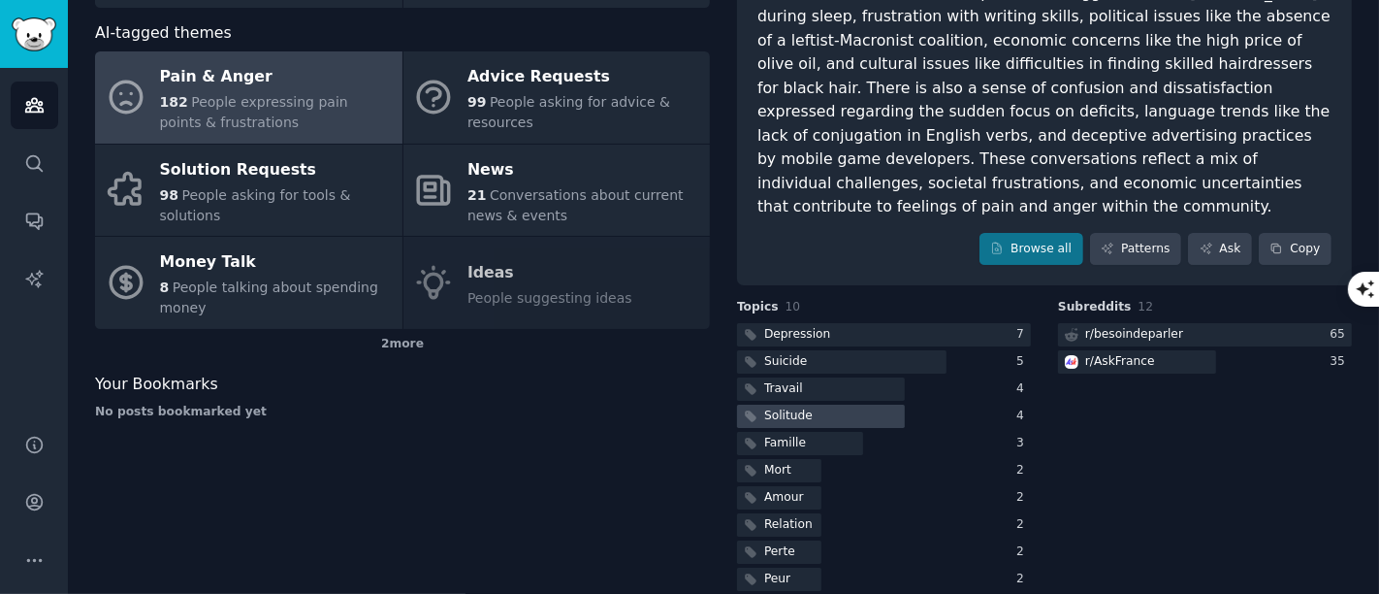
click at [789, 407] on div "Solitude" at bounding box center [788, 415] width 48 height 17
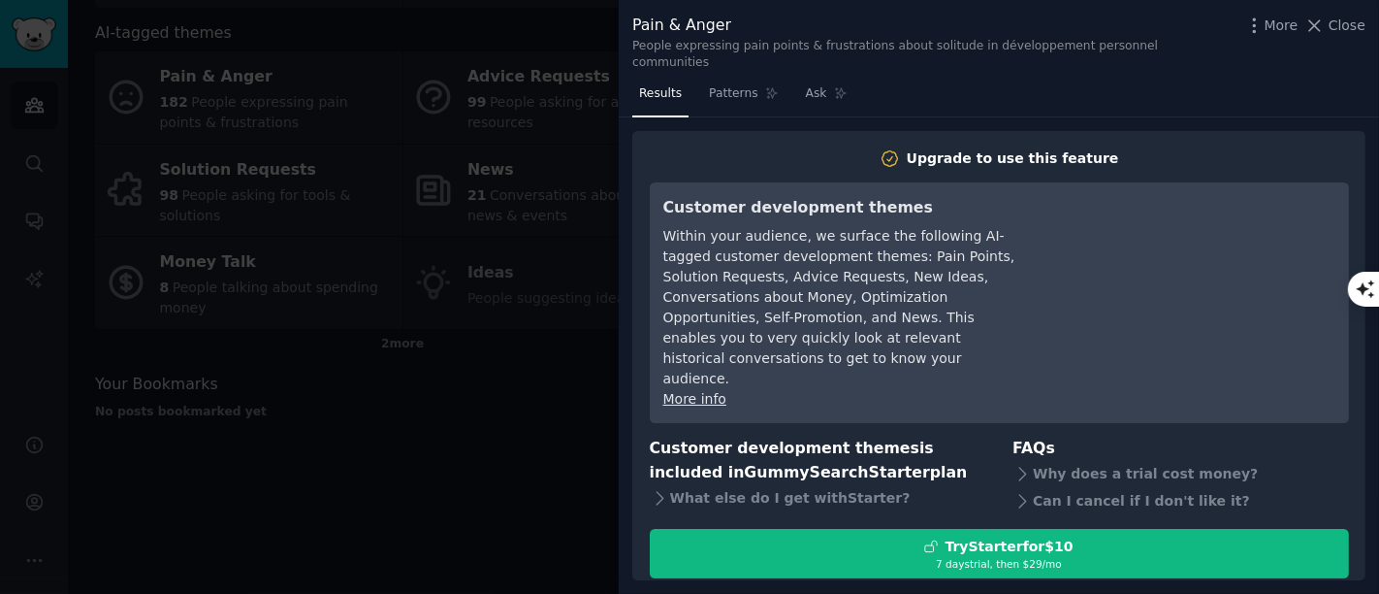
click at [599, 325] on div at bounding box center [689, 297] width 1379 height 594
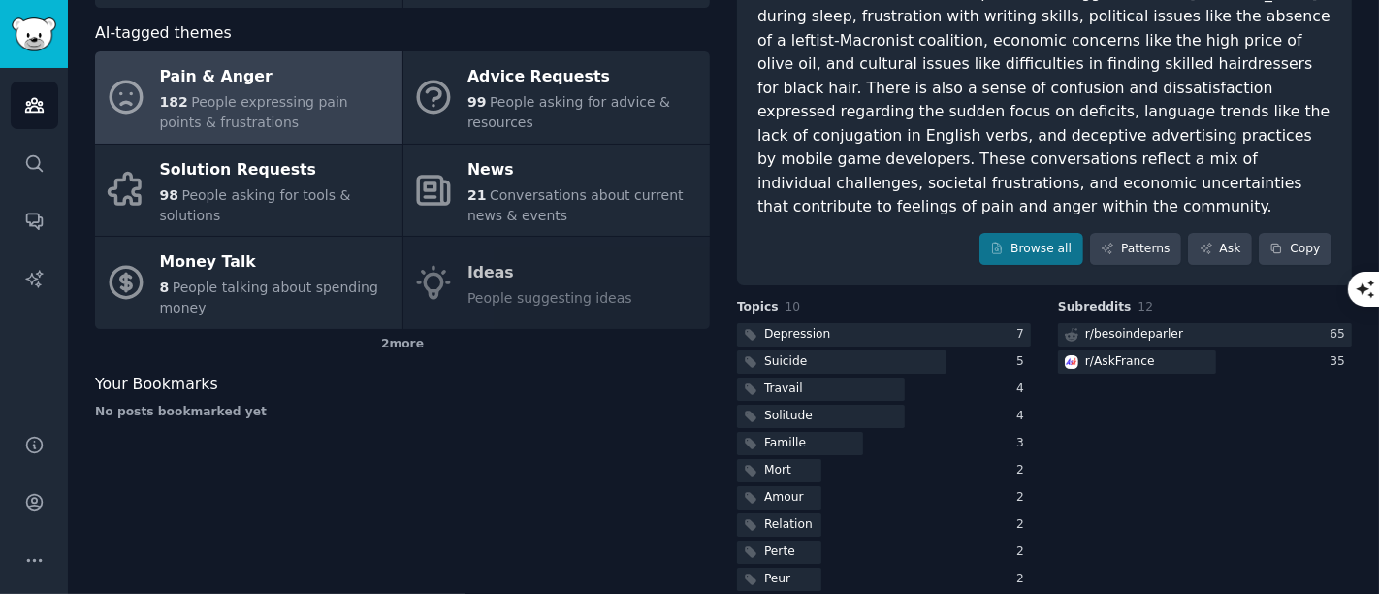
scroll to position [9, 0]
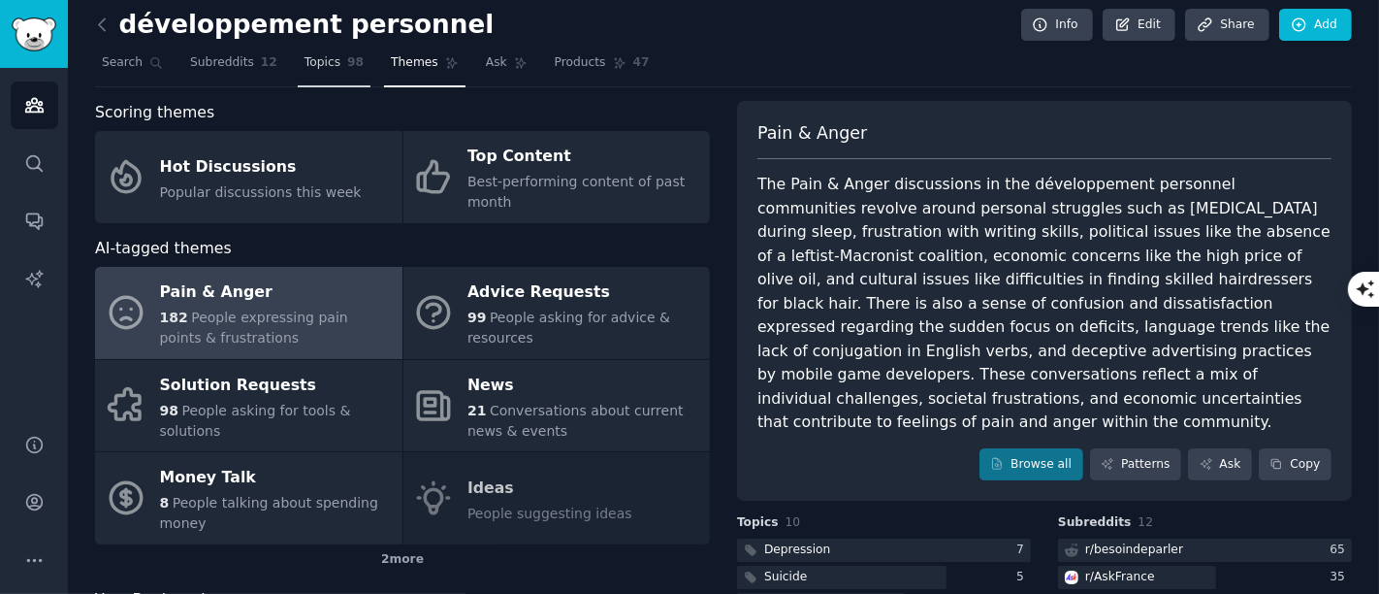
click at [310, 64] on span "Topics" at bounding box center [323, 62] width 36 height 17
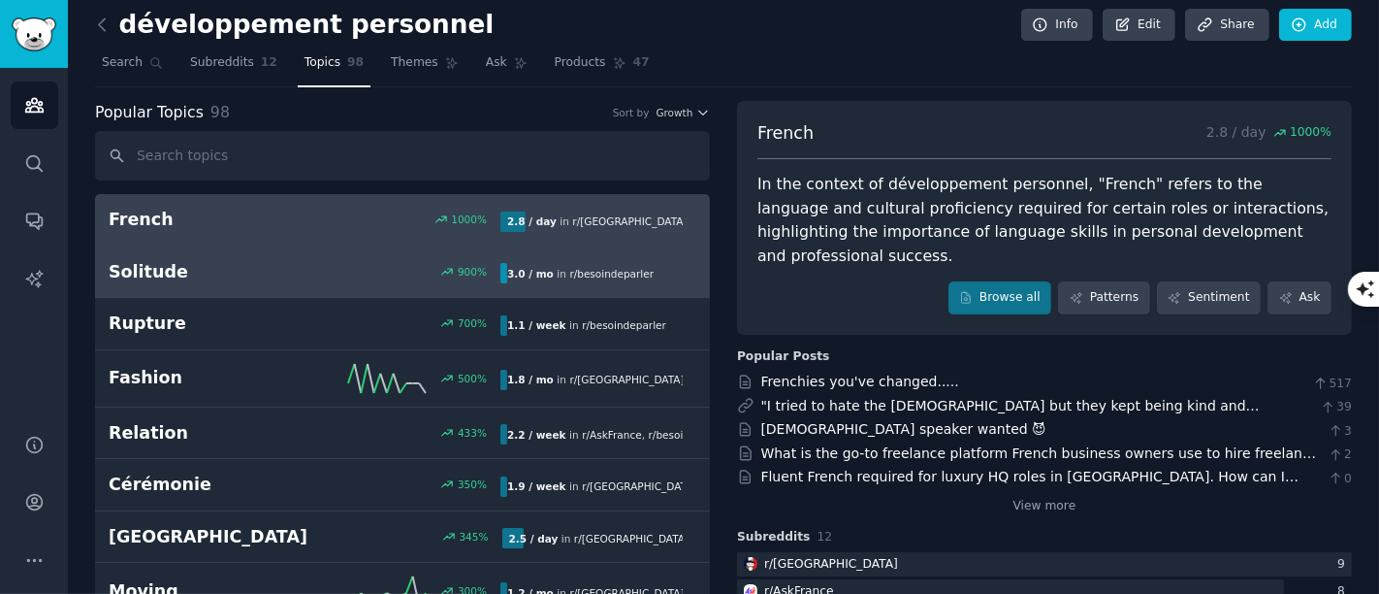
click at [202, 253] on link "Solitude 900 % 3.0 / mo in r/ besoindeparler" at bounding box center [402, 272] width 615 height 52
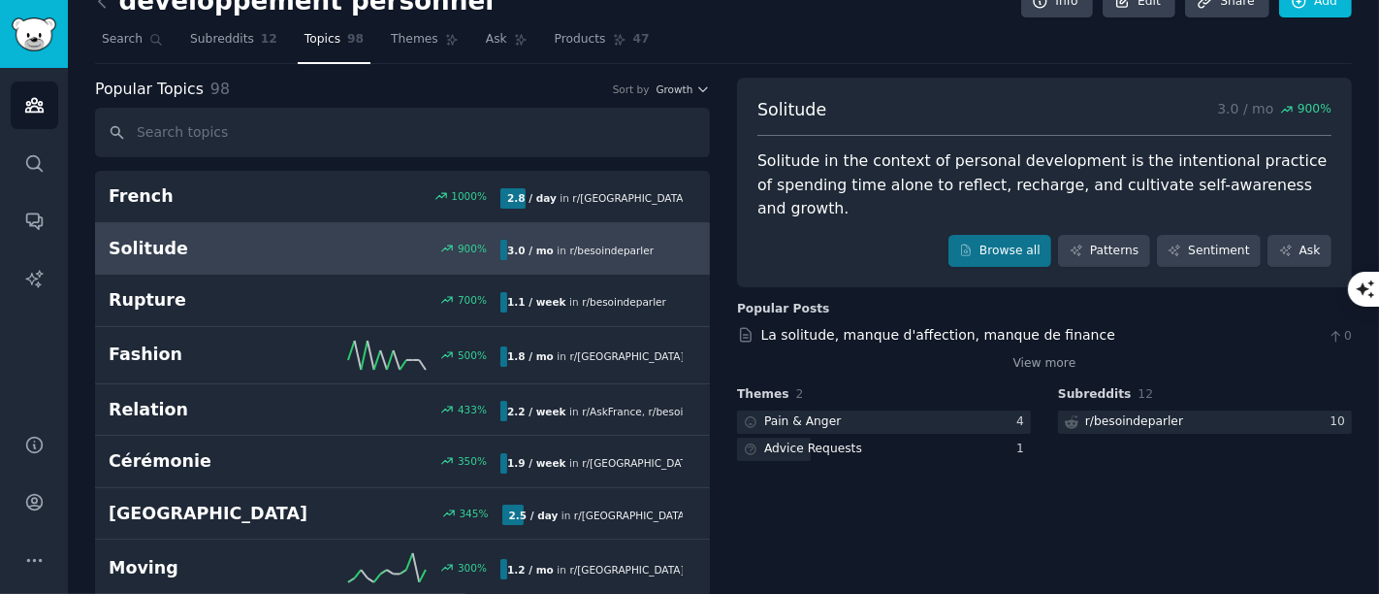
scroll to position [9, 0]
